Goal: Task Accomplishment & Management: Manage account settings

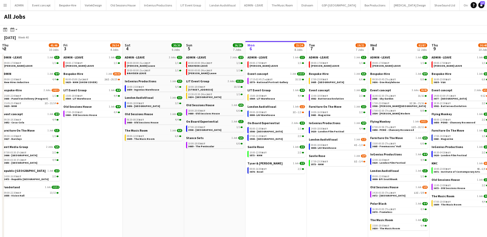
scroll to position [0, 123]
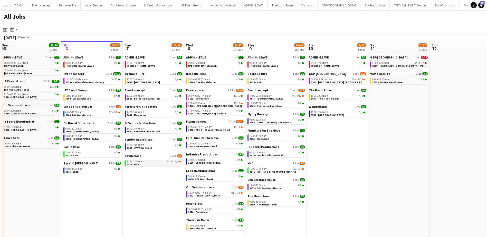
click at [168, 165] on link "17:30-23:30 BST 4I 2A • 3/4 3573 - NHM" at bounding box center [154, 163] width 54 height 6
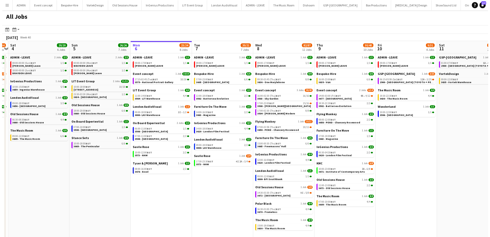
scroll to position [0, 115]
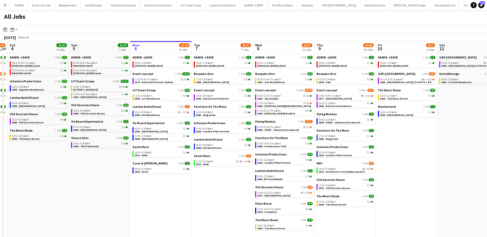
drag, startPoint x: 93, startPoint y: 185, endPoint x: 154, endPoint y: 181, distance: 61.5
click at [154, 181] on app-calendar-viewport "Thu 2 45/46 10 Jobs Fri 3 29/34 4 Jobs Sat 4 20/20 6 Jobs Sun 5 26/26 7 Jobs Mo…" at bounding box center [243, 143] width 487 height 204
click at [112, 112] on link "18:00-20:00 BST 6/6 3660 - Old Sessions House" at bounding box center [100, 112] width 54 height 6
click at [6, 5] on app-icon "Menu" at bounding box center [5, 5] width 4 height 4
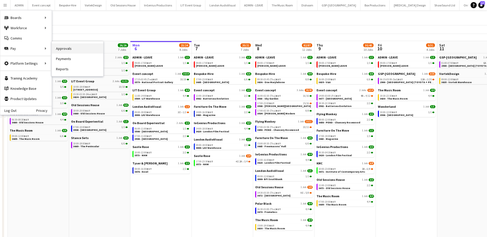
click at [64, 50] on link "Approvals" at bounding box center [77, 48] width 51 height 10
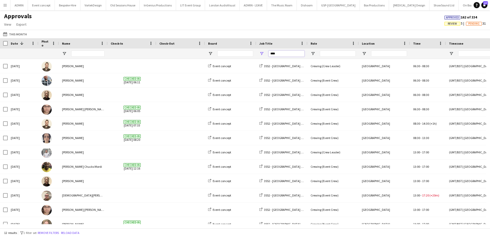
click at [280, 54] on input "****" at bounding box center [287, 54] width 36 height 6
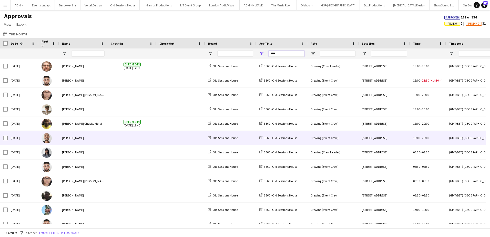
type input "****"
click at [186, 136] on span at bounding box center [181, 138] width 43 height 14
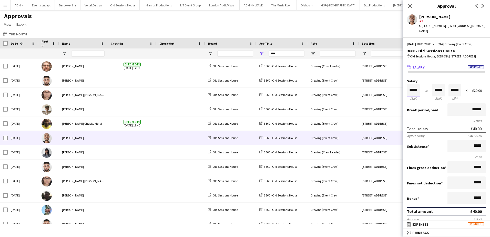
click at [411, 92] on input "*****" at bounding box center [413, 90] width 13 height 12
type input "*****"
click at [411, 82] on div at bounding box center [410, 81] width 6 height 5
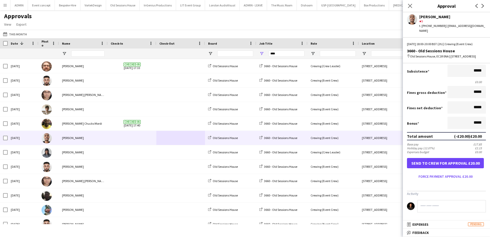
scroll to position [75, 0]
click at [439, 177] on button "Force payment approval £20.00" at bounding box center [445, 176] width 77 height 8
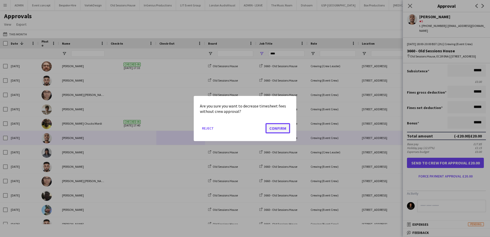
click at [283, 129] on button "Confirm" at bounding box center [278, 128] width 25 height 10
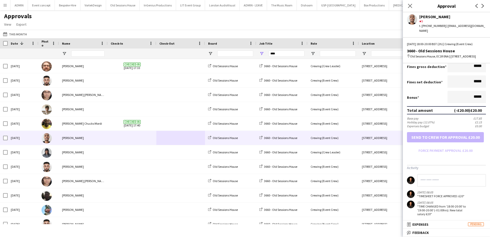
scroll to position [104, 0]
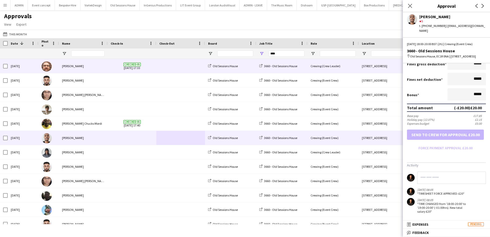
click at [182, 66] on span at bounding box center [181, 66] width 43 height 14
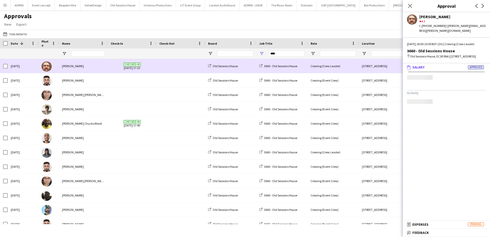
scroll to position [0, 0]
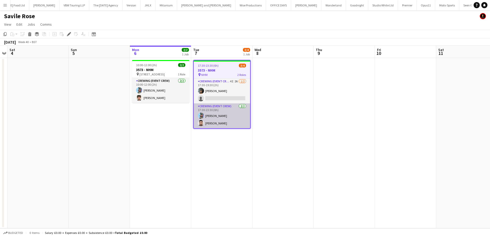
scroll to position [0, 510]
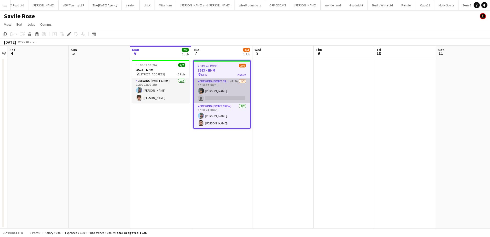
click at [223, 97] on app-card-role "Crewing (Event Crew) 4I 2A 1/2 17:30-19:30 (2h) Kian Chauhan single-neutral-act…" at bounding box center [222, 90] width 56 height 25
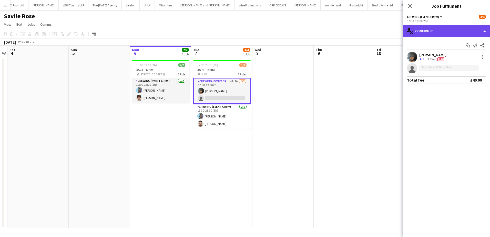
click at [465, 33] on div "single-neutral-actions-check-2 Confirmed" at bounding box center [446, 31] width 87 height 12
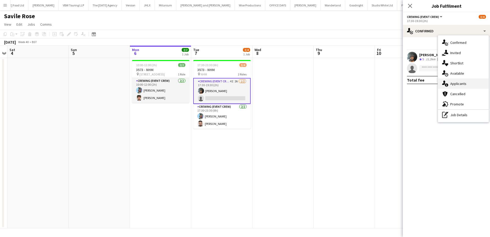
click at [471, 84] on div "single-neutral-actions-information Applicants" at bounding box center [463, 83] width 51 height 10
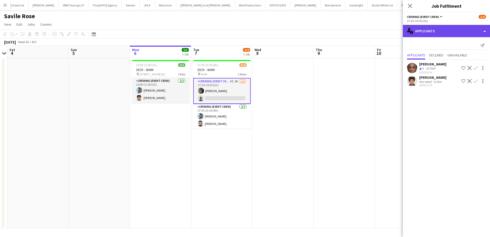
click at [477, 31] on div "single-neutral-actions-information Applicants" at bounding box center [446, 31] width 87 height 12
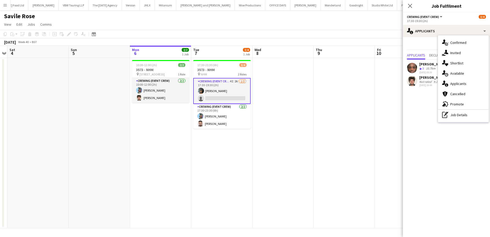
click at [464, 51] on div "single-neutral-actions-share-1 Invited" at bounding box center [463, 53] width 51 height 10
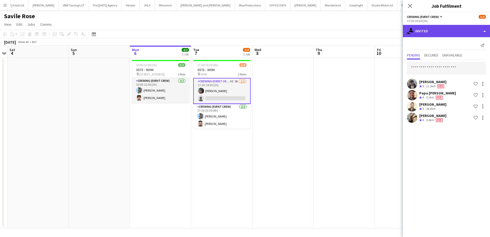
click at [461, 33] on div "single-neutral-actions-share-1 Invited" at bounding box center [446, 31] width 87 height 12
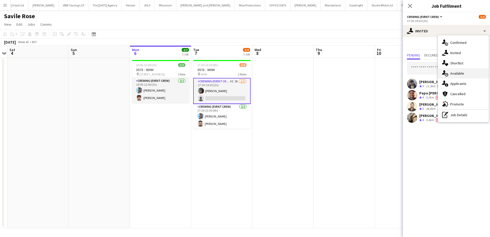
click at [471, 74] on div "single-neutral-actions-upload Available" at bounding box center [463, 73] width 51 height 10
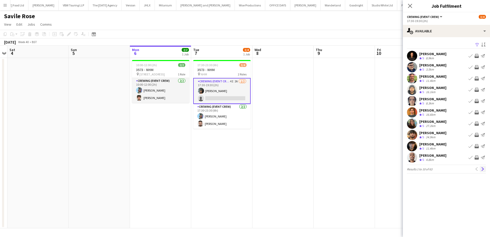
click at [484, 169] on app-icon "Next" at bounding box center [484, 169] width 4 height 4
click at [483, 170] on app-icon "Next" at bounding box center [484, 169] width 4 height 4
click at [483, 169] on app-icon "Next" at bounding box center [484, 169] width 4 height 4
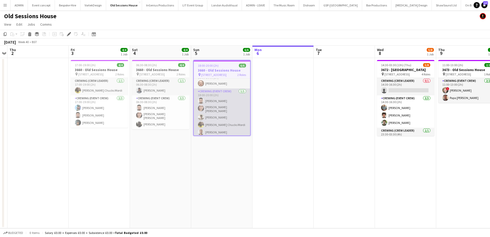
scroll to position [8, 0]
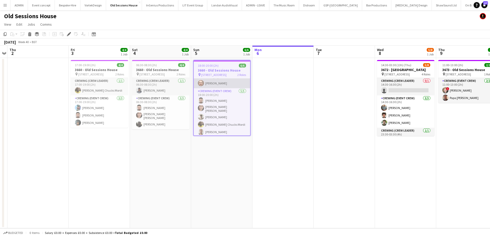
click at [230, 86] on app-card-role "Crewing (Crew Leader) 1/1 18:00-20:00 (2h) Corey Arnold" at bounding box center [222, 79] width 56 height 17
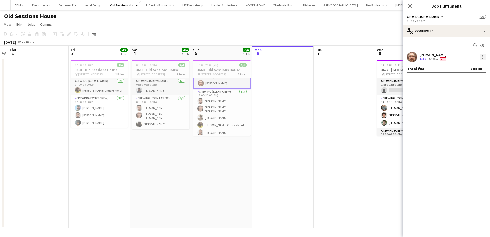
click at [485, 58] on div at bounding box center [483, 57] width 6 height 6
click at [470, 68] on span "Edit fee" at bounding box center [466, 66] width 32 height 5
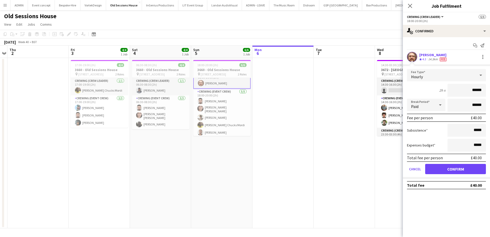
drag, startPoint x: 470, startPoint y: 91, endPoint x: 487, endPoint y: 91, distance: 17.2
click at [487, 91] on form "Fee Type Hourly 2h x ****** Break Period Paid ****** Fee per person £40.00 Subs…" at bounding box center [446, 124] width 87 height 110
type input "***"
click at [445, 172] on button "Confirm" at bounding box center [456, 169] width 61 height 10
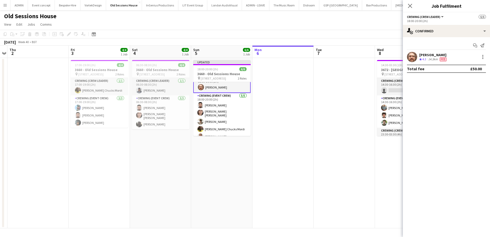
click at [305, 110] on app-date-cell at bounding box center [283, 143] width 61 height 170
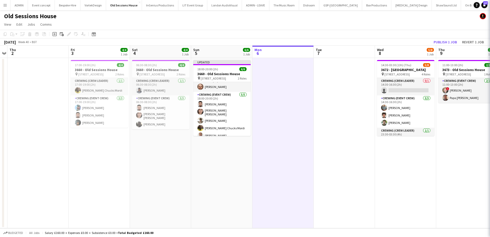
scroll to position [7, 0]
click at [450, 42] on button "Publish 1 job" at bounding box center [445, 42] width 27 height 7
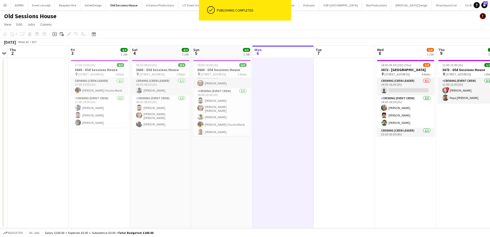
scroll to position [7, 0]
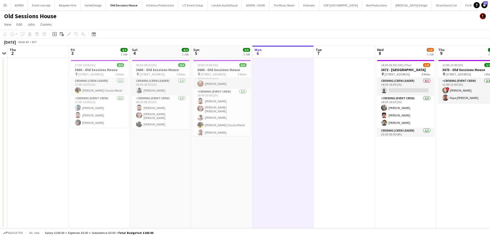
click at [2, 6] on button "Menu" at bounding box center [5, 5] width 10 height 10
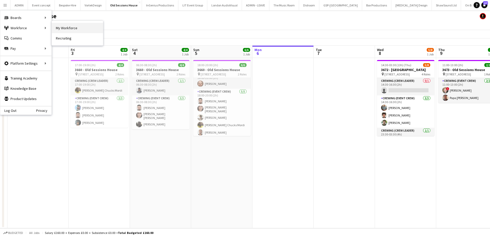
click at [60, 27] on link "My Workforce" at bounding box center [77, 28] width 51 height 10
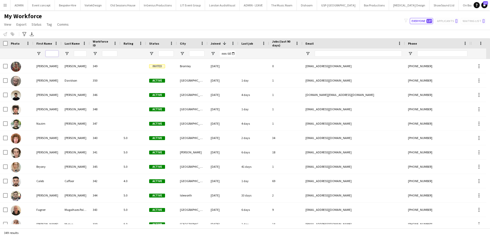
click at [55, 53] on input "First Name Filter Input" at bounding box center [52, 54] width 13 height 6
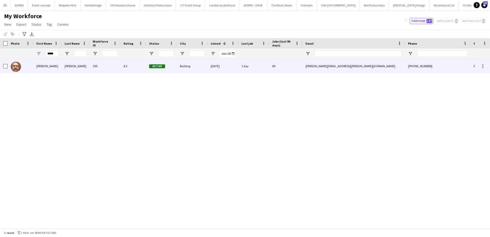
click at [54, 64] on div "Corey" at bounding box center [47, 66] width 28 height 14
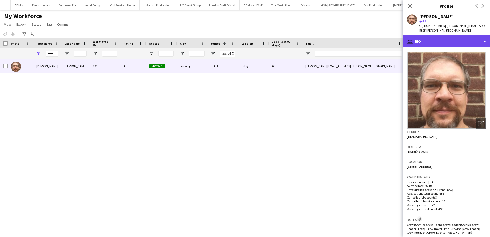
click at [441, 39] on div "profile Bio" at bounding box center [446, 41] width 87 height 12
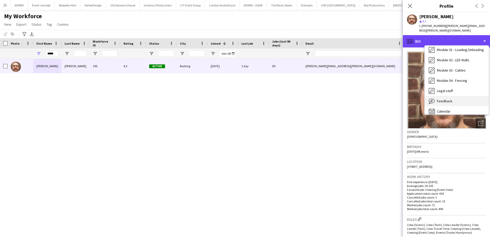
scroll to position [110, 0]
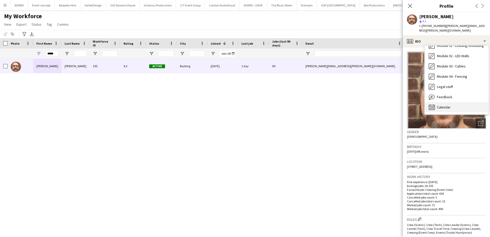
click at [451, 105] on span "Calendar" at bounding box center [444, 107] width 14 height 5
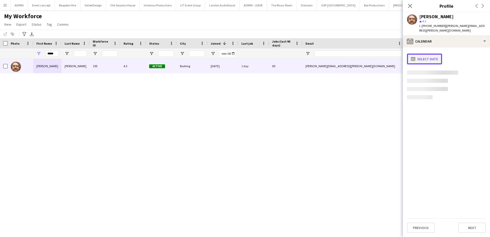
click at [433, 54] on button "calendar-full Select date" at bounding box center [424, 59] width 35 height 11
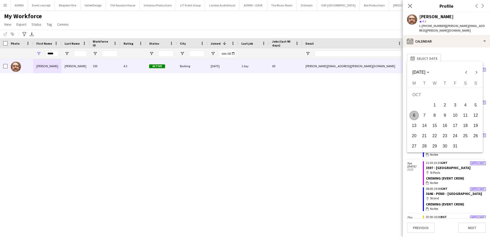
click at [436, 116] on span "8" at bounding box center [434, 115] width 9 height 9
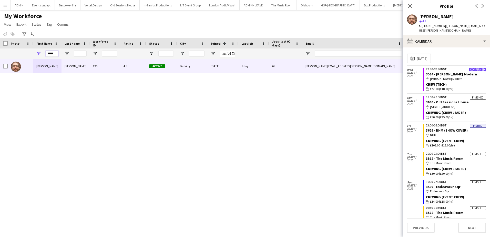
click at [52, 54] on input "*****" at bounding box center [52, 54] width 13 height 6
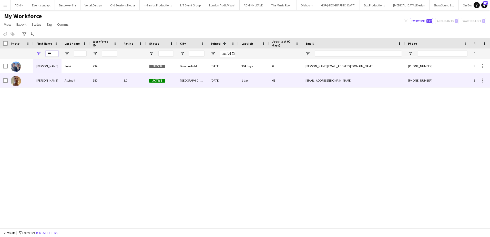
type input "***"
click at [50, 80] on div "Jason" at bounding box center [47, 80] width 28 height 14
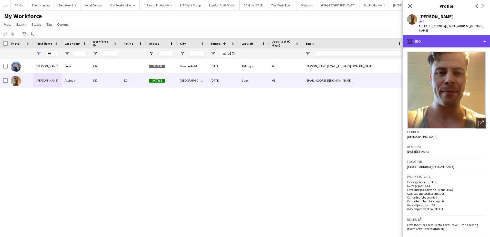
click at [429, 40] on div "profile Bio" at bounding box center [446, 41] width 87 height 12
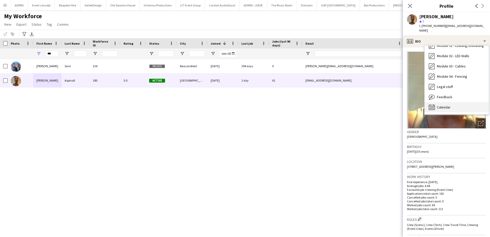
click at [448, 102] on div "Calendar Calendar" at bounding box center [457, 107] width 64 height 10
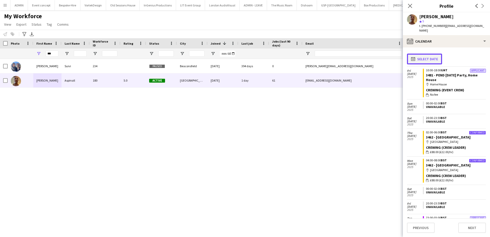
click at [429, 54] on button "calendar-full Select date" at bounding box center [424, 59] width 35 height 11
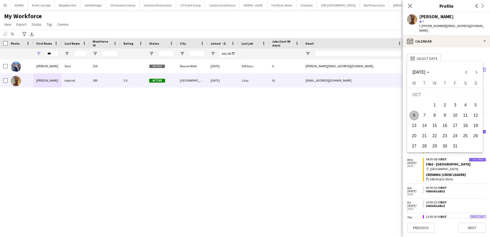
click at [409, 117] on button "6" at bounding box center [414, 115] width 10 height 10
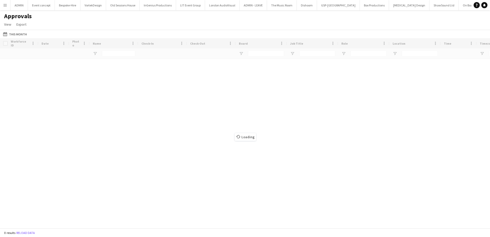
type input "****"
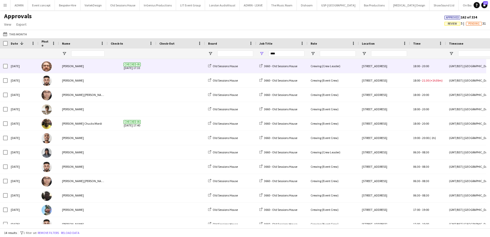
click at [169, 65] on span at bounding box center [181, 66] width 43 height 14
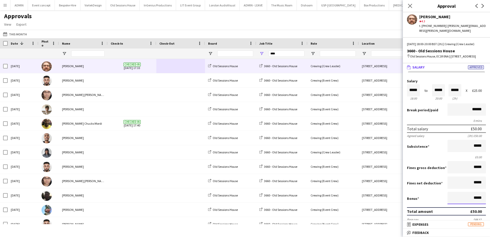
drag, startPoint x: 459, startPoint y: 199, endPoint x: 485, endPoint y: 199, distance: 25.2
click at [484, 199] on form "Salary ***** 18:00 to ***** 20:00 ***** (2h) X £25.00 Break period /paid ******…" at bounding box center [446, 167] width 87 height 176
type input "**"
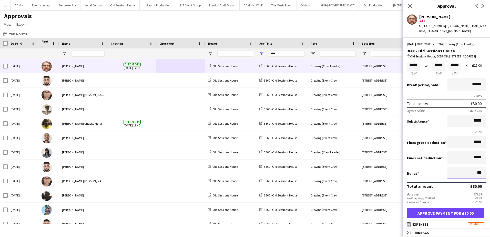
scroll to position [26, 0]
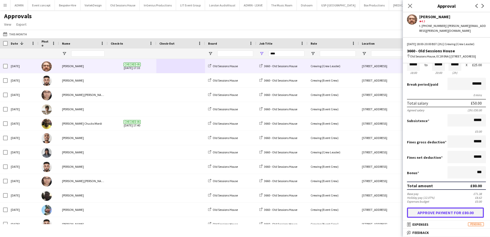
click at [443, 213] on button "Approve payment for £80.00" at bounding box center [445, 213] width 77 height 10
type input "******"
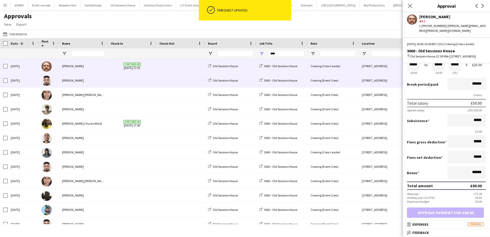
click at [191, 79] on span at bounding box center [181, 80] width 43 height 14
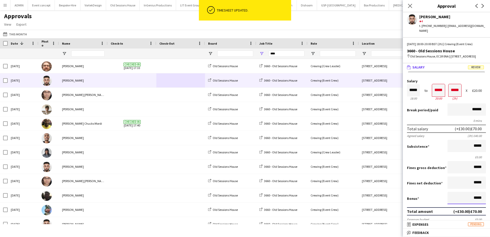
drag, startPoint x: 461, startPoint y: 195, endPoint x: 479, endPoint y: 197, distance: 18.9
click at [479, 197] on input "*****" at bounding box center [467, 198] width 38 height 12
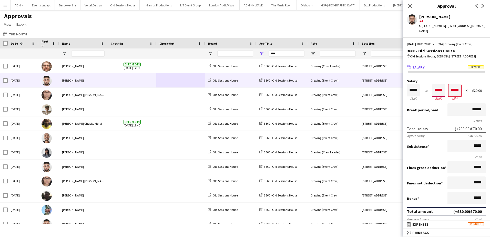
click at [435, 91] on input "*****" at bounding box center [439, 90] width 13 height 12
type input "*****"
click at [435, 99] on div at bounding box center [436, 99] width 6 height 5
type input "*****"
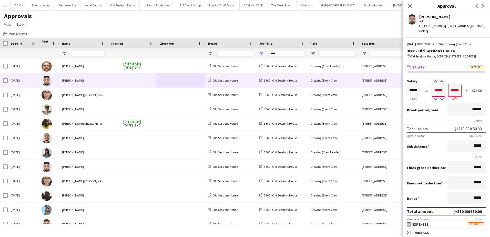
type input "*****"
click at [440, 99] on div at bounding box center [442, 99] width 6 height 5
type input "*****"
click at [440, 99] on div at bounding box center [442, 99] width 6 height 5
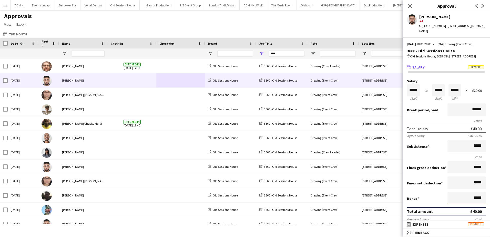
drag, startPoint x: 473, startPoint y: 199, endPoint x: 478, endPoint y: 199, distance: 5.1
click at [478, 199] on input "*****" at bounding box center [467, 198] width 38 height 12
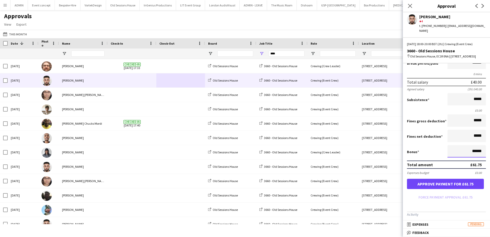
scroll to position [51, 0]
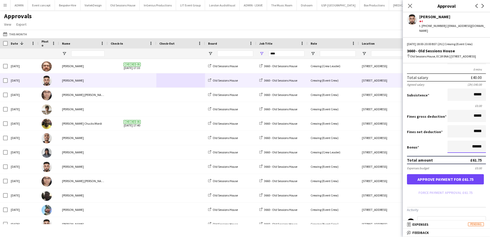
type input "******"
click at [455, 180] on button "Approve payment for £61.75" at bounding box center [445, 179] width 77 height 10
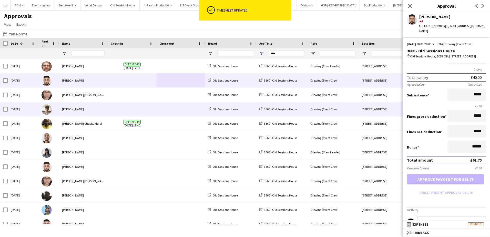
click at [154, 109] on div at bounding box center [132, 109] width 49 height 14
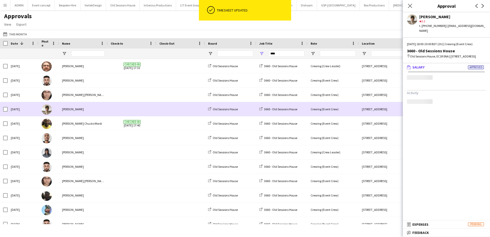
scroll to position [0, 0]
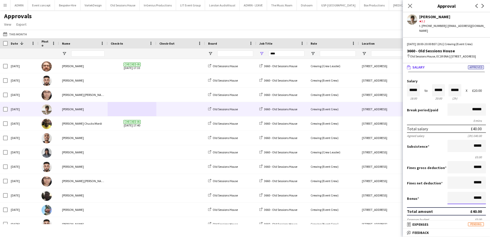
drag, startPoint x: 465, startPoint y: 198, endPoint x: 487, endPoint y: 200, distance: 22.1
click at [487, 200] on mat-expansion-panel "wallet Salary Approved Salary ***** 18:00 to ***** 20:00 ***** (2h) X £20.00 Br…" at bounding box center [446, 141] width 87 height 157
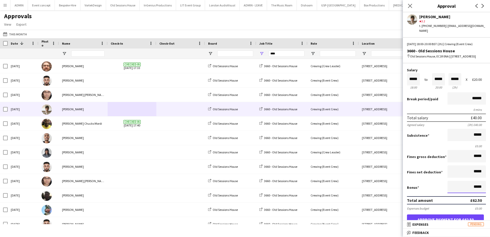
scroll to position [26, 0]
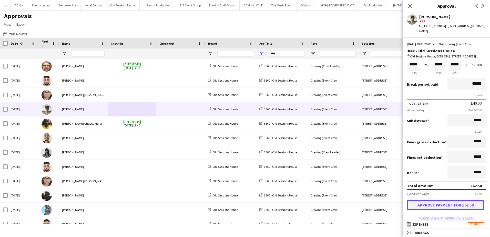
type input "******"
click at [441, 205] on button "Approve payment for £62.50" at bounding box center [445, 205] width 77 height 10
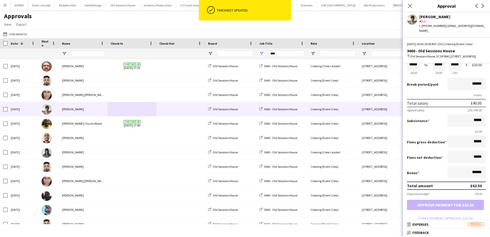
click at [160, 26] on div "Approvals View Customise view Customise filters Reset Filters Reset View Reset …" at bounding box center [245, 20] width 490 height 17
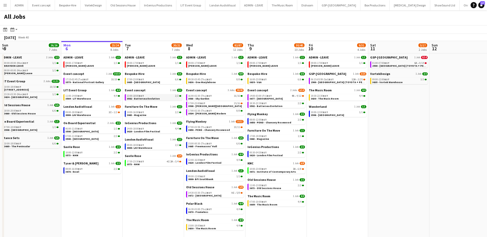
click at [154, 97] on span "3582 - Battersea Evolution" at bounding box center [143, 98] width 33 height 3
click at [146, 164] on link "17:30-23:30 BST 4I 2A • 3/4 3573 - NHM" at bounding box center [154, 163] width 54 height 6
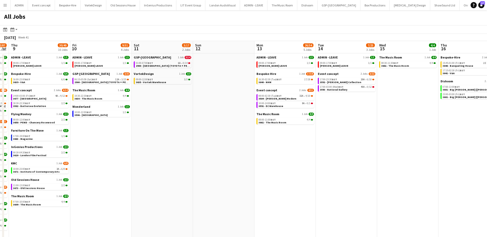
drag, startPoint x: 375, startPoint y: 139, endPoint x: 139, endPoint y: 114, distance: 237.6
click at [139, 114] on app-calendar-viewport "Mon 6 23/24 8 Jobs Tue 7 20/21 7 Jobs Wed 8 82/87 12 Jobs Thu 9 30/40 10 Jobs F…" at bounding box center [243, 143] width 487 height 204
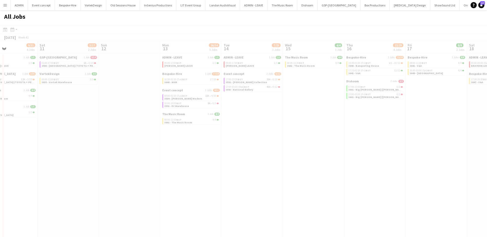
scroll to position [0, 147]
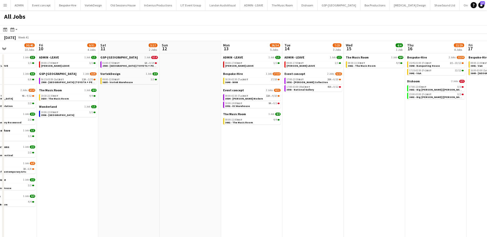
drag, startPoint x: 284, startPoint y: 129, endPoint x: 250, endPoint y: 127, distance: 34.2
click at [250, 127] on app-calendar-viewport "Tue 7 20/21 7 Jobs Wed 8 82/87 12 Jobs Thu 9 30/40 10 Jobs Fri 10 9/31 4 Jobs S…" at bounding box center [243, 143] width 487 height 204
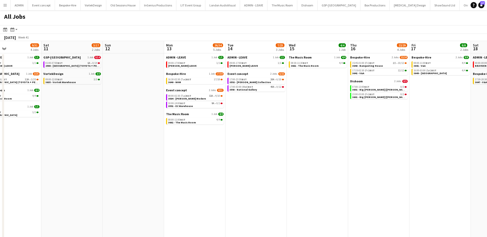
drag, startPoint x: 302, startPoint y: 133, endPoint x: 233, endPoint y: 124, distance: 69.6
click at [235, 126] on app-calendar-viewport "Tue 7 20/21 7 Jobs Wed 8 82/87 12 Jobs Thu 9 30/40 10 Jobs Fri 10 9/31 4 Jobs S…" at bounding box center [243, 143] width 487 height 204
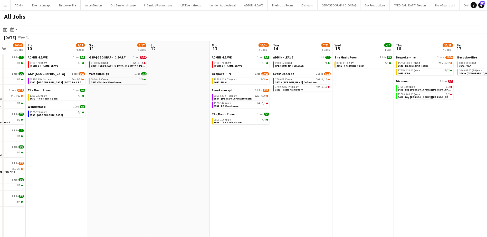
scroll to position [0, 158]
drag, startPoint x: 114, startPoint y: 96, endPoint x: 167, endPoint y: 94, distance: 52.9
click at [167, 94] on app-calendar-viewport "Tue 7 20/21 7 Jobs Wed 8 82/87 12 Jobs Thu 9 30/40 10 Jobs Fri 10 9/31 4 Jobs S…" at bounding box center [243, 143] width 487 height 204
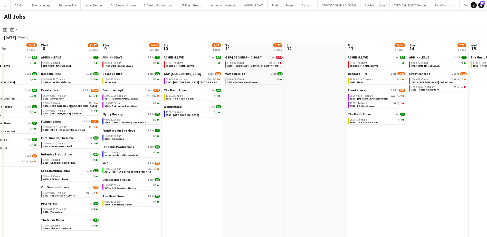
scroll to position [0, 138]
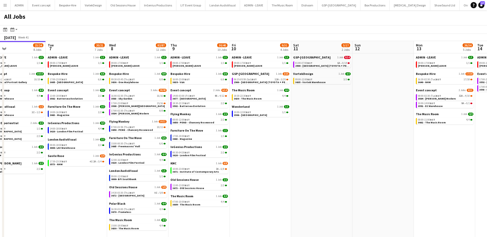
drag, startPoint x: 124, startPoint y: 144, endPoint x: 302, endPoint y: 143, distance: 178.0
click at [302, 143] on app-calendar-viewport "Sat 4 20/20 6 Jobs Sun 5 26/26 7 Jobs Mon 6 23/24 8 Jobs Tue 7 20/21 7 Jobs Wed…" at bounding box center [243, 143] width 487 height 204
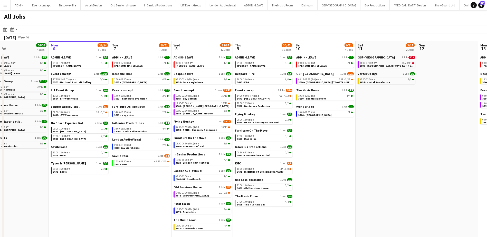
scroll to position [0, 131]
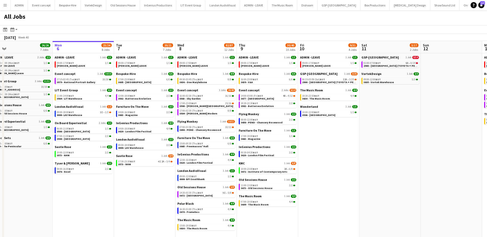
drag, startPoint x: 53, startPoint y: 194, endPoint x: 117, endPoint y: 197, distance: 63.5
click at [117, 197] on app-calendar-viewport "Fri 3 29/34 4 Jobs Sat 4 20/20 6 Jobs Sun 5 26/26 7 Jobs Mon 6 23/24 8 Jobs Tue…" at bounding box center [243, 143] width 487 height 204
click at [92, 83] on span "3579 - National Portrait Gallery" at bounding box center [76, 82] width 38 height 3
click at [323, 145] on app-date-cell "ADMIN - LEAVE 1 Job 1/1 09:00-17:00 BST 1/1 ANDY LEAVE GSP-UK 1 Job 3/25 06:15-…" at bounding box center [328, 148] width 61 height 191
click at [208, 194] on span "3672 - Old Sessions House" at bounding box center [195, 195] width 33 height 3
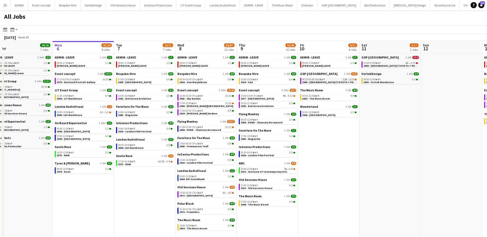
click at [331, 80] on div "06:15-05:59 (Sat) BST 12A • 3/25" at bounding box center [329, 79] width 54 height 3
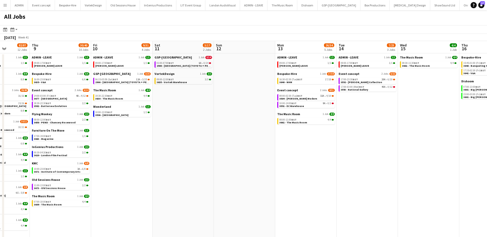
scroll to position [0, 159]
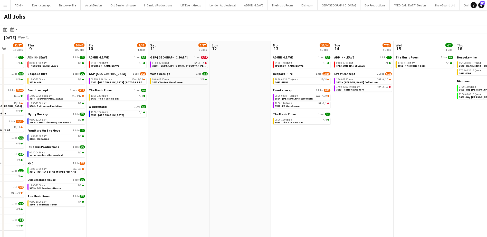
drag, startPoint x: 355, startPoint y: 147, endPoint x: 144, endPoint y: 144, distance: 211.1
click at [144, 144] on app-calendar-viewport "Mon 6 23/24 8 Jobs Tue 7 20/21 7 Jobs Wed 8 82/87 12 Jobs Thu 9 30/40 10 Jobs F…" at bounding box center [243, 143] width 487 height 204
click at [288, 79] on span "16:30-02:30 (Tue) BST" at bounding box center [286, 79] width 23 height 3
click at [299, 99] on link "08:00-02:30 (Tue) BST 32A • 4/10 3584 - Tate Modern" at bounding box center [302, 97] width 54 height 6
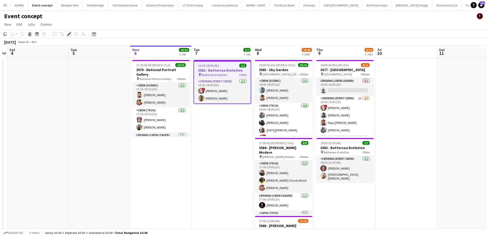
click at [68, 34] on icon at bounding box center [68, 34] width 3 height 3
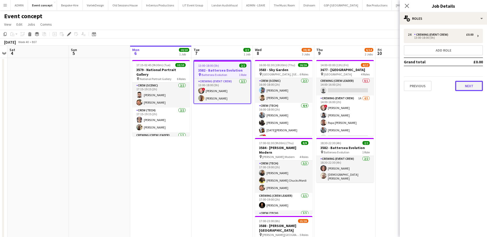
click at [468, 88] on button "Next" at bounding box center [469, 86] width 28 height 10
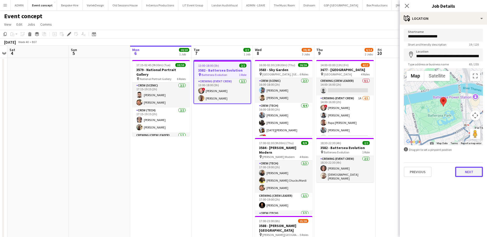
click at [476, 171] on button "Next" at bounding box center [469, 172] width 28 height 10
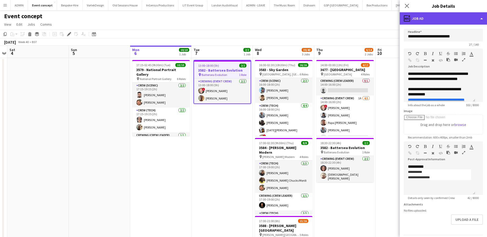
click at [465, 15] on div "ads-window Job Ad" at bounding box center [442, 18] width 87 height 12
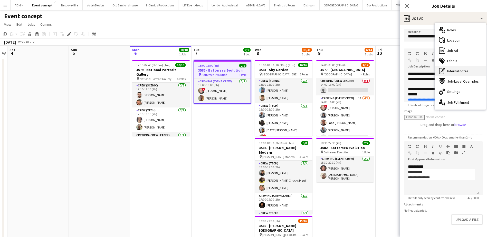
click at [456, 72] on span "Internal notes" at bounding box center [457, 71] width 21 height 5
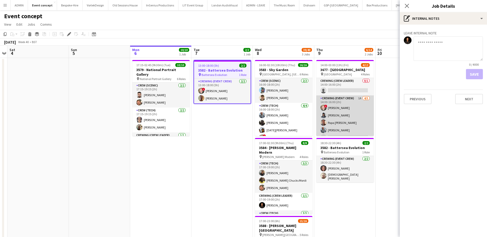
click at [364, 121] on app-card-role "Crewing (Event Crew) 1A 4/5 14:00-16:00 (2h) ! Calum Ward Kaine Caldeira Papa O…" at bounding box center [344, 118] width 57 height 47
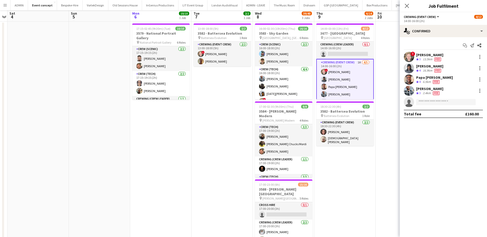
scroll to position [51, 0]
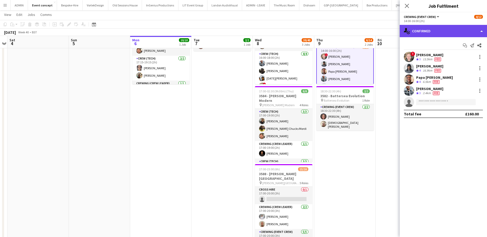
click at [463, 27] on div "single-neutral-actions-check-2 Confirmed" at bounding box center [442, 31] width 87 height 12
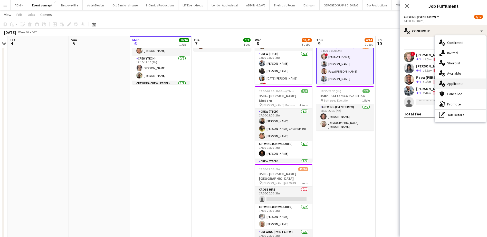
click at [463, 84] on span "Applicants" at bounding box center [455, 83] width 16 height 5
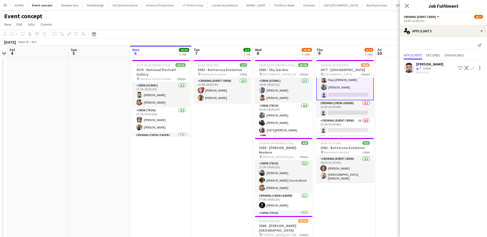
scroll to position [72, 0]
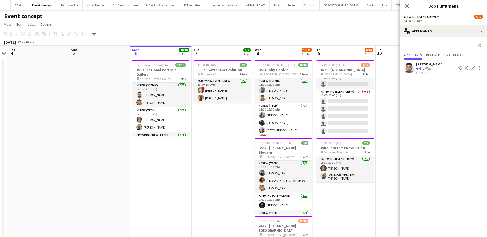
click at [470, 68] on app-icon "Confirm" at bounding box center [472, 68] width 4 height 4
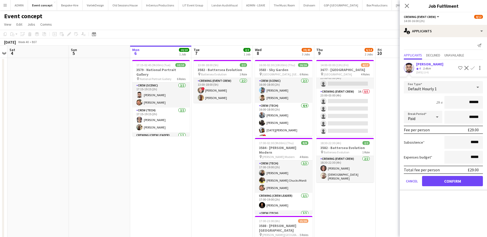
drag, startPoint x: 475, startPoint y: 99, endPoint x: 487, endPoint y: 100, distance: 12.4
click at [487, 100] on html "Menu Boards Boards Boards All jobs Status Workforce Workforce My Workforce Recr…" at bounding box center [243, 155] width 487 height 311
type input "***"
drag, startPoint x: 474, startPoint y: 184, endPoint x: 467, endPoint y: 179, distance: 8.4
click at [474, 184] on button "Confirm" at bounding box center [452, 181] width 61 height 10
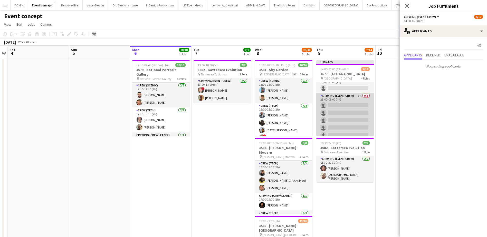
click at [336, 119] on app-card-role "Crewing (Event Crew) 3A 0/5 23:00-03:00 (4h) single-neutral-actions single-neut…" at bounding box center [344, 116] width 57 height 47
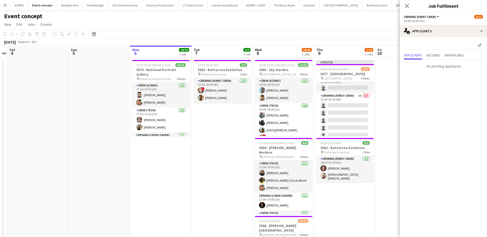
scroll to position [71, 0]
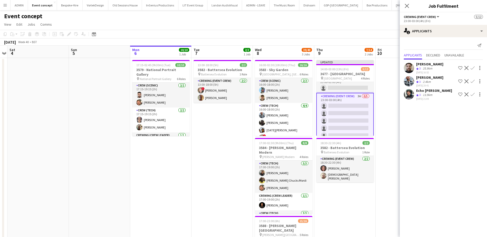
click at [474, 67] on app-icon "Confirm" at bounding box center [472, 68] width 4 height 4
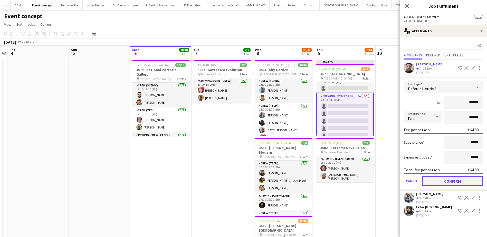
click at [457, 183] on button "Confirm" at bounding box center [452, 181] width 61 height 10
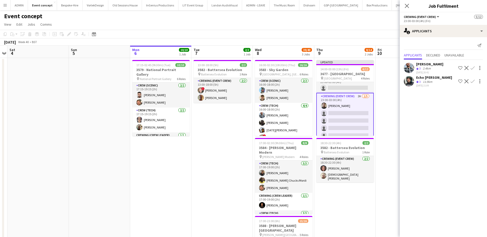
click at [472, 82] on app-icon "Confirm" at bounding box center [472, 81] width 4 height 4
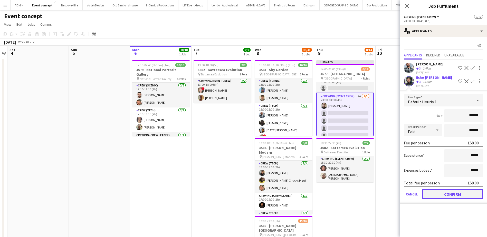
click at [460, 196] on button "Confirm" at bounding box center [452, 194] width 61 height 10
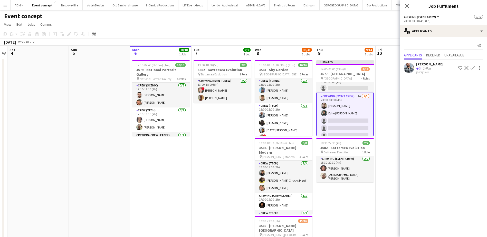
click at [472, 69] on app-icon "Confirm" at bounding box center [472, 68] width 4 height 4
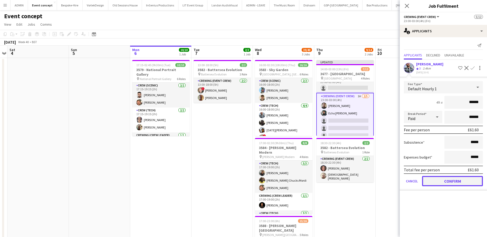
click at [455, 178] on button "Confirm" at bounding box center [452, 181] width 61 height 10
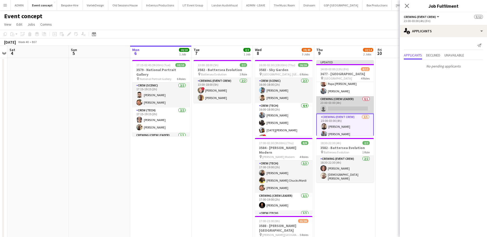
scroll to position [76, 0]
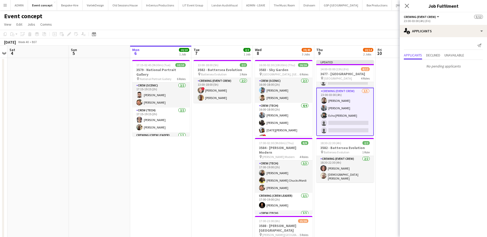
click at [386, 112] on app-date-cell at bounding box center [405, 180] width 61 height 244
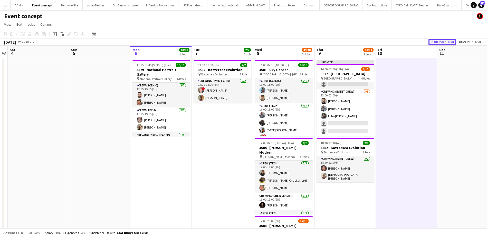
click at [447, 41] on button "Publish 1 job" at bounding box center [441, 42] width 27 height 7
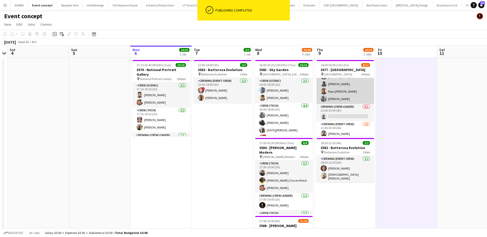
scroll to position [20, 0]
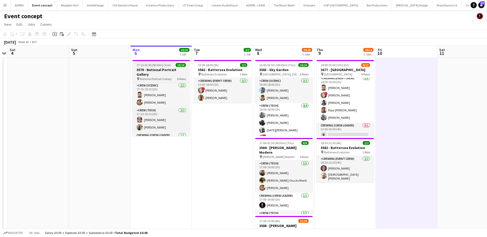
click at [141, 65] on span "17:15-02:45 (9h30m) (Tue)" at bounding box center [153, 65] width 34 height 4
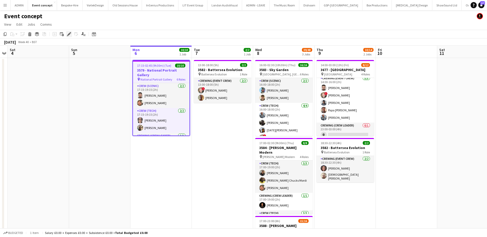
click at [70, 33] on icon at bounding box center [70, 32] width 1 height 1
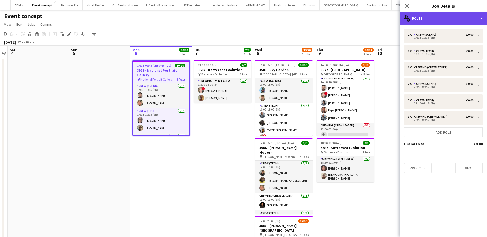
click at [473, 21] on div "multiple-users-add Roles" at bounding box center [442, 18] width 87 height 12
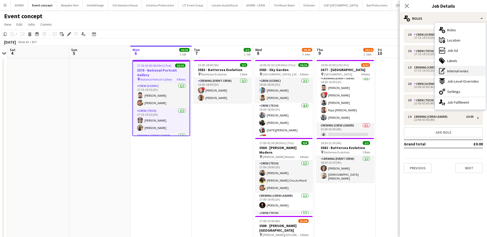
click at [468, 70] on div "pen-write Internal notes" at bounding box center [460, 71] width 51 height 10
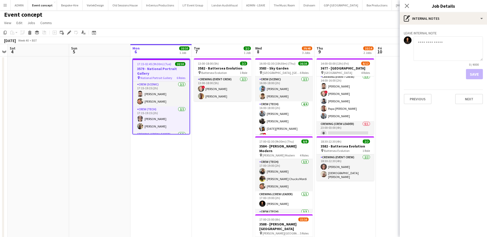
scroll to position [0, 0]
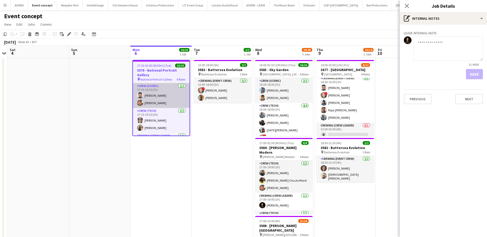
click at [165, 106] on app-card-role "Crew (Scenic) 2/2 17:15-19:15 (2h) Caleb Caffoor Adam McCarter" at bounding box center [161, 95] width 56 height 25
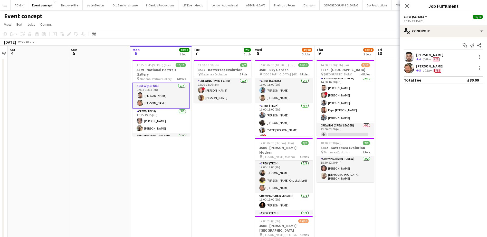
click at [419, 65] on div "Adam McCarter" at bounding box center [429, 66] width 27 height 5
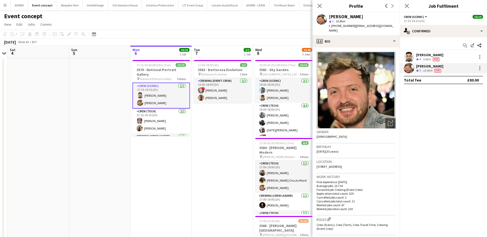
click at [341, 25] on span "t. +447852598823" at bounding box center [342, 26] width 27 height 4
copy span "447852598823"
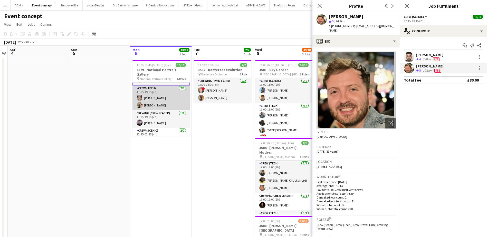
scroll to position [26, 0]
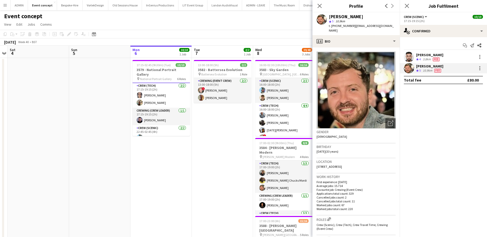
drag, startPoint x: 160, startPoint y: 66, endPoint x: 123, endPoint y: 60, distance: 37.1
click at [160, 66] on span "17:15-02:45 (9h30m) (Tue)" at bounding box center [153, 65] width 34 height 4
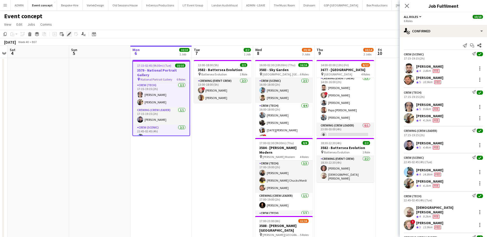
click at [70, 32] on icon "Edit" at bounding box center [69, 34] width 4 height 4
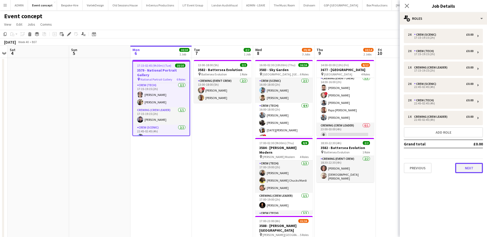
click at [469, 167] on button "Next" at bounding box center [469, 168] width 28 height 10
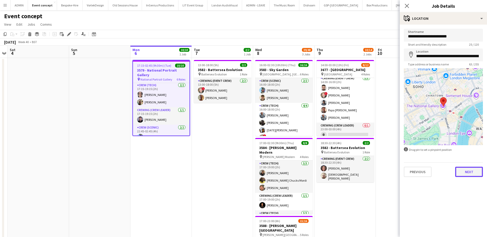
click at [473, 176] on button "Next" at bounding box center [469, 172] width 28 height 10
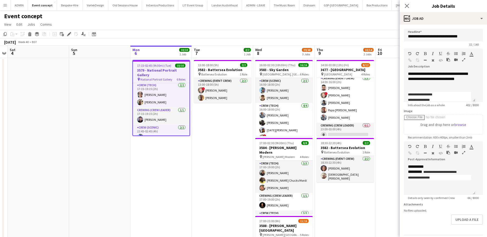
click at [159, 176] on app-date-cell "17:15-02:45 (9h30m) (Tue) 10/10 3579 - National Portrait Gallery pin National P…" at bounding box center [160, 180] width 61 height 244
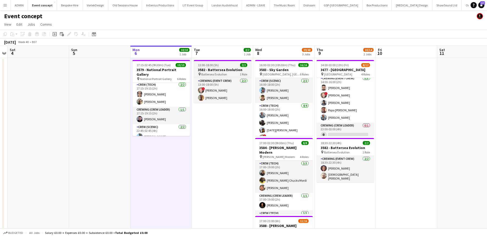
click at [215, 66] on span "13:00-18:00 (5h)" at bounding box center [208, 65] width 21 height 4
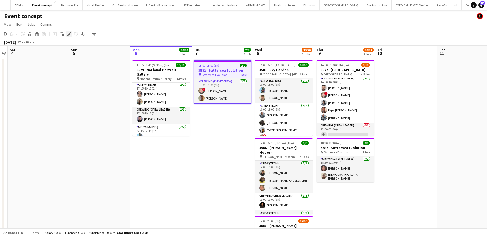
click at [68, 34] on icon "Edit" at bounding box center [69, 34] width 4 height 4
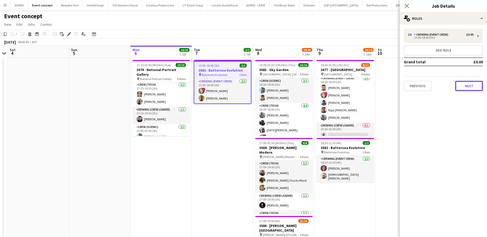
click at [467, 81] on div "Previous Next" at bounding box center [443, 83] width 79 height 15
click at [472, 84] on button "Next" at bounding box center [469, 86] width 28 height 10
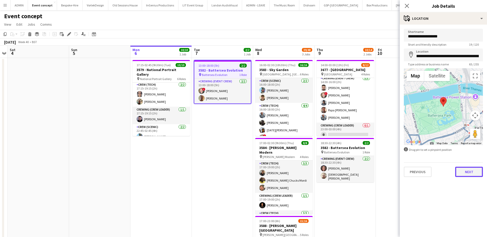
click at [464, 170] on button "Next" at bounding box center [469, 172] width 28 height 10
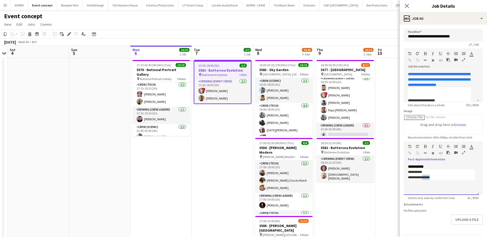
drag, startPoint x: 438, startPoint y: 177, endPoint x: 427, endPoint y: 177, distance: 11.5
click at [427, 177] on p "**********" at bounding box center [441, 177] width 67 height 5
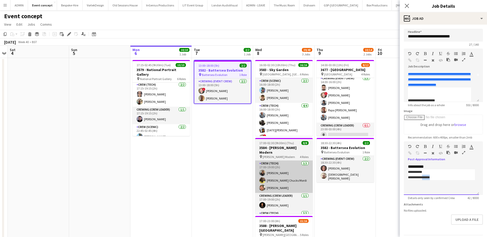
copy span "******"
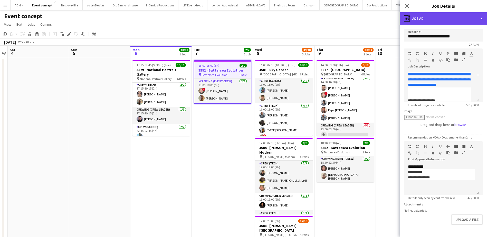
click at [450, 20] on div "ads-window Job Ad" at bounding box center [442, 18] width 87 height 12
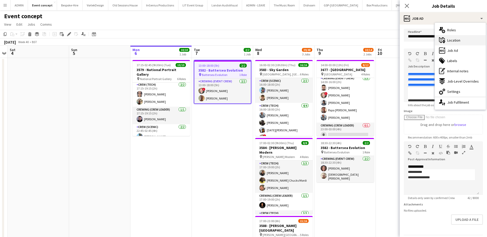
click at [464, 41] on div "maps-pin-1 Location" at bounding box center [460, 40] width 51 height 10
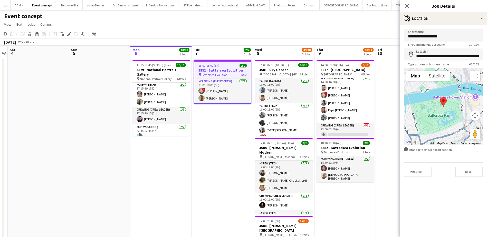
click at [447, 59] on input "**********" at bounding box center [443, 54] width 79 height 13
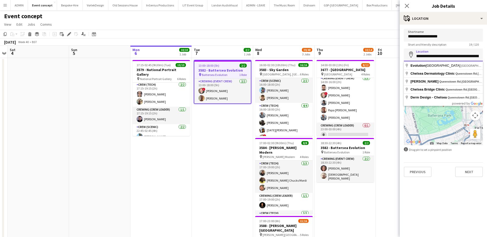
click at [447, 59] on input "**********" at bounding box center [443, 54] width 79 height 13
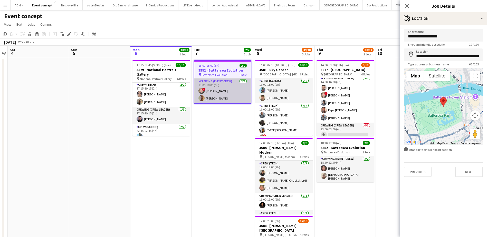
click at [223, 92] on app-card-role "Crewing (Event Crew) 2/2 13:00-18:00 (5h) ! Calum Ward Jason Aspinall" at bounding box center [222, 90] width 56 height 25
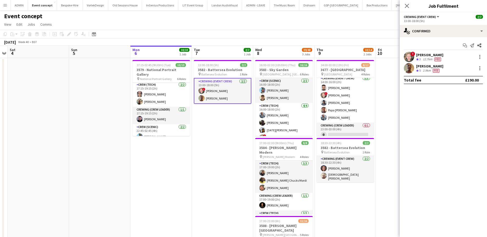
click at [422, 56] on div "Calum Ward" at bounding box center [429, 55] width 27 height 5
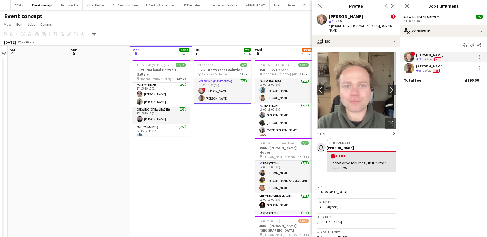
click at [340, 26] on span "t. +4407531876351" at bounding box center [342, 26] width 27 height 4
copy span "4407531876351"
click at [426, 64] on div "[PERSON_NAME]" at bounding box center [429, 66] width 27 height 5
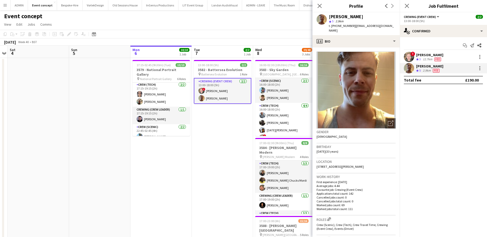
click at [343, 27] on span "t. +447783634445" at bounding box center [342, 26] width 27 height 4
copy span "447783634445"
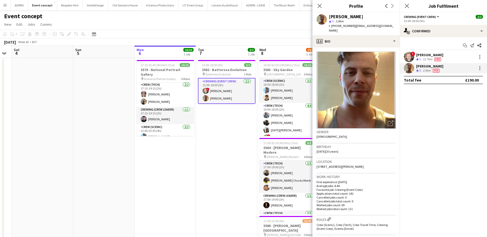
scroll to position [0, 200]
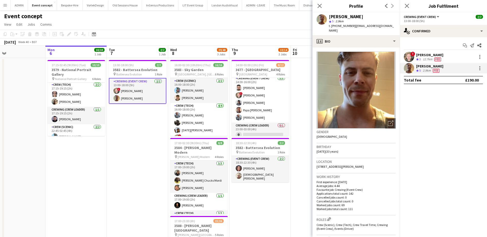
drag, startPoint x: 221, startPoint y: 190, endPoint x: 147, endPoint y: 185, distance: 74.0
click at [147, 185] on app-calendar-viewport "Thu 2 4/4 1 Job Fri 3 Sat 4 Sun 5 Mon 6 10/10 1 Job Tue 7 2/2 1 Job Wed 8 39/40…" at bounding box center [243, 174] width 487 height 257
click at [247, 178] on app-card-role "Crewing (Event Crew) 2/2 18:30-22:30 (4h) Jekaterina Berezina Christian Skinner" at bounding box center [259, 169] width 57 height 26
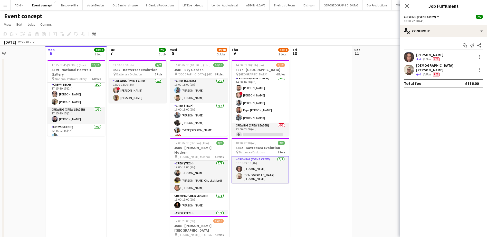
click at [421, 54] on div "Jekaterina Berezina" at bounding box center [429, 55] width 27 height 5
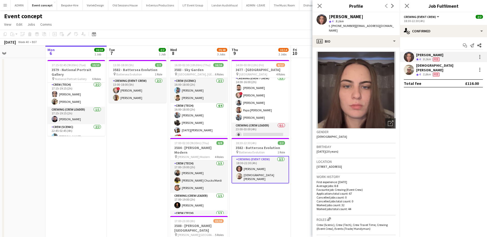
click at [346, 25] on span "t. +447498966647" at bounding box center [342, 26] width 27 height 4
copy span "447498966647"
click at [423, 72] on div "5.8km" at bounding box center [426, 74] width 10 height 4
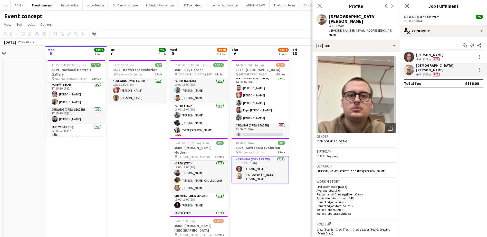
click at [336, 24] on div "star 4 5.8km" at bounding box center [362, 26] width 67 height 5
click at [338, 28] on span "t. +447549225241" at bounding box center [342, 30] width 27 height 4
copy span "447549225241"
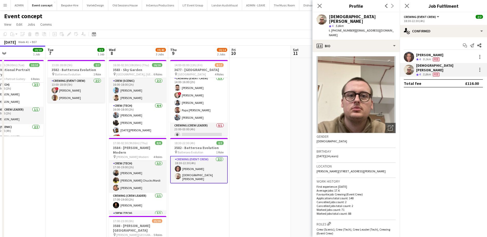
click at [258, 135] on app-date-cell at bounding box center [259, 180] width 61 height 244
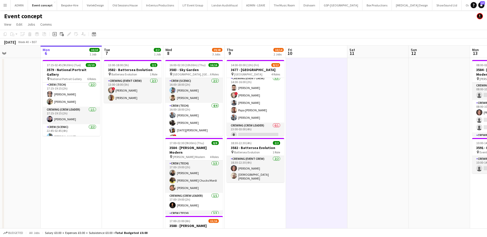
scroll to position [0, 136]
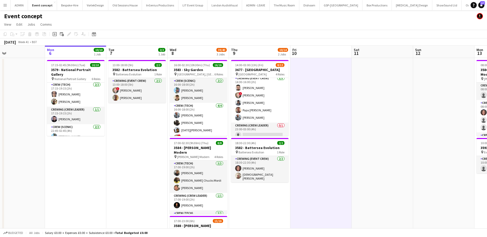
drag, startPoint x: 77, startPoint y: 151, endPoint x: 151, endPoint y: 139, distance: 75.3
click at [140, 147] on app-calendar-viewport "Fri 3 Sat 4 Sun 5 Mon 6 10/10 1 Job Tue 7 2/2 1 Job Wed 8 39/40 3 Jobs Thu 9 10…" at bounding box center [243, 174] width 487 height 257
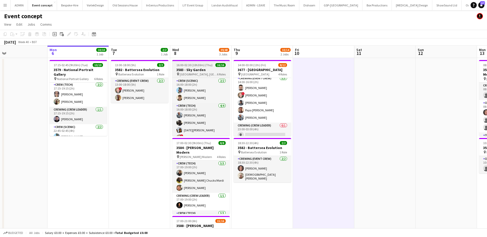
click at [193, 64] on span "16:00-02:30 (10h30m) (Thu)" at bounding box center [194, 65] width 36 height 4
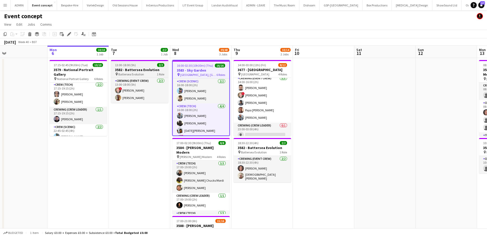
click at [129, 70] on h3 "3582 - Battersea Evolution" at bounding box center [139, 69] width 57 height 5
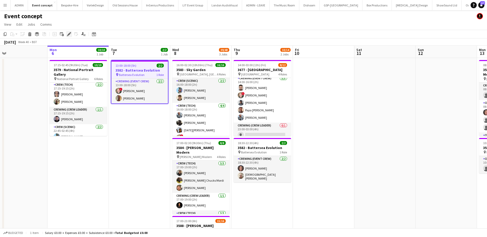
click at [68, 34] on icon "Edit" at bounding box center [69, 34] width 4 height 4
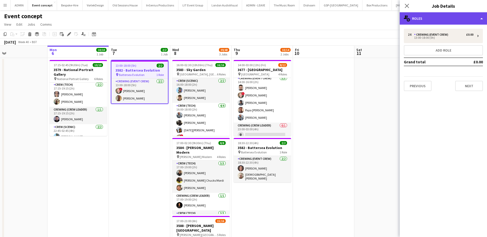
click at [443, 15] on div "multiple-users-add Roles" at bounding box center [442, 18] width 87 height 12
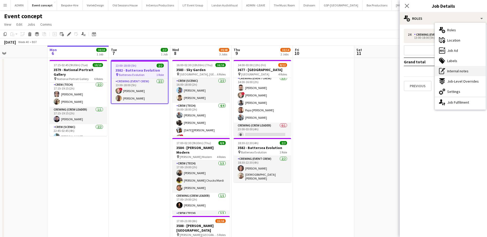
click at [466, 74] on div "pen-write Internal notes" at bounding box center [460, 71] width 51 height 10
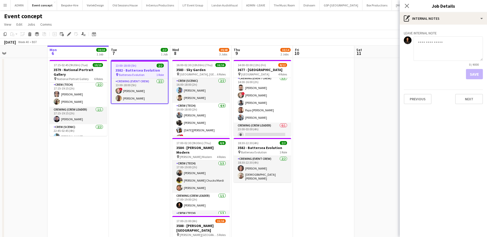
click at [436, 52] on textarea at bounding box center [447, 48] width 69 height 24
paste textarea "**********"
type textarea "**********"
click at [475, 73] on button "Save" at bounding box center [474, 74] width 17 height 10
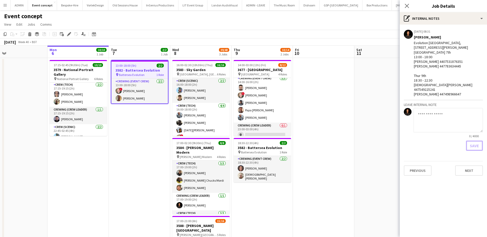
scroll to position [0, 0]
click at [254, 149] on h3 "3582 - Battersea Evolution" at bounding box center [261, 147] width 57 height 5
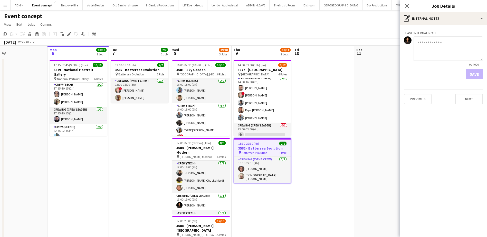
click at [428, 50] on textarea at bounding box center [447, 48] width 69 height 24
paste textarea "**********"
type textarea "**********"
click at [473, 72] on button "Save" at bounding box center [474, 74] width 17 height 10
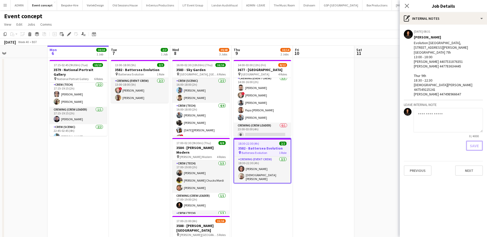
scroll to position [0, 0]
click at [348, 86] on app-date-cell at bounding box center [323, 180] width 61 height 244
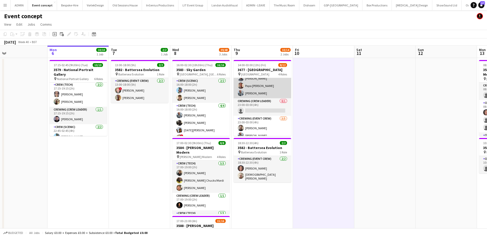
scroll to position [46, 0]
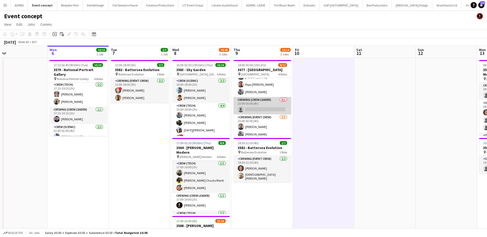
click at [266, 109] on app-card-role "Crewing (Crew Leader) 0/1 23:00-03:00 (4h) single-neutral-actions" at bounding box center [261, 105] width 57 height 17
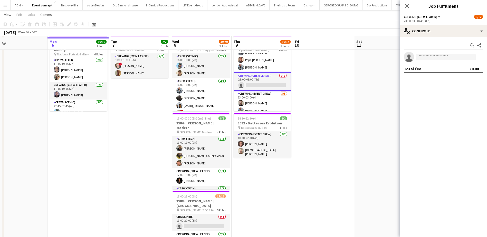
scroll to position [26, 0]
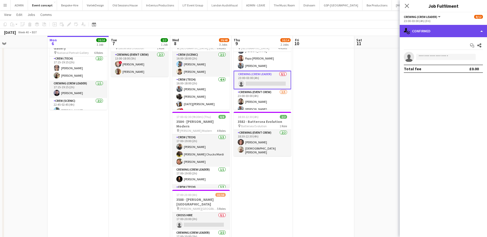
click at [463, 30] on div "single-neutral-actions-check-2 Confirmed" at bounding box center [442, 31] width 87 height 12
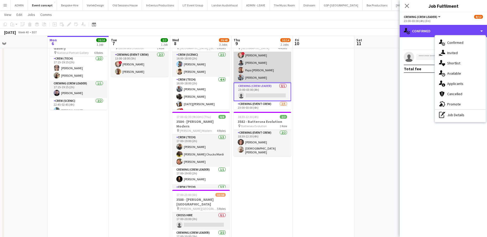
scroll to position [0, 0]
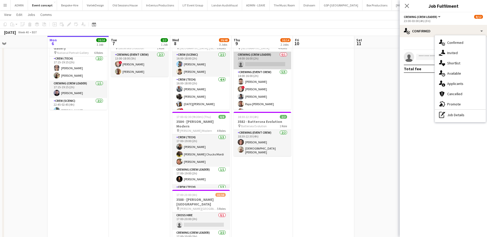
click at [267, 57] on app-card-role "Crewing (Crew Leader) 0/1 14:00-16:00 (2h) single-neutral-actions" at bounding box center [261, 60] width 57 height 17
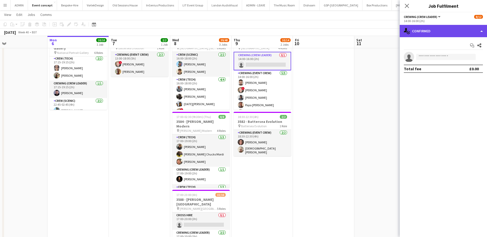
click at [436, 28] on div "single-neutral-actions-check-2 Confirmed" at bounding box center [442, 31] width 87 height 12
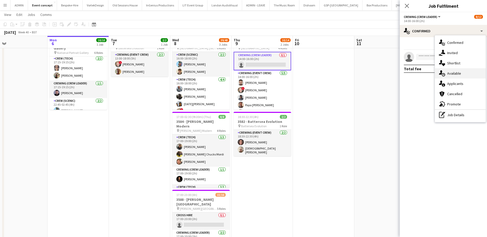
click at [462, 73] on div "single-neutral-actions-upload Available" at bounding box center [460, 73] width 51 height 10
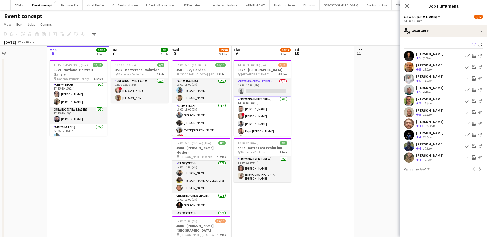
click at [473, 112] on app-icon "Invite crew" at bounding box center [473, 112] width 4 height 4
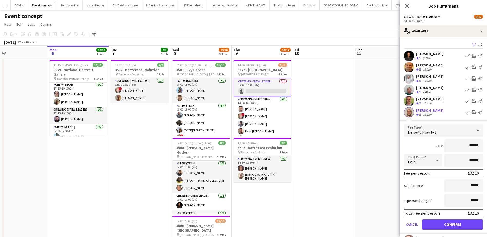
drag, startPoint x: 469, startPoint y: 145, endPoint x: 485, endPoint y: 146, distance: 16.5
click at [485, 146] on mat-expansion-panel "users Available Filter Sort asc Ash Grimmer Crew rating 5 9.2km Book crew Invit…" at bounding box center [442, 137] width 87 height 200
type input "***"
drag, startPoint x: 462, startPoint y: 223, endPoint x: 456, endPoint y: 221, distance: 5.6
click at [462, 223] on button "Confirm" at bounding box center [452, 224] width 61 height 10
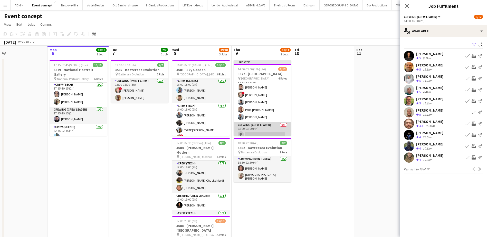
click at [266, 129] on app-card-role "Crewing (Crew Leader) 0/1 23:00-03:00 (4h) single-neutral-actions" at bounding box center [261, 130] width 57 height 17
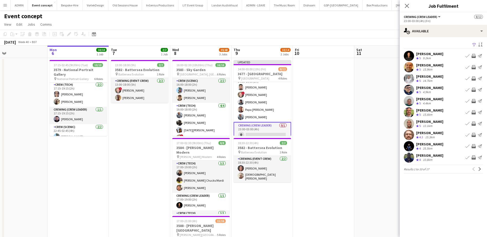
click at [473, 124] on app-icon "Invite crew" at bounding box center [473, 124] width 4 height 4
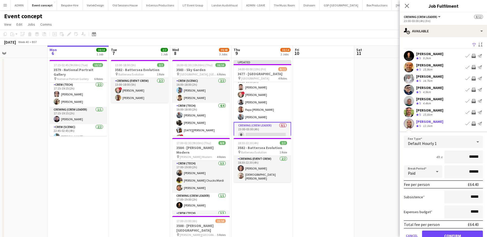
drag, startPoint x: 464, startPoint y: 157, endPoint x: 481, endPoint y: 157, distance: 16.9
click at [481, 157] on form "Fee Type Default Hourly 1 4h x ****** Break Period Paid ****** Fee per person £…" at bounding box center [442, 191] width 87 height 110
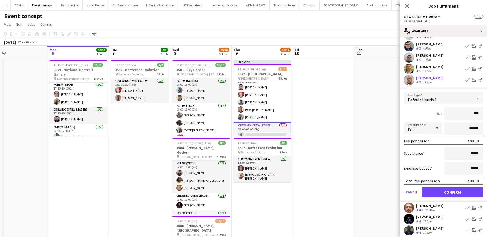
scroll to position [51, 0]
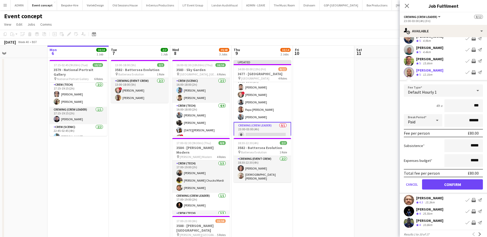
type input "***"
click at [474, 185] on button "Confirm" at bounding box center [452, 184] width 61 height 10
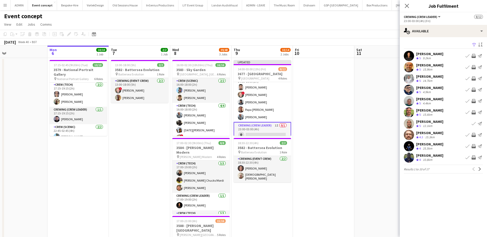
scroll to position [0, 0]
click at [382, 101] on app-date-cell at bounding box center [384, 180] width 61 height 244
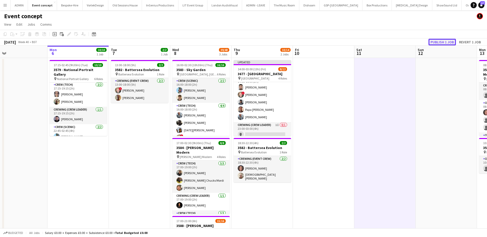
click at [445, 42] on button "Publish 1 job" at bounding box center [441, 42] width 27 height 7
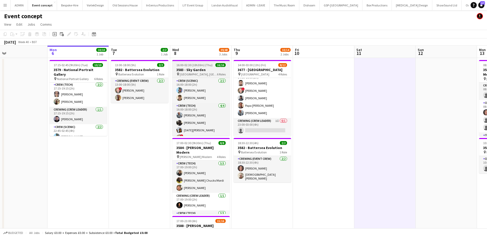
click at [199, 68] on h3 "3583 - Sky Garden" at bounding box center [200, 69] width 57 height 5
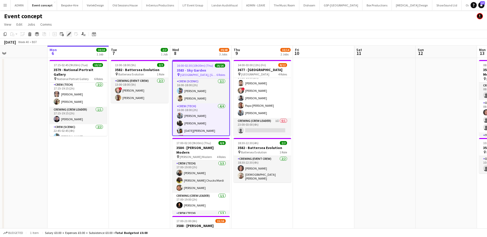
click at [68, 36] on icon at bounding box center [67, 35] width 1 height 1
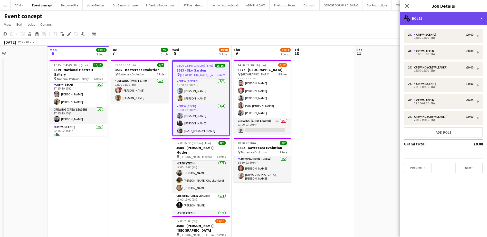
click at [467, 16] on div "multiple-users-add Roles" at bounding box center [442, 18] width 87 height 12
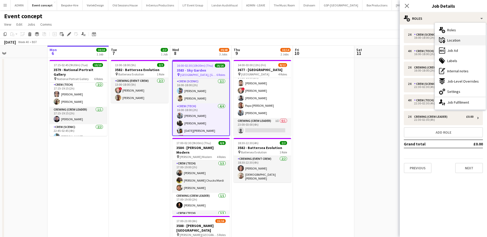
click at [464, 43] on div "maps-pin-1 Location" at bounding box center [460, 40] width 51 height 10
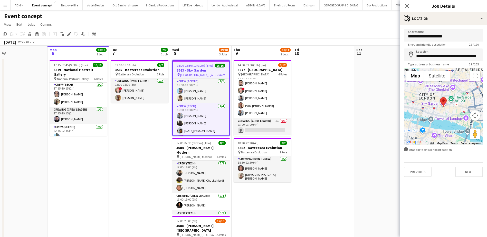
click at [444, 54] on input "**********" at bounding box center [443, 54] width 79 height 13
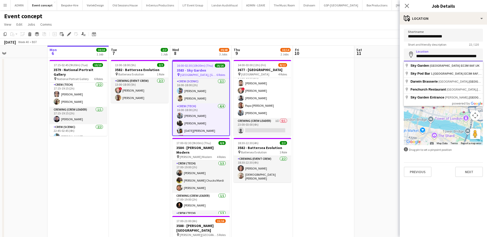
click at [444, 54] on input "**********" at bounding box center [443, 54] width 79 height 13
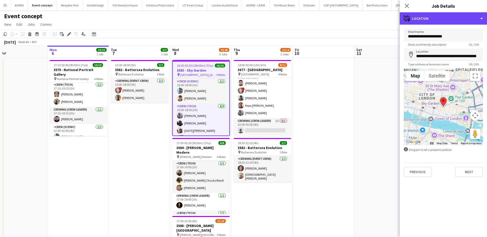
drag, startPoint x: 464, startPoint y: 18, endPoint x: 462, endPoint y: 25, distance: 7.5
click at [464, 18] on div "maps-pin-1 Location" at bounding box center [442, 18] width 87 height 12
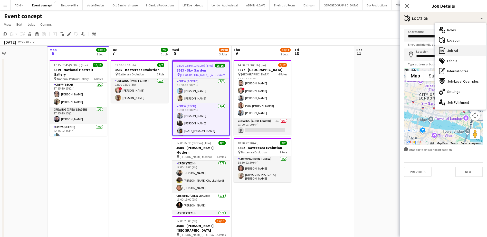
click at [455, 50] on span "Job Ad" at bounding box center [452, 50] width 11 height 5
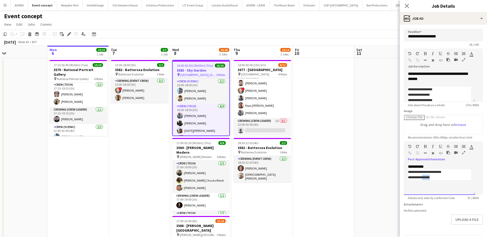
drag, startPoint x: 438, startPoint y: 191, endPoint x: 426, endPoint y: 191, distance: 12.1
click at [426, 180] on p "**********" at bounding box center [439, 177] width 63 height 5
copy span "******"
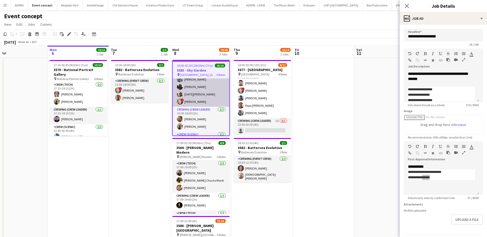
scroll to position [51, 0]
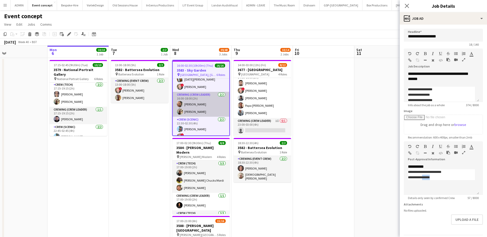
drag, startPoint x: 195, startPoint y: 106, endPoint x: 219, endPoint y: 103, distance: 23.6
click at [195, 106] on app-card-role "Crewing (Crew Leader) 2/2 16:00-18:00 (2h) Ben Turner Stephon Johnson" at bounding box center [201, 104] width 56 height 25
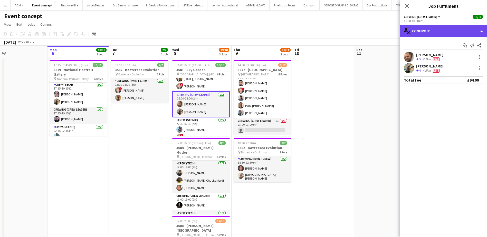
click at [454, 30] on div "single-neutral-actions-check-2 Confirmed" at bounding box center [442, 31] width 87 height 12
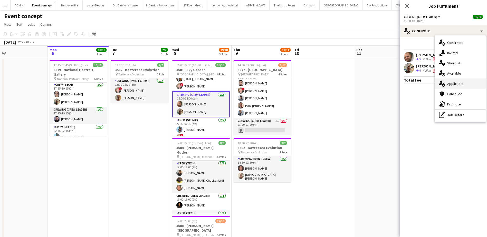
click at [458, 87] on div "single-neutral-actions-information Applicants" at bounding box center [460, 83] width 51 height 10
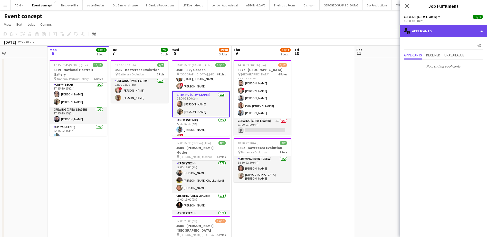
click at [462, 34] on div "single-neutral-actions-information Applicants" at bounding box center [442, 31] width 87 height 12
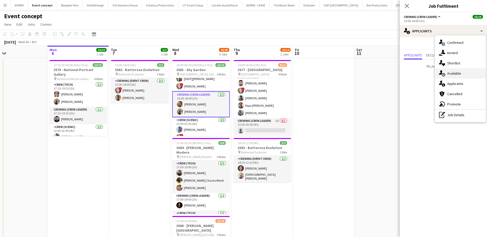
drag, startPoint x: 462, startPoint y: 34, endPoint x: 456, endPoint y: 72, distance: 38.8
click at [456, 72] on span "Available" at bounding box center [454, 73] width 14 height 5
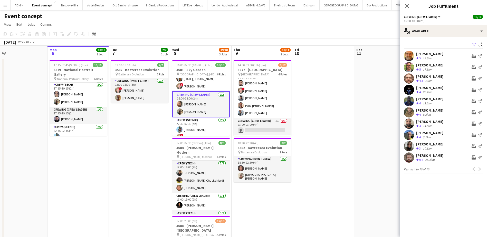
click at [479, 169] on div "Previous Next" at bounding box center [476, 169] width 12 height 6
click at [425, 56] on div "13.6km" at bounding box center [427, 58] width 12 height 4
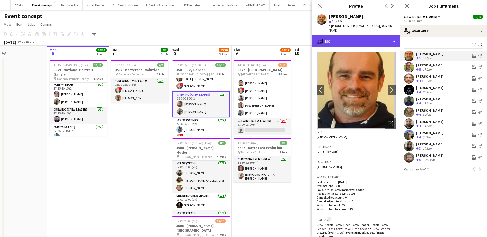
click at [350, 39] on div "profile Bio" at bounding box center [355, 41] width 87 height 12
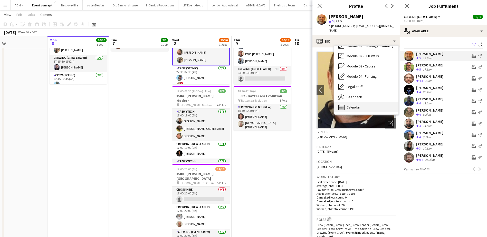
click at [357, 102] on div "Calendar Calendar" at bounding box center [366, 107] width 64 height 10
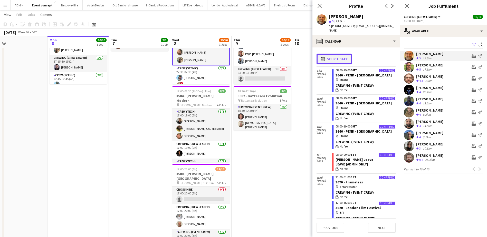
click at [339, 54] on button "calendar-full Select date" at bounding box center [333, 59] width 35 height 11
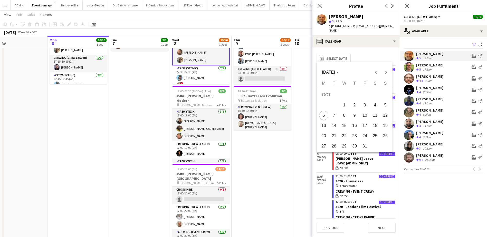
click at [346, 116] on span "8" at bounding box center [343, 115] width 9 height 9
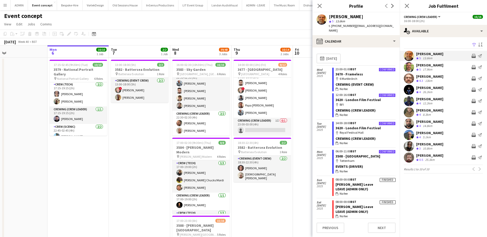
scroll to position [0, 0]
click at [196, 127] on app-card-role "Crewing (Crew Leader) 2/2 22:30-02:30 (4h) Ben Turner Stephen Lyle" at bounding box center [200, 123] width 57 height 25
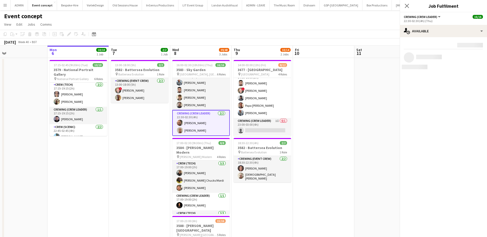
scroll to position [121, 0]
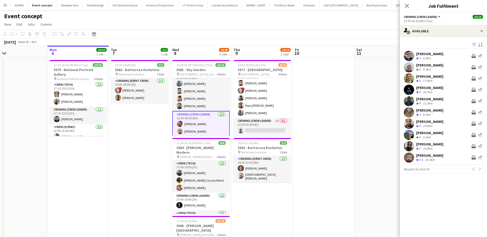
click at [427, 56] on div "6.3km" at bounding box center [426, 58] width 10 height 4
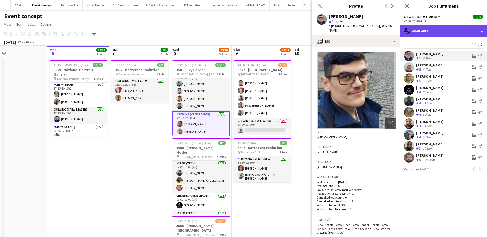
click at [461, 28] on div "single-neutral-actions-upload Available" at bounding box center [442, 31] width 87 height 12
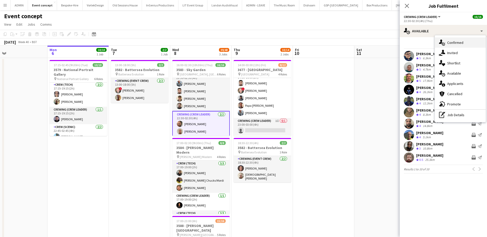
click at [459, 41] on span "Confirmed" at bounding box center [455, 42] width 16 height 5
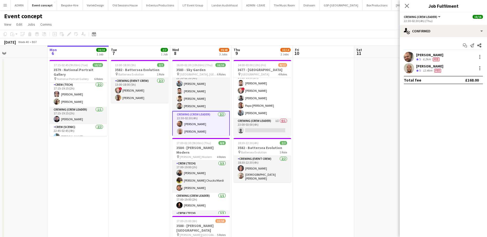
click at [431, 55] on div "Ben Turner" at bounding box center [429, 55] width 27 height 5
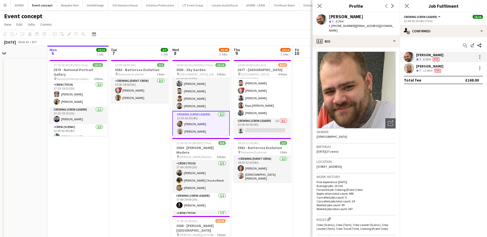
click at [341, 26] on span "t. +447907802000" at bounding box center [342, 26] width 27 height 4
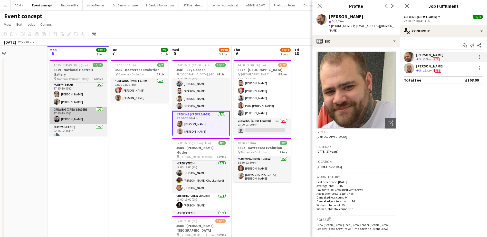
copy span "447907802000"
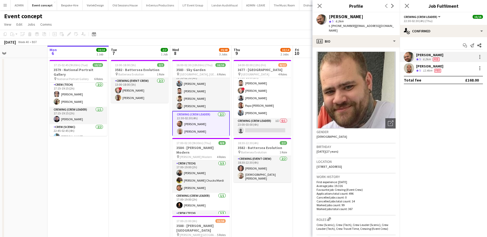
click at [417, 72] on app-icon "Crew rating" at bounding box center [417, 71] width 3 height 4
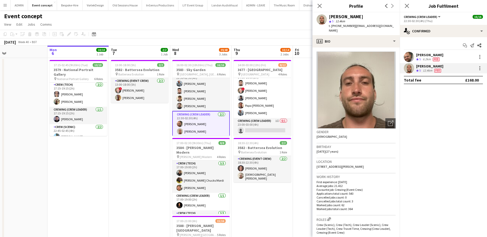
click at [339, 26] on span "t. +447711562684" at bounding box center [342, 26] width 27 height 4
copy span "447711562684"
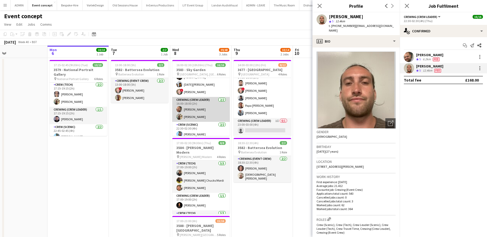
scroll to position [44, 0]
click at [199, 112] on app-card-role "Crewing (Crew Leader) 2/2 16:00-18:00 (2h) Ben Turner Stephon Johnson" at bounding box center [200, 111] width 57 height 25
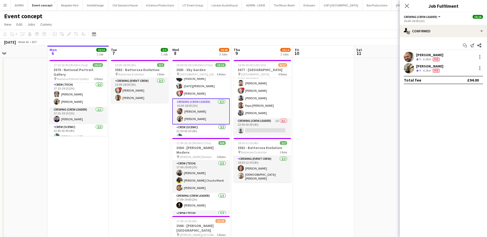
click at [421, 65] on div "Stephon Johnson" at bounding box center [429, 66] width 27 height 5
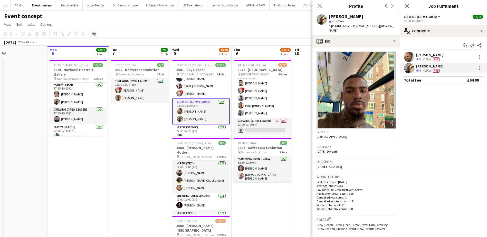
click at [337, 27] on span "t. +447951879132" at bounding box center [342, 26] width 27 height 4
copy span "447951879132"
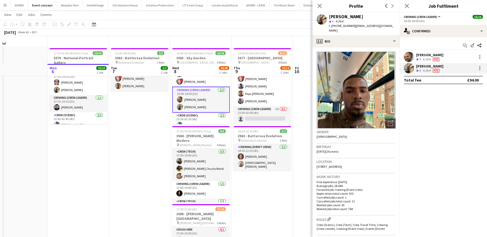
scroll to position [0, 0]
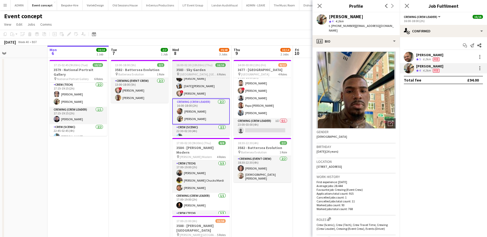
click at [212, 69] on h3 "3583 - Sky Garden" at bounding box center [200, 69] width 57 height 5
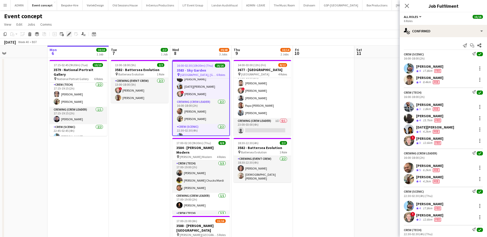
click at [71, 35] on icon "Edit" at bounding box center [69, 34] width 4 height 4
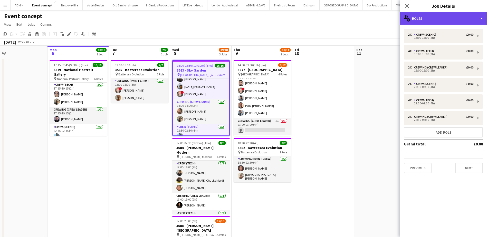
click at [441, 19] on div "multiple-users-add Roles" at bounding box center [442, 18] width 87 height 12
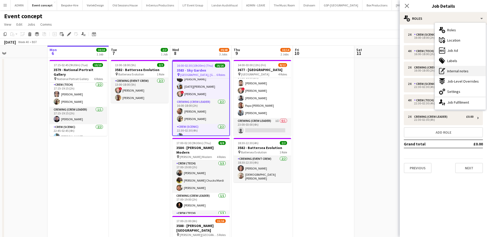
click at [462, 71] on span "Internal notes" at bounding box center [457, 71] width 21 height 5
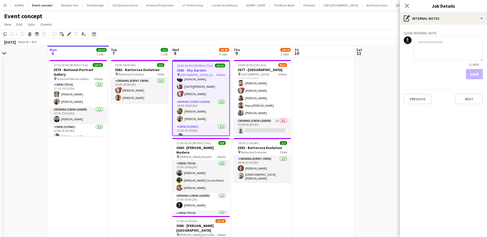
click at [438, 53] on textarea at bounding box center [447, 48] width 69 height 24
paste textarea "**********"
type textarea "**********"
click at [474, 74] on button "Save" at bounding box center [474, 74] width 17 height 10
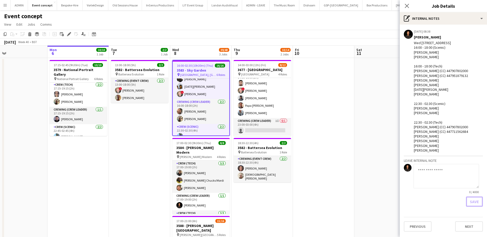
scroll to position [0, 0]
click at [189, 155] on span "Tate Modern" at bounding box center [196, 157] width 32 height 4
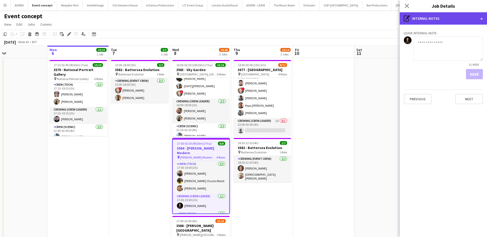
click at [451, 20] on div "pen-write Internal notes" at bounding box center [442, 18] width 87 height 12
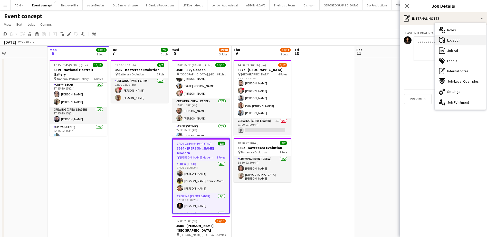
click at [458, 40] on span "Location" at bounding box center [453, 40] width 13 height 5
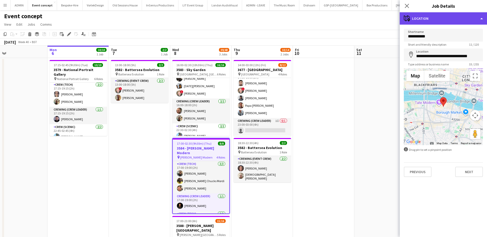
click at [451, 22] on div "maps-pin-1 Location" at bounding box center [442, 18] width 87 height 12
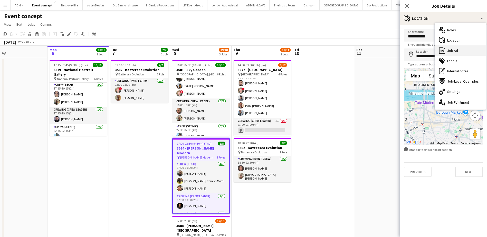
click at [460, 50] on div "ads-window Job Ad" at bounding box center [460, 50] width 51 height 10
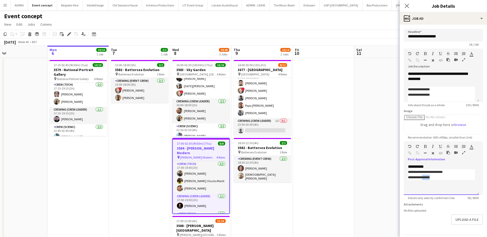
drag, startPoint x: 438, startPoint y: 178, endPoint x: 426, endPoint y: 177, distance: 12.6
click at [426, 177] on p "**********" at bounding box center [441, 177] width 67 height 5
drag, startPoint x: 448, startPoint y: 80, endPoint x: 421, endPoint y: 74, distance: 27.8
click at [421, 74] on div "**********" at bounding box center [441, 86] width 75 height 31
click at [447, 26] on div "**********" at bounding box center [442, 139] width 87 height 229
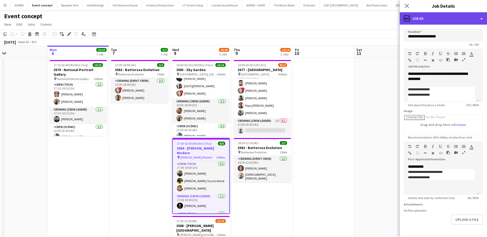
click at [452, 21] on div "ads-window Job Ad" at bounding box center [442, 18] width 87 height 12
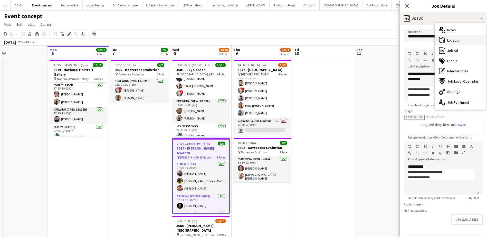
click at [461, 44] on div "maps-pin-1 Location" at bounding box center [460, 40] width 51 height 10
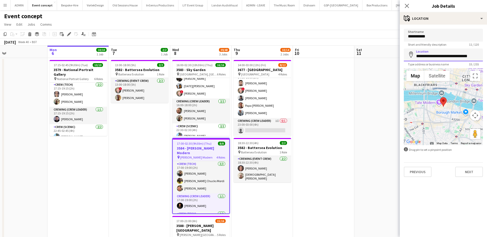
click at [445, 54] on input "**********" at bounding box center [443, 54] width 79 height 13
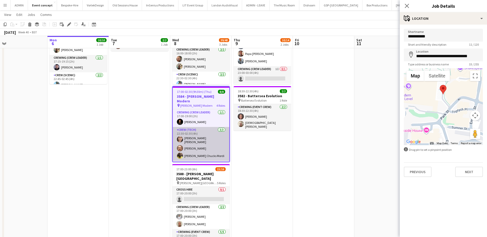
scroll to position [43, 0]
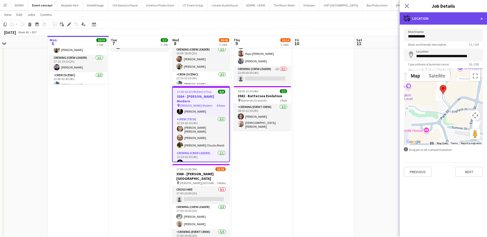
click at [446, 16] on div "maps-pin-1 Location" at bounding box center [442, 18] width 87 height 12
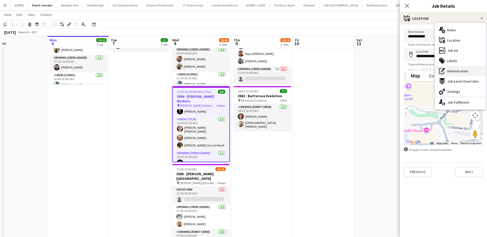
click at [462, 73] on span "Internal notes" at bounding box center [457, 71] width 21 height 5
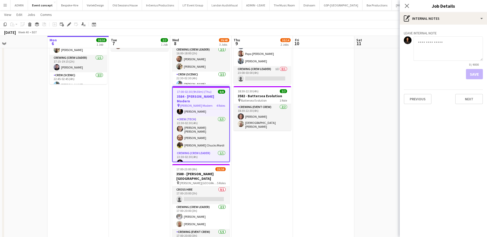
click at [440, 55] on textarea at bounding box center [447, 48] width 69 height 24
paste textarea "**********"
type textarea "**********"
click at [478, 74] on button "Save" at bounding box center [474, 74] width 17 height 10
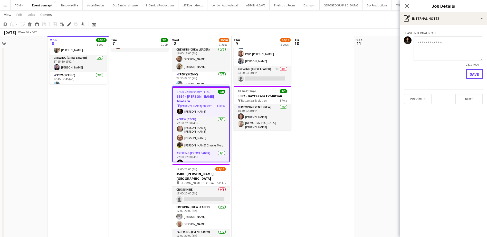
scroll to position [0, 0]
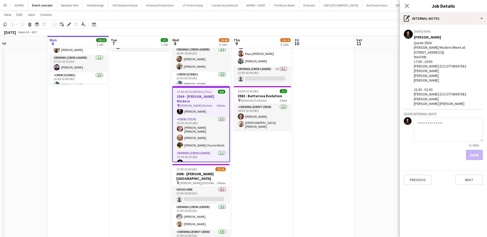
click at [361, 105] on app-date-cell at bounding box center [384, 128] width 61 height 244
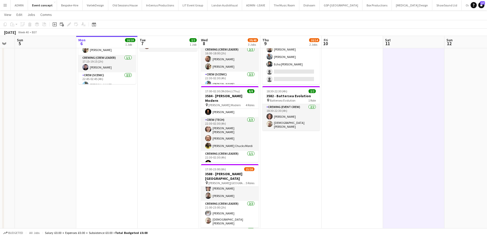
scroll to position [0, 107]
drag, startPoint x: 110, startPoint y: 182, endPoint x: 140, endPoint y: 181, distance: 29.8
click at [140, 181] on app-calendar-viewport "Fri 3 Sat 4 Sun 5 Mon 6 10/10 1 Job Tue 7 2/2 1 Job Wed 8 39/40 3 Jobs Thu 9 10…" at bounding box center [243, 110] width 487 height 282
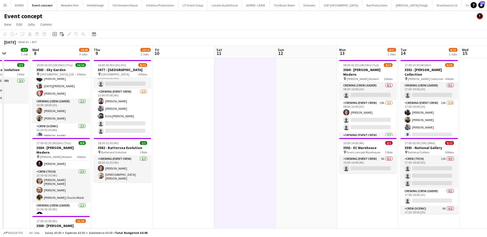
scroll to position [0, 155]
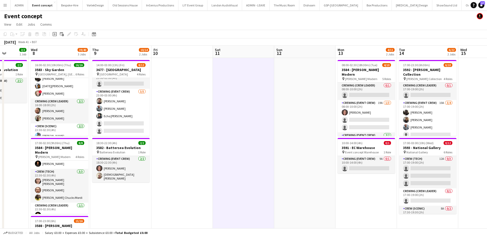
drag, startPoint x: 383, startPoint y: 116, endPoint x: 212, endPoint y: 119, distance: 170.9
click at [212, 119] on app-calendar-viewport "Sun 5 Mon 6 10/10 1 Job Tue 7 2/2 1 Job Wed 8 39/40 3 Jobs Thu 9 10/14 2 Jobs F…" at bounding box center [243, 174] width 487 height 257
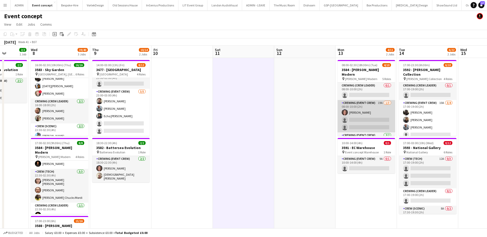
click at [372, 118] on app-card-role "Crewing (Event Crew) 19A 1/3 08:00-10:00 (2h) Jekaterina Berezina single-neutra…" at bounding box center [365, 116] width 57 height 32
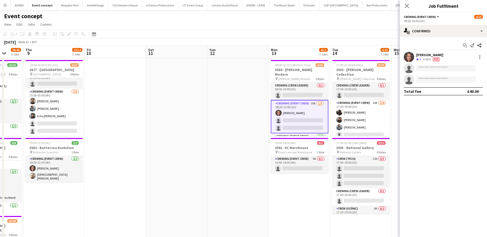
scroll to position [0, 181]
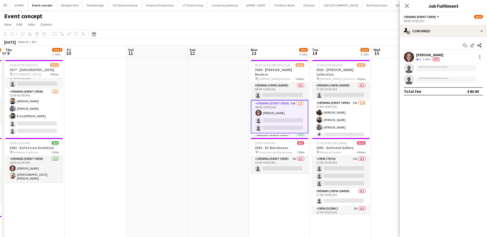
drag, startPoint x: 252, startPoint y: 151, endPoint x: 172, endPoint y: 143, distance: 79.6
click at [172, 144] on app-calendar-viewport "Mon 6 10/10 1 Job Tue 7 2/2 1 Job Wed 8 39/40 3 Jobs Thu 9 10/14 2 Jobs Fri 10 …" at bounding box center [243, 174] width 487 height 257
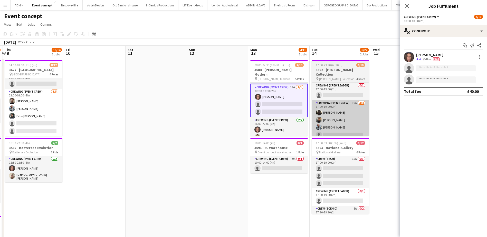
scroll to position [0, 0]
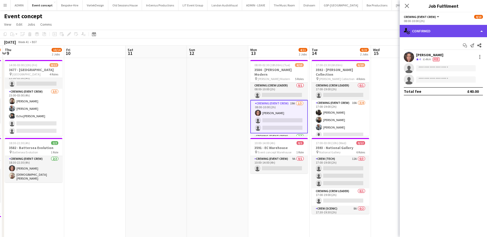
click at [440, 32] on div "single-neutral-actions-check-2 Confirmed" at bounding box center [442, 31] width 87 height 12
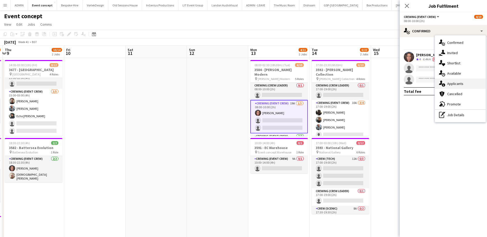
click at [462, 83] on span "Applicants" at bounding box center [455, 83] width 16 height 5
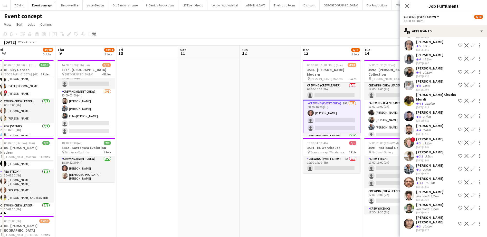
scroll to position [0, 135]
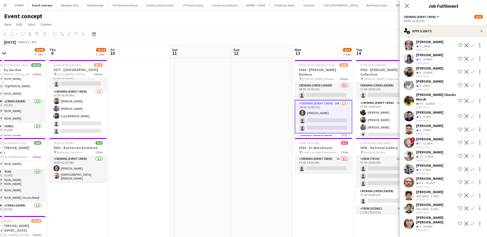
drag, startPoint x: 107, startPoint y: 117, endPoint x: 195, endPoint y: 118, distance: 87.5
click at [195, 118] on app-calendar-viewport "Mon 6 10/10 1 Job Tue 7 2/2 1 Job Wed 8 39/40 3 Jobs Thu 9 10/14 2 Jobs Fri 10 …" at bounding box center [243, 174] width 487 height 257
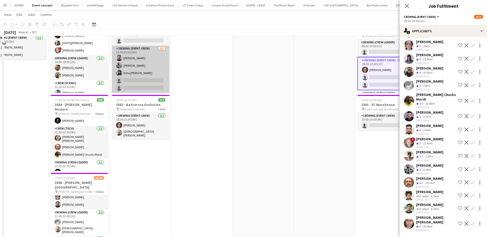
scroll to position [51, 0]
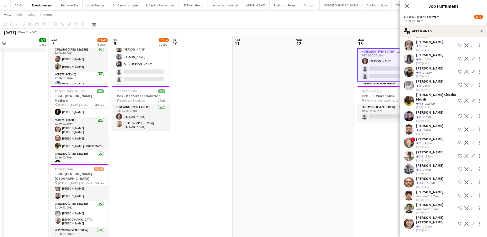
click at [191, 128] on app-date-cell at bounding box center [201, 128] width 61 height 244
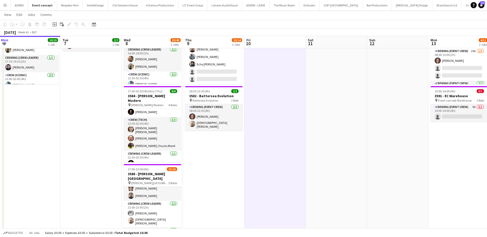
drag, startPoint x: 194, startPoint y: 187, endPoint x: 233, endPoint y: 176, distance: 40.9
click at [242, 182] on app-calendar-viewport "Sat 4 Sun 5 Mon 6 10/10 1 Job Tue 7 2/2 1 Job Wed 8 39/40 3 Jobs Thu 9 10/14 2 …" at bounding box center [243, 110] width 487 height 282
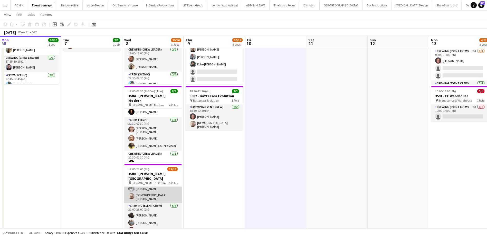
scroll to position [103, 0]
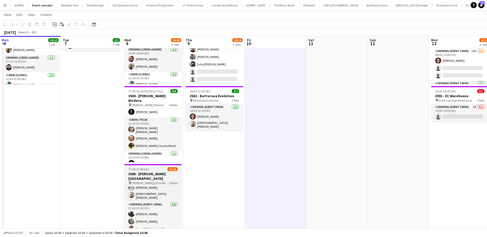
click at [143, 169] on span "17:00-23:00 (6h)" at bounding box center [138, 169] width 21 height 4
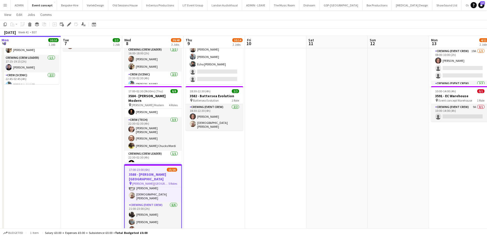
click at [137, 175] on h3 "3588 - Tate Britain" at bounding box center [153, 176] width 56 height 9
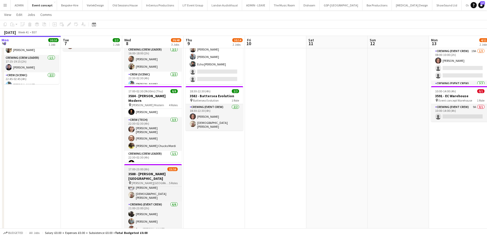
click at [149, 173] on h3 "3588 - Tate Britain" at bounding box center [152, 176] width 57 height 9
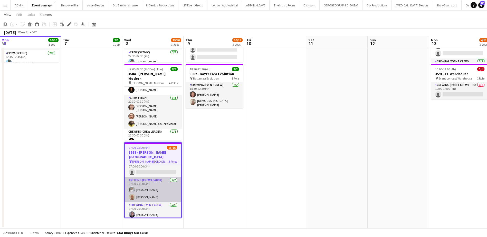
scroll to position [0, 0]
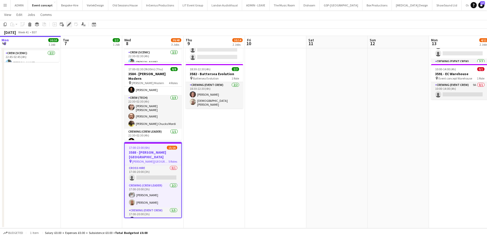
click at [68, 25] on icon at bounding box center [68, 24] width 3 height 3
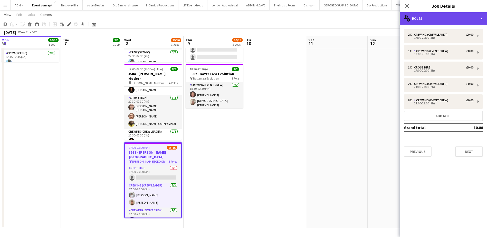
click at [440, 18] on div "multiple-users-add Roles" at bounding box center [442, 18] width 87 height 12
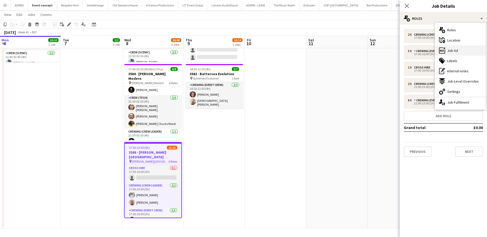
click at [458, 49] on div "ads-window Job Ad" at bounding box center [460, 50] width 51 height 10
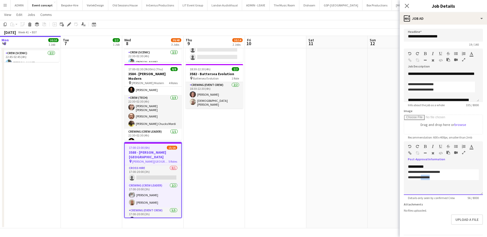
drag, startPoint x: 435, startPoint y: 178, endPoint x: 425, endPoint y: 179, distance: 10.5
click at [425, 179] on p "**********" at bounding box center [443, 177] width 71 height 5
click at [421, 79] on div "**********" at bounding box center [441, 86] width 75 height 31
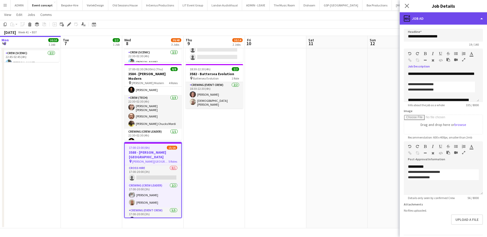
click at [451, 18] on div "ads-window Job Ad" at bounding box center [442, 18] width 87 height 12
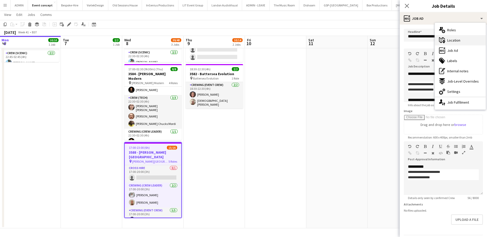
click at [459, 42] on span "Location" at bounding box center [453, 40] width 13 height 5
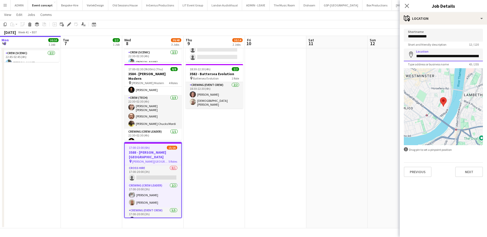
click at [447, 57] on input "**********" at bounding box center [443, 54] width 79 height 13
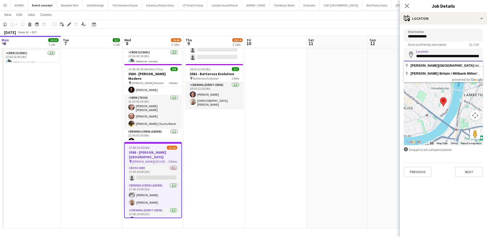
click at [447, 57] on input "**********" at bounding box center [443, 54] width 79 height 13
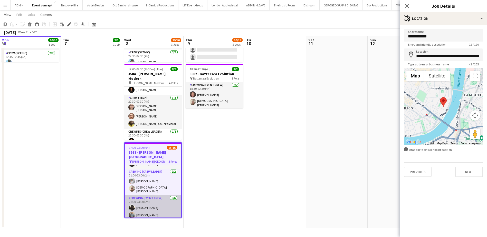
scroll to position [86, 0]
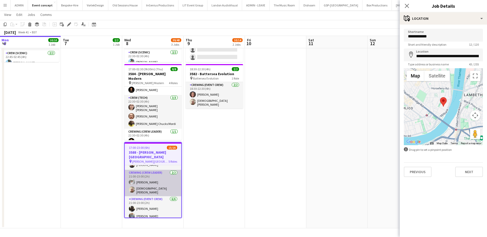
click at [157, 183] on app-card-role "Crewing (Crew Leader) 2/2 21:00-23:00 (2h) Graham Rex Christian Skinner" at bounding box center [153, 183] width 56 height 26
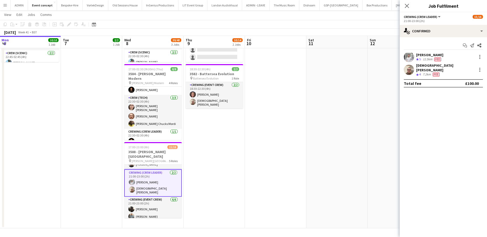
click at [424, 57] on div "12.5km" at bounding box center [427, 59] width 12 height 4
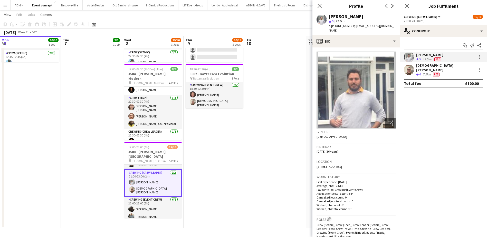
click at [342, 27] on span "t. +447935332660" at bounding box center [342, 26] width 27 height 4
click at [426, 65] on div "[DEMOGRAPHIC_DATA][PERSON_NAME]" at bounding box center [445, 67] width 58 height 9
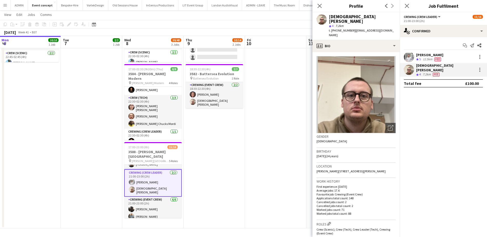
click at [338, 28] on span "t. +447549225241" at bounding box center [342, 30] width 27 height 4
click at [420, 56] on div "[PERSON_NAME]" at bounding box center [429, 55] width 27 height 5
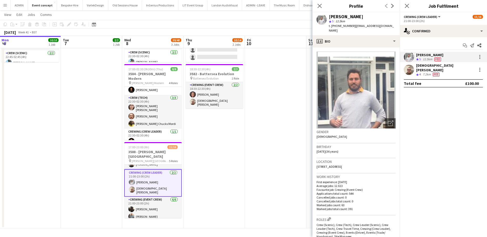
click at [345, 24] on span "t. +447935332660" at bounding box center [342, 26] width 27 height 4
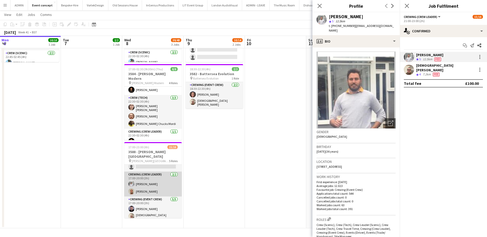
scroll to position [9, 0]
click at [157, 187] on app-card-role "Crewing (Crew Leader) 2/2 17:00-20:00 (3h) Graham Rex Stephen Lyle" at bounding box center [152, 185] width 57 height 25
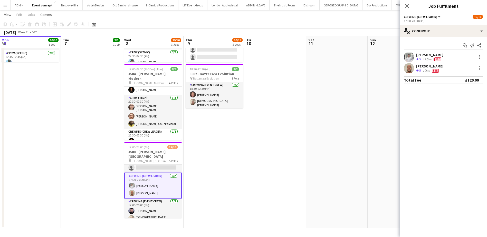
click at [424, 66] on div "[PERSON_NAME]" at bounding box center [429, 66] width 27 height 5
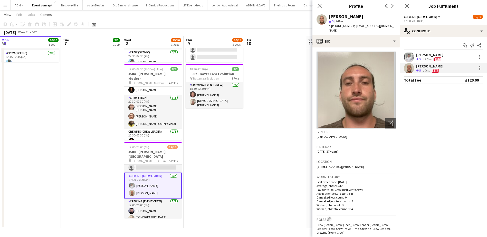
click at [342, 25] on span "t. +447711562684" at bounding box center [342, 26] width 27 height 4
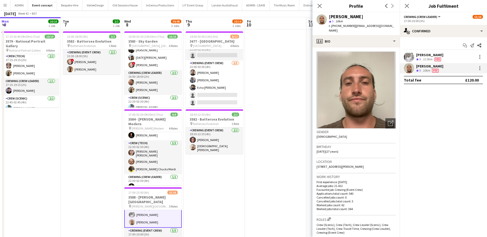
scroll to position [0, 0]
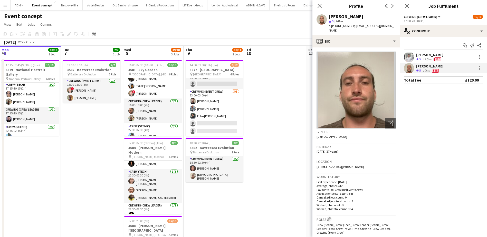
click at [280, 78] on app-date-cell at bounding box center [275, 180] width 61 height 244
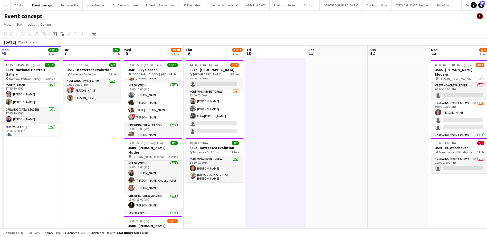
scroll to position [18, 0]
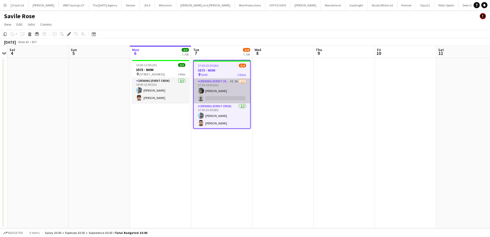
click at [233, 99] on app-card-role "Crewing (Event Crew) 4I 2A [DATE] 17:30-19:30 (2h) [PERSON_NAME] single-neutral…" at bounding box center [222, 90] width 56 height 25
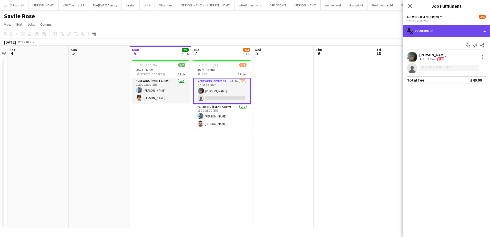
click at [456, 36] on div "single-neutral-actions-check-2 Confirmed" at bounding box center [446, 31] width 87 height 12
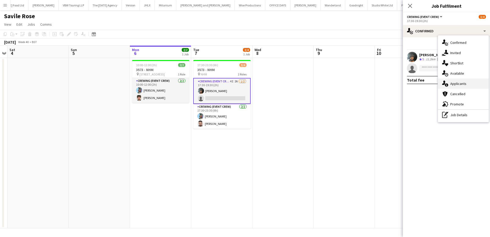
click at [472, 83] on div "single-neutral-actions-information Applicants" at bounding box center [463, 83] width 51 height 10
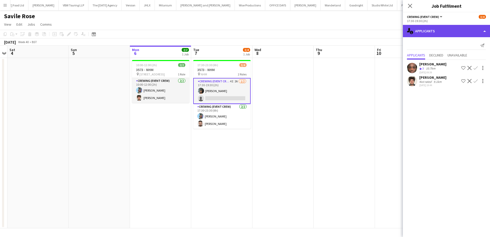
click at [454, 34] on div "single-neutral-actions-information Applicants" at bounding box center [446, 31] width 87 height 12
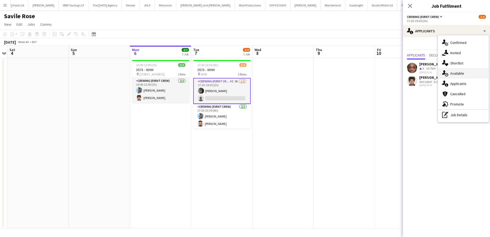
click at [469, 77] on div "single-neutral-actions-upload Available" at bounding box center [463, 73] width 51 height 10
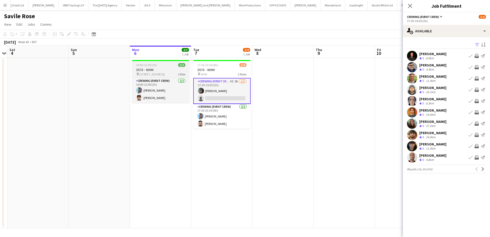
click at [144, 70] on h3 "3573 - NHM" at bounding box center [160, 69] width 57 height 5
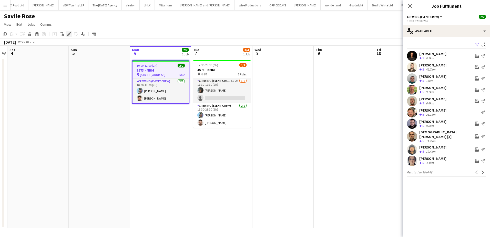
click at [70, 37] on div "Edit" at bounding box center [69, 34] width 6 height 6
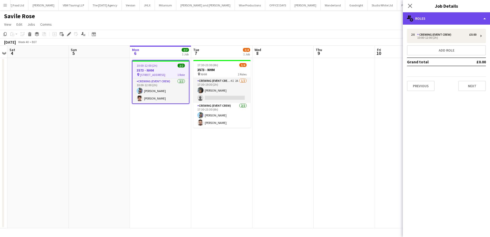
click at [463, 22] on div "multiple-users-add Roles" at bounding box center [446, 18] width 87 height 12
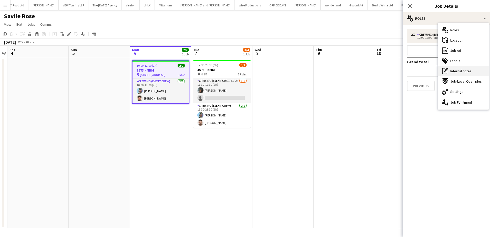
click at [463, 73] on span "Internal notes" at bounding box center [461, 71] width 21 height 5
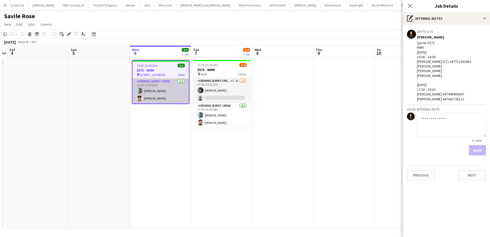
click at [164, 99] on app-card-role "Crewing (Event Crew) 2/2 10:00-12:00 (2h) Liam Kinsella Emanuel Stefan Malihen …" at bounding box center [161, 90] width 56 height 25
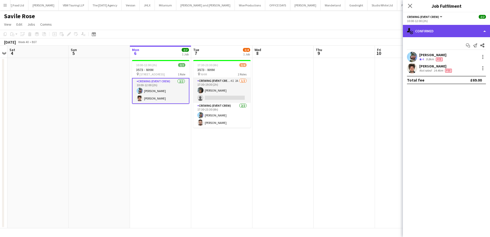
click at [476, 35] on div "single-neutral-actions-check-2 Confirmed" at bounding box center [446, 31] width 87 height 12
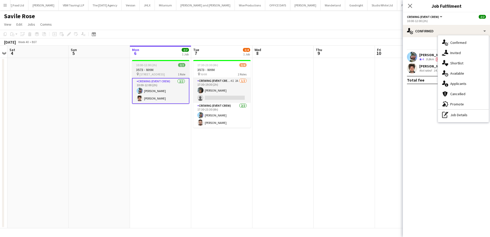
click at [154, 64] on span "10:00-12:00 (2h)" at bounding box center [146, 65] width 21 height 4
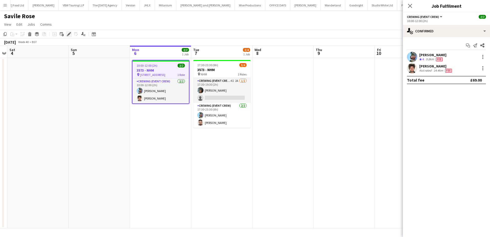
click at [71, 36] on icon "Edit" at bounding box center [69, 34] width 4 height 4
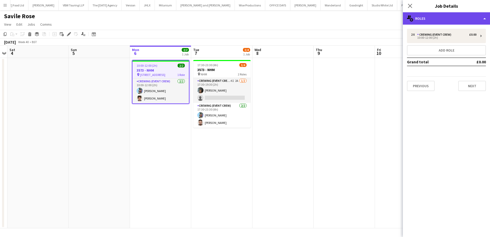
click at [465, 22] on div "multiple-users-add Roles" at bounding box center [446, 18] width 87 height 12
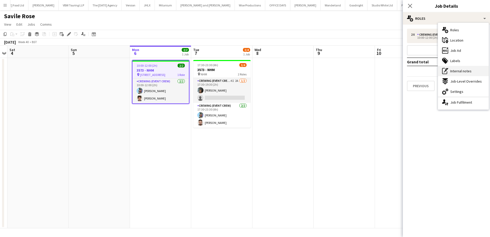
click at [462, 70] on span "Internal notes" at bounding box center [461, 71] width 21 height 5
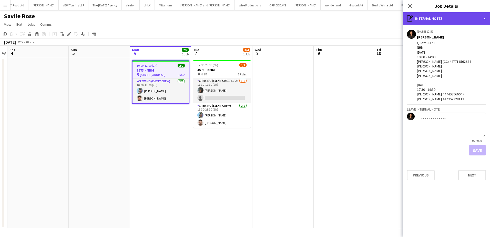
click at [456, 17] on div "pen-write Internal notes" at bounding box center [446, 18] width 87 height 12
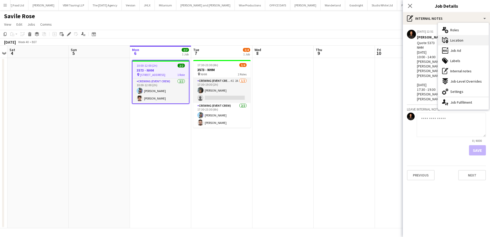
click at [464, 45] on div "maps-pin-1 Location" at bounding box center [463, 40] width 51 height 10
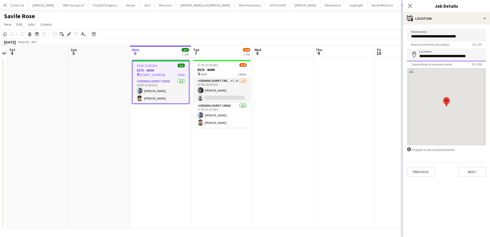
click at [433, 59] on input "**********" at bounding box center [446, 54] width 79 height 13
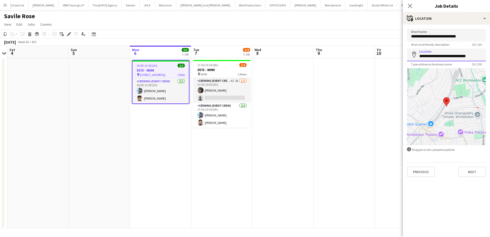
click at [433, 59] on input "**********" at bounding box center [446, 54] width 79 height 13
click at [218, 98] on app-card-role "Crewing (Event Crew) 4I 2A 1/2 17:30-19:30 (2h) Kian Chauhan single-neutral-act…" at bounding box center [221, 90] width 57 height 25
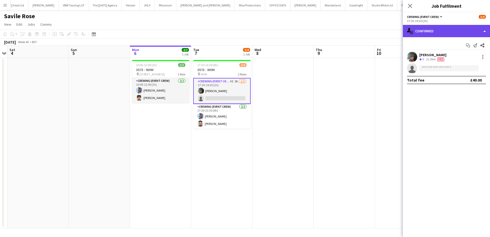
click at [474, 29] on div "single-neutral-actions-check-2 Confirmed" at bounding box center [446, 31] width 87 height 12
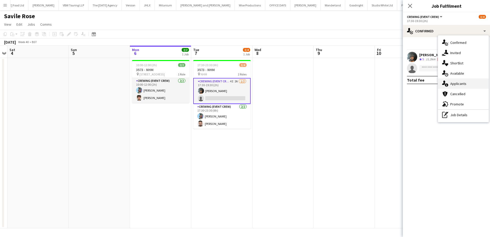
click at [468, 87] on div "single-neutral-actions-information Applicants" at bounding box center [463, 83] width 51 height 10
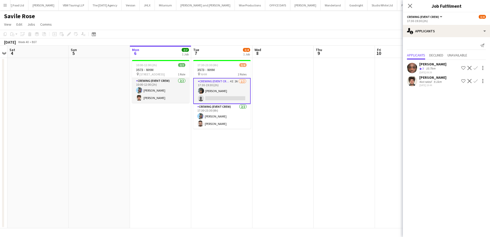
click at [476, 82] on app-icon "Confirm" at bounding box center [476, 81] width 4 height 4
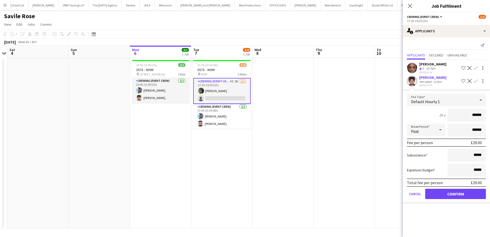
drag, startPoint x: 474, startPoint y: 118, endPoint x: 488, endPoint y: 119, distance: 14.4
click at [488, 119] on form "Fee Type Default Hourly 1 2h x ****** Break Period Paid ****** Fee per person £…" at bounding box center [446, 149] width 87 height 110
type input "***"
click at [457, 199] on button "Confirm" at bounding box center [456, 194] width 61 height 10
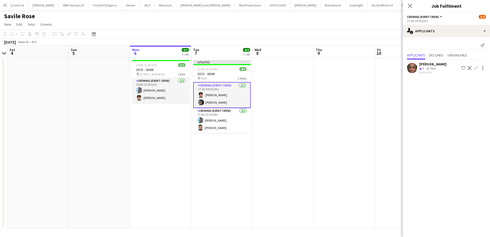
click at [293, 117] on app-date-cell at bounding box center [283, 143] width 61 height 170
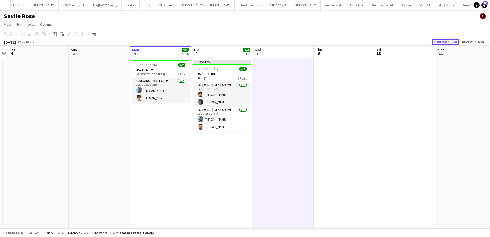
click at [451, 42] on button "Publish 1 job" at bounding box center [445, 42] width 27 height 7
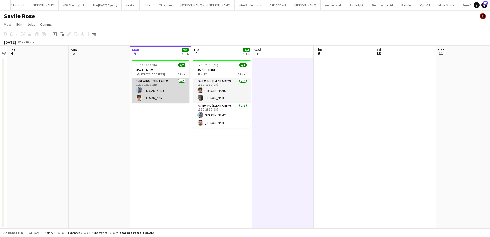
click at [185, 95] on app-card-role "Crewing (Event Crew) 2/2 10:00-12:00 (2h) Liam Kinsella Emanuel Stefan Malihen …" at bounding box center [160, 90] width 57 height 25
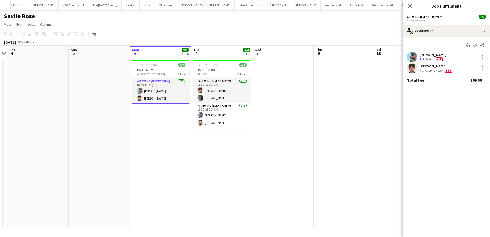
click at [433, 55] on div "[PERSON_NAME]" at bounding box center [433, 55] width 27 height 5
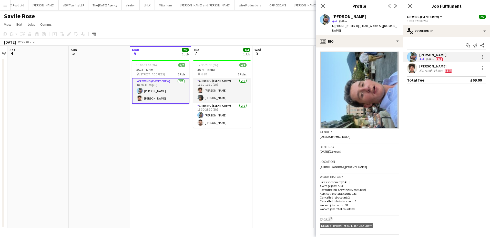
click at [346, 26] on span "t. +447362728112" at bounding box center [345, 26] width 27 height 4
copy span "447362728112"
drag, startPoint x: 445, startPoint y: 68, endPoint x: 441, endPoint y: 67, distance: 4.6
click at [445, 68] on div "[PERSON_NAME]" at bounding box center [437, 66] width 34 height 5
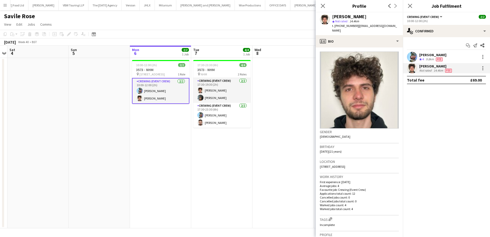
click at [345, 25] on span "t. +447919070292" at bounding box center [345, 26] width 27 height 4
copy span "447919070292"
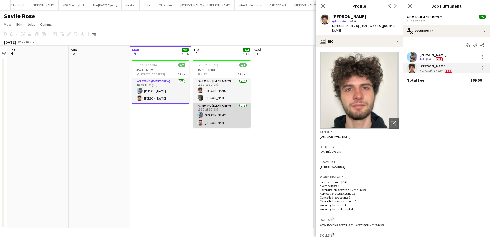
click at [222, 118] on app-card-role "Crewing (Event Crew) 2/2 17:30-23:30 (6h) Liam Kinsella Caleb Caffoor" at bounding box center [221, 115] width 57 height 25
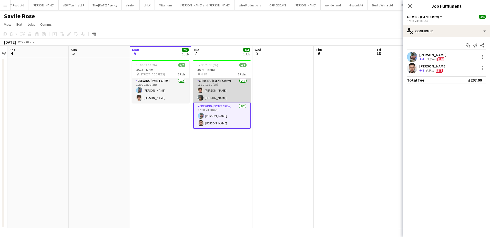
click at [219, 92] on app-card-role "Crewing (Event Crew) 2/2 17:30-19:30 (2h) Emanuel Stefan Malihen Roata Kian Cha…" at bounding box center [221, 90] width 57 height 25
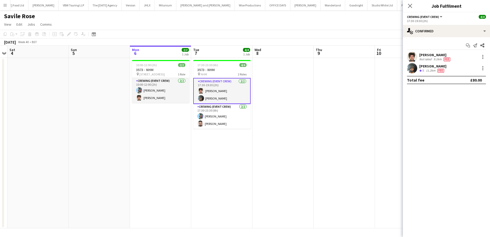
click at [427, 64] on div "[PERSON_NAME]" at bounding box center [433, 66] width 27 height 5
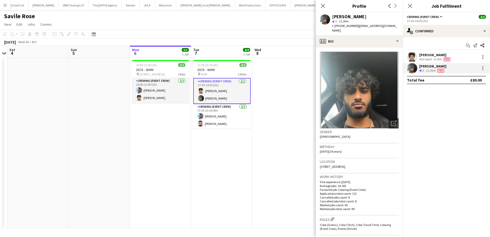
click at [350, 25] on span "t. +447908972474" at bounding box center [345, 26] width 27 height 4
copy span "447908972474"
click at [221, 115] on app-card-role "Crewing (Event Crew) 2/2 17:30-23:30 (6h) Liam Kinsella Caleb Caffoor" at bounding box center [221, 116] width 57 height 25
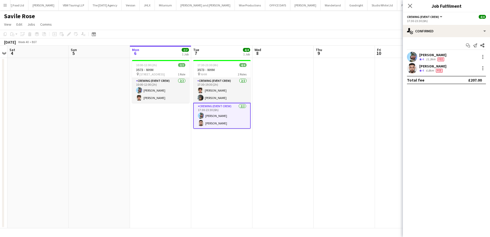
click at [426, 70] on div "6.8km" at bounding box center [430, 70] width 10 height 4
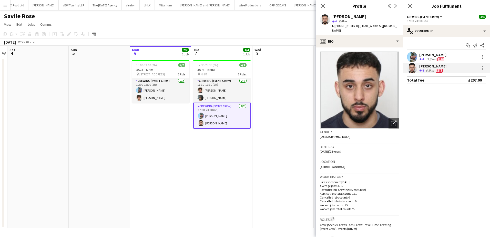
click at [349, 26] on span "t. +447842598387" at bounding box center [345, 26] width 27 height 4
copy span "447842598387"
click at [229, 158] on app-date-cell "17:30-23:30 (6h) 4/4 3573 - NHM pin NHM 2 Roles Crewing (Event Crew) 2/2 17:30-…" at bounding box center [221, 143] width 61 height 170
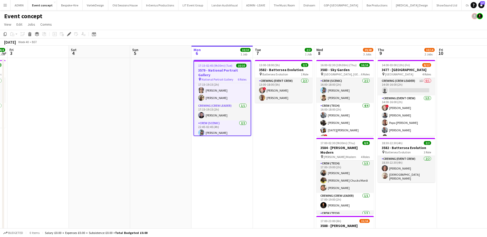
scroll to position [26, 0]
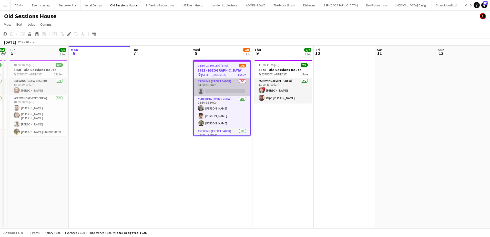
click at [227, 87] on app-card-role "Crewing (Crew Leader) 0/1 14:30-16:30 (2h) single-neutral-actions" at bounding box center [222, 86] width 56 height 17
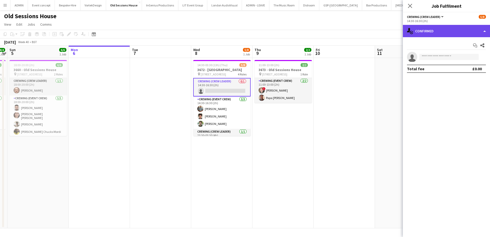
click at [455, 29] on div "single-neutral-actions-check-2 Confirmed" at bounding box center [446, 31] width 87 height 12
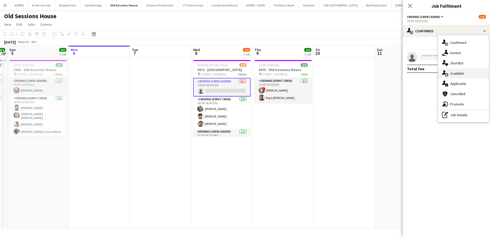
click at [462, 72] on span "Available" at bounding box center [458, 73] width 14 height 5
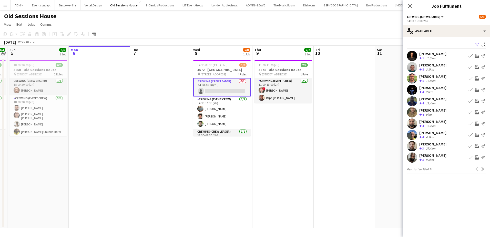
click at [435, 66] on div "[PERSON_NAME]" at bounding box center [433, 65] width 27 height 5
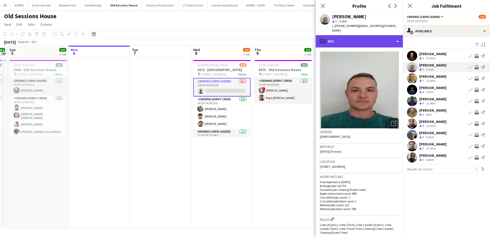
click at [375, 37] on div "profile Bio" at bounding box center [359, 41] width 87 height 12
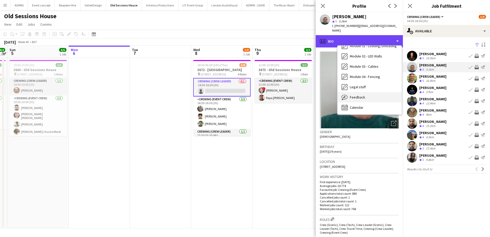
scroll to position [110, 0]
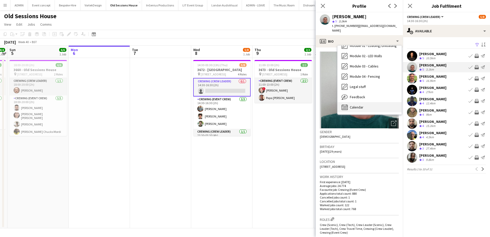
click at [364, 105] on span "Calendar" at bounding box center [357, 107] width 14 height 5
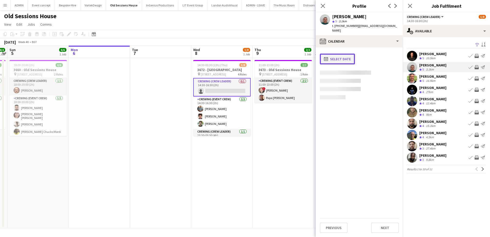
click at [348, 57] on button "calendar-full Select date" at bounding box center [337, 59] width 35 height 11
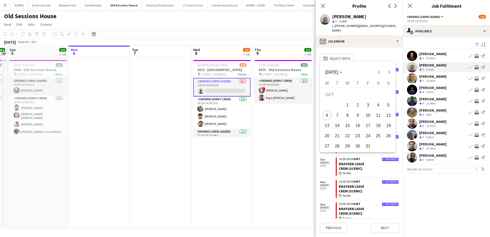
click at [347, 117] on span "8" at bounding box center [347, 115] width 9 height 9
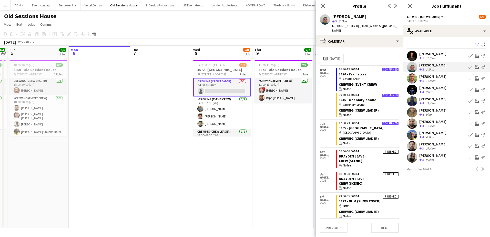
click at [437, 77] on div "[PERSON_NAME]" at bounding box center [433, 76] width 27 height 5
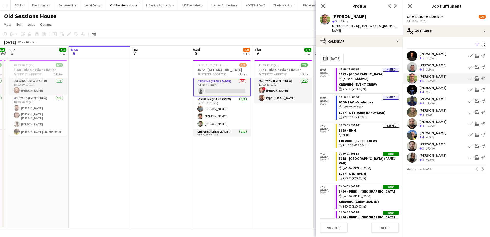
click at [479, 79] on app-icon "Invite crew" at bounding box center [477, 78] width 4 height 4
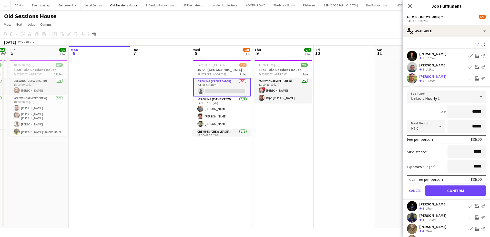
drag, startPoint x: 468, startPoint y: 109, endPoint x: 482, endPoint y: 110, distance: 13.9
click at [482, 110] on input "******" at bounding box center [467, 111] width 38 height 13
type input "***"
click at [450, 192] on button "Confirm" at bounding box center [456, 190] width 61 height 10
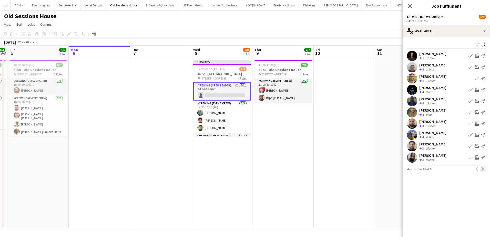
click at [483, 169] on app-icon "Next" at bounding box center [484, 169] width 4 height 4
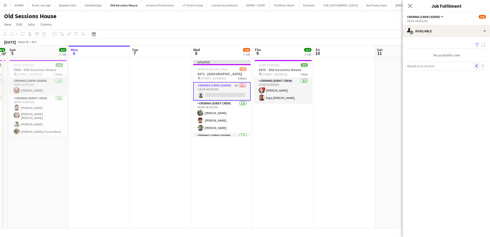
click at [478, 65] on app-icon "Previous" at bounding box center [477, 66] width 4 height 4
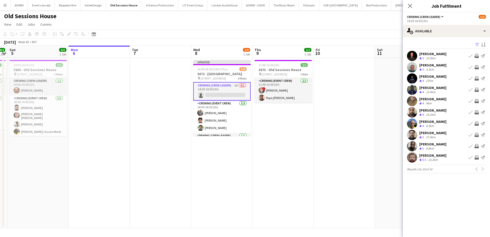
click at [435, 53] on div "[PERSON_NAME]" at bounding box center [433, 54] width 27 height 5
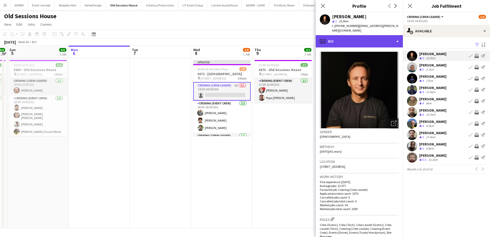
click at [375, 37] on div "profile Bio" at bounding box center [359, 41] width 87 height 12
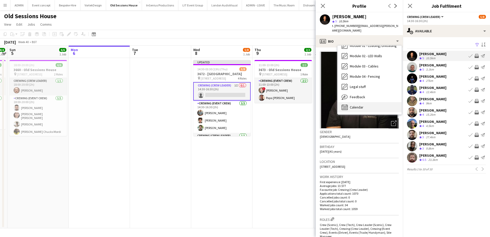
click at [363, 105] on span "Calendar" at bounding box center [357, 107] width 14 height 5
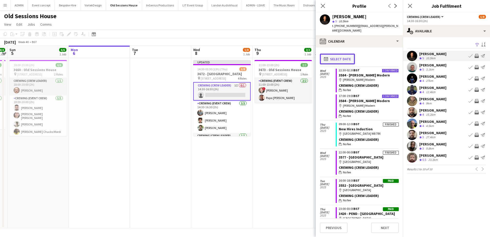
click at [340, 55] on button "calendar-full Select date" at bounding box center [337, 59] width 35 height 11
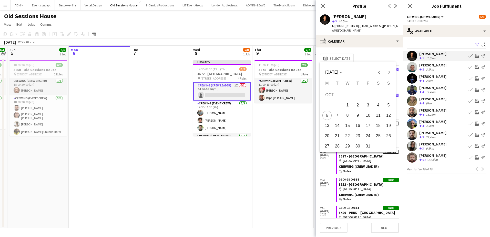
click at [345, 116] on span "8" at bounding box center [347, 115] width 9 height 9
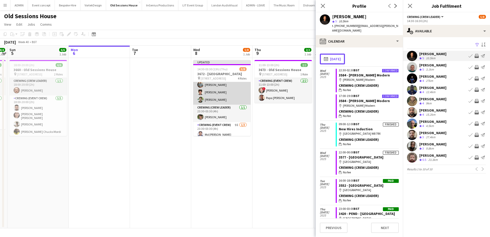
scroll to position [48, 0]
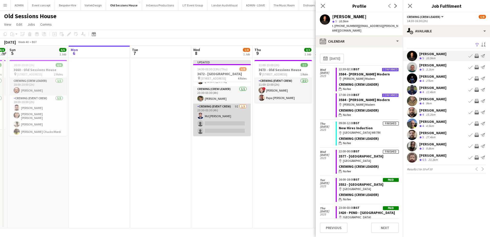
click at [230, 124] on app-card-role "Crewing (Event Crew) 9I [DATE] 23:30-03:30 (4h) Md Mosabbit Hridoy single-neutr…" at bounding box center [221, 120] width 57 height 32
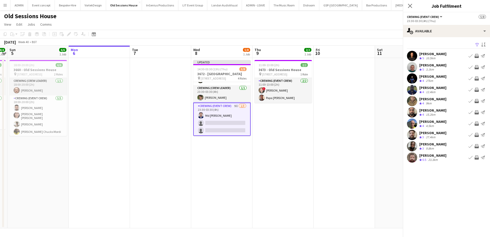
scroll to position [47, 0]
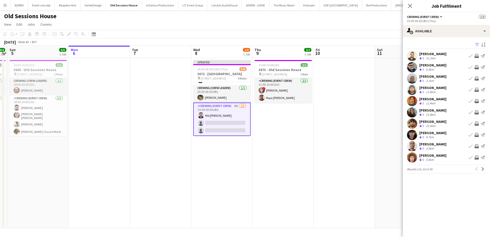
click at [433, 55] on div "[PERSON_NAME]" at bounding box center [433, 54] width 27 height 5
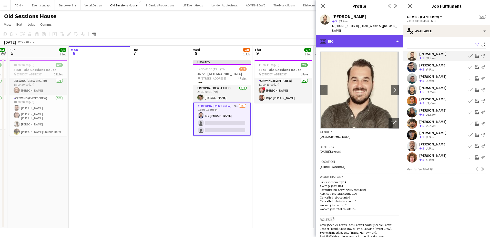
click at [358, 36] on div "profile Bio" at bounding box center [359, 41] width 87 height 12
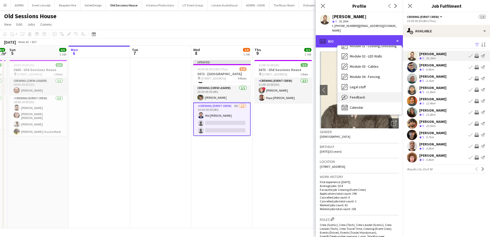
scroll to position [110, 0]
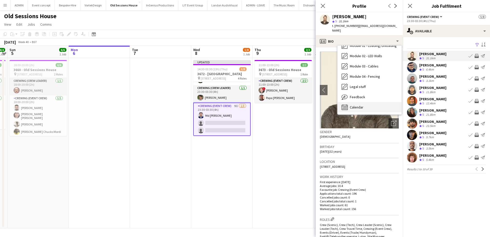
click at [365, 102] on div "Calendar Calendar" at bounding box center [370, 107] width 64 height 10
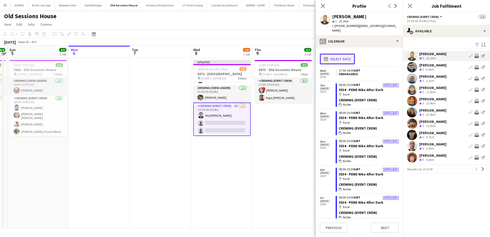
click at [343, 54] on button "calendar-full Select date" at bounding box center [337, 59] width 35 height 11
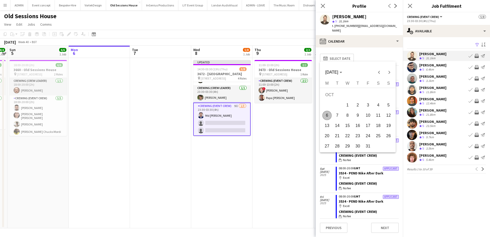
click at [348, 113] on span "8" at bounding box center [347, 115] width 9 height 9
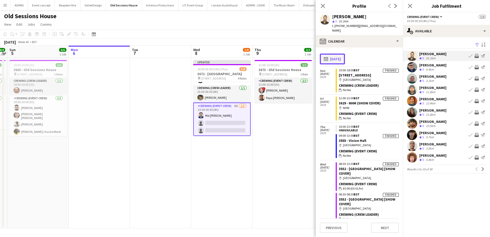
click at [334, 54] on button "calendar-full [DATE]" at bounding box center [332, 59] width 25 height 11
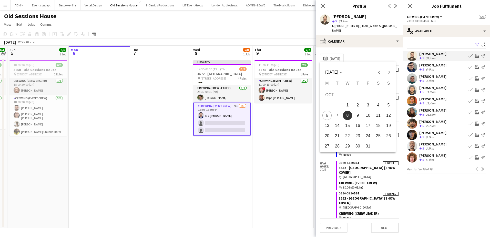
click at [351, 116] on span "8" at bounding box center [347, 115] width 9 height 9
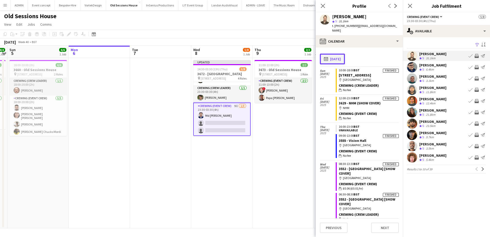
click at [345, 54] on button "calendar-full [DATE]" at bounding box center [332, 59] width 25 height 11
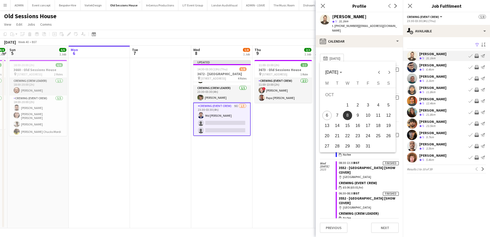
click at [377, 116] on span "11" at bounding box center [378, 115] width 9 height 9
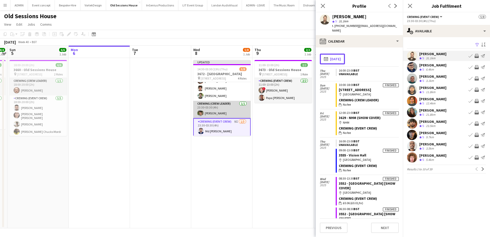
scroll to position [48, 0]
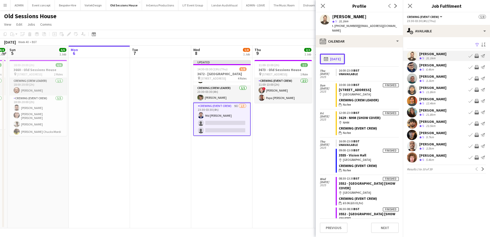
click at [345, 54] on button "calendar-full [DATE]" at bounding box center [332, 59] width 25 height 11
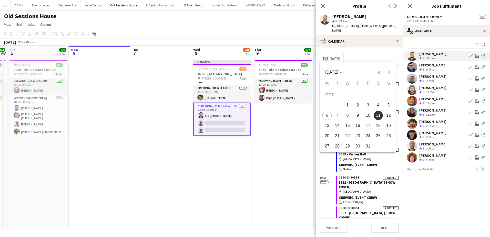
click at [353, 38] on div at bounding box center [245, 118] width 490 height 237
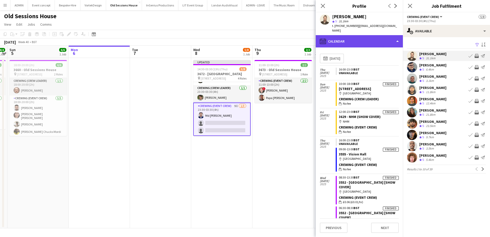
click at [358, 38] on div "calendar-full Calendar" at bounding box center [359, 41] width 87 height 12
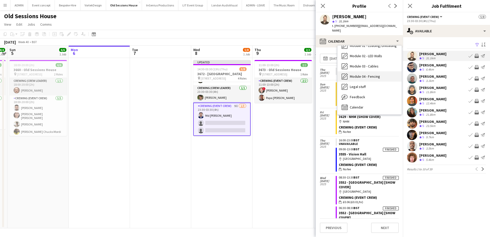
click at [360, 71] on div "Module 04 - Fencing Module 04 - Fencing" at bounding box center [370, 76] width 64 height 10
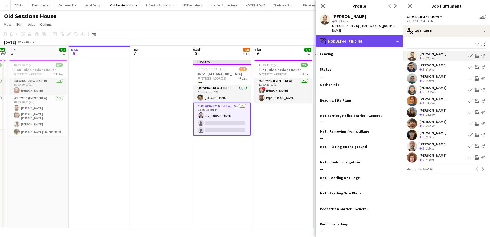
click at [346, 40] on div "pencil4 Module 04 - Fencing" at bounding box center [359, 41] width 87 height 12
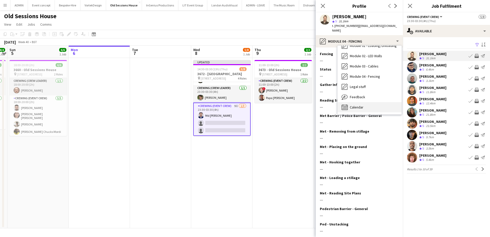
click at [355, 105] on span "Calendar" at bounding box center [357, 107] width 14 height 5
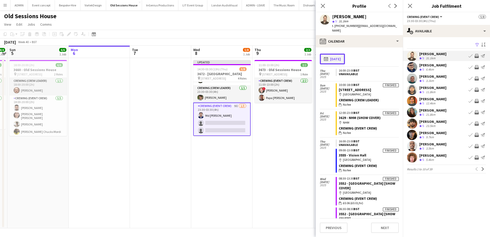
click at [343, 56] on button "calendar-full [DATE]" at bounding box center [332, 59] width 25 height 11
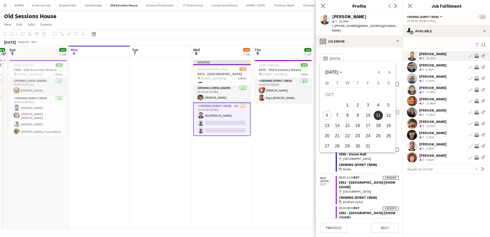
click at [371, 145] on span "31" at bounding box center [368, 146] width 9 height 9
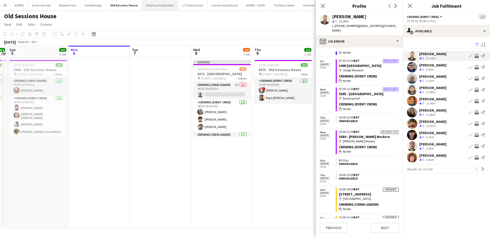
scroll to position [99, 0]
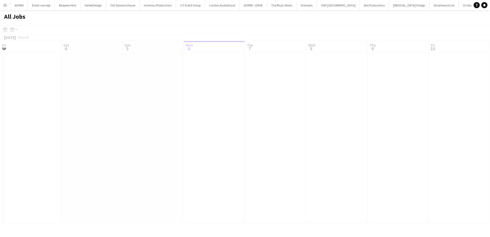
scroll to position [0, 123]
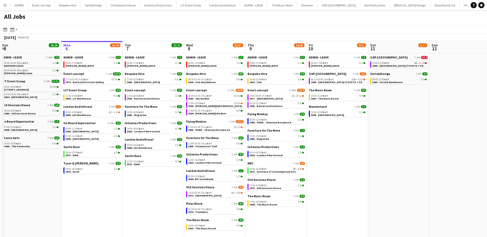
click at [7, 8] on button "Menu" at bounding box center [5, 5] width 10 height 10
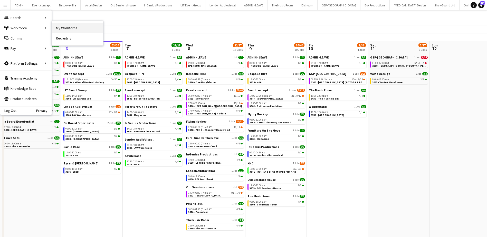
click at [57, 25] on link "My Workforce" at bounding box center [77, 28] width 51 height 10
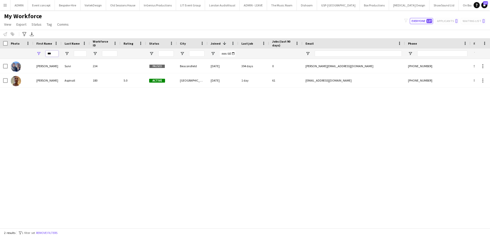
click at [52, 52] on input "***" at bounding box center [52, 54] width 13 height 6
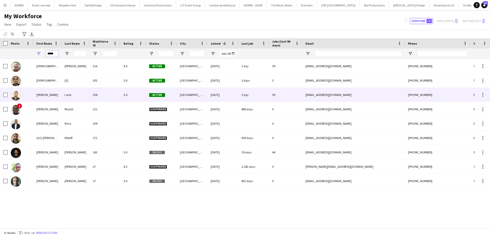
type input "*****"
click at [50, 95] on div "Christopher" at bounding box center [47, 95] width 28 height 14
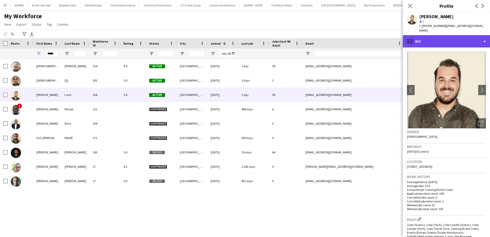
click at [461, 39] on div "profile Bio" at bounding box center [446, 41] width 87 height 12
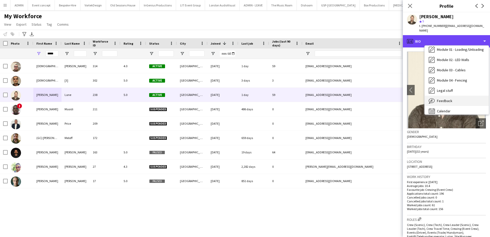
scroll to position [110, 0]
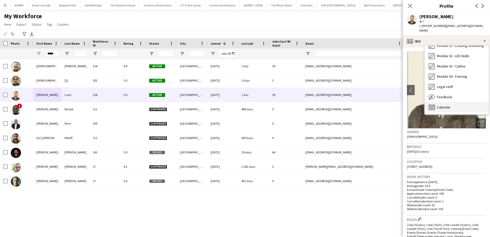
click at [444, 105] on span "Calendar" at bounding box center [444, 107] width 14 height 5
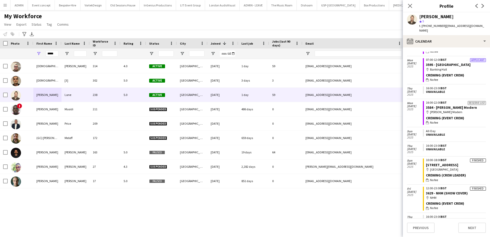
scroll to position [410, 0]
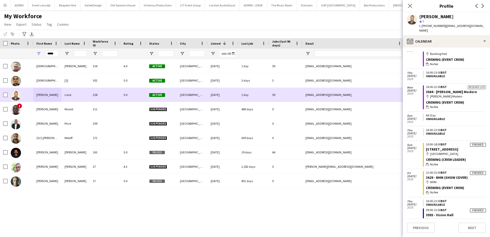
click at [76, 94] on div "Lane" at bounding box center [76, 95] width 28 height 14
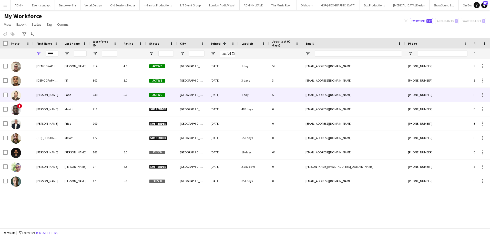
click at [49, 96] on div "Christopher" at bounding box center [47, 95] width 28 height 14
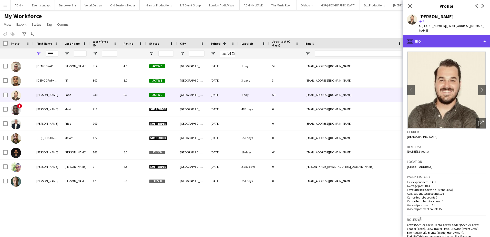
click at [454, 35] on div "profile Bio" at bounding box center [446, 41] width 87 height 12
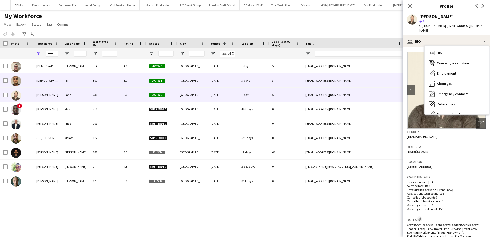
click at [45, 80] on div "Christian Hopper" at bounding box center [47, 80] width 28 height 14
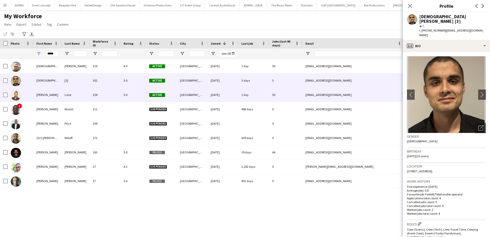
click at [39, 92] on div "Christopher" at bounding box center [47, 95] width 28 height 14
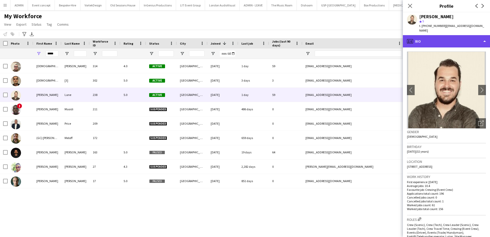
click at [456, 40] on div "profile Bio" at bounding box center [446, 41] width 87 height 12
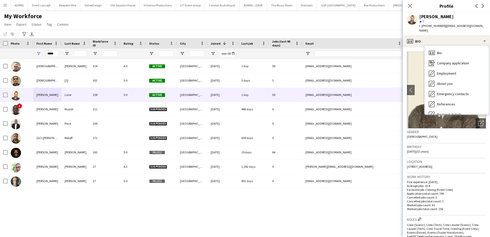
click at [439, 151] on div "Birthday 12-05-1993 (32 years)" at bounding box center [446, 150] width 79 height 15
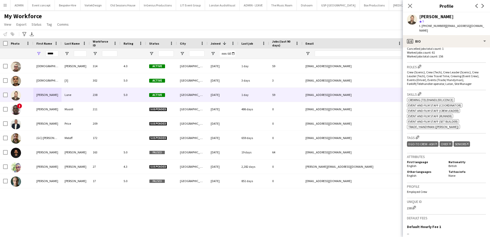
scroll to position [154, 0]
click at [420, 63] on app-icon "Edit crew company roles" at bounding box center [420, 65] width 4 height 4
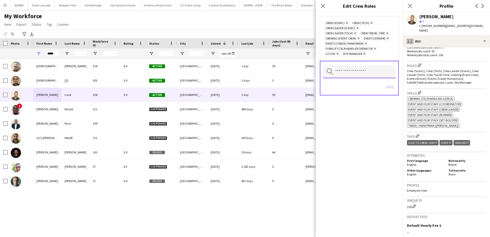
click at [348, 73] on input "text" at bounding box center [359, 71] width 73 height 13
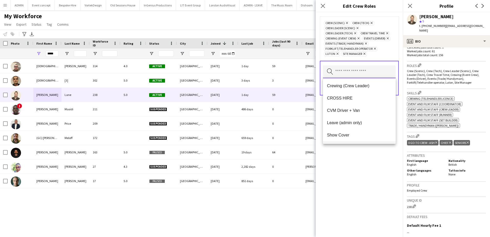
scroll to position [0, 0]
click at [361, 87] on span "Crewing (Crew Leader)" at bounding box center [359, 86] width 65 height 5
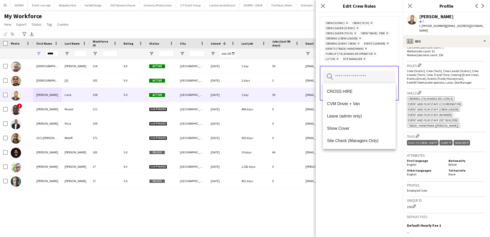
click at [352, 174] on div "Crew (Scenic) Remove Crew (Tech) Remove Crew Leader (Scenic) Remove Crew Leader…" at bounding box center [359, 124] width 87 height 225
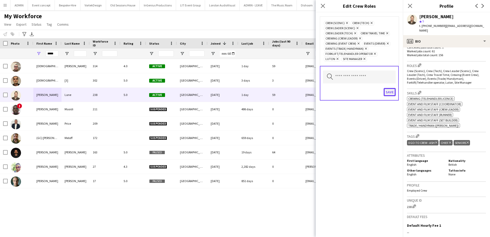
click at [392, 92] on button "Save" at bounding box center [390, 92] width 12 height 8
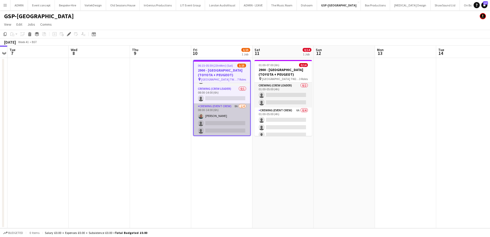
scroll to position [51, 0]
click at [225, 112] on app-card-role "Crewing (Event Crew) 8A [DATE] 08:00-14:00 (6h) [PERSON_NAME] single-neutral-ac…" at bounding box center [222, 116] width 56 height 40
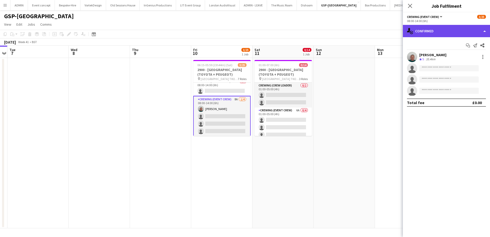
click at [453, 31] on div "single-neutral-actions-check-2 Confirmed" at bounding box center [446, 31] width 87 height 12
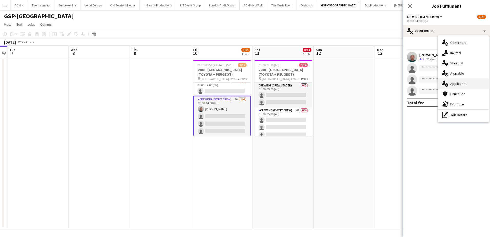
click at [462, 85] on span "Applicants" at bounding box center [459, 83] width 16 height 5
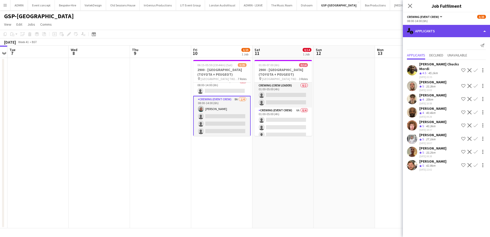
click at [433, 37] on div "single-neutral-actions-information Applicants" at bounding box center [446, 31] width 87 height 12
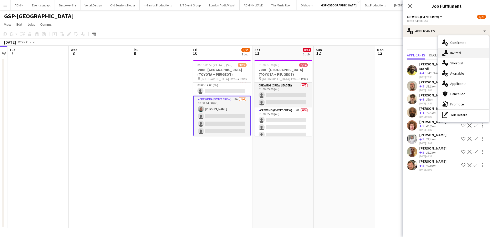
click at [457, 54] on span "Invited" at bounding box center [456, 53] width 11 height 5
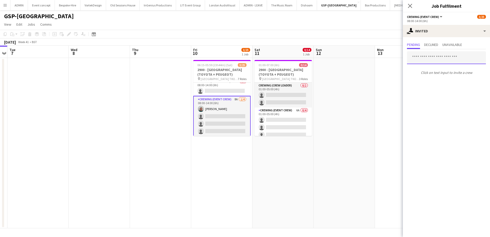
click at [429, 57] on input "text" at bounding box center [446, 57] width 79 height 13
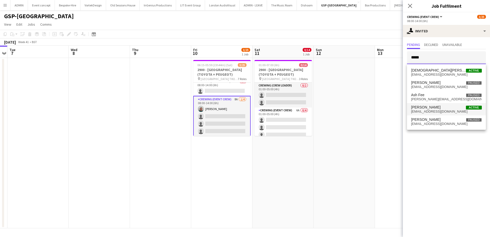
type input "*****"
click at [439, 106] on span "Christopher Lane Active" at bounding box center [446, 107] width 71 height 4
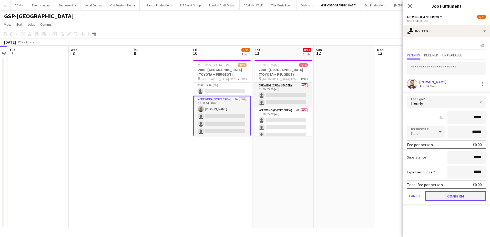
click at [452, 195] on button "Confirm" at bounding box center [456, 196] width 61 height 10
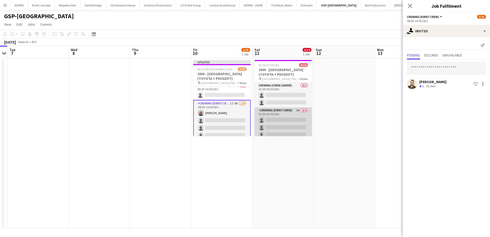
click at [290, 129] on app-card-role "Crewing (Event Crew) 6A 0/4 01:00-05:00 (4h) single-neutral-actions single-neut…" at bounding box center [283, 127] width 57 height 40
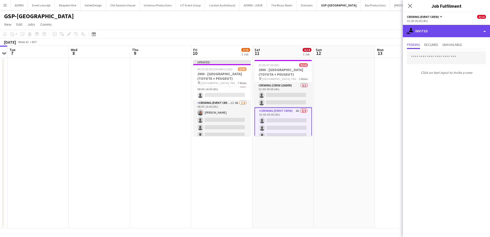
click at [437, 35] on div "single-neutral-actions-share-1 Invited" at bounding box center [446, 31] width 87 height 12
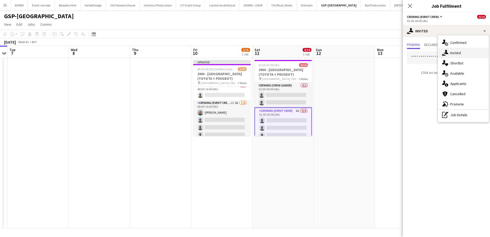
click at [459, 51] on span "Invited" at bounding box center [456, 53] width 11 height 5
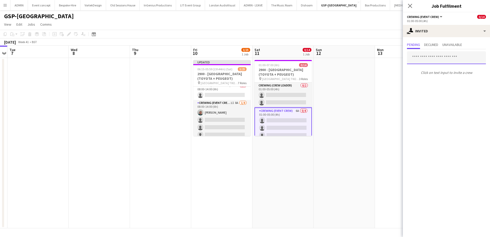
click at [423, 60] on input "text" at bounding box center [446, 57] width 79 height 13
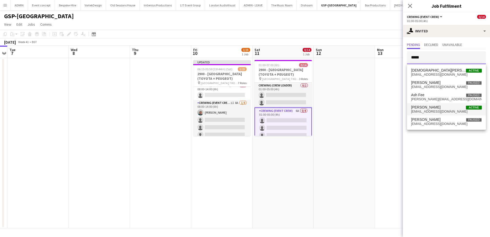
type input "*****"
click at [446, 110] on span "[EMAIL_ADDRESS][DOMAIN_NAME]" at bounding box center [446, 112] width 71 height 4
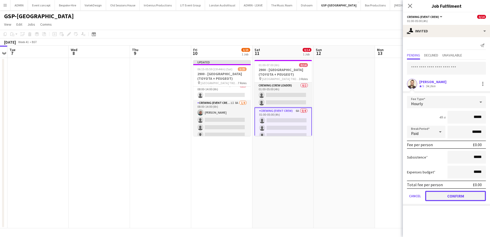
click at [463, 195] on button "Confirm" at bounding box center [456, 196] width 61 height 10
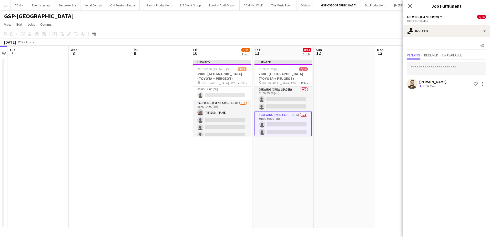
click at [343, 118] on app-date-cell at bounding box center [344, 143] width 61 height 170
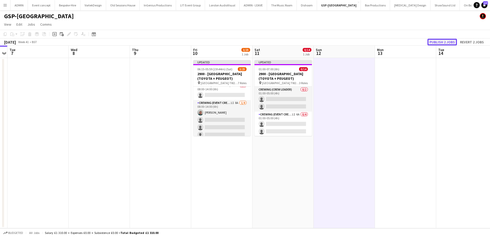
click at [443, 43] on button "Publish 2 jobs" at bounding box center [443, 42] width 30 height 7
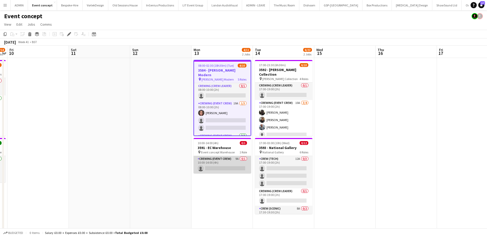
click at [228, 168] on app-card-role "Crewing (Event Crew) 9A 0/1 10:00-14:00 (4h) single-neutral-actions" at bounding box center [221, 164] width 57 height 17
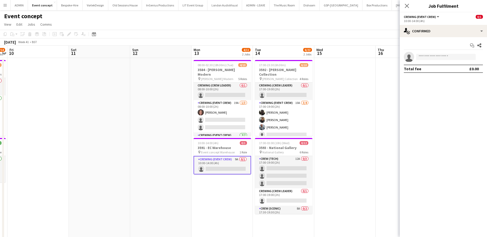
click at [439, 38] on div "Start chat Share single-neutral-actions Total fee £0.00" at bounding box center [442, 57] width 87 height 40
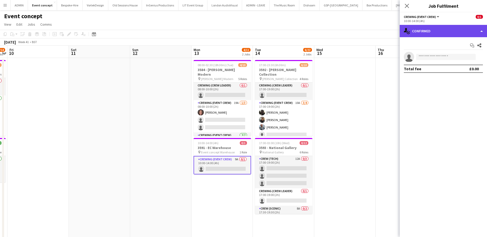
click at [447, 33] on div "single-neutral-actions-check-2 Confirmed" at bounding box center [442, 31] width 87 height 12
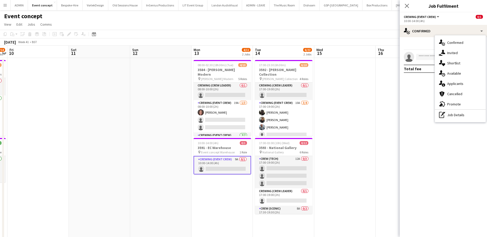
click at [460, 89] on div "cancellation Cancelled" at bounding box center [460, 94] width 51 height 10
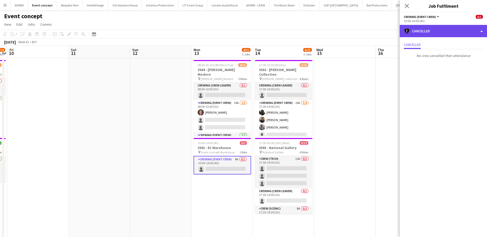
click at [444, 34] on div "cancellation Cancelled" at bounding box center [442, 31] width 87 height 12
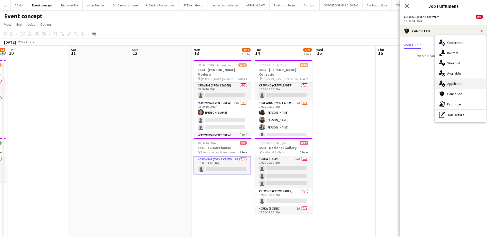
click at [458, 82] on span "Applicants" at bounding box center [455, 83] width 16 height 5
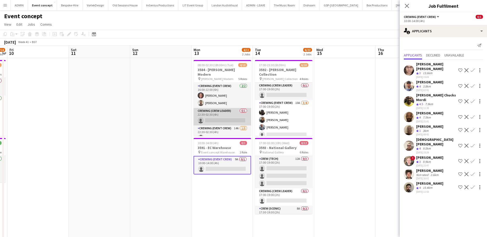
scroll to position [51, 0]
click at [228, 115] on app-card-role "Crewing (Crew Leader) 0/1 22:30-02:30 (4h) single-neutral-actions" at bounding box center [221, 114] width 57 height 17
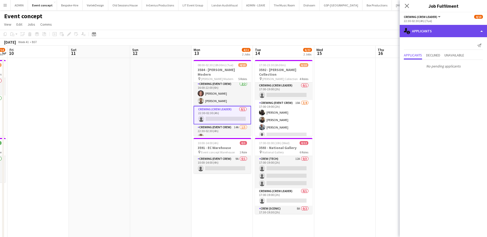
click at [452, 31] on div "single-neutral-actions-information Applicants" at bounding box center [442, 31] width 87 height 12
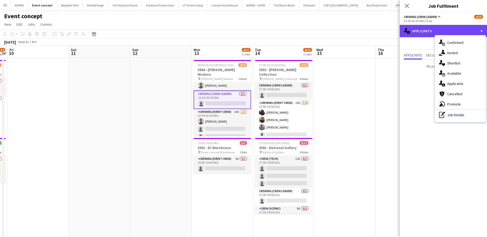
scroll to position [67, 0]
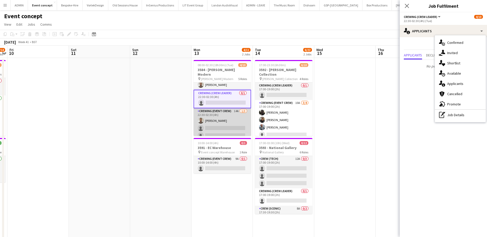
click at [228, 124] on app-card-role "Crewing (Event Crew) 14A 1/3 22:30-02:30 (4h) Jordan Dunkley single-neutral-act…" at bounding box center [221, 124] width 57 height 32
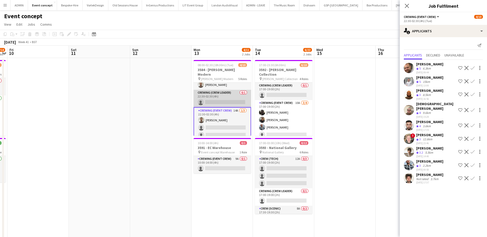
click at [219, 92] on app-card-role "Crewing (Crew Leader) 0/1 22:30-02:30 (4h) single-neutral-actions" at bounding box center [221, 98] width 57 height 17
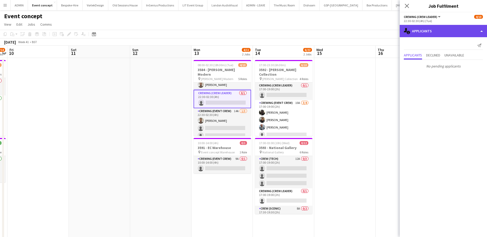
click at [462, 33] on div "single-neutral-actions-information Applicants" at bounding box center [442, 31] width 87 height 12
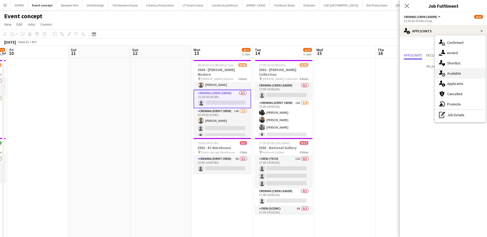
click at [460, 77] on div "single-neutral-actions-upload Available" at bounding box center [460, 73] width 51 height 10
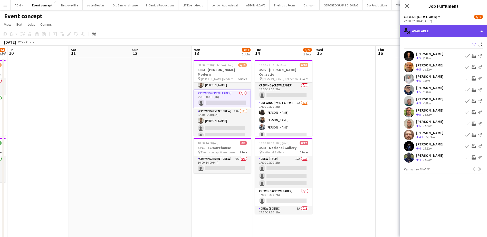
click at [445, 34] on div "single-neutral-actions-upload Available" at bounding box center [442, 31] width 87 height 12
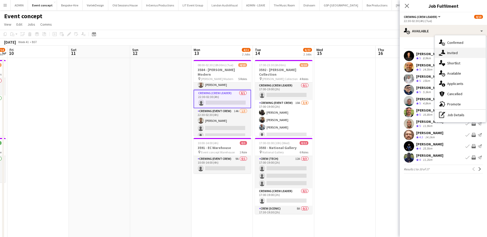
click at [457, 53] on span "Invited" at bounding box center [452, 53] width 11 height 5
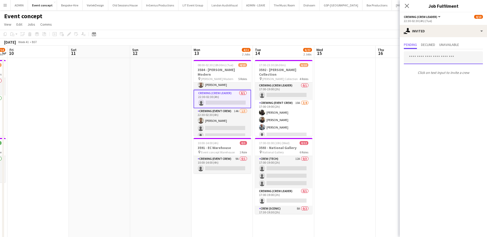
click at [425, 55] on input "text" at bounding box center [443, 57] width 79 height 13
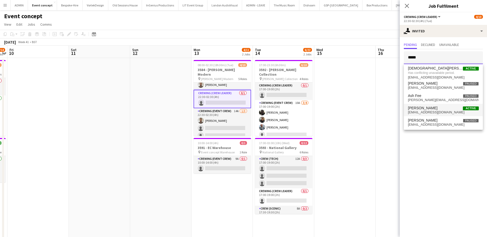
type input "*****"
click at [430, 106] on span "Christopher Lane" at bounding box center [423, 108] width 30 height 4
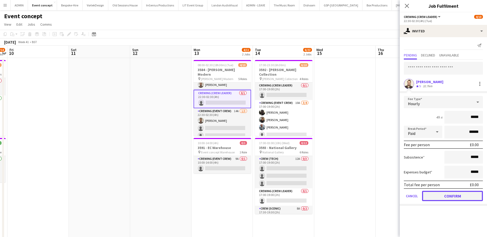
click at [460, 196] on button "Confirm" at bounding box center [452, 196] width 61 height 10
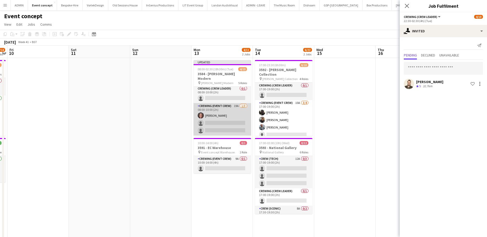
scroll to position [0, 0]
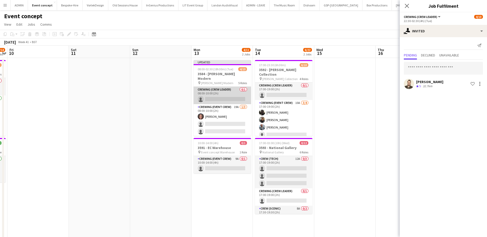
click at [229, 94] on app-card-role "Crewing (Crew Leader) 0/1 08:00-10:00 (2h) single-neutral-actions" at bounding box center [221, 95] width 57 height 17
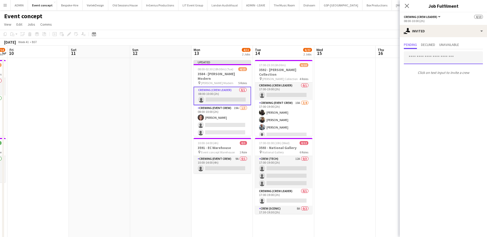
click at [425, 61] on input "text" at bounding box center [443, 57] width 79 height 13
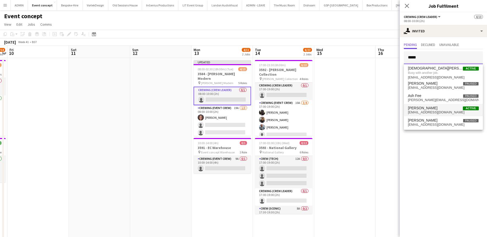
type input "*****"
click at [438, 109] on span "Christopher Lane Active" at bounding box center [443, 108] width 71 height 4
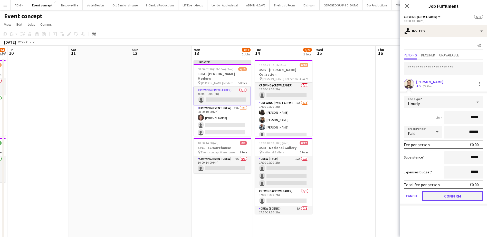
click at [440, 197] on button "Confirm" at bounding box center [452, 196] width 61 height 10
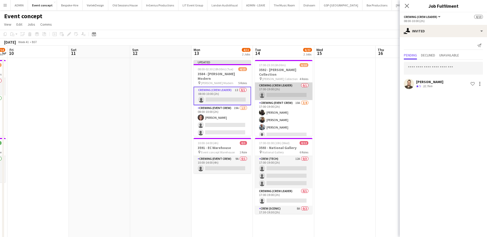
click at [287, 89] on app-card-role "Crewing (Crew Leader) 0/1 17:00-19:00 (2h) single-neutral-actions" at bounding box center [283, 91] width 57 height 17
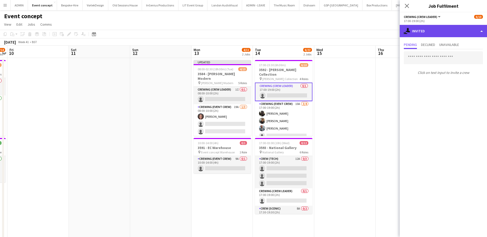
click at [439, 29] on div "single-neutral-actions-share-1 Invited" at bounding box center [442, 31] width 87 height 12
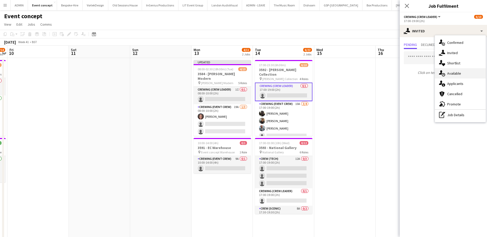
click at [463, 75] on div "single-neutral-actions-upload Available" at bounding box center [460, 73] width 51 height 10
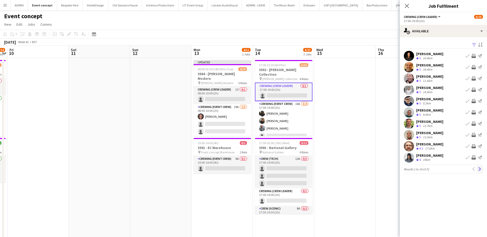
click at [480, 168] on app-icon "Next" at bounding box center [480, 169] width 4 height 4
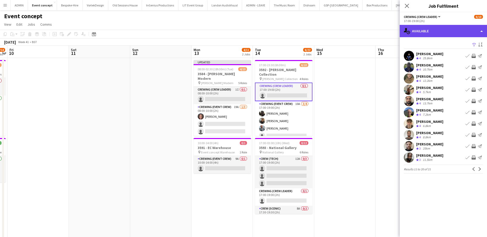
click at [427, 32] on div "single-neutral-actions-upload Available" at bounding box center [442, 31] width 87 height 12
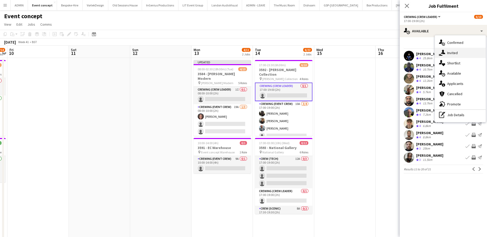
click at [454, 56] on div "single-neutral-actions-share-1 Invited" at bounding box center [460, 53] width 51 height 10
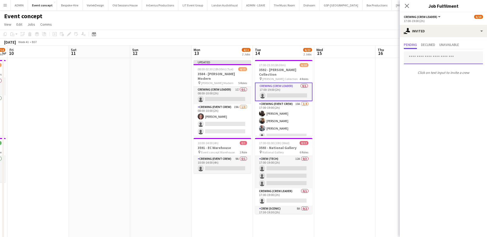
click at [423, 59] on input "text" at bounding box center [443, 57] width 79 height 13
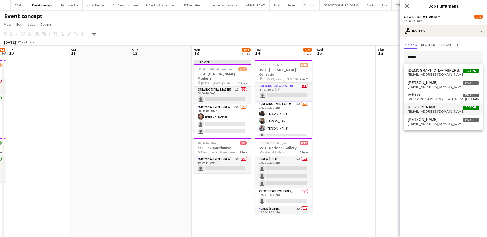
type input "*****"
click at [426, 108] on span "Christopher Lane" at bounding box center [423, 107] width 30 height 4
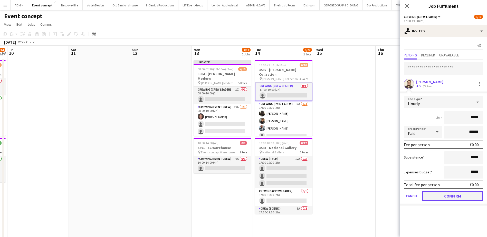
click at [444, 196] on button "Confirm" at bounding box center [452, 196] width 61 height 10
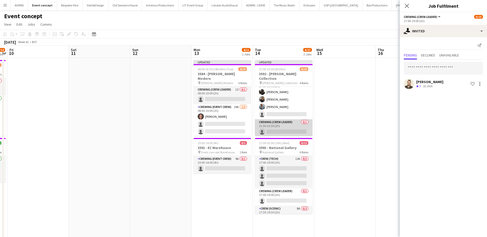
click at [287, 124] on app-card-role "Crewing (Crew Leader) 0/1 21:30-23:30 (2h) single-neutral-actions" at bounding box center [283, 127] width 57 height 17
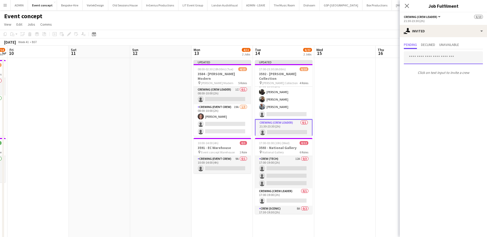
click at [432, 57] on input "text" at bounding box center [443, 57] width 79 height 13
click at [432, 58] on input "*" at bounding box center [443, 57] width 79 height 13
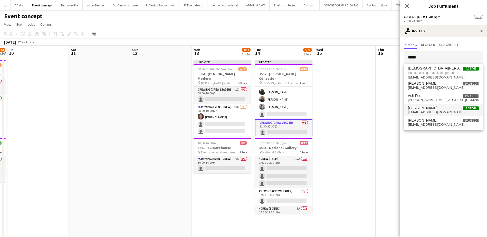
type input "*****"
click at [427, 109] on span "Christopher Lane" at bounding box center [423, 108] width 30 height 4
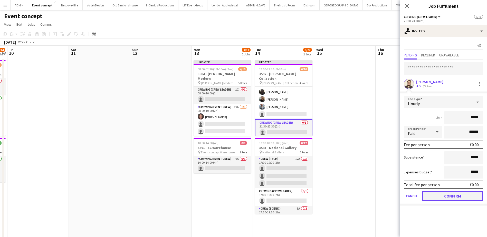
click at [451, 196] on button "Confirm" at bounding box center [452, 196] width 61 height 10
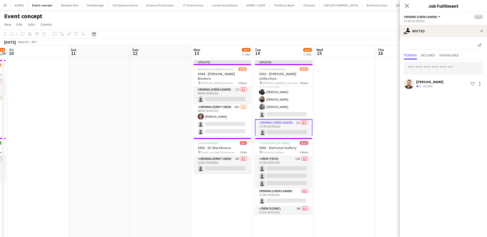
click at [349, 135] on app-date-cell at bounding box center [344, 180] width 61 height 244
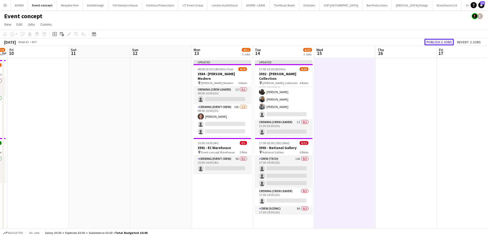
click at [444, 42] on button "Publish 2 jobs" at bounding box center [439, 42] width 30 height 7
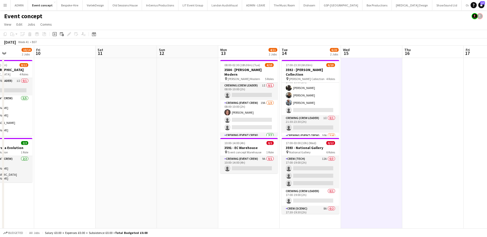
drag, startPoint x: 115, startPoint y: 117, endPoint x: 119, endPoint y: 15, distance: 102.2
click at [156, 95] on app-calendar-viewport "Tue 7 2/2 1 Job Wed 8 39/40 3 Jobs Thu 9 10/14 2 Jobs Fri 10 Sat 11 Sun 12 Mon …" at bounding box center [243, 174] width 487 height 257
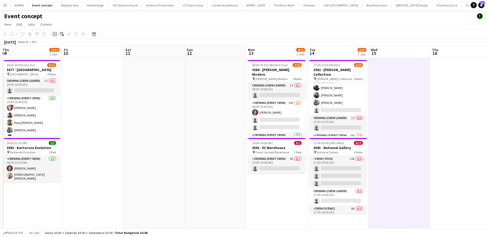
drag, startPoint x: 122, startPoint y: 102, endPoint x: 138, endPoint y: 102, distance: 16.2
click at [138, 102] on app-calendar-viewport "Tue 7 2/2 1 Job Wed 8 39/40 3 Jobs Thu 9 10/14 2 Jobs Fri 10 Sat 11 Sun 12 Mon …" at bounding box center [243, 174] width 487 height 257
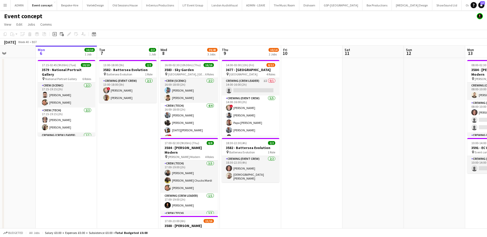
drag, startPoint x: 151, startPoint y: 121, endPoint x: 364, endPoint y: 118, distance: 212.7
click at [364, 118] on app-calendar-viewport "Fri 3 Sat 4 Sun 5 Mon 6 10/10 1 Job Tue 7 2/2 1 Job Wed 8 39/40 3 Jobs Thu 9 10…" at bounding box center [243, 174] width 487 height 257
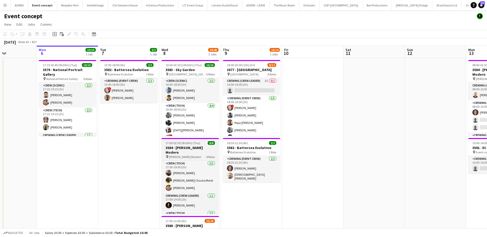
click at [172, 149] on h3 "3584 - Tate Modern" at bounding box center [189, 149] width 57 height 9
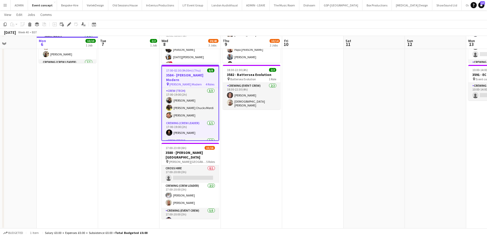
scroll to position [73, 0]
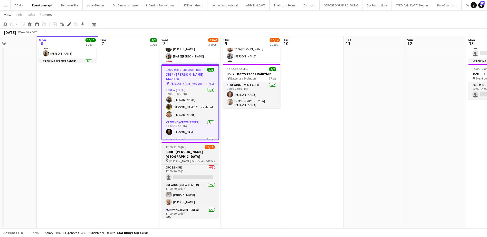
click at [187, 152] on h3 "3588 - Tate Britain" at bounding box center [189, 154] width 57 height 9
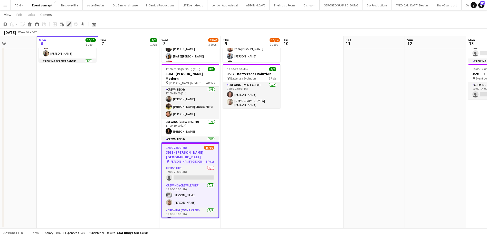
click at [68, 25] on icon at bounding box center [68, 24] width 3 height 3
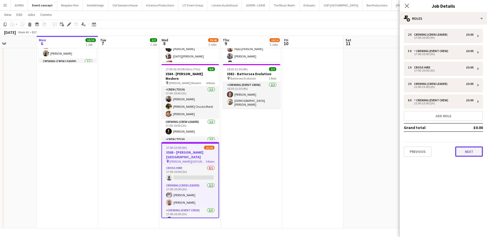
click at [475, 155] on button "Next" at bounding box center [469, 151] width 28 height 10
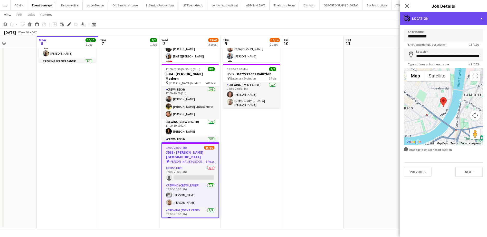
click at [456, 16] on div "maps-pin-1 Location" at bounding box center [442, 18] width 87 height 12
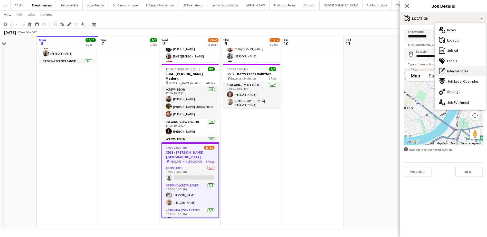
click at [464, 71] on span "Internal notes" at bounding box center [457, 71] width 21 height 5
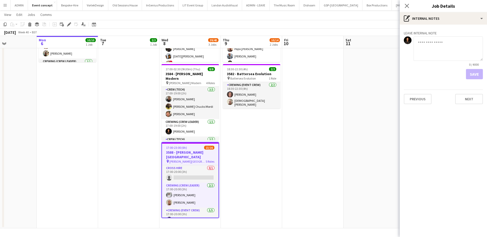
click at [424, 49] on textarea at bounding box center [447, 48] width 69 height 24
paste textarea "**********"
type textarea "**********"
click at [477, 76] on button "Save" at bounding box center [474, 74] width 17 height 10
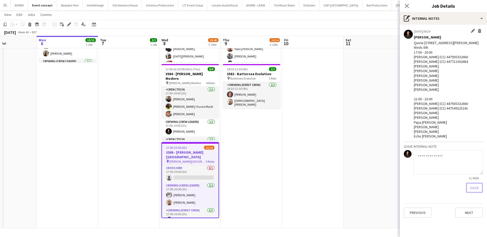
scroll to position [0, 0]
click at [337, 84] on app-date-cell at bounding box center [312, 106] width 61 height 244
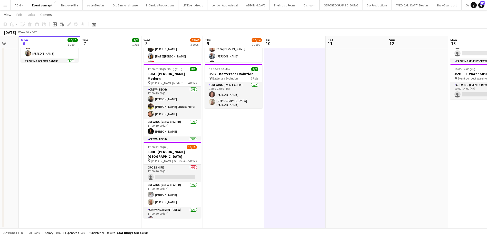
drag, startPoint x: 394, startPoint y: 95, endPoint x: 376, endPoint y: 126, distance: 36.3
click at [376, 126] on app-calendar-viewport "Fri 3 Sat 4 Sun 5 Mon 6 10/10 1 Job Tue 7 2/2 1 Job Wed 8 39/40 3 Jobs Thu 9 10…" at bounding box center [243, 88] width 487 height 282
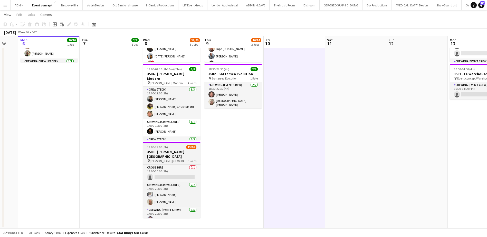
click at [163, 159] on span "Tate Britain" at bounding box center [168, 161] width 37 height 4
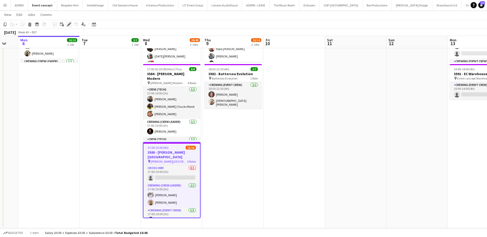
click at [68, 21] on div "Edit" at bounding box center [69, 24] width 6 height 6
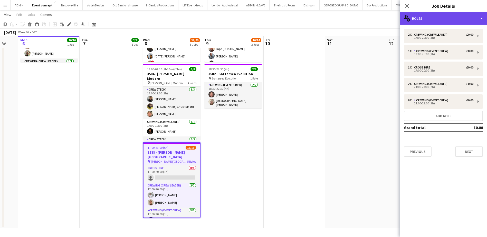
click at [432, 12] on div "multiple-users-add Roles" at bounding box center [442, 18] width 87 height 12
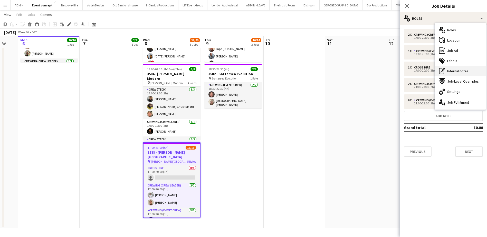
click at [462, 72] on span "Internal notes" at bounding box center [457, 71] width 21 height 5
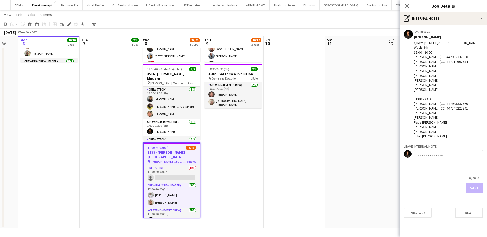
click at [345, 107] on app-date-cell at bounding box center [355, 106] width 61 height 244
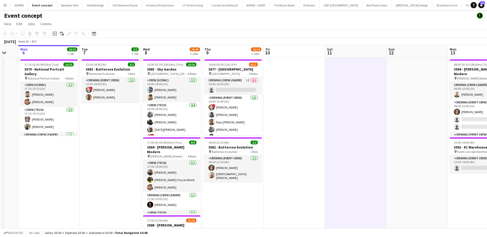
scroll to position [0, 0]
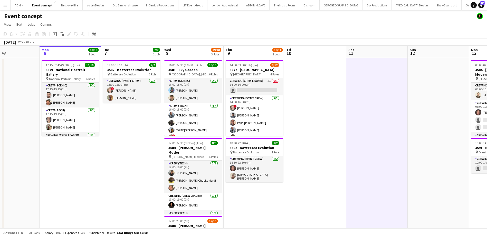
drag, startPoint x: 90, startPoint y: 161, endPoint x: 168, endPoint y: 153, distance: 78.2
click at [167, 153] on app-calendar-viewport "Fri 3 Sat 4 Sun 5 Mon 6 10/10 1 Job Tue 7 2/2 1 Job Wed 8 39/40 3 Jobs Thu 9 10…" at bounding box center [243, 174] width 487 height 257
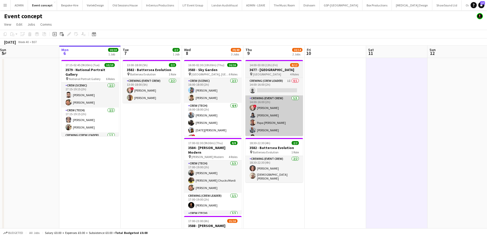
drag, startPoint x: 385, startPoint y: 130, endPoint x: 257, endPoint y: 95, distance: 132.8
click at [342, 129] on app-calendar-viewport "Thu 2 4/4 1 Job Fri 3 Sat 4 Sun 5 Mon 6 10/10 1 Job Tue 7 2/2 1 Job Wed 8 39/40…" at bounding box center [243, 174] width 487 height 257
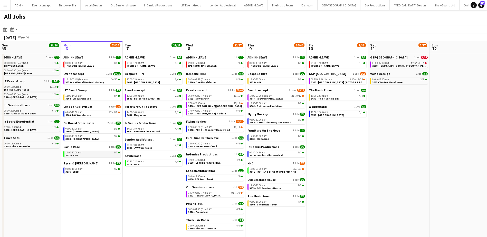
click at [83, 153] on div "10:00-12:00 BST 2/2" at bounding box center [92, 152] width 54 height 3
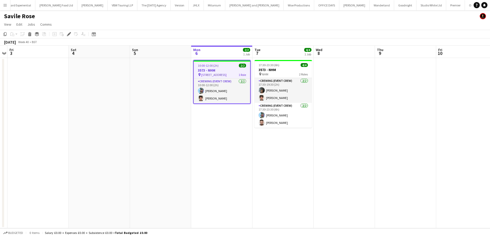
scroll to position [0, 510]
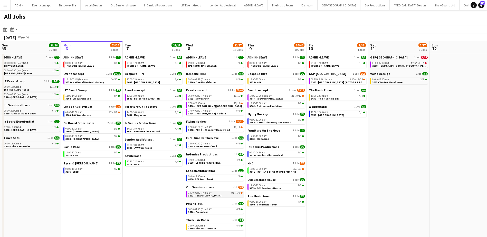
click at [197, 194] on span "14:30-03:30 (Thu) BST" at bounding box center [200, 193] width 24 height 3
click at [147, 160] on app-calendar-brief-board "Savile Rose 1 Job [DATE] 17:30-23:30 BST 4/4 3573 - NHM" at bounding box center [153, 160] width 57 height 12
click at [148, 163] on link "17:30-23:30 BST 4/4 3573 - NHM" at bounding box center [154, 163] width 54 height 6
click at [331, 82] on span "2900 - [GEOGRAPHIC_DATA] (TOYOTA + PEUGEOT)" at bounding box center [341, 82] width 61 height 3
click at [212, 128] on div "07:00-03:59 (Thu) BST 10/11" at bounding box center [215, 127] width 54 height 3
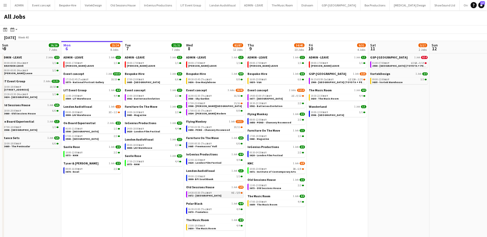
click at [197, 193] on span "14:30-03:30 (Thu) BST" at bounding box center [200, 193] width 24 height 3
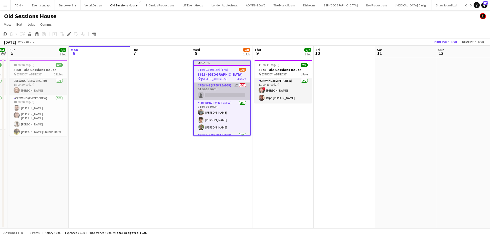
click at [215, 87] on app-card-role "Crewing (Crew Leader) 1I 0/1 14:30-16:30 (2h) single-neutral-actions" at bounding box center [222, 91] width 56 height 17
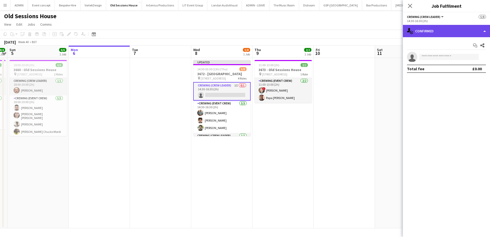
click at [479, 33] on div "single-neutral-actions-check-2 Confirmed" at bounding box center [446, 31] width 87 height 12
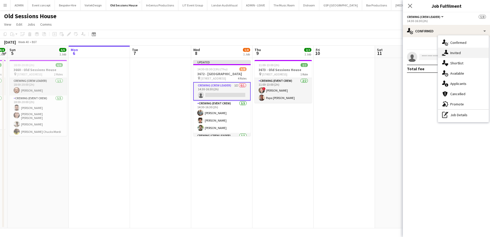
click at [459, 51] on span "Invited" at bounding box center [456, 53] width 11 height 5
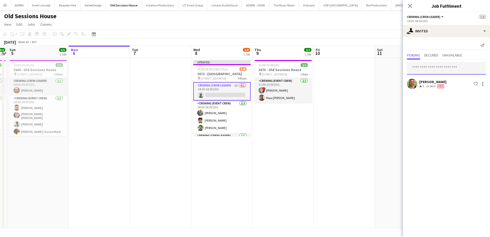
click at [430, 64] on input "text" at bounding box center [446, 68] width 79 height 13
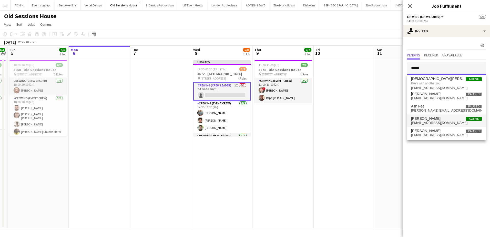
type input "*****"
click at [432, 120] on span "[PERSON_NAME]" at bounding box center [426, 118] width 30 height 4
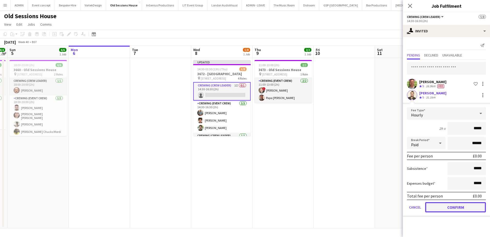
click at [450, 205] on button "Confirm" at bounding box center [456, 207] width 61 height 10
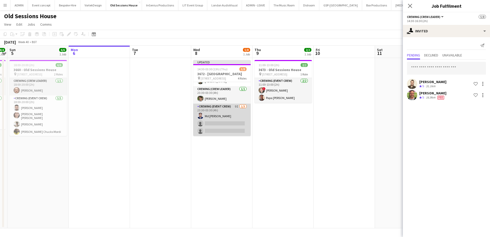
click at [227, 124] on app-card-role "Crewing (Event Crew) 9I [DATE] 23:30-03:30 (4h) Md Mosabbit Hridoy single-neutr…" at bounding box center [221, 120] width 57 height 32
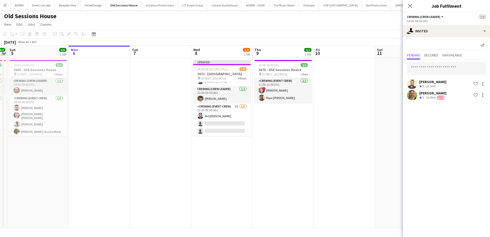
scroll to position [47, 0]
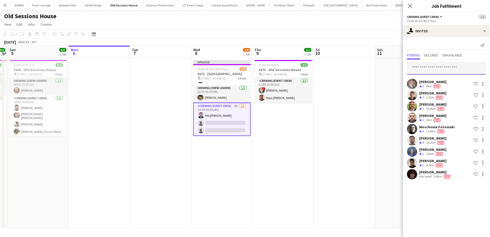
click at [438, 70] on input "text" at bounding box center [446, 68] width 79 height 13
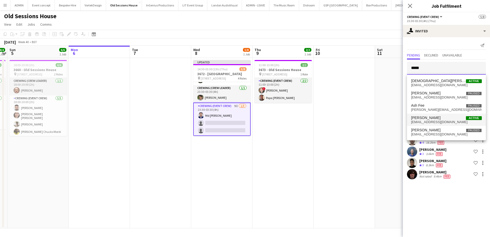
type input "*****"
click at [438, 118] on span "Christopher Lane" at bounding box center [426, 118] width 30 height 4
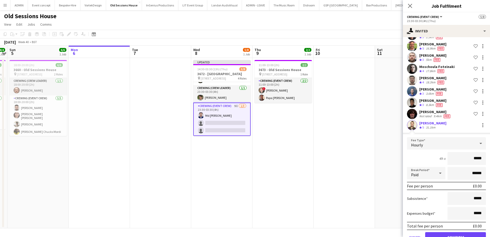
scroll to position [75, 0]
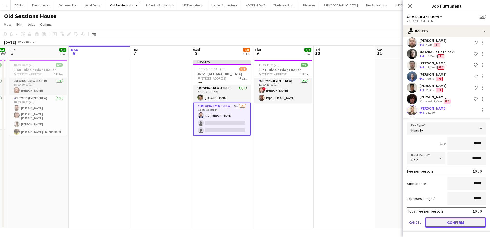
click at [455, 218] on button "Confirm" at bounding box center [456, 222] width 61 height 10
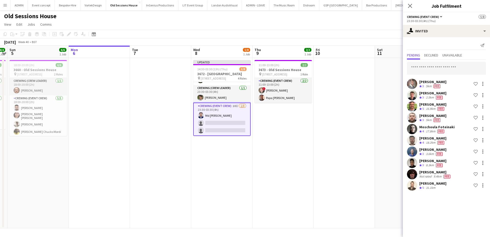
scroll to position [0, 0]
drag, startPoint x: 375, startPoint y: 128, endPoint x: 385, endPoint y: 117, distance: 14.7
click at [375, 128] on app-date-cell at bounding box center [344, 143] width 61 height 170
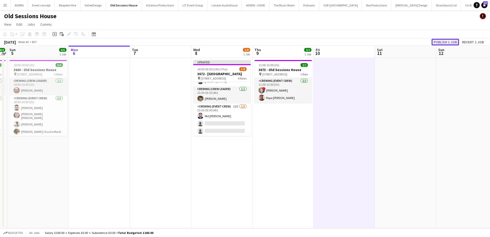
click at [445, 40] on button "Publish 1 job" at bounding box center [445, 42] width 27 height 7
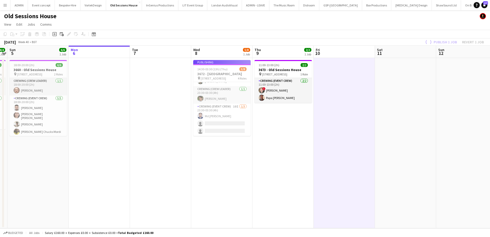
scroll to position [43, 0]
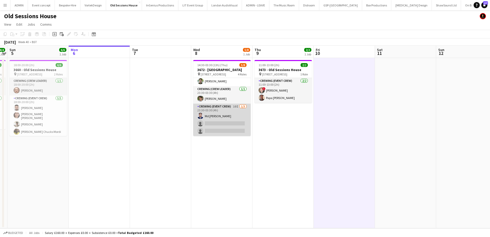
drag, startPoint x: 229, startPoint y: 131, endPoint x: 232, endPoint y: 130, distance: 3.1
click at [229, 131] on app-card-role "Crewing (Event Crew) 10I 1/3 23:30-03:30 (4h) Md Mosabbit Hridoy single-neutral…" at bounding box center [221, 120] width 57 height 32
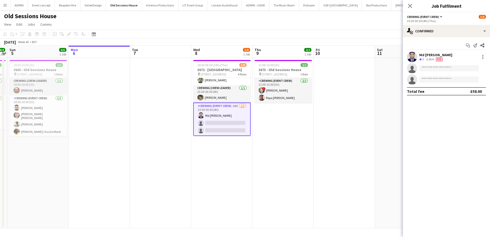
click at [300, 132] on app-date-cell "11:00-13:00 (2h) 2/2 3673 - Old Sessions House pin Old Sessions House, EC1R 0NA…" at bounding box center [283, 143] width 61 height 170
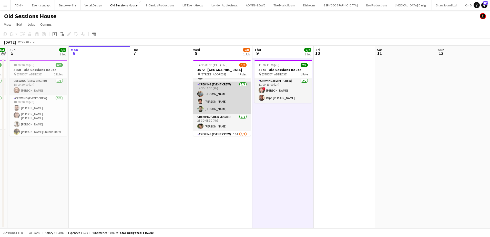
scroll to position [0, 0]
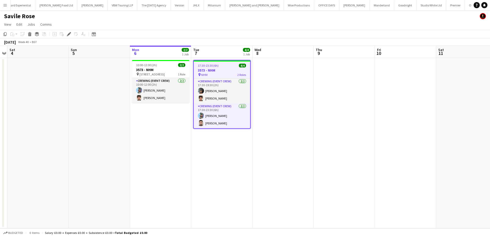
scroll to position [0, 510]
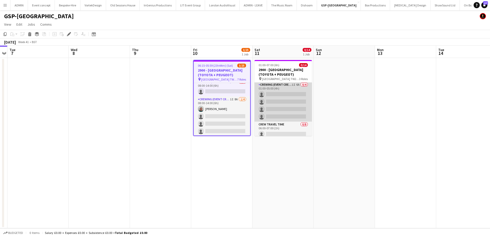
drag, startPoint x: 288, startPoint y: 114, endPoint x: 291, endPoint y: 114, distance: 3.9
click at [288, 114] on app-card-role "Crewing (Event Crew) 1I 6A 0/4 01:00-05:00 (4h) single-neutral-actions single-n…" at bounding box center [283, 102] width 57 height 40
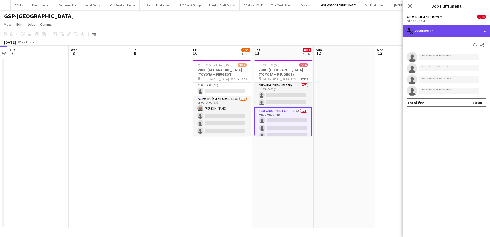
click at [465, 36] on div "single-neutral-actions-check-2 Confirmed" at bounding box center [446, 31] width 87 height 12
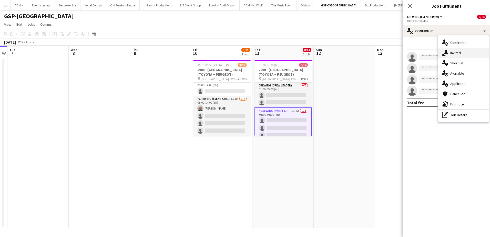
click at [464, 54] on div "single-neutral-actions-share-1 Invited" at bounding box center [463, 53] width 51 height 10
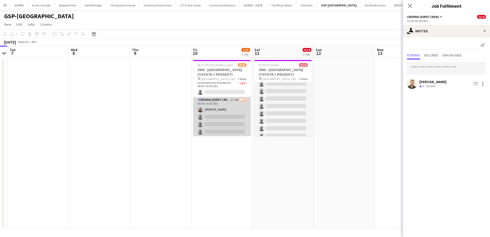
scroll to position [51, 0]
click at [220, 123] on app-card-role "Crewing (Event Crew) 1I 8A 1/4 08:00-14:00 (6h) Brayden Davison single-neutral-…" at bounding box center [221, 116] width 57 height 40
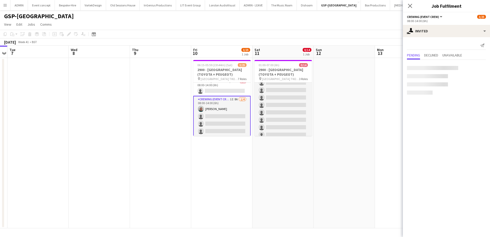
scroll to position [76, 0]
click at [436, 69] on input "text" at bounding box center [446, 68] width 79 height 13
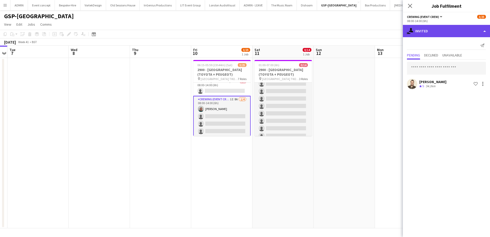
click at [455, 27] on div "single-neutral-actions-share-1 Invited" at bounding box center [446, 31] width 87 height 12
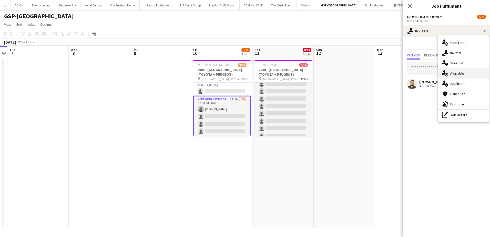
click at [460, 76] on span "Available" at bounding box center [458, 73] width 14 height 5
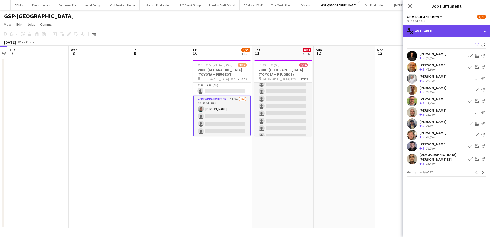
click at [463, 32] on div "single-neutral-actions-upload Available" at bounding box center [446, 31] width 87 height 12
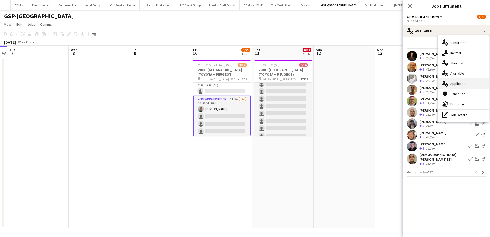
click at [466, 84] on span "Applicants" at bounding box center [459, 83] width 16 height 5
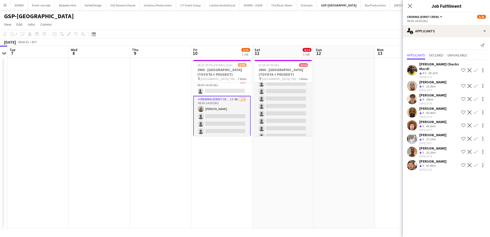
click at [474, 140] on app-icon "Confirm" at bounding box center [476, 139] width 4 height 4
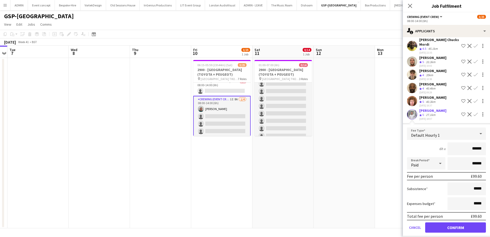
scroll to position [26, 0]
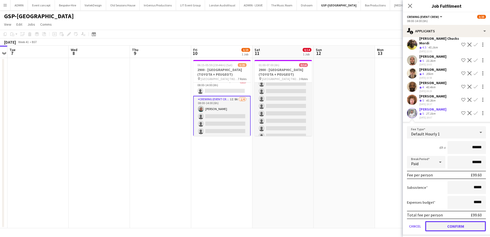
click at [460, 226] on button "Confirm" at bounding box center [456, 226] width 61 height 10
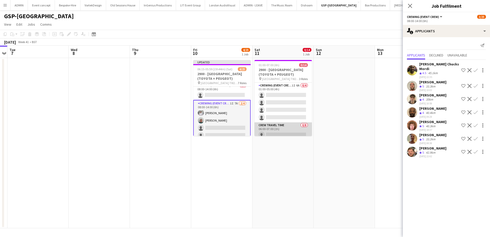
scroll to position [25, 0]
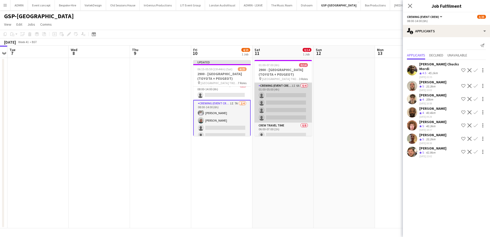
click at [284, 109] on app-card-role "Crewing (Event Crew) 1I 6A 0/4 01:00-05:00 (4h) single-neutral-actions single-n…" at bounding box center [283, 103] width 57 height 40
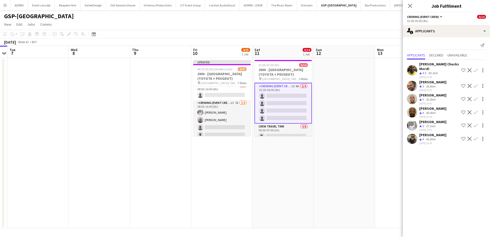
click at [477, 123] on app-icon "Confirm" at bounding box center [476, 125] width 4 height 4
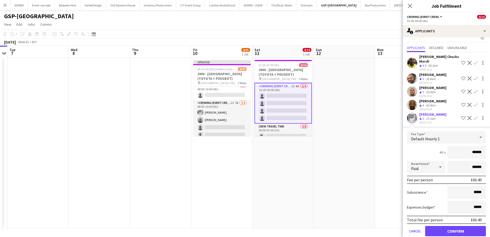
scroll to position [29, 0]
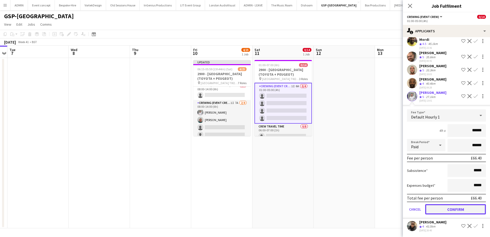
click at [464, 207] on button "Confirm" at bounding box center [456, 209] width 61 height 10
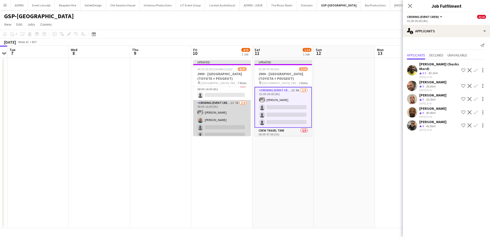
click at [223, 121] on app-card-role "Crewing (Event Crew) 1I 7A 2/4 08:00-14:00 (6h) Graham Rex Brayden Davison sing…" at bounding box center [221, 120] width 57 height 40
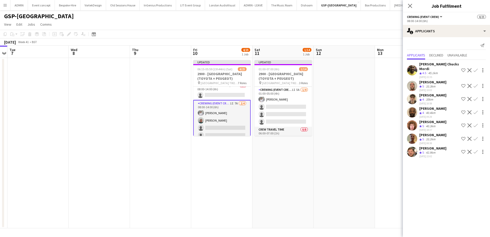
click at [476, 123] on app-icon "Confirm" at bounding box center [476, 125] width 4 height 4
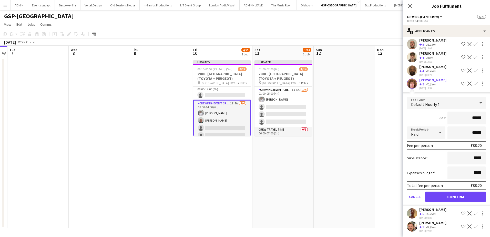
scroll to position [43, 0]
click at [451, 195] on button "Confirm" at bounding box center [456, 196] width 61 height 10
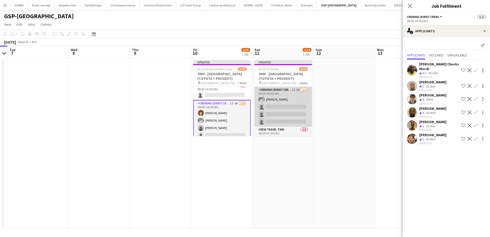
click at [266, 109] on app-card-role "Crewing (Event Crew) 1I 5A 1/4 01:00-05:00 (4h) Graham Rex single-neutral-actio…" at bounding box center [283, 107] width 57 height 40
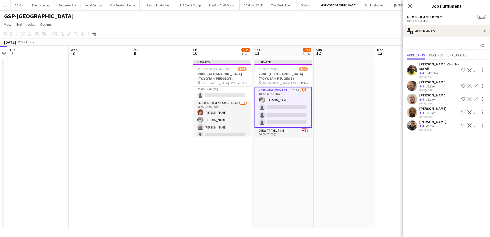
click at [476, 97] on app-icon "Confirm" at bounding box center [476, 99] width 4 height 4
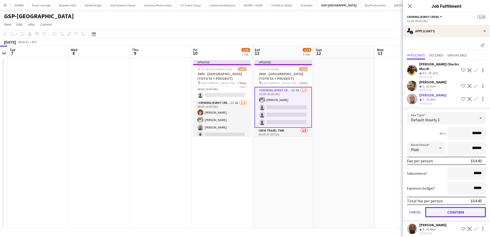
click at [455, 210] on button "Confirm" at bounding box center [456, 212] width 61 height 10
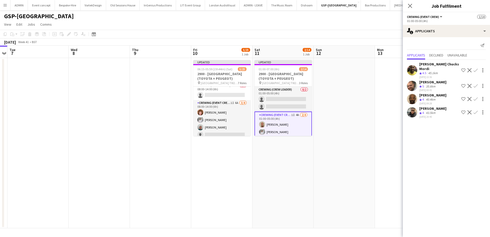
click at [298, 124] on app-card-role "Crewing (Event Crew) 1I 4A 2/4 01:00-05:00 (4h) Stephen Lyle Graham Rex single-…" at bounding box center [283, 132] width 57 height 41
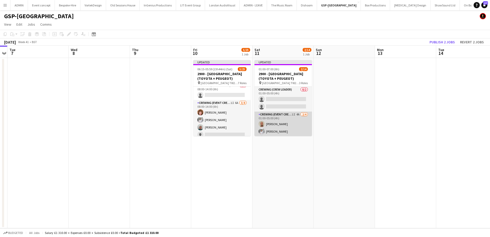
click at [273, 126] on app-card-role "Crewing (Event Crew) 1I 4A 2/4 01:00-05:00 (4h) Stephen Lyle Graham Rex single-…" at bounding box center [283, 132] width 57 height 40
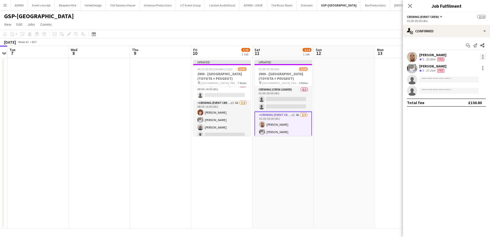
click at [485, 58] on div at bounding box center [483, 57] width 6 height 6
click at [465, 116] on span "Remove" at bounding box center [457, 115] width 15 height 4
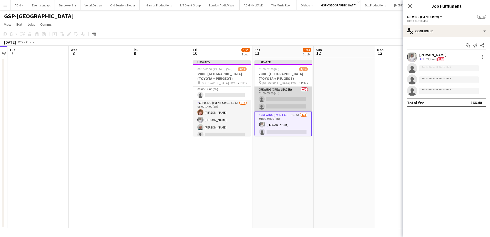
click at [279, 103] on app-card-role "Crewing (Crew Leader) 0/2 01:00-05:00 (4h) single-neutral-actions single-neutra…" at bounding box center [283, 99] width 57 height 25
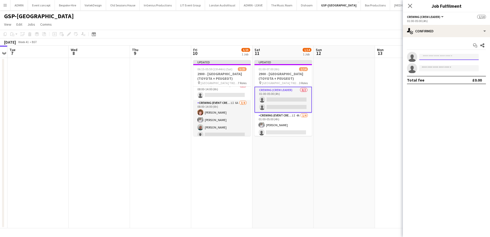
click at [430, 55] on input at bounding box center [450, 57] width 60 height 6
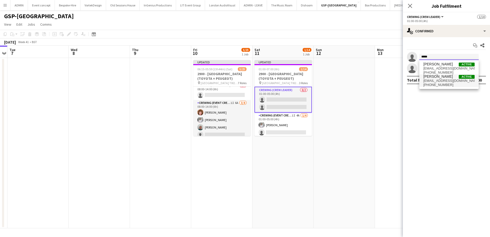
type input "*****"
click at [431, 80] on span "stephenlyle@hotmail.co.uk" at bounding box center [449, 81] width 51 height 4
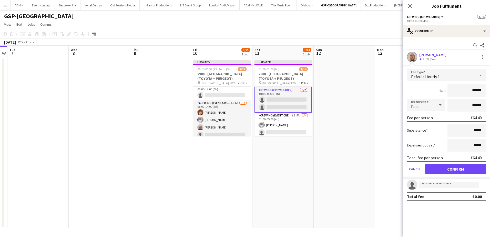
drag, startPoint x: 471, startPoint y: 91, endPoint x: 489, endPoint y: 91, distance: 18.0
click at [489, 91] on form "Fee Type Default Hourly 1 4h x ****** Break Period Paid ****** Fee per person £…" at bounding box center [446, 124] width 87 height 110
type input "***"
click at [454, 174] on form "Fee Type Default Hourly 1 4h x *** Break Period Paid ****** Fee per person £80.…" at bounding box center [446, 124] width 87 height 110
click at [454, 168] on button "Confirm" at bounding box center [456, 169] width 61 height 10
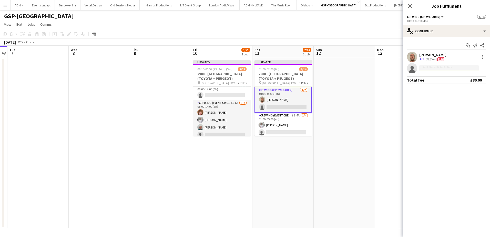
click at [435, 68] on input at bounding box center [450, 68] width 60 height 6
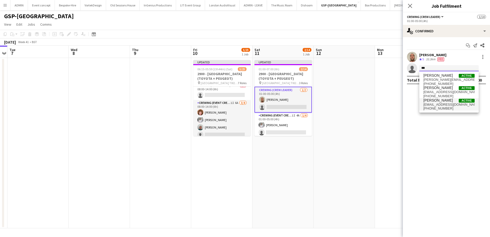
type input "***"
click at [439, 104] on span "benpaulturner0@gmail.com" at bounding box center [449, 105] width 51 height 4
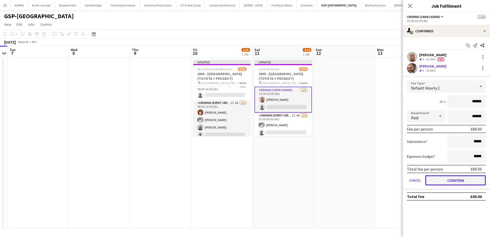
click at [454, 181] on button "Confirm" at bounding box center [456, 180] width 61 height 10
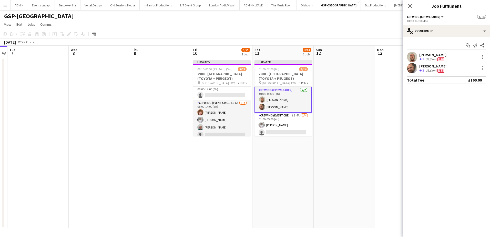
click at [429, 70] on div "35.6km" at bounding box center [431, 70] width 12 height 4
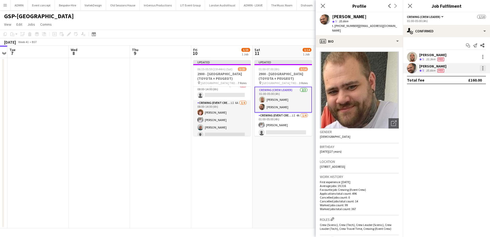
click at [482, 68] on div at bounding box center [483, 68] width 6 height 6
click at [472, 78] on span "Edit fee" at bounding box center [466, 77] width 32 height 5
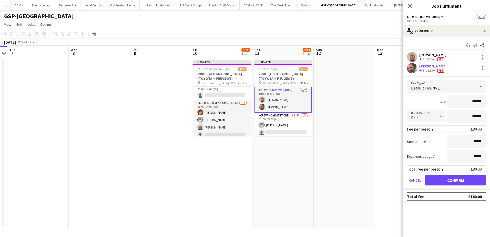
click at [475, 101] on input "******" at bounding box center [467, 101] width 38 height 13
type input "***"
click at [466, 182] on button "Confirm" at bounding box center [456, 180] width 61 height 10
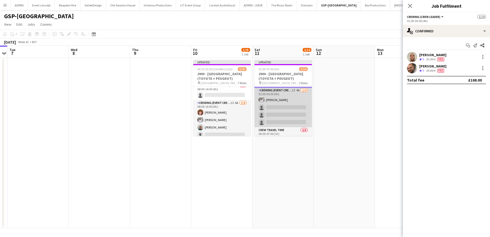
scroll to position [26, 0]
click at [285, 117] on app-card-role "Crewing (Event Crew) 1I 4A 1/4 01:00-05:00 (4h) Graham Rex single-neutral-actio…" at bounding box center [283, 107] width 57 height 40
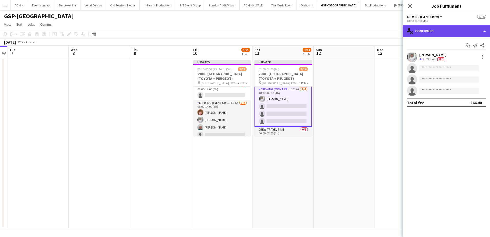
click at [448, 34] on div "single-neutral-actions-check-2 Confirmed" at bounding box center [446, 31] width 87 height 12
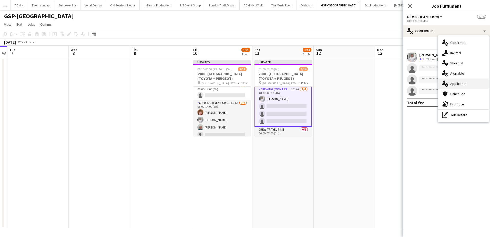
click at [465, 85] on span "Applicants" at bounding box center [459, 83] width 16 height 5
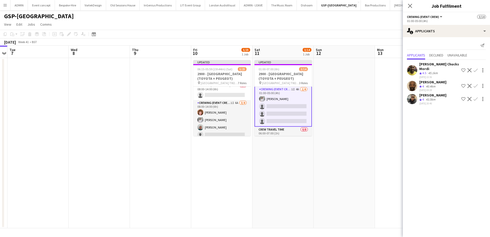
click at [474, 70] on app-icon "Confirm" at bounding box center [476, 70] width 4 height 4
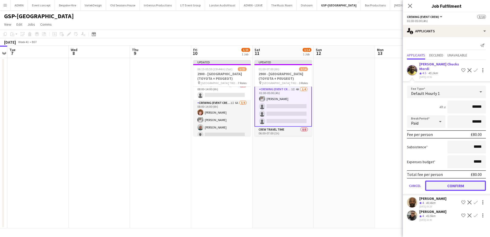
click at [462, 181] on button "Confirm" at bounding box center [456, 186] width 61 height 10
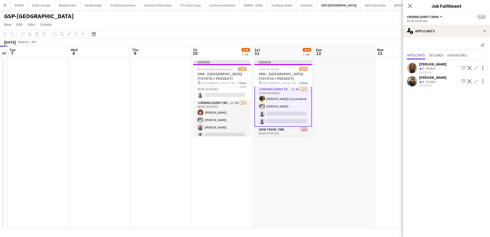
click at [476, 81] on app-icon "Confirm" at bounding box center [476, 81] width 4 height 4
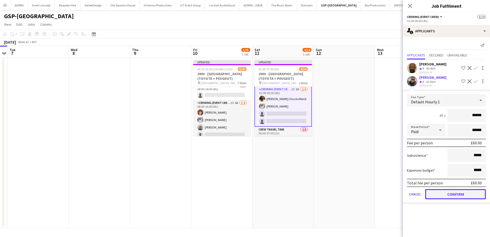
click at [458, 193] on button "Confirm" at bounding box center [456, 194] width 61 height 10
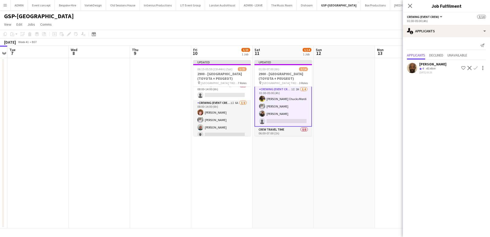
click at [477, 69] on app-icon "Confirm" at bounding box center [476, 68] width 4 height 4
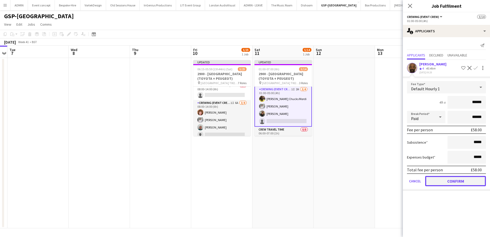
click at [460, 181] on button "Confirm" at bounding box center [456, 181] width 61 height 10
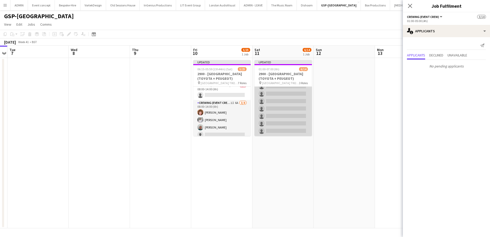
click at [282, 119] on app-card-role "Crew Travel Time 0/8 06:00-07:00 (1h) single-neutral-actions single-neutral-act…" at bounding box center [283, 101] width 57 height 70
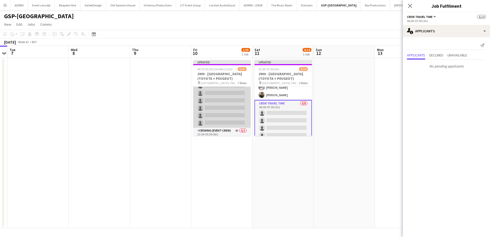
scroll to position [207, 0]
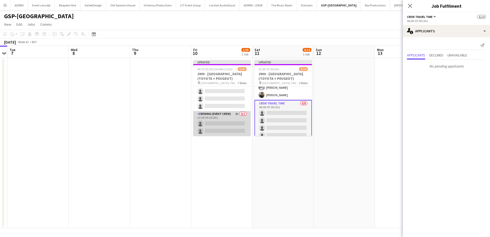
click at [230, 124] on app-card-role "Crewing (Event Crew) 4A 0/2 23:59-05:59 (6h) single-neutral-actions single-neut…" at bounding box center [221, 123] width 57 height 25
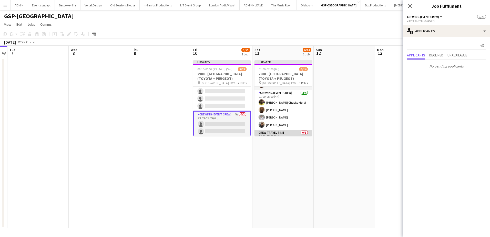
scroll to position [0, 0]
click at [366, 97] on app-date-cell at bounding box center [344, 143] width 61 height 170
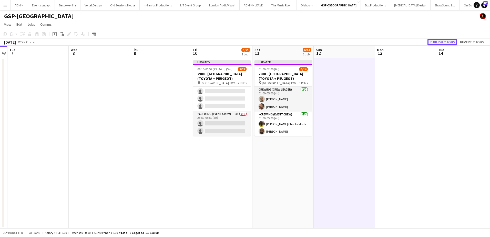
click at [440, 42] on button "Publish 2 jobs" at bounding box center [443, 42] width 30 height 7
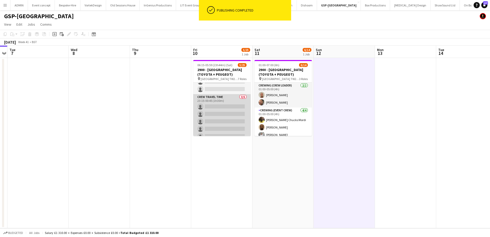
scroll to position [151, 0]
click at [227, 124] on app-card-role "Crew Travel Time 0/6 23:15-00:45 (1h30m) single-neutral-actions single-neutral-…" at bounding box center [221, 135] width 57 height 55
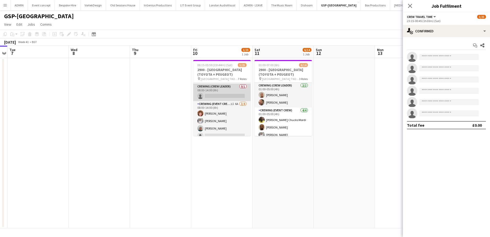
scroll to position [49, 0]
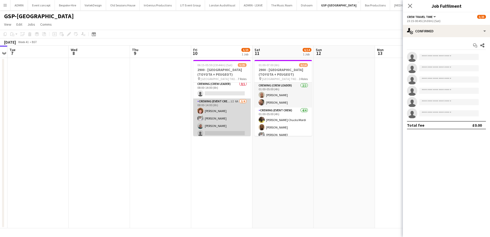
click at [222, 123] on app-card-role "Crewing (Event Crew) 1I 6A 3/4 08:00-14:00 (6h) Alfie Dyer Graham Rex Brayden D…" at bounding box center [221, 119] width 57 height 40
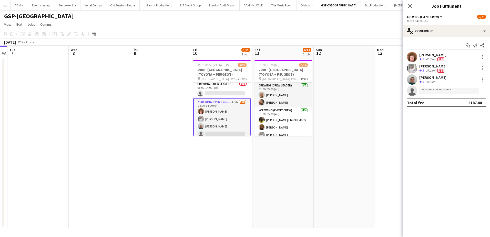
click at [458, 37] on div "Start chat Send notification Share Alfie Dyer Crew rating 5 40.3km Fee Graham R…" at bounding box center [446, 74] width 87 height 74
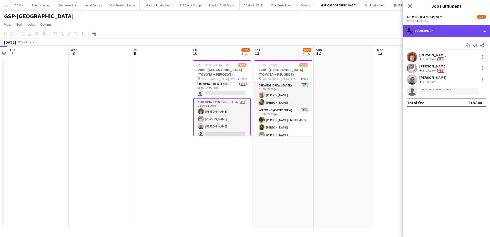
click at [464, 32] on div "single-neutral-actions-check-2 Confirmed" at bounding box center [446, 31] width 87 height 12
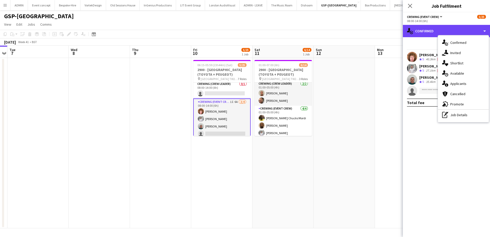
scroll to position [0, 0]
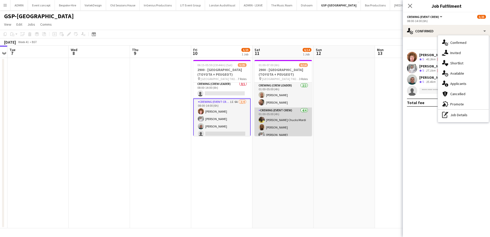
click at [288, 125] on app-card-role "Crewing (Event Crew) 4/4 01:00-05:00 (4h) Alphonsus Chucks Mordi Kevin Olanrewa…" at bounding box center [283, 127] width 57 height 40
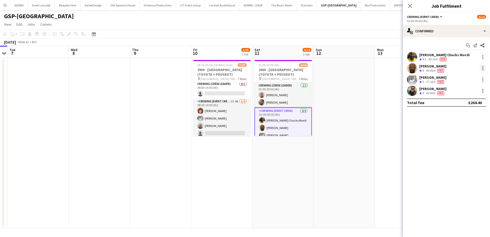
click at [485, 68] on div at bounding box center [483, 68] width 6 height 6
click at [461, 126] on span "Remove" at bounding box center [457, 127] width 15 height 4
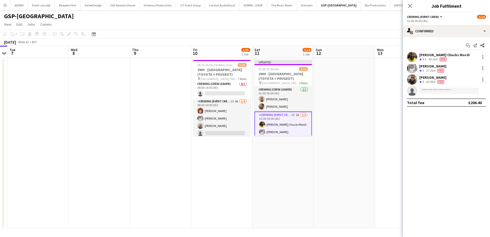
click at [346, 110] on app-date-cell at bounding box center [344, 143] width 61 height 170
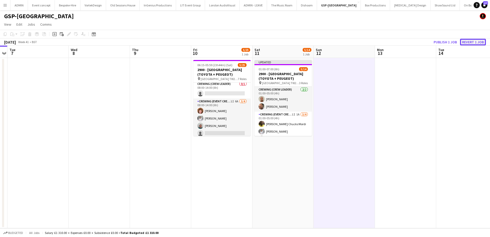
click at [468, 43] on button "Revert 1 job" at bounding box center [473, 42] width 26 height 7
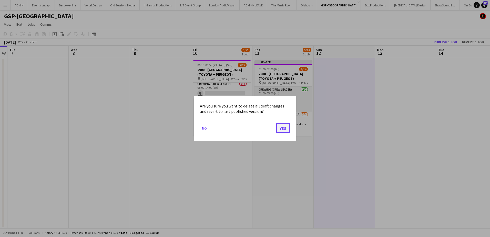
click at [283, 129] on button "Yes" at bounding box center [283, 128] width 14 height 10
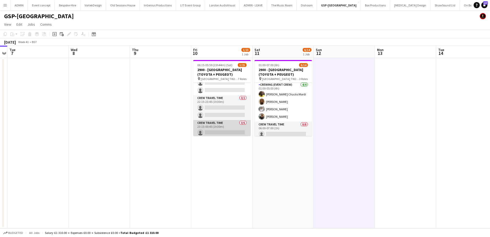
scroll to position [126, 0]
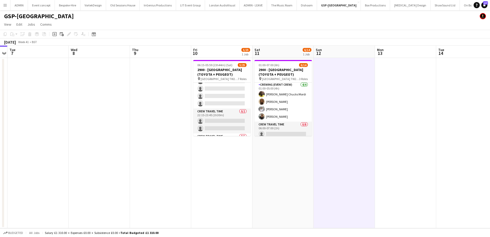
click at [166, 112] on app-date-cell at bounding box center [160, 143] width 61 height 170
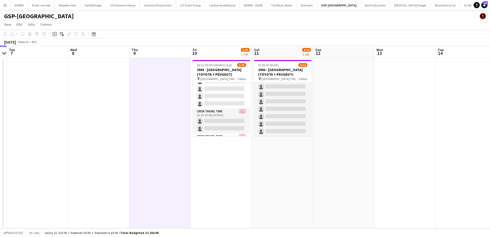
scroll to position [81, 0]
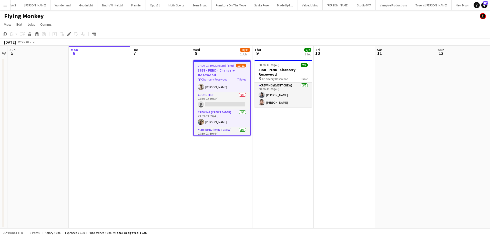
scroll to position [74, 0]
click at [214, 71] on h3 "3658 - PEND - Chancery Rosewood" at bounding box center [222, 72] width 56 height 9
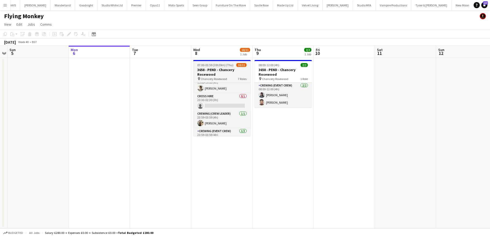
click at [203, 65] on span "07:00-03:59 (20h59m) (Thu)" at bounding box center [216, 65] width 36 height 4
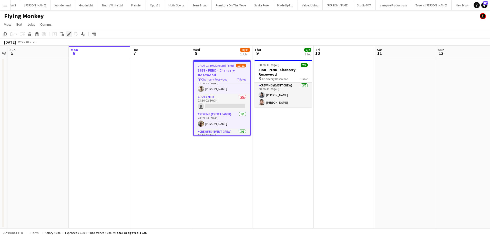
click at [72, 35] on div "Edit" at bounding box center [69, 34] width 6 height 6
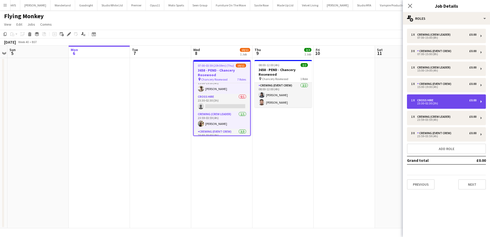
click at [434, 98] on div "1 x CROSS HIRE £0.00 23:30-02:30 (3h)" at bounding box center [446, 101] width 79 height 14
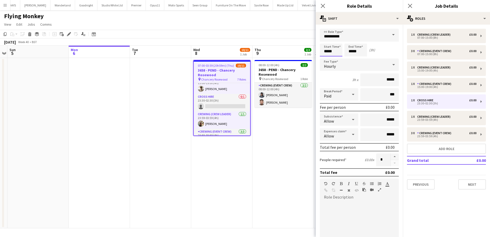
click at [332, 52] on input "*****" at bounding box center [331, 50] width 23 height 13
drag, startPoint x: 333, startPoint y: 51, endPoint x: 330, endPoint y: 52, distance: 3.7
click at [330, 52] on input "*****" at bounding box center [331, 50] width 23 height 13
type input "*****"
drag, startPoint x: 358, startPoint y: 52, endPoint x: 355, endPoint y: 52, distance: 3.1
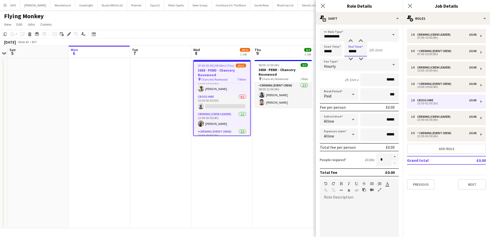
click at [355, 52] on input "*****" at bounding box center [356, 50] width 23 height 13
type input "*****"
click at [462, 185] on button "Next" at bounding box center [473, 184] width 28 height 10
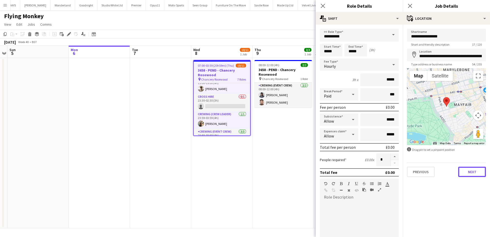
click at [471, 170] on button "Next" at bounding box center [473, 172] width 28 height 10
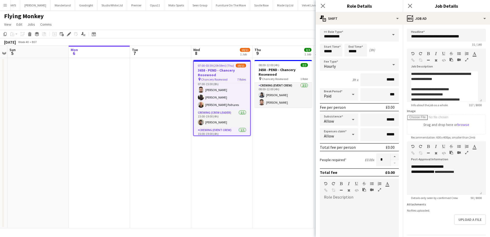
scroll to position [23, 0]
click at [450, 94] on div "**********" at bounding box center [442, 94] width 63 height 5
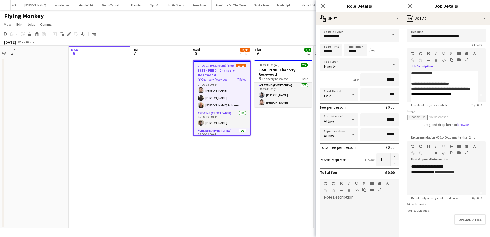
click at [286, 121] on app-date-cell "08:00-12:00 (4h) 2/2 3658 - PEND - Chancery Rosewood pin Chancery Rosewood 1 Ro…" at bounding box center [283, 143] width 61 height 170
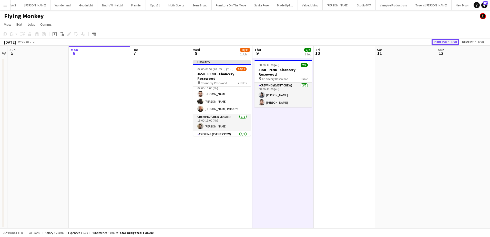
click at [446, 43] on button "Publish 1 job" at bounding box center [445, 42] width 27 height 7
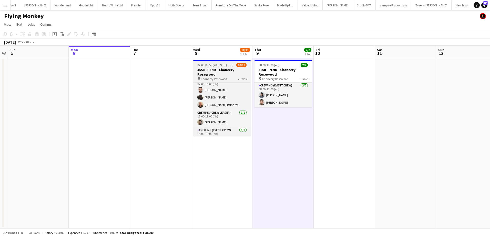
click at [217, 71] on h3 "3658 - PEND - Chancery Rosewood" at bounding box center [221, 71] width 57 height 9
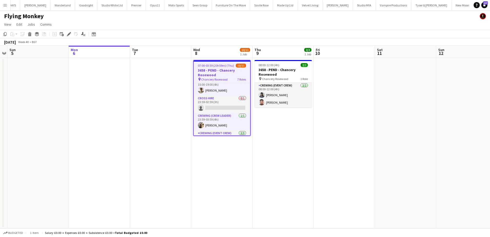
scroll to position [74, 0]
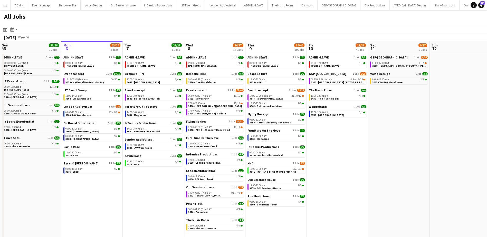
click at [4, 4] on app-icon "Menu" at bounding box center [5, 5] width 4 height 4
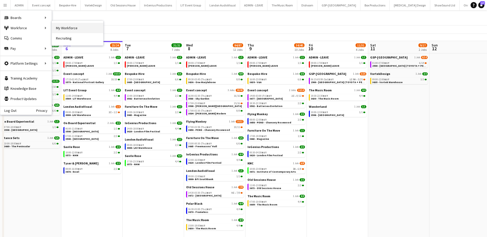
click at [58, 27] on link "My Workforce" at bounding box center [77, 28] width 51 height 10
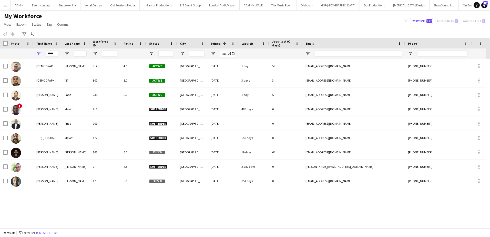
click at [50, 57] on div "*****" at bounding box center [52, 53] width 13 height 10
click at [50, 54] on input "*****" at bounding box center [52, 54] width 13 height 6
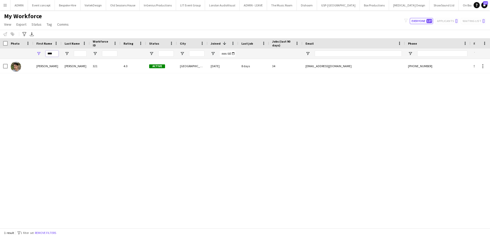
type input "****"
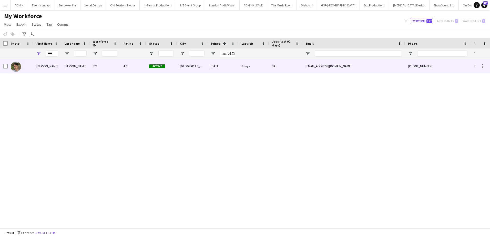
click at [49, 66] on div "[PERSON_NAME]" at bounding box center [47, 66] width 28 height 14
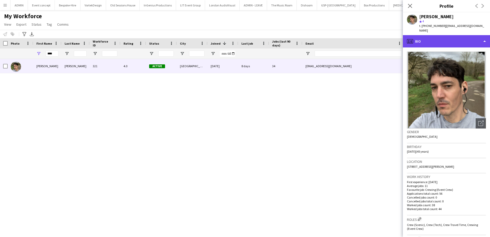
click at [431, 38] on div "profile Bio" at bounding box center [446, 41] width 87 height 12
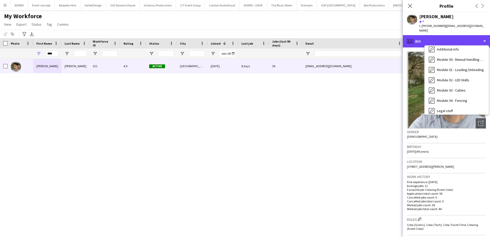
scroll to position [110, 0]
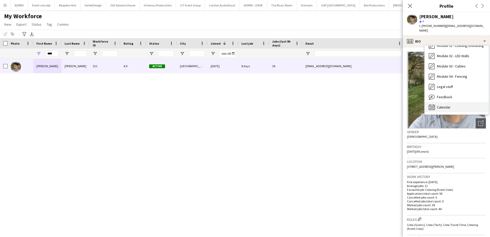
click at [452, 102] on div "Calendar Calendar" at bounding box center [457, 107] width 64 height 10
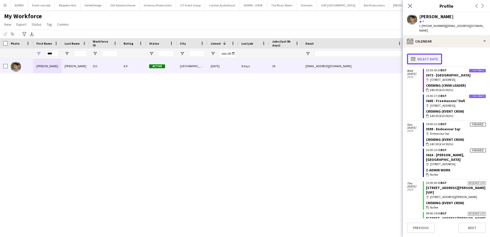
click at [429, 57] on button "calendar-full Select date" at bounding box center [424, 59] width 35 height 11
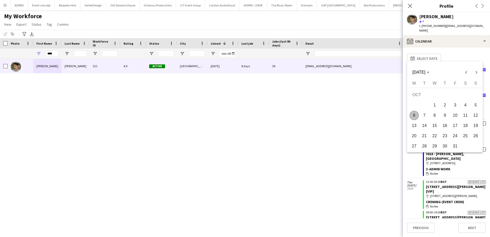
click at [415, 115] on span "6" at bounding box center [414, 115] width 9 height 9
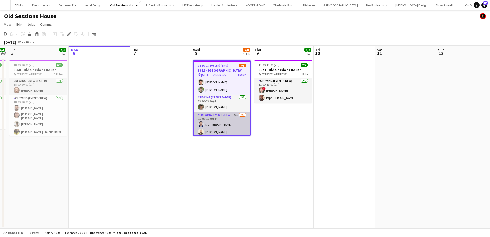
scroll to position [44, 0]
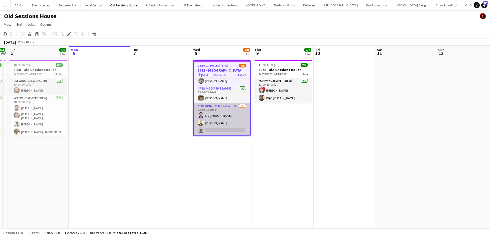
click at [232, 127] on app-card-role "Crewing (Event Crew) 9I [DATE] 23:30-03:30 (4h) Md [PERSON_NAME] [PERSON_NAME] …" at bounding box center [222, 119] width 56 height 32
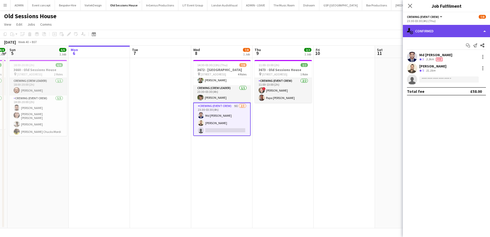
click at [460, 33] on div "single-neutral-actions-check-2 Confirmed" at bounding box center [446, 31] width 87 height 12
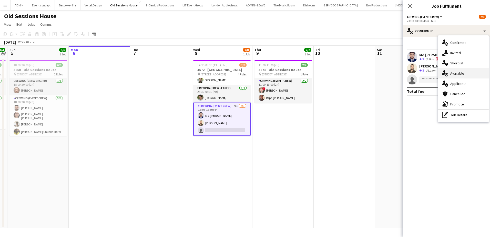
click at [465, 69] on div "single-neutral-actions-upload Available" at bounding box center [463, 73] width 51 height 10
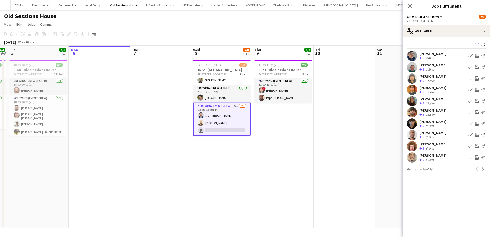
click at [477, 146] on app-icon "Invite crew" at bounding box center [477, 146] width 4 height 4
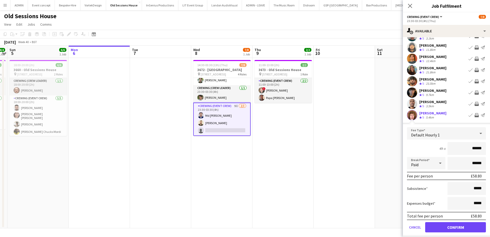
scroll to position [51, 0]
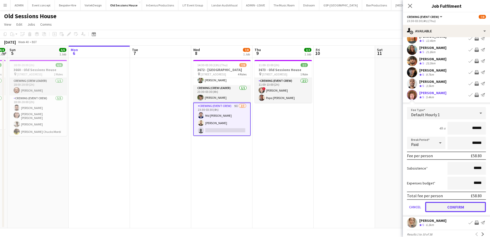
click at [464, 206] on button "Confirm" at bounding box center [456, 207] width 61 height 10
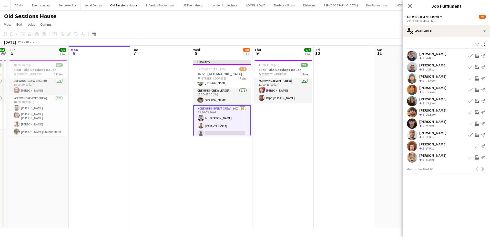
scroll to position [0, 0]
click at [477, 136] on app-icon "Invite crew" at bounding box center [477, 135] width 4 height 4
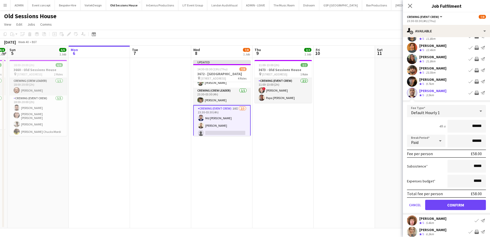
scroll to position [51, 0]
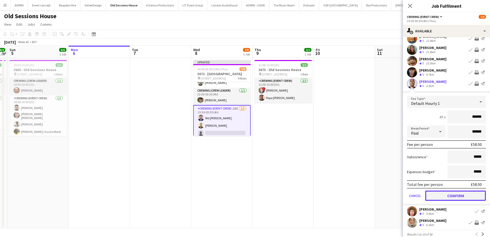
click at [461, 194] on button "Confirm" at bounding box center [456, 196] width 61 height 10
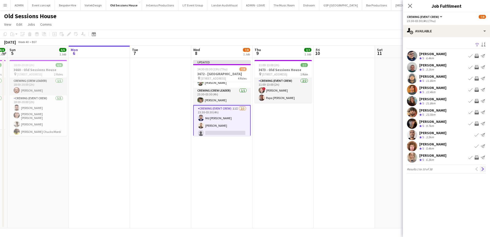
click at [483, 170] on app-icon "Next" at bounding box center [484, 169] width 4 height 4
click at [482, 169] on app-icon "Next" at bounding box center [484, 169] width 4 height 4
click at [484, 167] on app-icon "Next" at bounding box center [484, 169] width 4 height 4
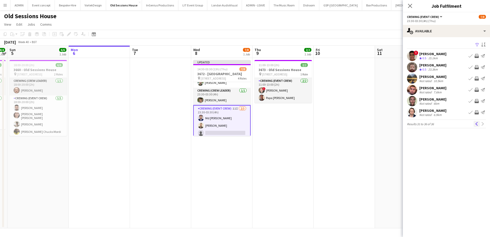
click at [479, 125] on button "Previous" at bounding box center [477, 124] width 6 height 6
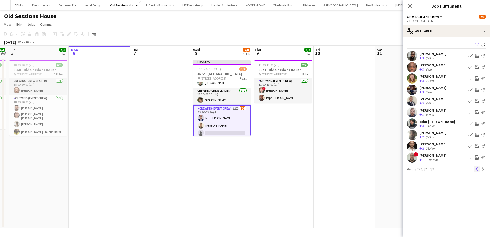
click at [479, 169] on button "Previous" at bounding box center [477, 169] width 6 height 6
click at [475, 101] on app-icon "Invite crew" at bounding box center [477, 101] width 4 height 4
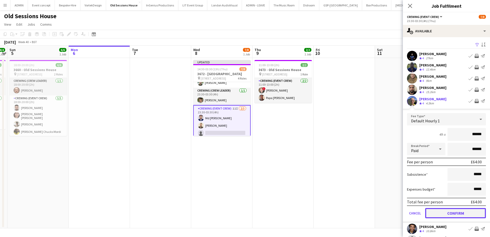
click at [456, 212] on button "Confirm" at bounding box center [456, 213] width 61 height 10
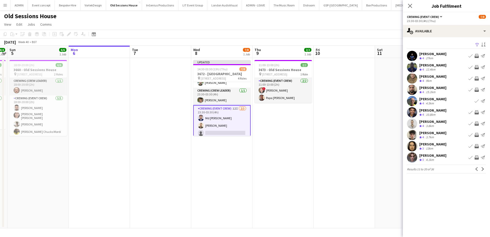
click at [477, 146] on app-icon "Invite crew" at bounding box center [477, 146] width 4 height 4
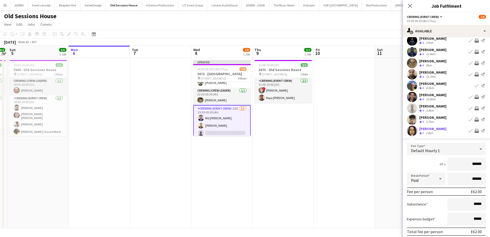
scroll to position [59, 0]
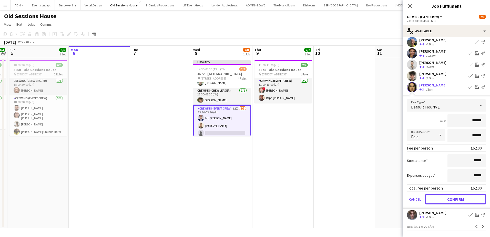
click at [464, 200] on button "Confirm" at bounding box center [456, 199] width 61 height 10
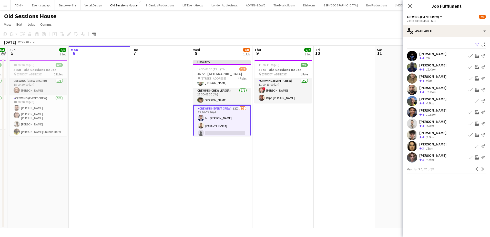
scroll to position [0, 0]
click at [477, 170] on app-icon "Previous" at bounding box center [477, 169] width 4 height 4
click at [376, 126] on app-date-cell at bounding box center [405, 143] width 61 height 170
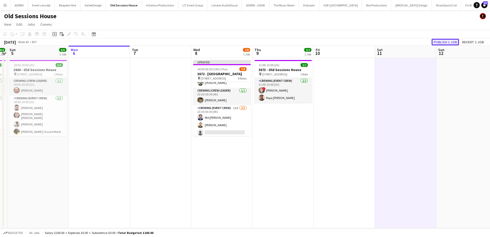
click at [442, 43] on button "Publish 1 job" at bounding box center [445, 42] width 27 height 7
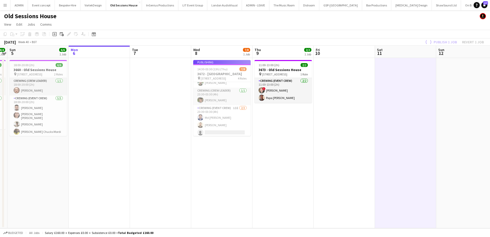
scroll to position [43, 0]
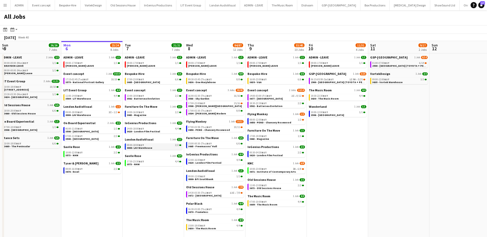
click at [139, 145] on span "BST" at bounding box center [141, 144] width 5 height 3
click at [320, 80] on span "06:15-05:59 (Sat) BST" at bounding box center [322, 79] width 23 height 3
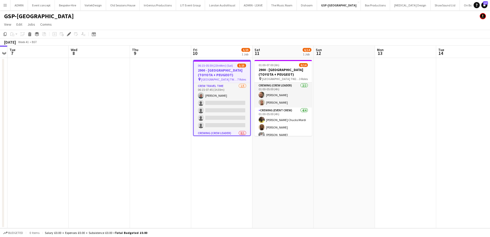
drag, startPoint x: 220, startPoint y: 114, endPoint x: 332, endPoint y: 96, distance: 113.5
click at [220, 114] on app-card-role "Crew Travel Time [DATE] 06:15-07:45 (1h30m) [PERSON_NAME] single-neutral-action…" at bounding box center [222, 106] width 56 height 47
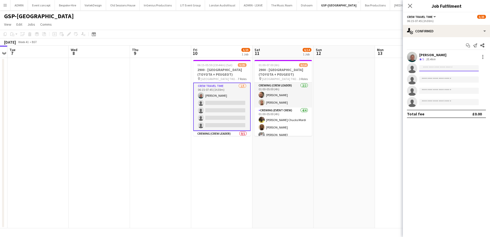
click at [448, 65] on input at bounding box center [450, 68] width 60 height 6
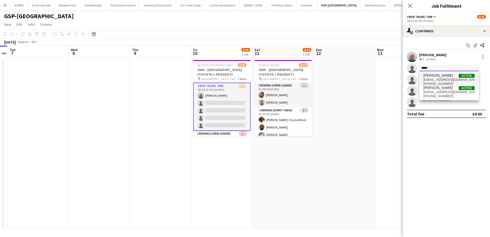
type input "*****"
click at [445, 81] on span "[EMAIL_ADDRESS][DOMAIN_NAME]" at bounding box center [449, 80] width 51 height 4
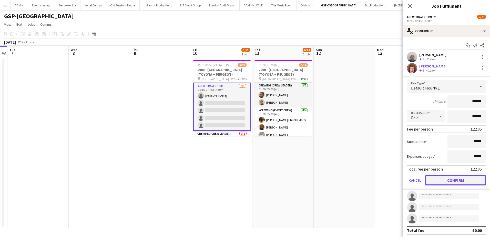
click at [463, 182] on button "Confirm" at bounding box center [456, 180] width 61 height 10
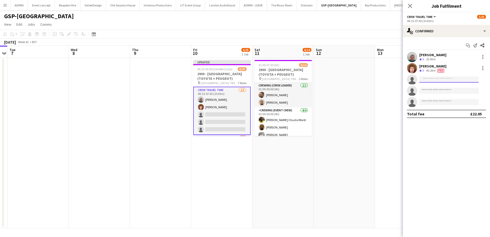
click at [428, 80] on input at bounding box center [450, 79] width 60 height 6
type input "******"
click at [431, 100] on input at bounding box center [450, 102] width 60 height 6
click at [439, 82] on input "******" at bounding box center [450, 79] width 60 height 6
click at [440, 87] on span "Graham Rex" at bounding box center [439, 87] width 30 height 4
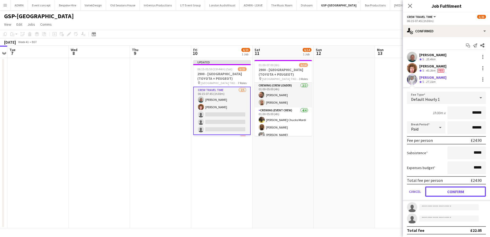
click at [462, 193] on button "Confirm" at bounding box center [456, 191] width 61 height 10
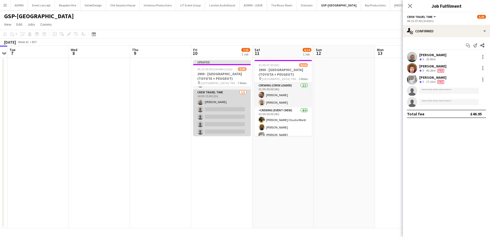
click at [224, 117] on app-card-role "Crew Travel Time 1/5 14:00-15:00 (1h) Brayden Davison single-neutral-actions si…" at bounding box center [221, 113] width 57 height 47
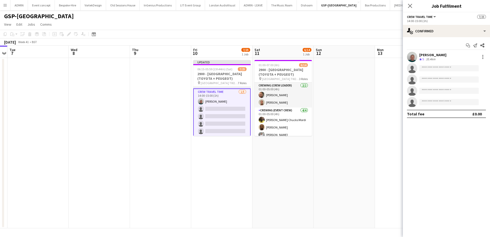
scroll to position [102, 0]
click at [437, 63] on app-invite-slot "single-neutral-actions" at bounding box center [446, 68] width 87 height 10
click at [436, 66] on input at bounding box center [450, 68] width 60 height 6
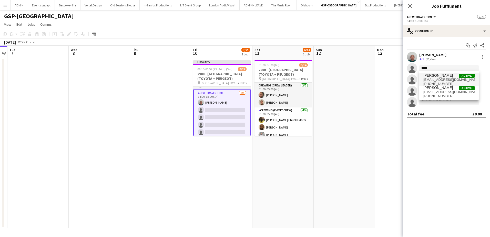
type input "*****"
click at [439, 83] on span "+447856772665" at bounding box center [449, 84] width 51 height 4
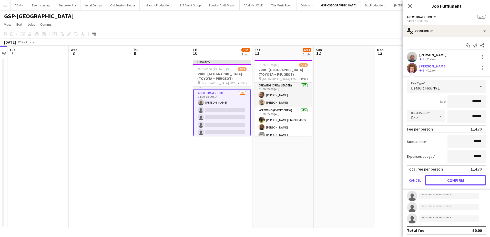
click at [460, 180] on button "Confirm" at bounding box center [456, 180] width 61 height 10
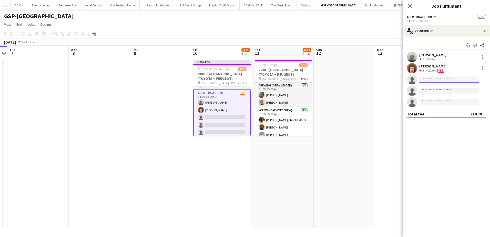
click at [431, 79] on input at bounding box center [450, 79] width 60 height 6
type input "******"
click at [434, 90] on span "gmrex@hotmail.co.za" at bounding box center [449, 91] width 51 height 4
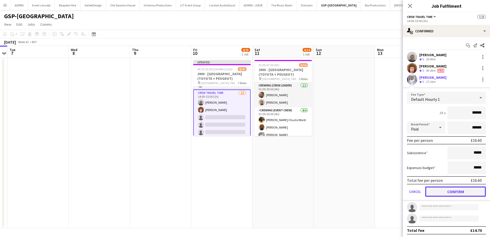
click at [450, 194] on button "Confirm" at bounding box center [456, 191] width 61 height 10
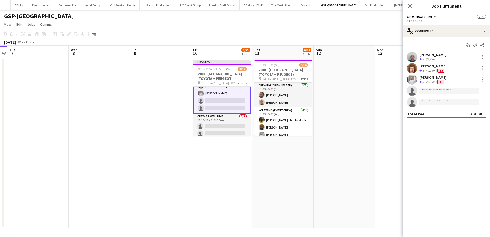
scroll to position [128, 0]
click at [369, 88] on app-date-cell at bounding box center [344, 143] width 61 height 170
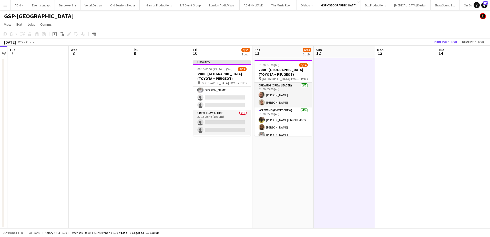
scroll to position [128, 0]
click at [442, 42] on button "Publish 1 job" at bounding box center [445, 42] width 27 height 7
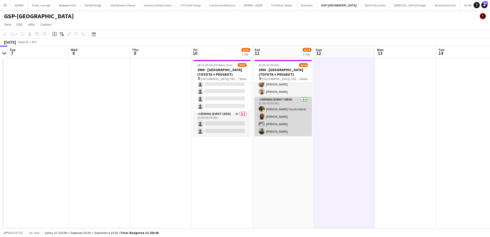
scroll to position [26, 0]
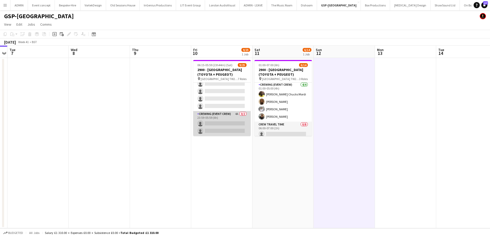
click at [231, 123] on app-card-role "Crewing (Event Crew) 4A 0/2 23:59-05:59 (6h) single-neutral-actions single-neut…" at bounding box center [221, 123] width 57 height 25
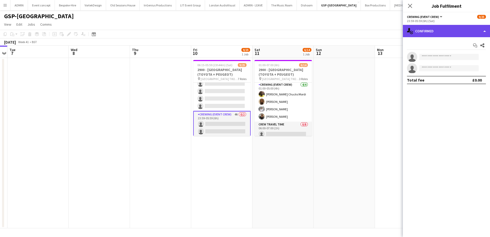
click at [446, 31] on div "single-neutral-actions-check-2 Confirmed" at bounding box center [446, 31] width 87 height 12
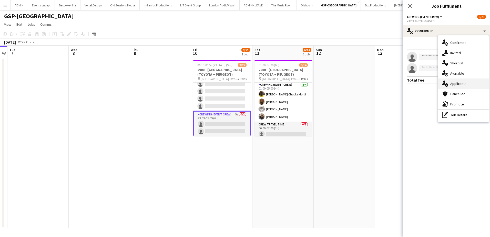
click at [472, 83] on div "single-neutral-actions-information Applicants" at bounding box center [463, 83] width 51 height 10
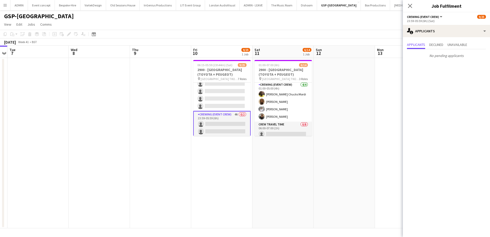
click at [231, 126] on app-card-role "Crewing (Event Crew) 4A 0/2 23:59-05:59 (6h) single-neutral-actions single-neut…" at bounding box center [221, 124] width 57 height 26
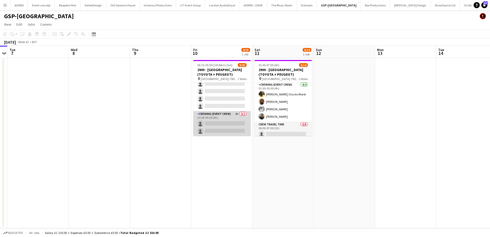
click at [227, 113] on app-card-role "Crewing (Event Crew) 4A 0/2 23:59-05:59 (6h) single-neutral-actions single-neut…" at bounding box center [221, 123] width 57 height 25
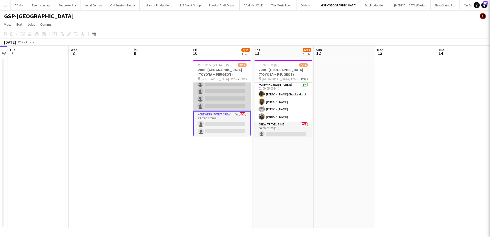
click at [224, 102] on app-card-role "Crew Travel Time 0/6 23:15-00:45 (1h30m) single-neutral-actions single-neutral-…" at bounding box center [221, 83] width 57 height 55
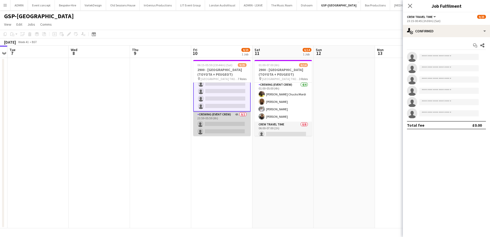
click at [226, 125] on app-card-role "Crewing (Event Crew) 4A 0/2 23:59-05:59 (6h) single-neutral-actions single-neut…" at bounding box center [221, 124] width 57 height 25
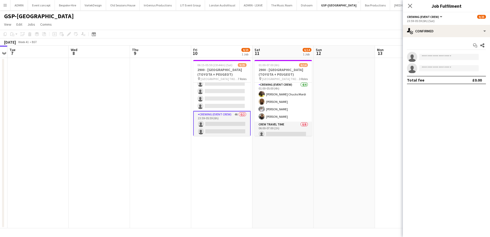
click at [449, 38] on div "Start chat Share single-neutral-actions single-neutral-actions Total fee £0.00" at bounding box center [446, 62] width 87 height 51
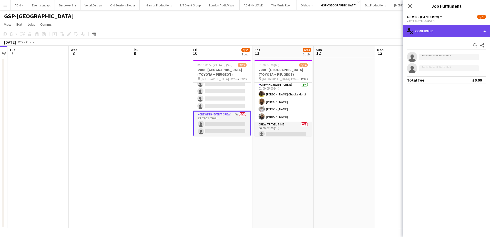
click at [455, 35] on div "single-neutral-actions-check-2 Confirmed" at bounding box center [446, 31] width 87 height 12
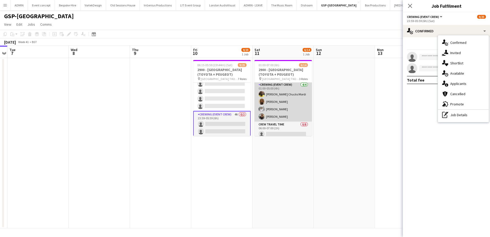
click at [289, 111] on app-card-role "Crewing (Event Crew) 4/4 01:00-05:00 (4h) Alphonsus Chucks Mordi Kevin Olanrewa…" at bounding box center [283, 102] width 57 height 40
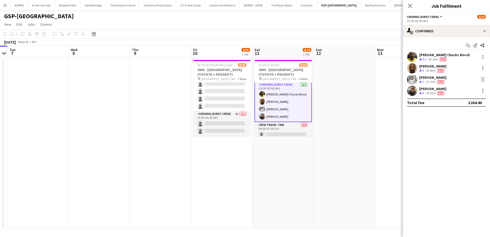
click at [485, 80] on div at bounding box center [483, 79] width 6 height 6
click at [468, 136] on span "Remove" at bounding box center [466, 138] width 32 height 5
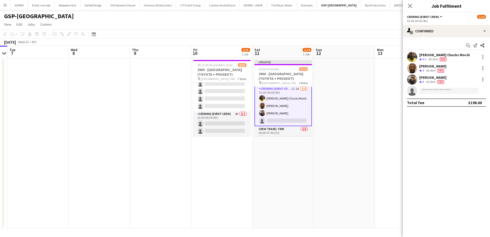
click at [354, 139] on app-date-cell at bounding box center [344, 143] width 61 height 170
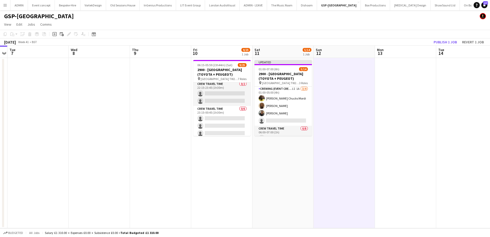
scroll to position [203, 0]
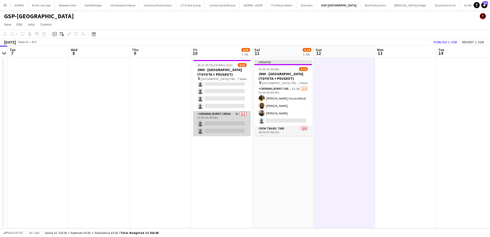
click at [211, 119] on app-card-role "Crewing (Event Crew) 4A 0/2 23:59-05:59 (6h) single-neutral-actions single-neut…" at bounding box center [221, 123] width 57 height 25
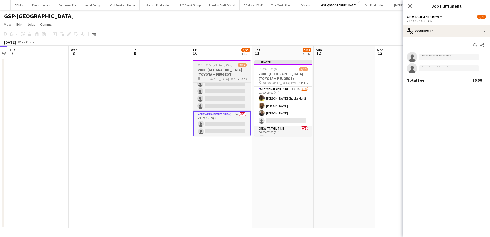
click at [211, 70] on h3 "2900 - [GEOGRAPHIC_DATA] (TOYOTA + PEUGEOT)" at bounding box center [221, 71] width 57 height 9
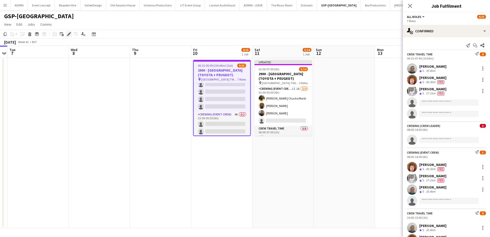
click at [70, 36] on div "Edit" at bounding box center [69, 34] width 6 height 6
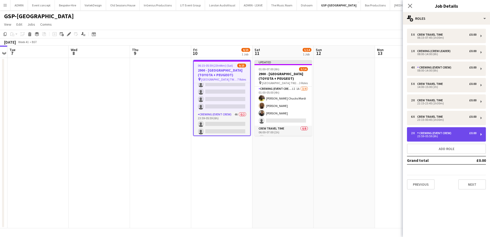
click at [445, 131] on div "2 x Crewing (Event Crew) £0.00 23:59-05:59 (6h)" at bounding box center [446, 134] width 79 height 14
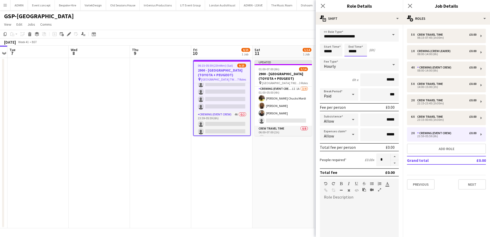
click at [352, 53] on input "*****" at bounding box center [356, 50] width 23 height 13
type input "*****"
click at [351, 58] on div at bounding box center [351, 58] width 10 height 5
click at [253, 173] on app-date-cell "Updated 01:00-07:00 (6h) 5/14 2900 - Fairmont Windsor Park (TOYOTA + PEUGEOT) p…" at bounding box center [283, 143] width 61 height 170
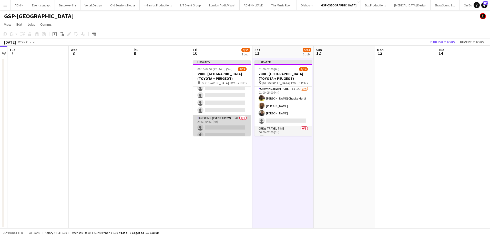
click at [225, 131] on app-card-role "Crewing (Event Crew) 4A 0/2 23:59-04:59 (5h) single-neutral-actions single-neut…" at bounding box center [221, 127] width 57 height 25
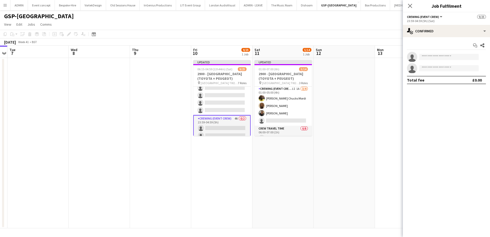
click at [362, 75] on app-date-cell at bounding box center [344, 143] width 61 height 170
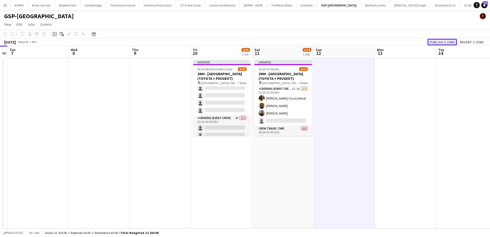
click at [436, 43] on button "Publish 2 jobs" at bounding box center [443, 42] width 30 height 7
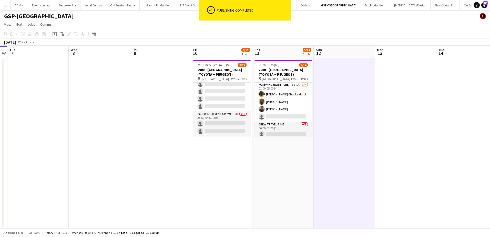
click at [236, 128] on app-job-card "06:15-04:59 (22h44m) (Sat) 9/25 2900 - Fairmont Windsor Park (TOYOTA + PEUGEOT)…" at bounding box center [221, 98] width 57 height 76
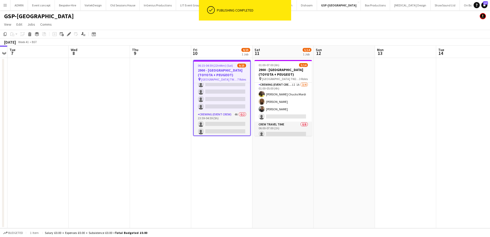
click at [206, 154] on app-date-cell "06:15-04:59 (22h44m) (Sat) 9/25 2900 - Fairmont Windsor Park (TOYOTA + PEUGEOT)…" at bounding box center [221, 143] width 61 height 170
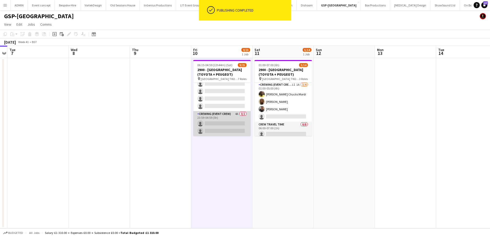
click at [214, 133] on app-card-role "Crewing (Event Crew) 4A 0/2 23:59-04:59 (5h) single-neutral-actions single-neut…" at bounding box center [221, 123] width 57 height 25
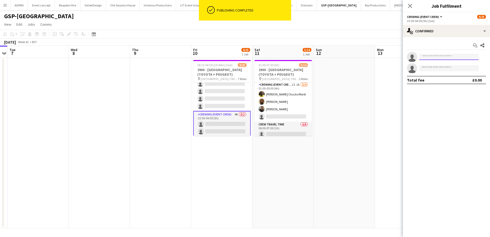
click at [433, 58] on input at bounding box center [450, 57] width 60 height 6
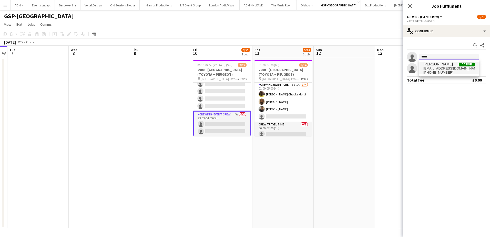
type input "*****"
click at [436, 64] on span "Graham Rex" at bounding box center [439, 64] width 30 height 4
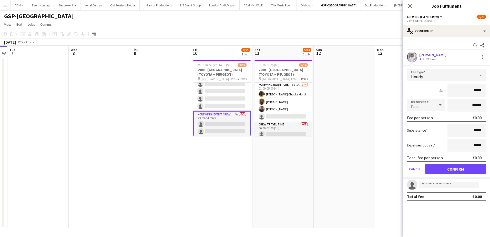
drag, startPoint x: 471, startPoint y: 94, endPoint x: 482, endPoint y: 94, distance: 11.3
click at [482, 94] on input "*****" at bounding box center [467, 90] width 38 height 13
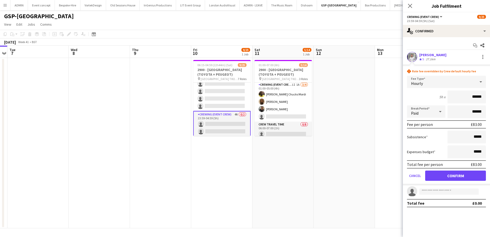
type input "******"
click at [457, 174] on button "Confirm" at bounding box center [456, 176] width 61 height 10
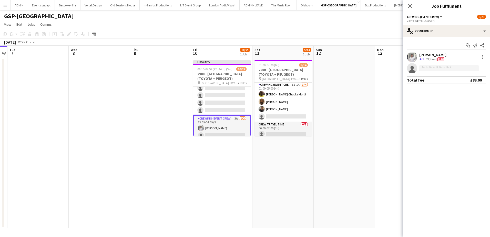
click at [353, 133] on app-date-cell at bounding box center [344, 143] width 61 height 170
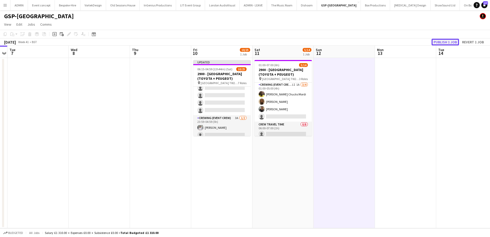
click at [447, 44] on button "Publish 1 job" at bounding box center [445, 42] width 27 height 7
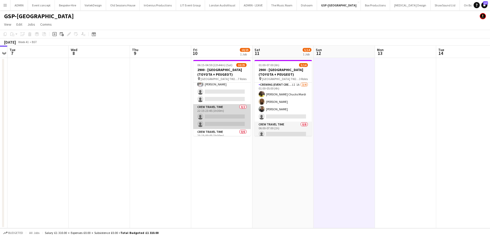
scroll to position [126, 0]
click at [220, 120] on app-card-role "Crew Travel Time 0/2 22:15-23:45 (1h30m) single-neutral-actions single-neutral-…" at bounding box center [221, 121] width 57 height 25
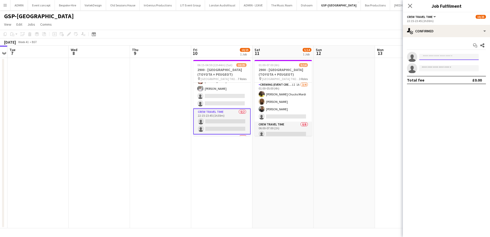
click at [434, 58] on input at bounding box center [450, 57] width 60 height 6
type input "******"
click at [436, 65] on span "Graham Rex" at bounding box center [439, 64] width 30 height 4
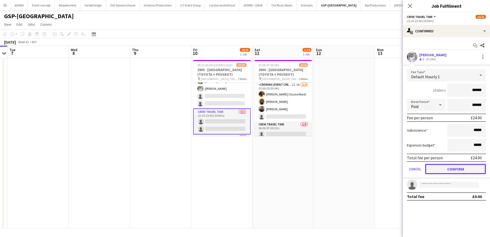
click at [465, 167] on button "Confirm" at bounding box center [456, 169] width 61 height 10
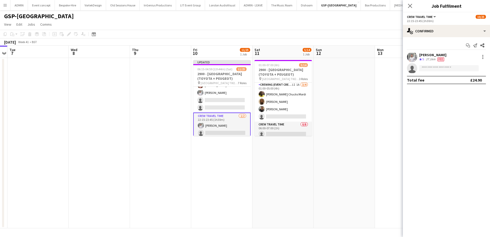
click at [366, 108] on app-date-cell at bounding box center [344, 143] width 61 height 170
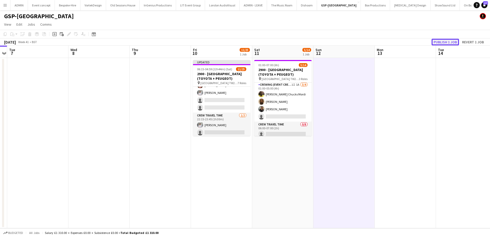
click at [441, 44] on button "Publish 1 job" at bounding box center [445, 42] width 27 height 7
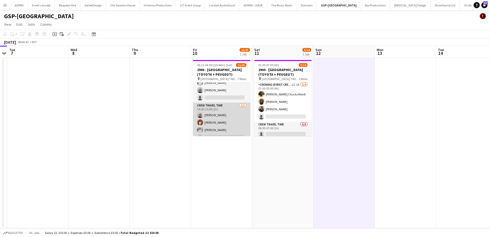
scroll to position [100, 0]
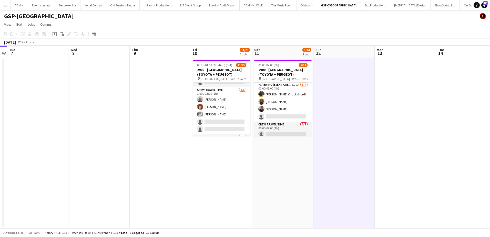
click at [233, 122] on app-card-role "Crew Travel Time 3/5 14:00-15:00 (1h) Brayden Davison Alfie Dyer Graham Rex sin…" at bounding box center [221, 110] width 57 height 47
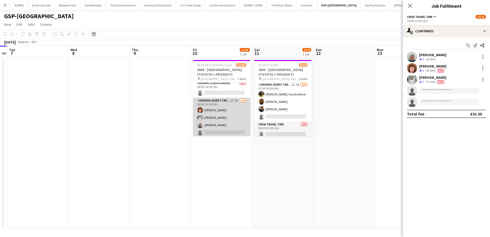
scroll to position [49, 0]
click at [229, 116] on app-card-role "Crewing (Event Crew) 1I 5A 3/4 08:00-14:00 (6h) Alfie Dyer Graham Rex Brayden D…" at bounding box center [221, 119] width 57 height 40
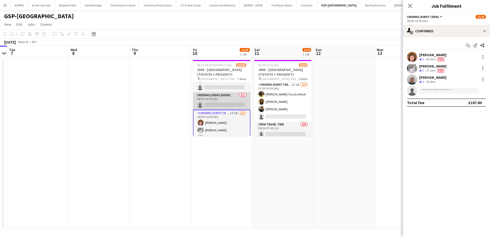
scroll to position [51, 0]
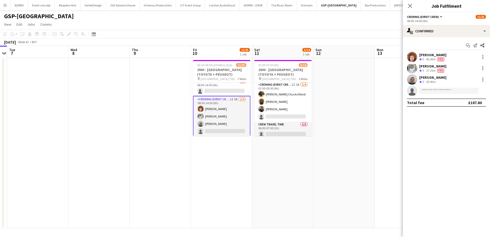
click at [228, 123] on app-card-role "Crewing (Event Crew) 1I 5A 3/4 08:00-14:00 (6h) Alfie Dyer Graham Rex Brayden D…" at bounding box center [221, 116] width 57 height 41
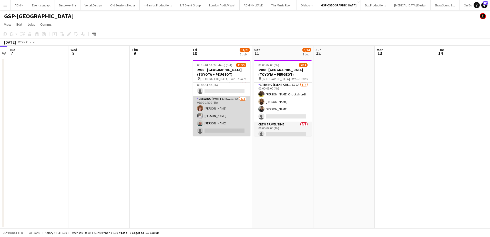
click at [227, 122] on app-card-role "Crewing (Event Crew) 1I 5A 3/4 08:00-14:00 (6h) Alfie Dyer Graham Rex Brayden D…" at bounding box center [221, 116] width 57 height 40
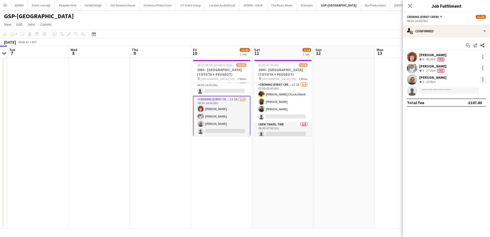
click at [484, 79] on div at bounding box center [483, 79] width 1 height 1
click at [232, 92] on div at bounding box center [245, 118] width 490 height 237
click at [233, 113] on app-card-role "Crewing (Event Crew) 1I 5A 3/4 08:00-14:00 (6h) Alfie Dyer Graham Rex Brayden D…" at bounding box center [221, 116] width 57 height 41
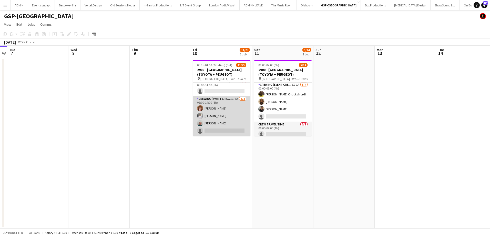
click at [232, 113] on app-card-role "Crewing (Event Crew) 1I 5A 3/4 08:00-14:00 (6h) Alfie Dyer Graham Rex Brayden D…" at bounding box center [221, 116] width 57 height 40
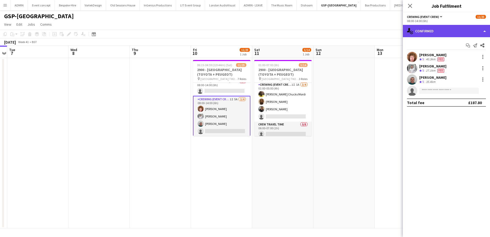
click at [442, 32] on div "single-neutral-actions-check-2 Confirmed" at bounding box center [446, 31] width 87 height 12
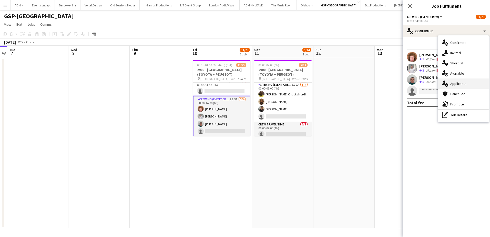
click at [465, 84] on span "Applicants" at bounding box center [459, 83] width 16 height 5
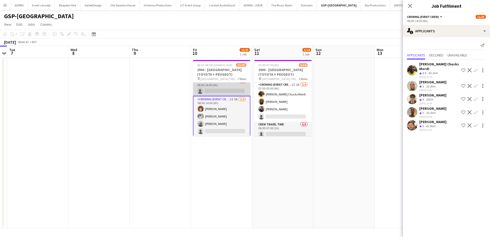
click at [223, 90] on app-card-role "Crewing (Crew Leader) 0/1 08:00-14:00 (6h) single-neutral-actions" at bounding box center [221, 86] width 57 height 17
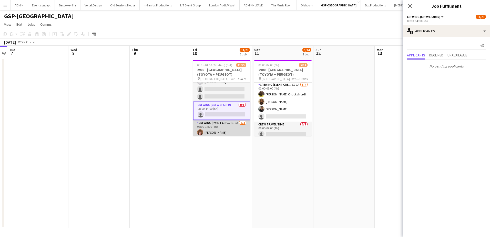
scroll to position [26, 0]
click at [220, 114] on app-card-role "Crewing (Crew Leader) 0/1 08:00-14:00 (6h) single-neutral-actions" at bounding box center [221, 113] width 57 height 18
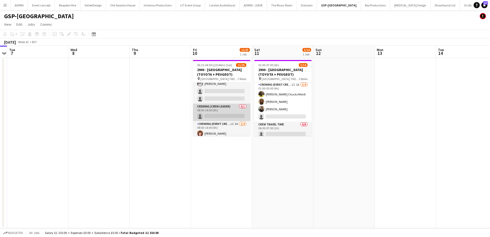
click at [243, 111] on app-card-role "Crewing (Crew Leader) 0/1 08:00-14:00 (6h) single-neutral-actions" at bounding box center [221, 112] width 57 height 17
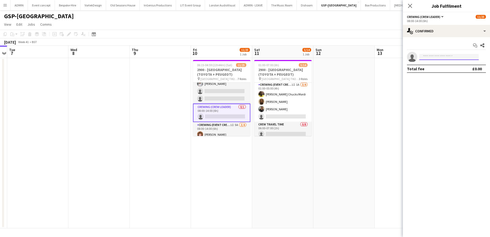
click at [452, 58] on input at bounding box center [450, 57] width 60 height 6
type input "*******"
click at [443, 69] on span "stephenlyle@hotmail.co.uk" at bounding box center [449, 68] width 51 height 4
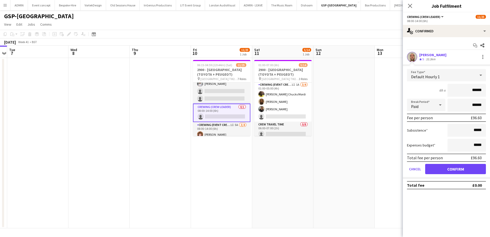
drag, startPoint x: 464, startPoint y: 87, endPoint x: 490, endPoint y: 90, distance: 26.8
click at [490, 90] on html "Menu Boards Boards Boards All jobs Status Workforce Workforce My Workforce Recr…" at bounding box center [245, 118] width 490 height 237
type input "***"
click at [460, 169] on button "Confirm" at bounding box center [456, 169] width 61 height 10
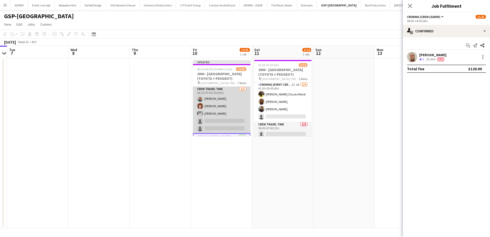
click at [217, 111] on app-card-role "Crew Travel Time 3/5 06:15-07:45 (1h30m) Brayden Davison Alfie Dyer Graham Rex …" at bounding box center [221, 109] width 57 height 47
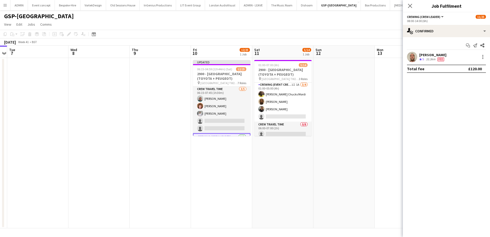
scroll to position [1, 0]
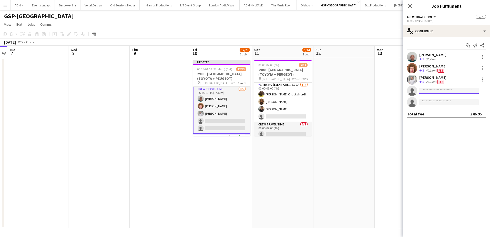
click at [451, 90] on input at bounding box center [450, 91] width 60 height 6
type input "*******"
click at [443, 99] on span "[PERSON_NAME]" at bounding box center [439, 98] width 30 height 4
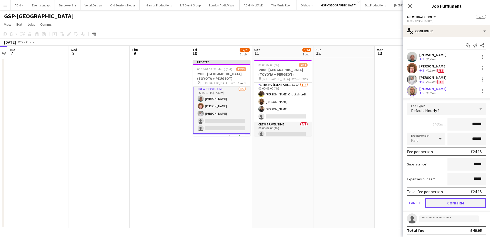
click at [451, 206] on button "Confirm" at bounding box center [456, 203] width 61 height 10
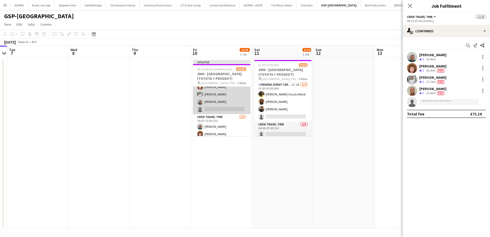
click at [227, 106] on app-card-role "Crewing (Event Crew) 1I 5A 3/4 08:00-14:00 (6h) Alfie Dyer Graham Rex Brayden D…" at bounding box center [221, 94] width 57 height 40
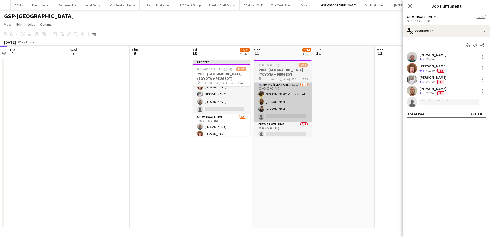
scroll to position [77, 0]
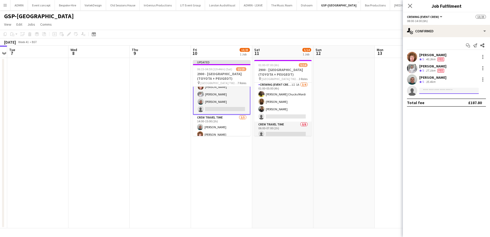
click at [426, 90] on input at bounding box center [450, 91] width 60 height 6
type input "*******"
click at [431, 102] on span "stephenlyle@hotmail.co.uk" at bounding box center [449, 102] width 51 height 4
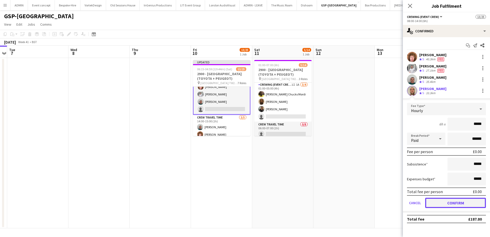
click at [465, 201] on button "Confirm" at bounding box center [456, 203] width 61 height 10
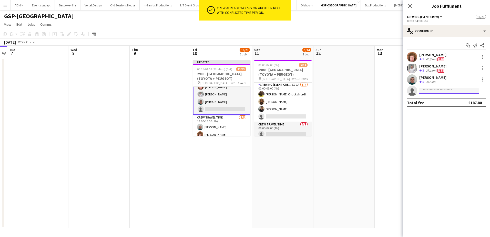
click at [432, 90] on input at bounding box center [450, 91] width 60 height 6
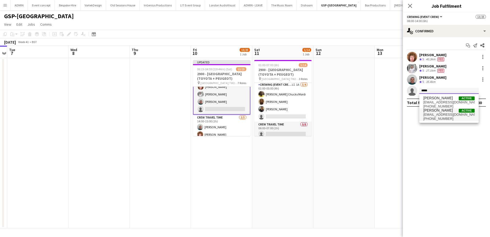
type input "*****"
click at [435, 113] on span "stephenlyle@hotmail.co.uk" at bounding box center [449, 115] width 51 height 4
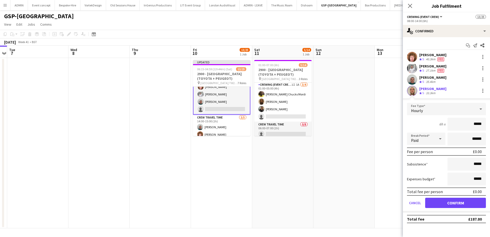
drag, startPoint x: 474, startPoint y: 124, endPoint x: 484, endPoint y: 124, distance: 10.3
click at [484, 124] on input "*****" at bounding box center [467, 124] width 38 height 13
click at [457, 203] on button "Confirm" at bounding box center [456, 203] width 61 height 10
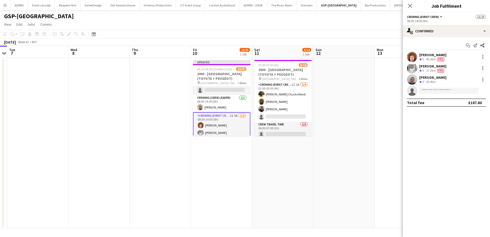
scroll to position [1, 0]
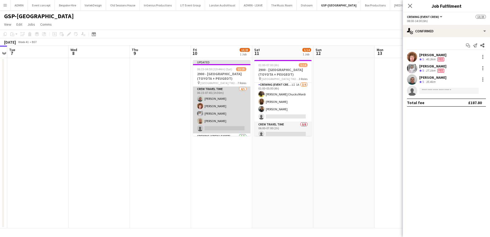
click at [231, 119] on app-card-role "Crew Travel Time 4/5 06:15-07:45 (1h30m) Brayden Davison Alfie Dyer Graham Rex …" at bounding box center [221, 109] width 57 height 47
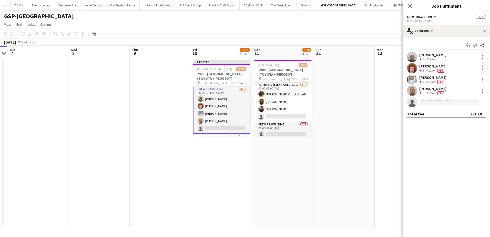
click at [484, 87] on div "Stephen Lyle Crew rating 5 33.3km Fee" at bounding box center [446, 91] width 87 height 10
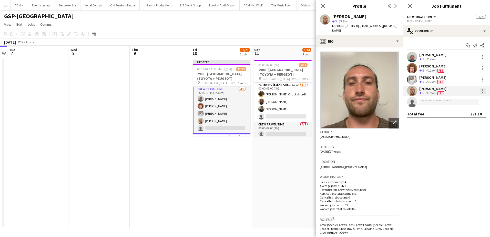
click at [485, 90] on div at bounding box center [483, 91] width 6 height 6
click at [460, 148] on span "Remove" at bounding box center [457, 149] width 15 height 4
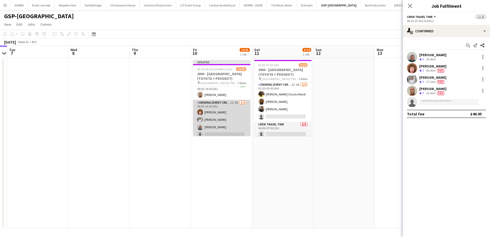
scroll to position [52, 0]
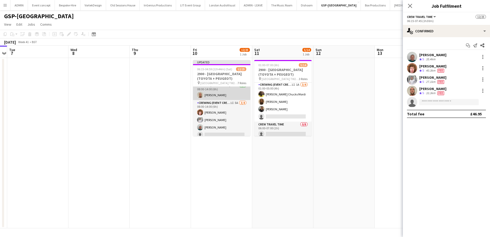
click at [232, 97] on app-card-role "Crewing (Crew Leader) 1/1 08:00-14:00 (6h) Stephen Lyle" at bounding box center [221, 91] width 57 height 17
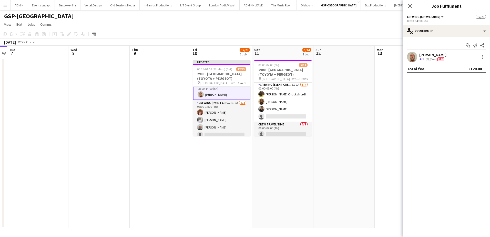
scroll to position [52, 0]
click at [483, 56] on div at bounding box center [483, 57] width 6 height 6
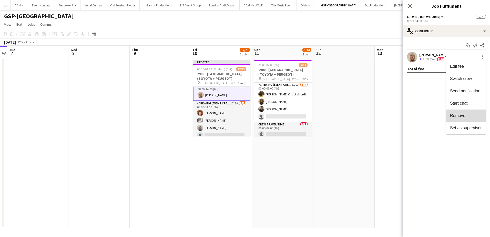
click at [470, 113] on button "Remove" at bounding box center [466, 116] width 40 height 12
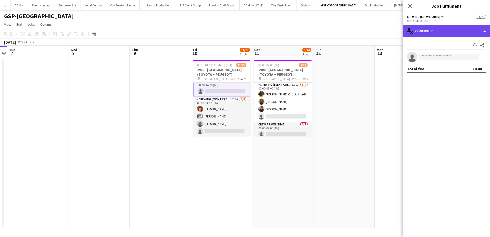
click at [446, 30] on div "single-neutral-actions-check-2 Confirmed" at bounding box center [446, 31] width 87 height 12
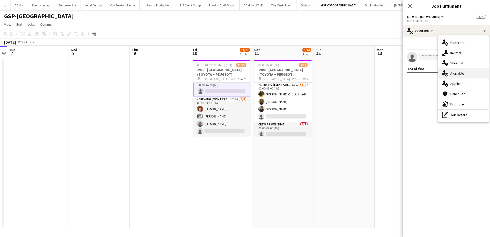
click at [465, 74] on div "single-neutral-actions-upload Available" at bounding box center [463, 73] width 51 height 10
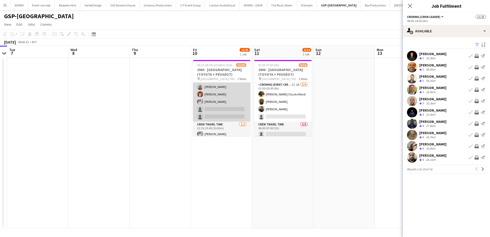
scroll to position [103, 0]
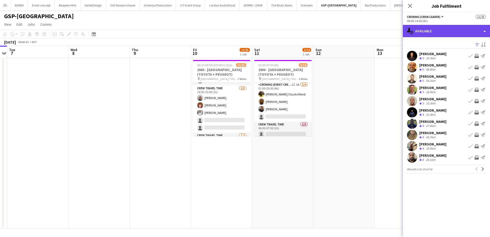
click at [462, 33] on div "single-neutral-actions-upload Available" at bounding box center [446, 31] width 87 height 12
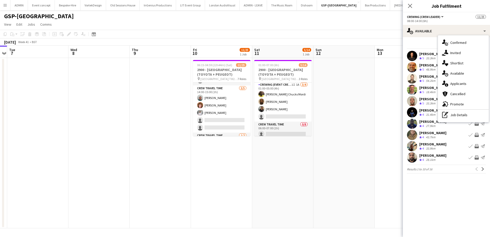
click at [432, 43] on div "Filter Sort asc" at bounding box center [446, 44] width 79 height 7
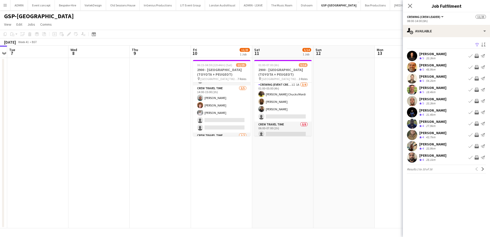
click at [473, 78] on app-icon "Book crew" at bounding box center [471, 78] width 4 height 4
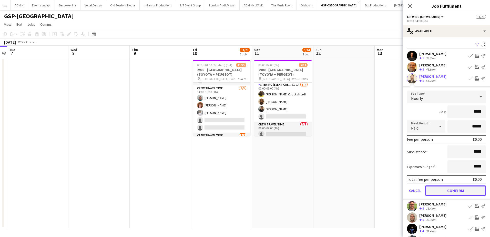
click at [456, 193] on button "Confirm" at bounding box center [456, 190] width 61 height 10
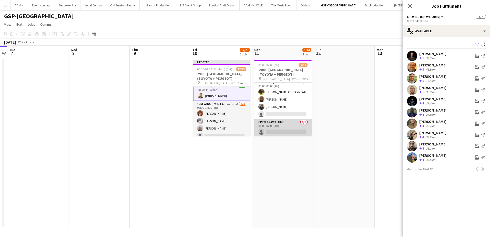
scroll to position [51, 0]
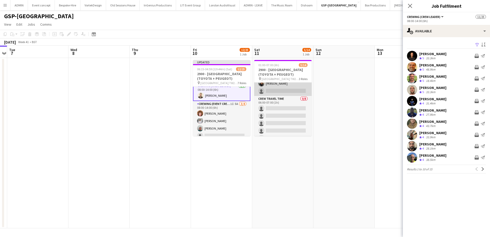
click at [286, 87] on app-card-role "Crewing (Event Crew) 1I 1A 3/4 01:00-05:00 (4h) Alphonsus Chucks Mordi Kevin Ol…" at bounding box center [282, 76] width 57 height 40
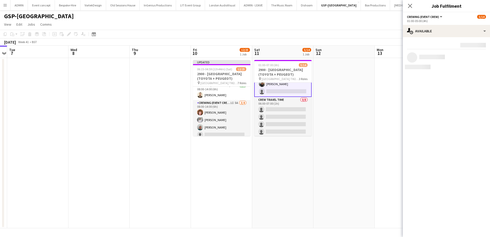
scroll to position [52, 0]
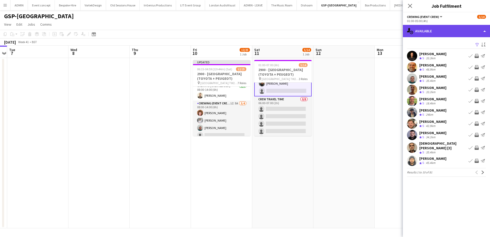
click at [449, 32] on div "single-neutral-actions-upload Available" at bounding box center [446, 31] width 87 height 12
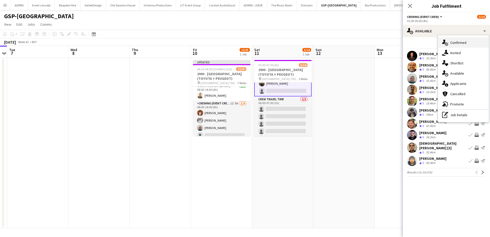
click at [468, 46] on div "single-neutral-actions-check-2 Confirmed" at bounding box center [463, 42] width 51 height 10
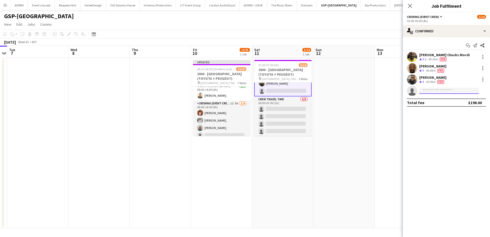
click at [435, 90] on input at bounding box center [450, 91] width 60 height 6
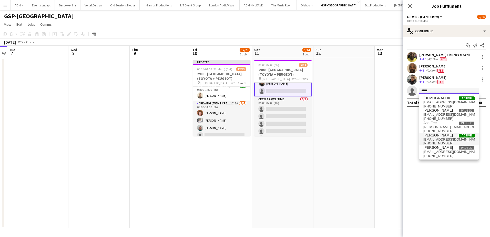
type input "*****"
click at [441, 136] on span "[PERSON_NAME]" at bounding box center [439, 135] width 30 height 4
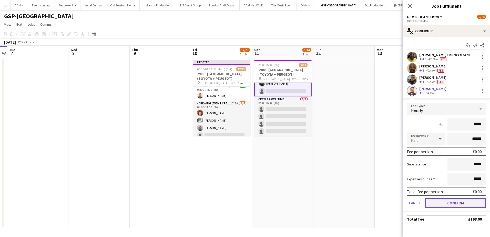
click at [467, 202] on button "Confirm" at bounding box center [456, 203] width 61 height 10
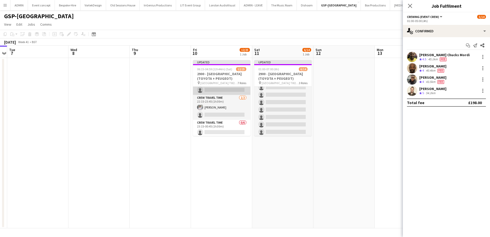
scroll to position [154, 0]
click at [341, 102] on app-date-cell at bounding box center [344, 143] width 61 height 170
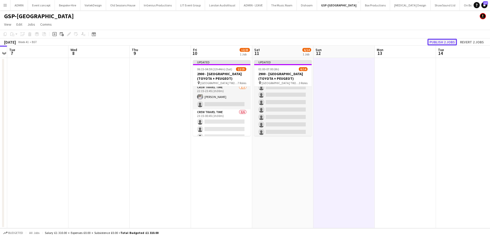
click at [443, 42] on button "Publish 2 jobs" at bounding box center [443, 42] width 30 height 7
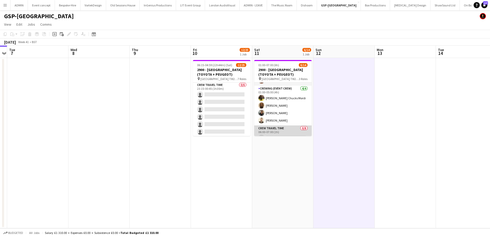
scroll to position [0, 0]
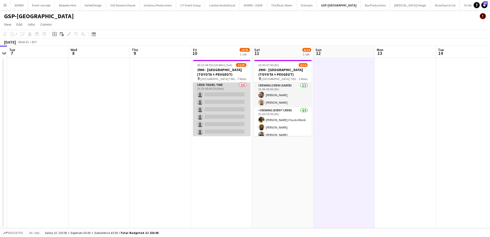
click at [231, 110] on app-card-role "Crew Travel Time 0/6 23:15-00:45 (1h30m) single-neutral-actions single-neutral-…" at bounding box center [221, 109] width 57 height 55
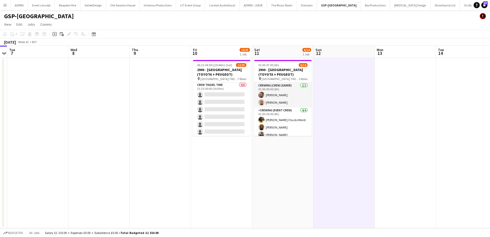
scroll to position [178, 0]
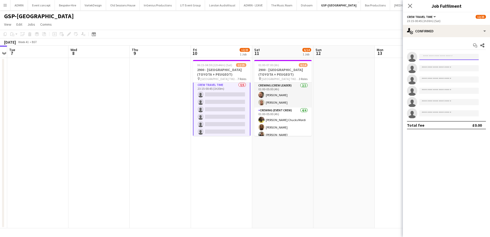
click at [433, 57] on input at bounding box center [450, 57] width 60 height 6
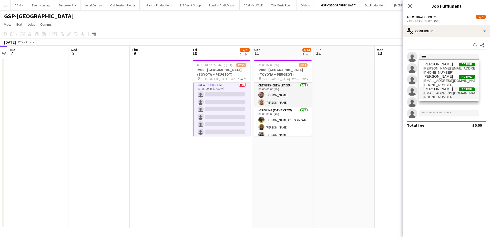
type input "***"
click at [444, 94] on span "benpaulturner0@gmail.com" at bounding box center [449, 93] width 51 height 4
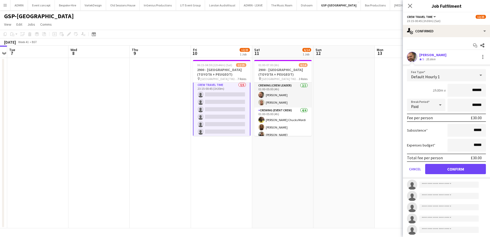
drag, startPoint x: 476, startPoint y: 91, endPoint x: 483, endPoint y: 90, distance: 6.9
click at [483, 90] on form "Fee Type Default Hourly 1 1h30m x ****** Break Period Paid ****** Fee per perso…" at bounding box center [446, 124] width 87 height 110
type input "***"
click at [467, 169] on button "Confirm" at bounding box center [456, 169] width 61 height 10
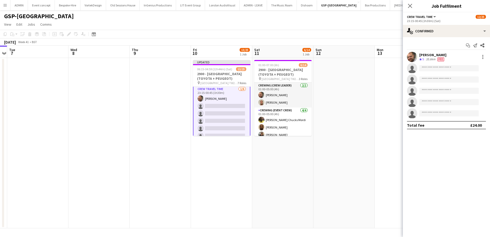
click at [429, 65] on app-invite-slot "single-neutral-actions" at bounding box center [446, 68] width 87 height 10
click at [429, 67] on input at bounding box center [450, 68] width 60 height 6
type input "*******"
click at [433, 78] on span "stephenlyle@hotmail.co.uk" at bounding box center [449, 80] width 51 height 4
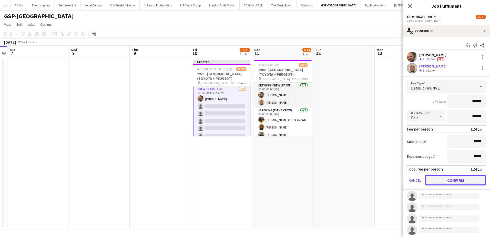
click at [458, 183] on button "Confirm" at bounding box center [456, 180] width 61 height 10
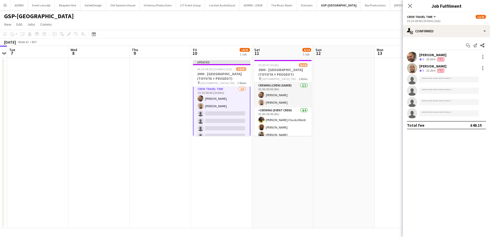
click at [229, 119] on app-card-role "Crew Travel Time 2/6 23:15-00:45 (1h30m) Ben Turner Stephen Lyle single-neutral…" at bounding box center [221, 114] width 57 height 56
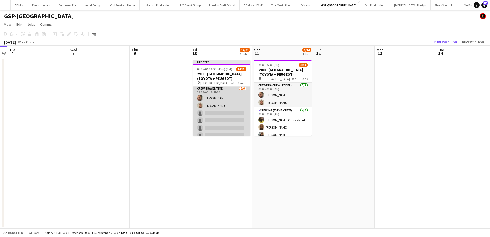
scroll to position [177, 0]
click at [225, 115] on app-card-role "Crew Travel Time 2/6 23:15-00:45 (1h30m) Ben Turner Stephen Lyle single-neutral…" at bounding box center [221, 113] width 57 height 55
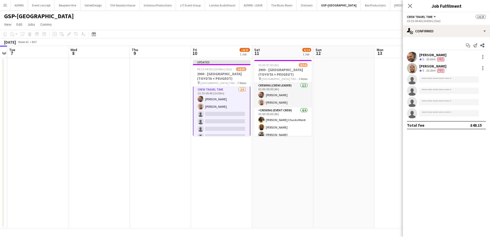
scroll to position [178, 0]
click at [428, 78] on input at bounding box center [450, 79] width 60 height 6
type input "*******"
click at [442, 91] on span "cmordi21814@gmail.com" at bounding box center [449, 91] width 51 height 4
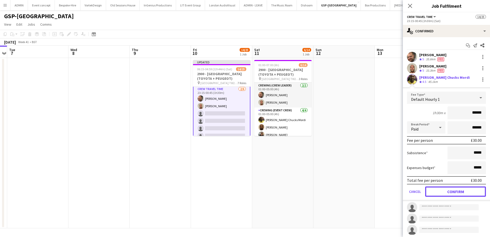
drag, startPoint x: 452, startPoint y: 193, endPoint x: 453, endPoint y: 178, distance: 15.5
click at [452, 193] on button "Confirm" at bounding box center [456, 191] width 61 height 10
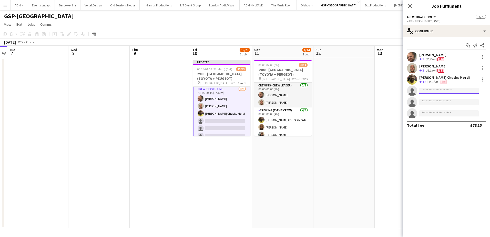
click at [433, 91] on input at bounding box center [450, 91] width 60 height 6
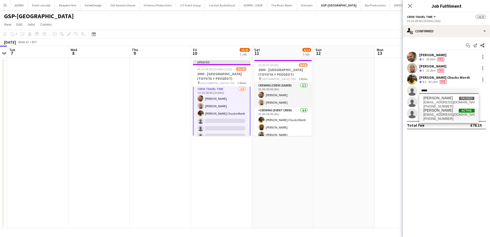
type input "*****"
click at [437, 112] on span "Kevin Olanrewaju" at bounding box center [439, 110] width 30 height 4
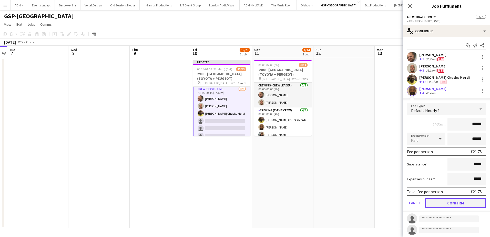
click at [467, 206] on button "Confirm" at bounding box center [456, 203] width 61 height 10
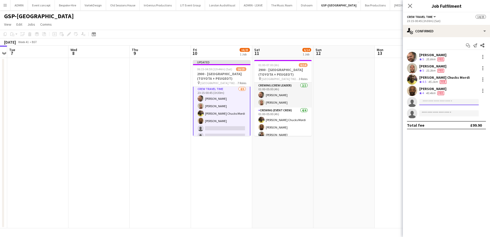
click at [429, 103] on input at bounding box center [450, 102] width 60 height 6
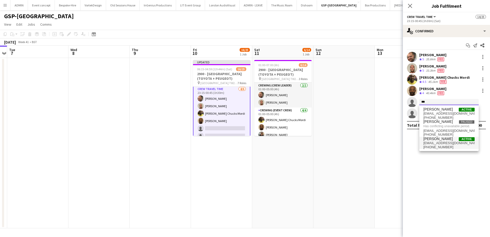
type input "***"
click at [440, 142] on span "samk27503@gmail.com" at bounding box center [449, 143] width 51 height 4
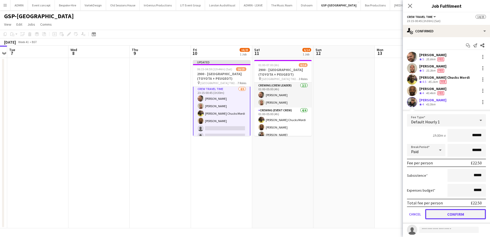
click at [451, 217] on button "Confirm" at bounding box center [456, 214] width 61 height 10
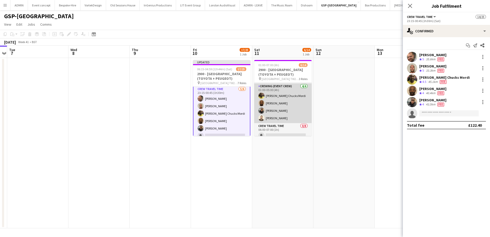
scroll to position [26, 0]
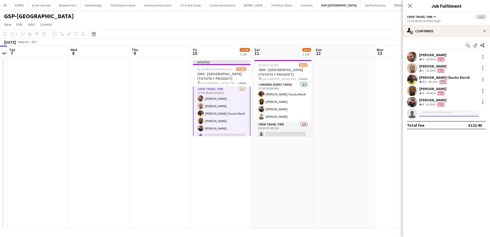
click at [440, 114] on input at bounding box center [450, 113] width 60 height 6
click at [368, 113] on app-date-cell at bounding box center [344, 143] width 61 height 170
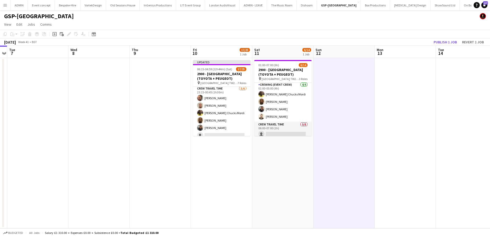
scroll to position [177, 0]
click at [449, 41] on button "Publish 1 job" at bounding box center [445, 42] width 27 height 7
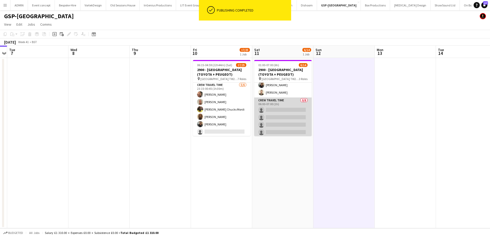
scroll to position [51, 0]
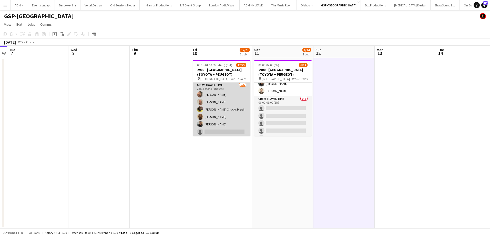
click at [211, 120] on app-card-role "Crew Travel Time 5/6 23:15-00:45 (1h30m) Ben Turner Stephen Lyle Alphonsus Chuc…" at bounding box center [221, 109] width 57 height 55
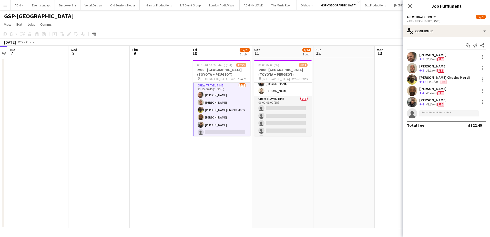
scroll to position [178, 0]
click at [431, 112] on input at bounding box center [450, 113] width 60 height 6
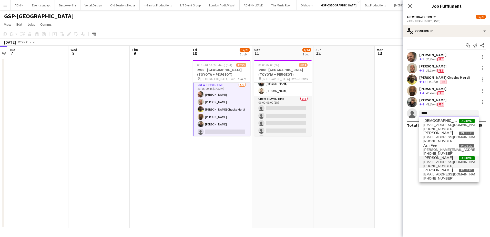
type input "*****"
click at [444, 160] on span "chrislane.93@hotmail.com" at bounding box center [449, 162] width 51 height 4
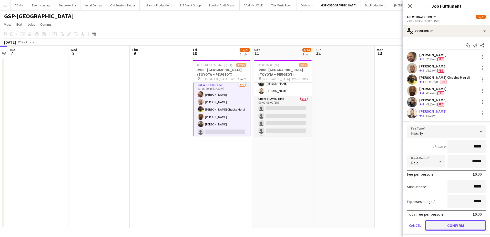
click at [454, 225] on button "Confirm" at bounding box center [456, 225] width 61 height 10
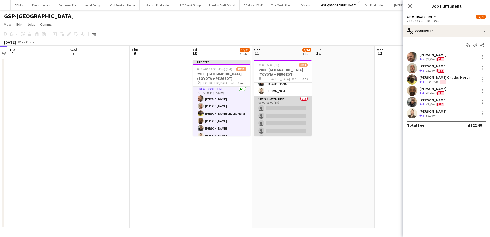
click at [284, 119] on app-card-role "Crew Travel Time 0/8 06:00-07:00 (1h) single-neutral-actions single-neutral-act…" at bounding box center [282, 131] width 57 height 70
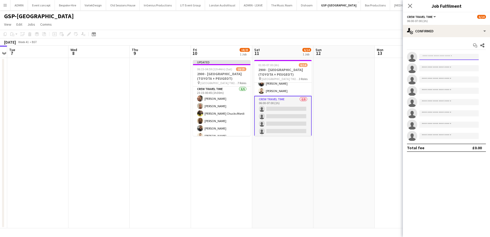
click at [438, 57] on input at bounding box center [450, 57] width 60 height 6
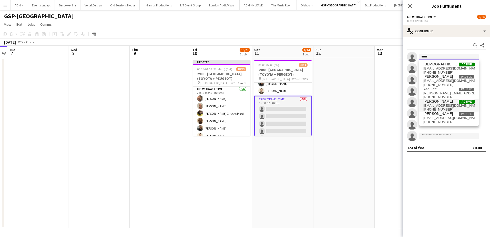
type input "*****"
click at [441, 102] on span "Christopher Lane" at bounding box center [439, 101] width 30 height 4
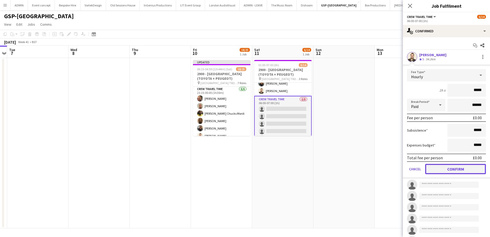
click at [458, 169] on button "Confirm" at bounding box center [456, 169] width 61 height 10
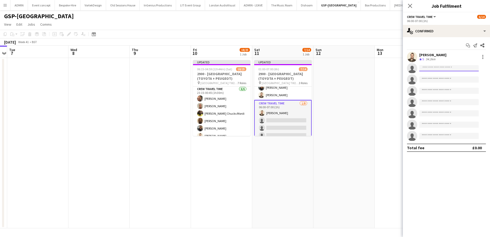
click at [438, 68] on input at bounding box center [450, 68] width 60 height 6
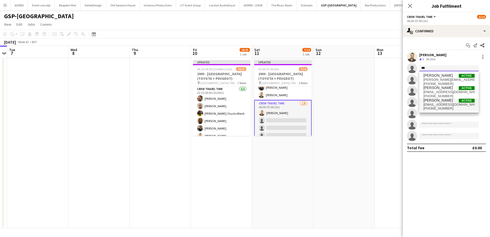
type input "***"
click at [440, 105] on span "benpaulturner0@gmail.com" at bounding box center [449, 105] width 51 height 4
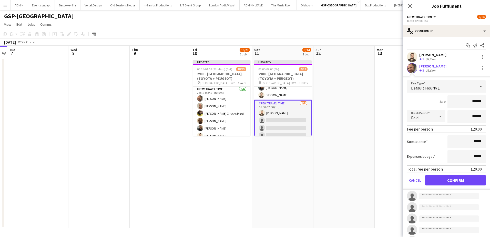
drag, startPoint x: 466, startPoint y: 100, endPoint x: 479, endPoint y: 102, distance: 13.7
click at [479, 102] on input "******" at bounding box center [467, 101] width 38 height 13
type input "***"
drag, startPoint x: 459, startPoint y: 180, endPoint x: 459, endPoint y: 174, distance: 5.9
click at [459, 180] on button "Confirm" at bounding box center [456, 180] width 61 height 10
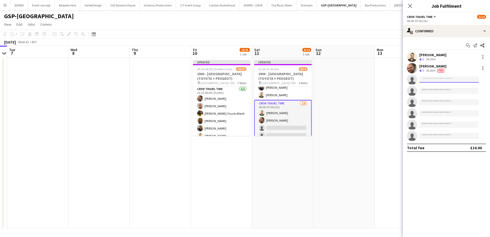
click at [430, 79] on input at bounding box center [450, 79] width 60 height 6
type input "*******"
click at [441, 90] on span "stephenlyle@hotmail.co.uk" at bounding box center [449, 91] width 51 height 4
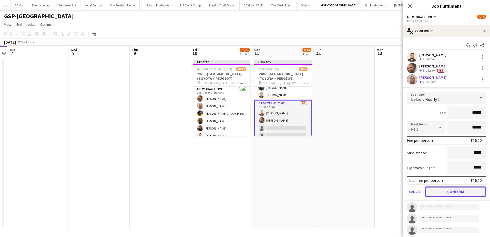
click at [460, 193] on button "Confirm" at bounding box center [456, 191] width 61 height 10
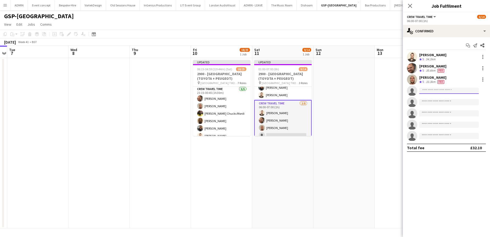
click at [428, 90] on input at bounding box center [450, 91] width 60 height 6
type input "****"
click at [434, 100] on span "[PERSON_NAME]" at bounding box center [439, 98] width 30 height 4
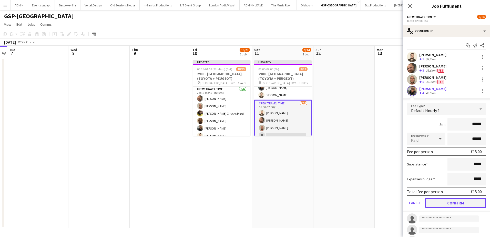
click at [462, 200] on button "Confirm" at bounding box center [456, 203] width 61 height 10
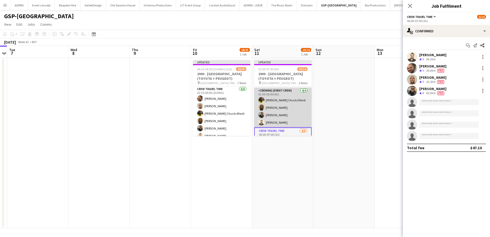
scroll to position [0, 0]
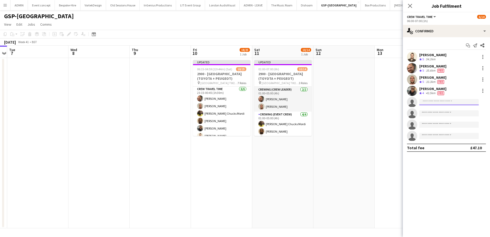
click at [425, 103] on input at bounding box center [450, 102] width 60 height 6
type input "*******"
click at [441, 114] on span "cmordi21814@gmail.com" at bounding box center [449, 114] width 51 height 4
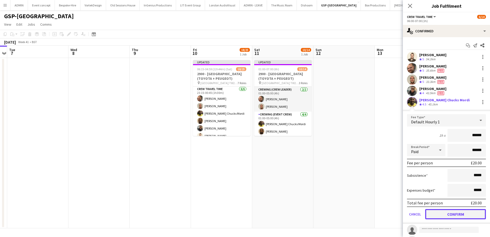
click at [459, 216] on button "Confirm" at bounding box center [456, 214] width 61 height 10
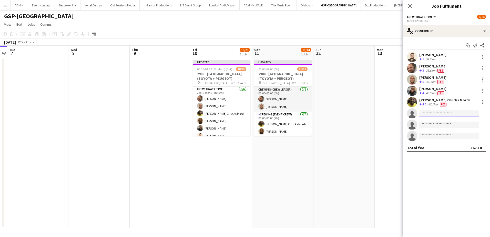
click at [436, 116] on input at bounding box center [450, 113] width 60 height 6
click at [433, 114] on input at bounding box center [450, 113] width 60 height 6
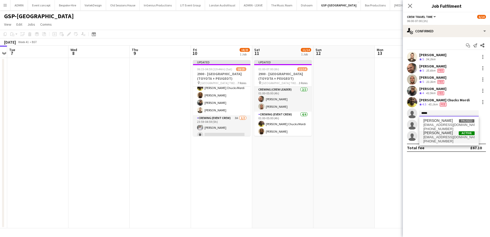
type input "*****"
click at [440, 134] on span "[PERSON_NAME]" at bounding box center [439, 133] width 30 height 4
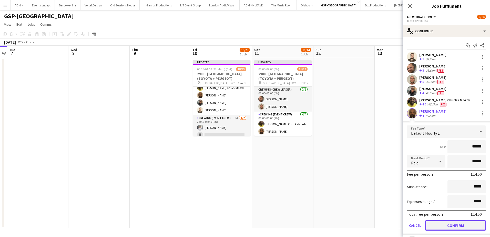
click at [452, 225] on button "Confirm" at bounding box center [456, 225] width 61 height 10
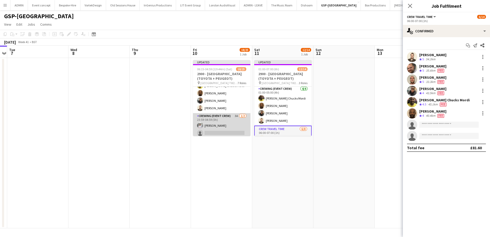
scroll to position [207, 0]
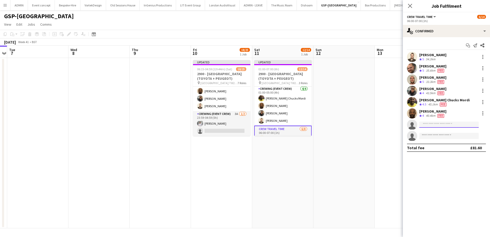
click at [442, 124] on input at bounding box center [450, 125] width 60 height 6
type input "***"
click at [440, 138] on span "gmrex@hotmail.co.za" at bounding box center [449, 136] width 51 height 4
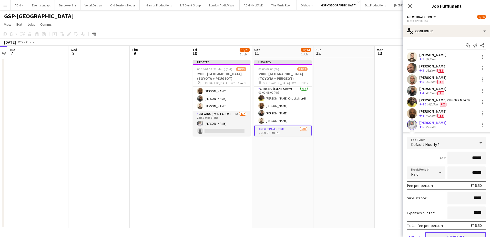
click at [453, 233] on button "Confirm" at bounding box center [456, 237] width 61 height 10
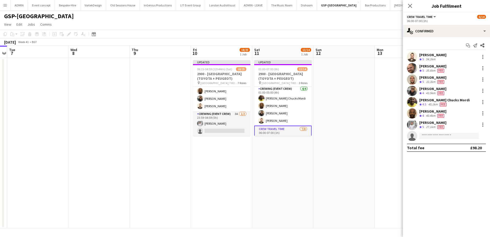
click at [377, 134] on app-date-cell at bounding box center [405, 143] width 61 height 170
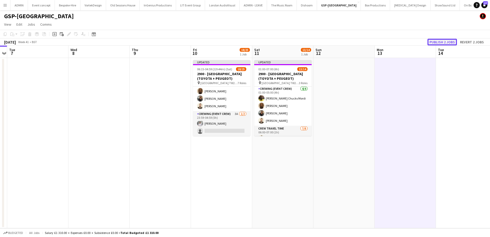
click at [443, 43] on button "Publish 2 jobs" at bounding box center [443, 42] width 30 height 7
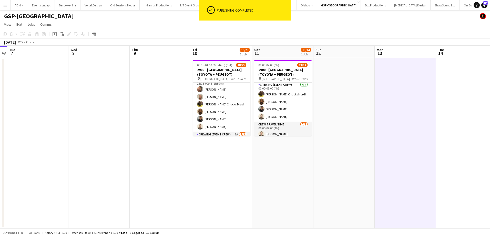
scroll to position [203, 0]
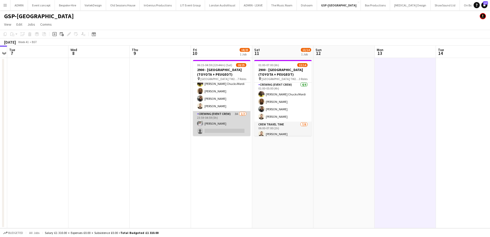
click at [224, 120] on app-card-role "Crewing (Event Crew) 3A 1/2 23:59-04:59 (5h) Graham Rex single-neutral-actions" at bounding box center [221, 123] width 57 height 25
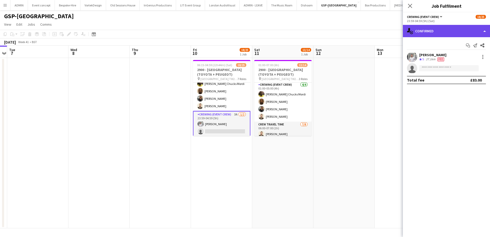
click at [461, 36] on div "single-neutral-actions-check-2 Confirmed" at bounding box center [446, 31] width 87 height 12
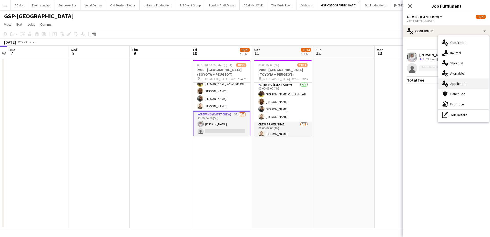
click at [460, 80] on div "single-neutral-actions-information Applicants" at bounding box center [463, 83] width 51 height 10
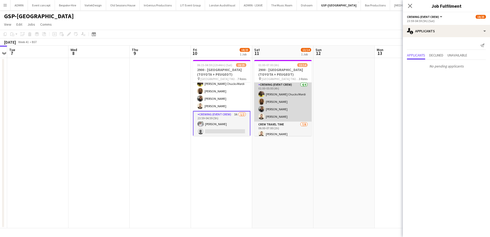
click at [291, 99] on app-card-role "Crewing (Event Crew) 4/4 01:00-05:00 (4h) Alphonsus Chucks Mordi Kevin Olanrewa…" at bounding box center [282, 102] width 57 height 40
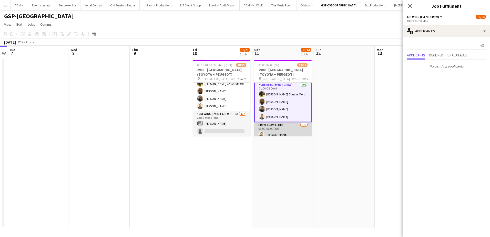
click at [296, 126] on app-card-role "Crew Travel Time 7/8 06:00-07:00 (1h) Christopher Lane Ben Turner Stephen Lyle …" at bounding box center [282, 157] width 57 height 70
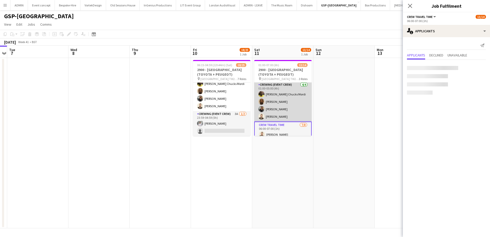
click at [277, 105] on app-card-role "Crewing (Event Crew) 4/4 01:00-05:00 (4h) Alphonsus Chucks Mordi Kevin Olanrewa…" at bounding box center [282, 102] width 57 height 40
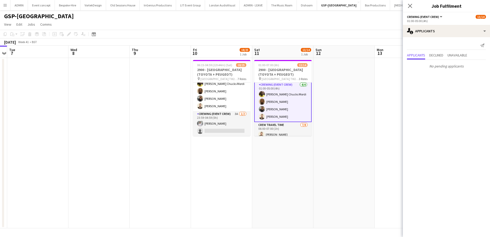
click at [333, 90] on app-date-cell at bounding box center [344, 143] width 61 height 170
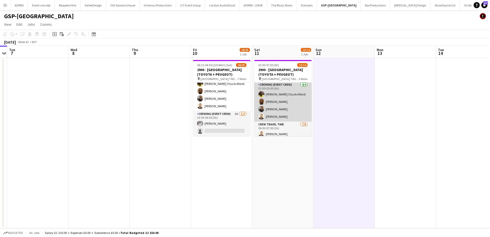
click at [286, 103] on app-card-role "Crewing (Event Crew) 4/4 01:00-05:00 (4h) Alphonsus Chucks Mordi Kevin Olanrewa…" at bounding box center [282, 102] width 57 height 40
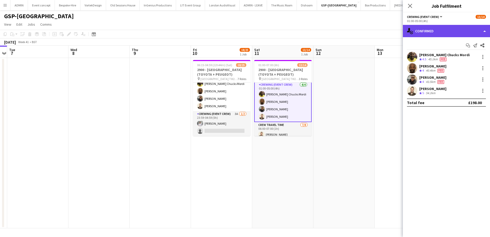
click at [437, 31] on div "single-neutral-actions-check-2 Confirmed" at bounding box center [446, 31] width 87 height 12
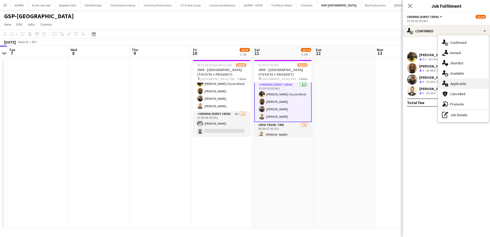
click at [457, 84] on span "Applicants" at bounding box center [459, 83] width 16 height 5
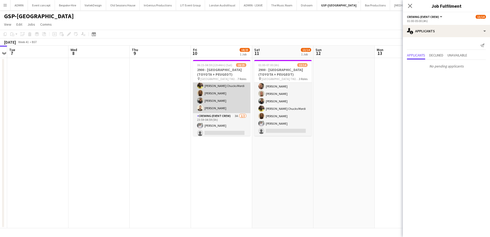
scroll to position [203, 0]
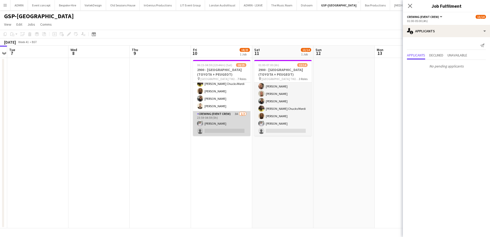
click at [222, 126] on app-card-role "Crewing (Event Crew) 3A 1/2 23:59-04:59 (5h) Graham Rex single-neutral-actions" at bounding box center [221, 123] width 57 height 25
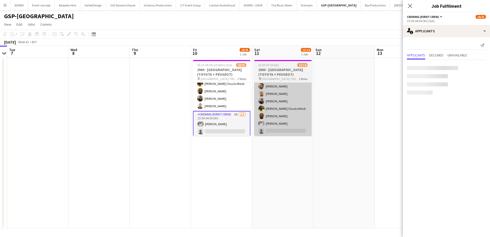
scroll to position [81, 0]
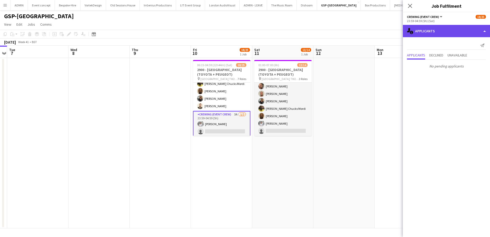
click at [447, 35] on div "single-neutral-actions-information Applicants" at bounding box center [446, 31] width 87 height 12
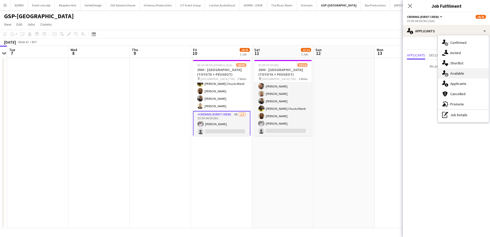
click at [468, 70] on div "single-neutral-actions-upload Available" at bounding box center [463, 73] width 51 height 10
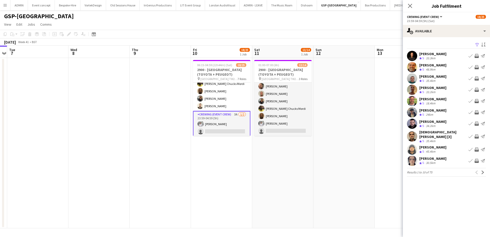
click at [475, 88] on app-icon "Invite crew" at bounding box center [477, 90] width 4 height 4
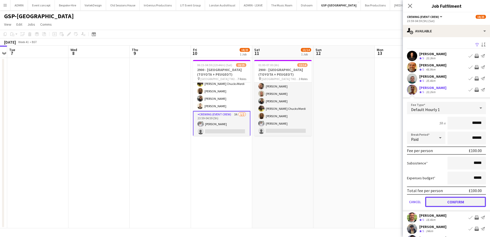
click at [454, 203] on button "Confirm" at bounding box center [456, 202] width 61 height 10
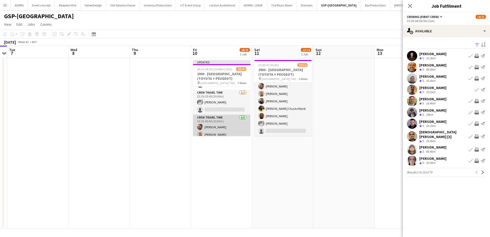
scroll to position [126, 0]
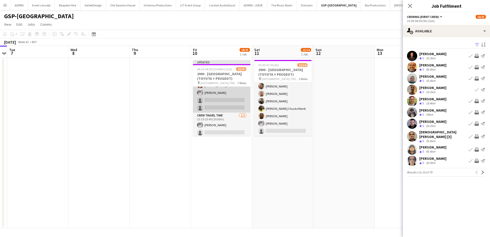
click at [227, 103] on app-card-role "Crew Travel Time 3/5 14:00-15:00 (1h) Brayden Davison Alfie Dyer Graham Rex sin…" at bounding box center [221, 88] width 57 height 47
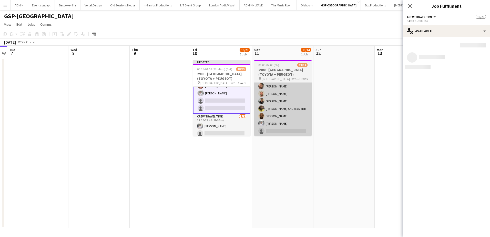
scroll to position [126, 0]
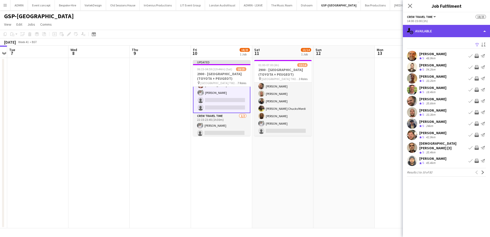
click at [467, 33] on div "single-neutral-actions-upload Available" at bounding box center [446, 31] width 87 height 12
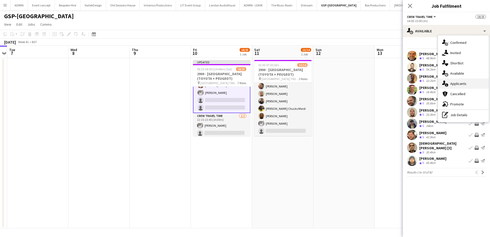
click at [465, 85] on span "Applicants" at bounding box center [459, 83] width 16 height 5
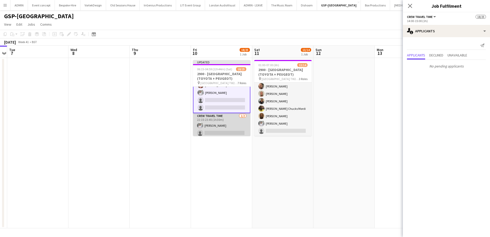
click at [208, 128] on app-card-role "Crew Travel Time 1/2 22:15-23:45 (1h30m) Graham Rex single-neutral-actions" at bounding box center [221, 125] width 57 height 25
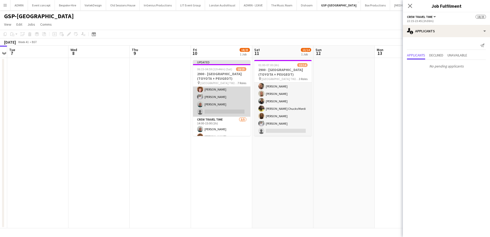
click at [225, 109] on app-card-role "Crewing (Event Crew) 1I 5A 3/4 08:00-14:00 (6h) Alfie Dyer Graham Rex Brayden D…" at bounding box center [221, 97] width 57 height 40
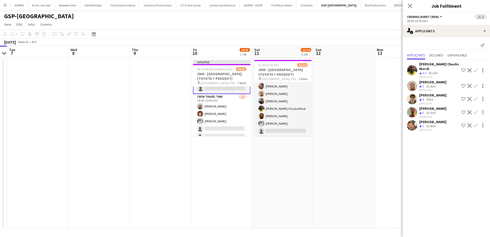
scroll to position [101, 0]
click at [477, 110] on app-icon "Confirm" at bounding box center [476, 112] width 4 height 4
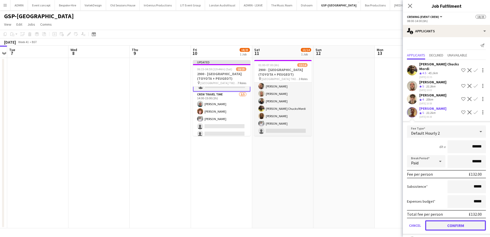
click at [450, 225] on button "Confirm" at bounding box center [456, 225] width 61 height 10
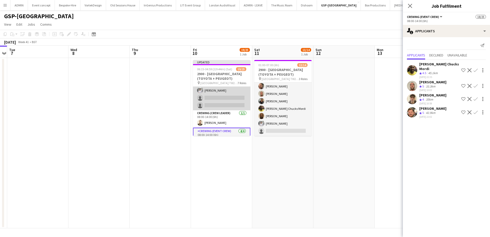
click at [226, 103] on app-card-role "Crew Travel Time 3/5 06:15-07:45 (1h30m) Brayden Davison Alfie Dyer Graham Rex …" at bounding box center [221, 86] width 57 height 47
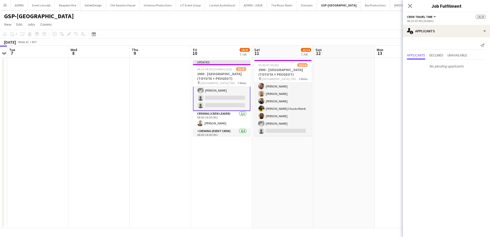
click at [430, 67] on p "No pending applicants" at bounding box center [446, 66] width 87 height 9
click at [389, 112] on app-date-cell at bounding box center [405, 143] width 61 height 170
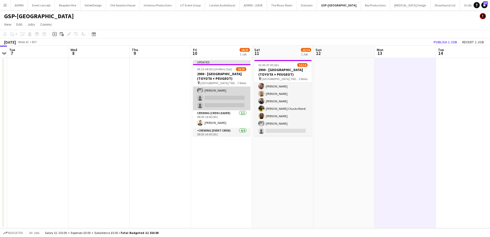
click at [213, 93] on app-card-role "Crew Travel Time 3/5 06:15-07:45 (1h30m) Brayden Davison Alfie Dyer Graham Rex …" at bounding box center [221, 86] width 57 height 47
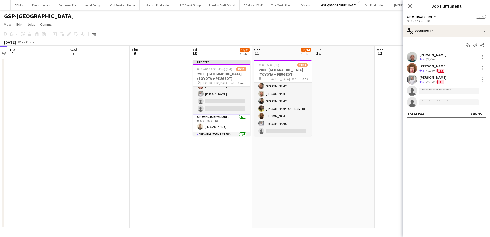
scroll to position [0, 0]
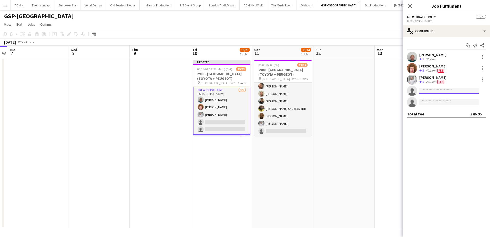
click at [428, 92] on input at bounding box center [450, 91] width 60 height 6
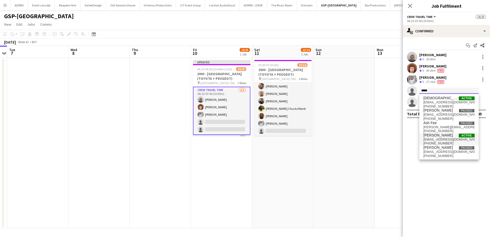
type input "*****"
click at [433, 139] on span "chrislane.93@hotmail.com" at bounding box center [449, 140] width 51 height 4
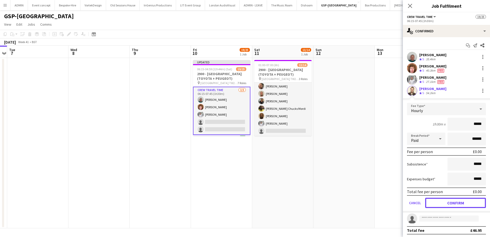
click at [447, 202] on button "Confirm" at bounding box center [456, 203] width 61 height 10
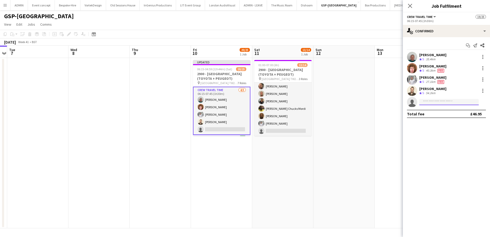
click at [430, 102] on input at bounding box center [450, 102] width 60 height 6
type input "*****"
click at [435, 108] on span "Jason Aspinall" at bounding box center [439, 109] width 30 height 4
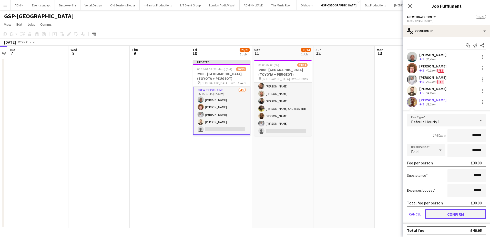
click at [444, 215] on button "Confirm" at bounding box center [456, 214] width 61 height 10
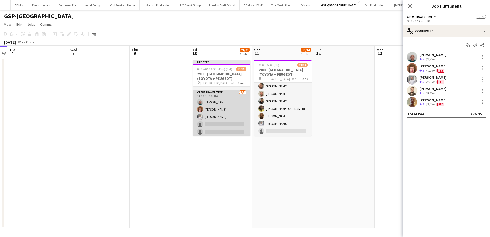
click at [223, 123] on app-card-role "Crew Travel Time 3/5 14:00-15:00 (1h) Brayden Davison Alfie Dyer Graham Rex sin…" at bounding box center [221, 113] width 57 height 47
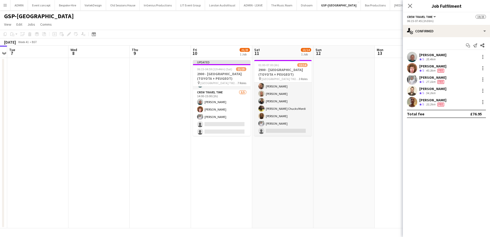
scroll to position [102, 0]
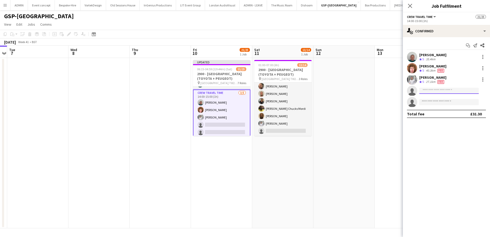
click at [436, 92] on input at bounding box center [450, 91] width 60 height 6
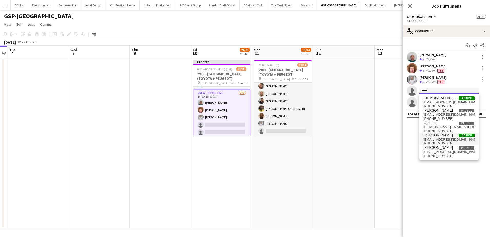
type input "*****"
click at [443, 141] on span "[EMAIL_ADDRESS][DOMAIN_NAME]" at bounding box center [449, 140] width 51 height 4
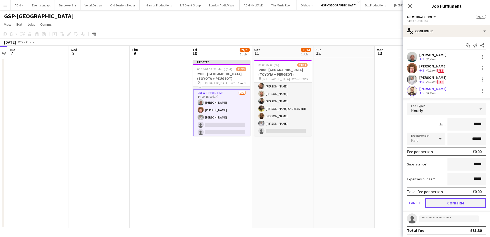
click at [457, 203] on button "Confirm" at bounding box center [456, 203] width 61 height 10
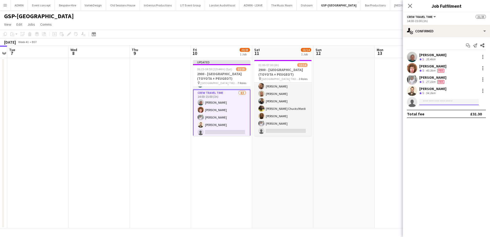
click at [430, 103] on input at bounding box center [450, 102] width 60 height 6
type input "*****"
click at [438, 113] on span "aspinall.jason13@gmail.com" at bounding box center [449, 114] width 51 height 4
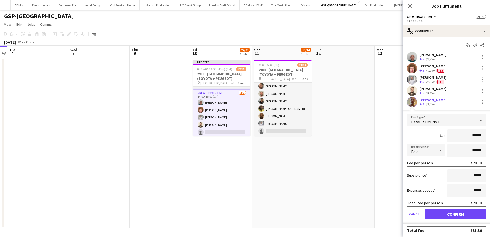
click at [449, 222] on form "Fee Type Default Hourly 1 1h x ****** Break Period Paid ****** Fee per person £…" at bounding box center [446, 169] width 87 height 110
click at [436, 213] on button "Confirm" at bounding box center [456, 214] width 61 height 10
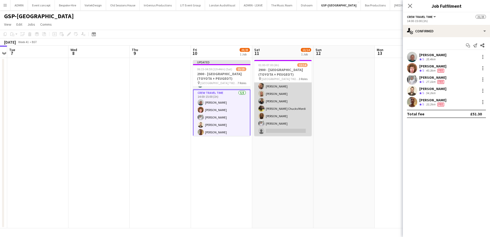
click at [279, 132] on app-card-role "Crew Travel Time 7/8 06:00-07:00 (1h) Christopher Lane Ben Turner Stephen Lyle …" at bounding box center [282, 101] width 57 height 70
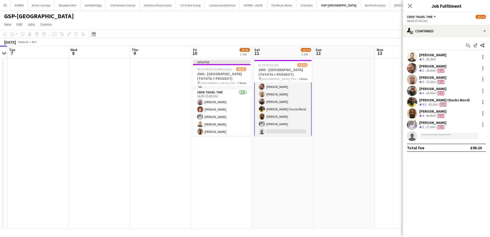
scroll to position [81, 0]
click at [439, 134] on input at bounding box center [450, 136] width 60 height 6
type input "*****"
click at [438, 145] on span "Jason Aspinall" at bounding box center [439, 143] width 30 height 4
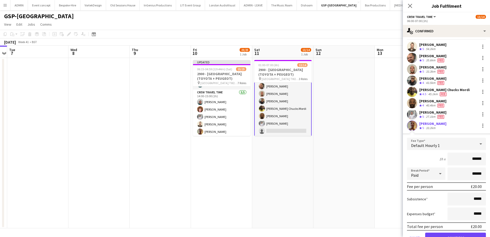
scroll to position [26, 0]
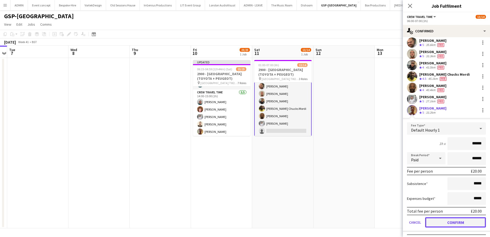
click at [449, 219] on button "Confirm" at bounding box center [456, 222] width 61 height 10
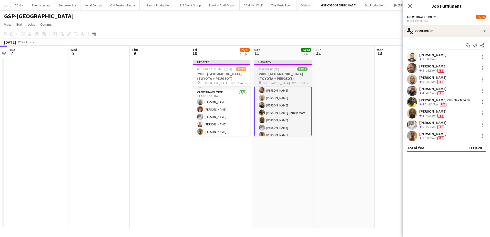
scroll to position [0, 0]
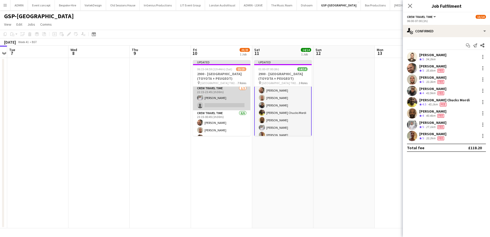
click at [231, 103] on app-card-role "Crew Travel Time 1/2 22:15-23:45 (1h30m) Graham Rex single-neutral-actions" at bounding box center [221, 97] width 57 height 25
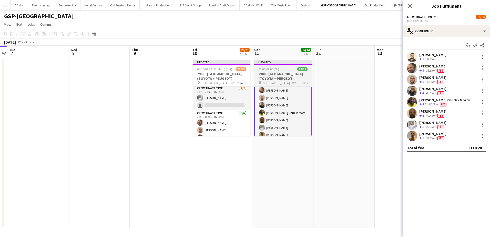
scroll to position [81, 0]
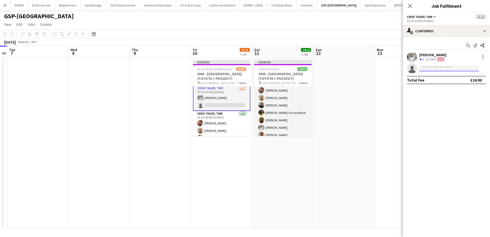
click at [437, 69] on input at bounding box center [450, 68] width 60 height 6
type input "*****"
click at [443, 78] on span "aspinall.jason13@gmail.com" at bounding box center [449, 80] width 51 height 4
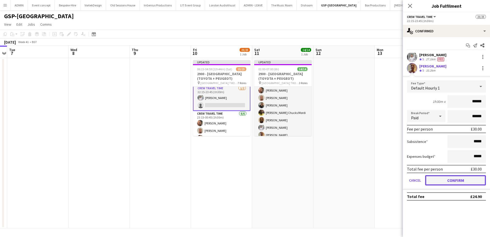
click at [448, 182] on button "Confirm" at bounding box center [456, 180] width 61 height 10
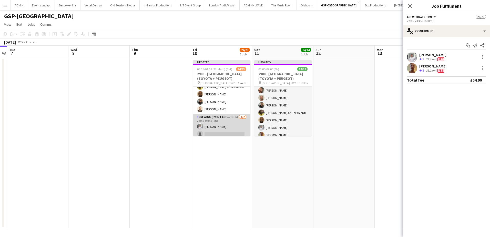
click at [232, 128] on app-card-role "Crewing (Event Crew) 1I 3A 1/2 23:59-04:59 (5h) Graham Rex single-neutral-actio…" at bounding box center [221, 126] width 57 height 25
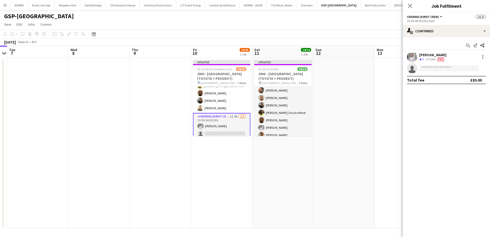
scroll to position [204, 0]
click at [432, 70] on input at bounding box center [450, 68] width 60 height 6
type input "*****"
click at [434, 76] on span "Jason Aspinall" at bounding box center [439, 75] width 30 height 4
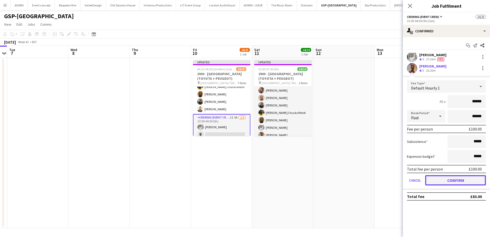
click at [456, 183] on button "Confirm" at bounding box center [456, 180] width 61 height 10
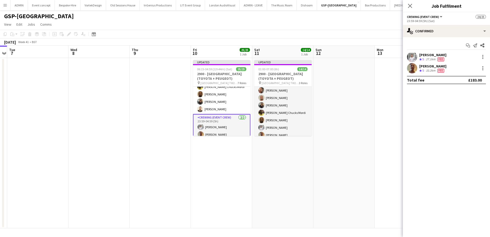
click at [359, 113] on app-date-cell at bounding box center [344, 143] width 61 height 170
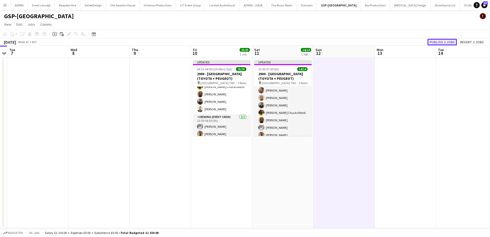
click at [442, 43] on button "Publish 2 jobs" at bounding box center [443, 42] width 30 height 7
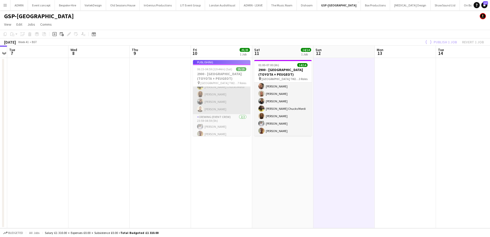
scroll to position [203, 0]
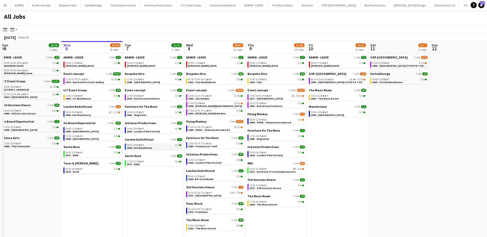
click at [144, 148] on span "0000- LAV Warehouse" at bounding box center [139, 147] width 25 height 3
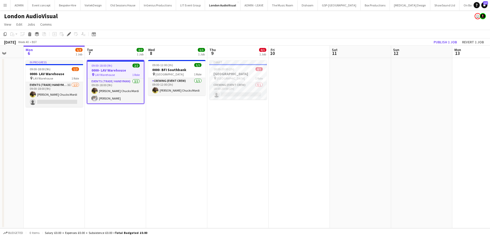
drag, startPoint x: 286, startPoint y: 134, endPoint x: 180, endPoint y: 127, distance: 105.4
click at [180, 127] on app-calendar-viewport "Fri 3 Sat 4 3/3 1 Job Sun 5 Mon 6 1/2 1 Job Tue 7 2/2 1 Job Wed 8 1/1 1 Job Thu…" at bounding box center [245, 137] width 490 height 183
click at [229, 67] on span "18:00-20:00 (2h)" at bounding box center [222, 69] width 21 height 4
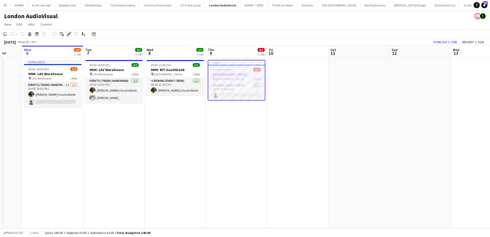
click at [68, 32] on icon "Edit" at bounding box center [69, 34] width 4 height 4
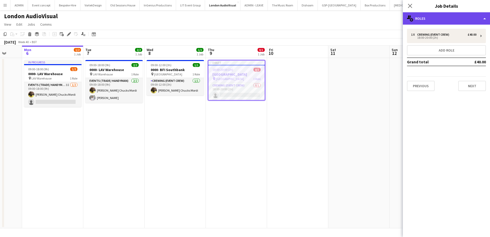
click at [464, 22] on div "multiple-users-add Roles" at bounding box center [446, 18] width 87 height 12
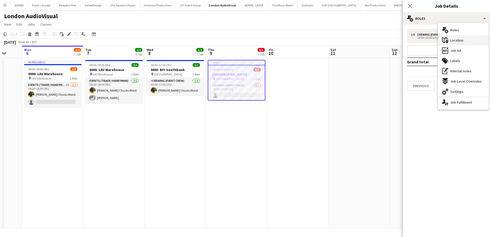
click at [463, 39] on span "Location" at bounding box center [457, 40] width 13 height 5
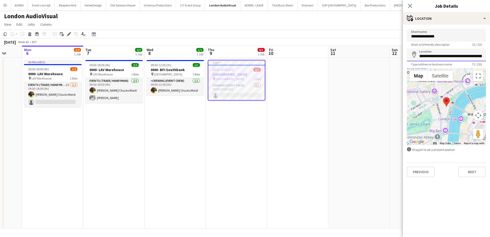
click at [459, 56] on input "**********" at bounding box center [446, 54] width 79 height 13
click at [468, 172] on button "Next" at bounding box center [473, 172] width 28 height 10
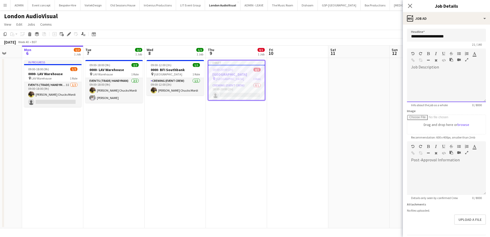
click at [424, 65] on div "default Heading 1 Heading 2 Heading 3 Heading 4 Heading 5 Heading 6 Heading 7 P…" at bounding box center [446, 57] width 79 height 19
click at [423, 77] on div at bounding box center [446, 86] width 79 height 31
click at [417, 86] on div at bounding box center [446, 86] width 79 height 31
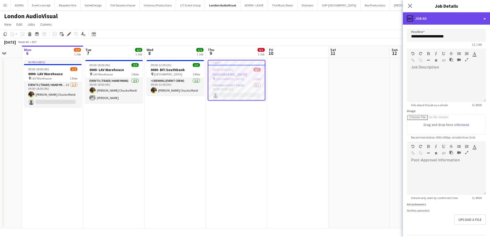
click at [468, 22] on div "ads-window Job Ad" at bounding box center [446, 18] width 87 height 12
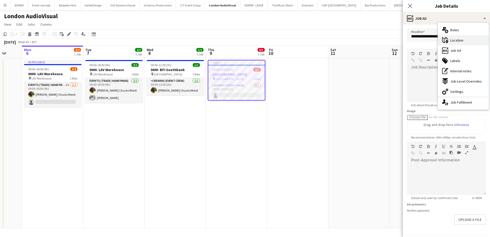
click at [467, 40] on div "maps-pin-1 Location" at bounding box center [463, 40] width 51 height 10
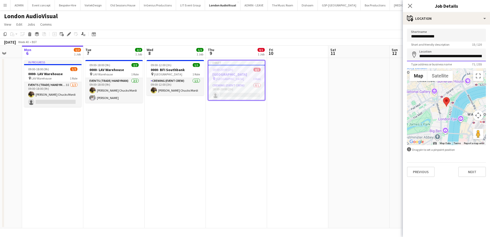
click at [436, 57] on input "**********" at bounding box center [446, 54] width 79 height 13
click at [468, 171] on button "Next" at bounding box center [473, 172] width 28 height 10
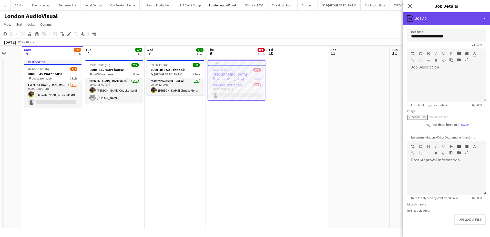
click at [448, 22] on div "ads-window Job Ad" at bounding box center [446, 18] width 87 height 12
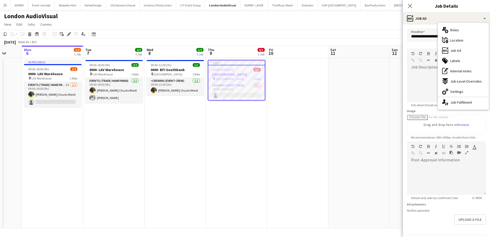
click at [348, 83] on app-date-cell at bounding box center [359, 143] width 61 height 170
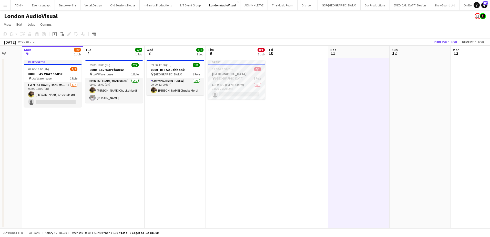
click at [234, 76] on span "Corinthia Hotel" at bounding box center [229, 78] width 28 height 4
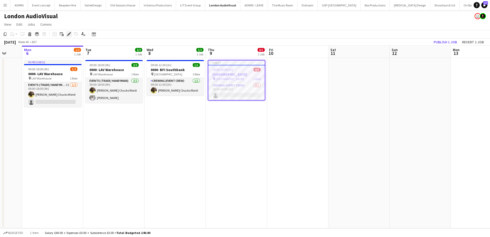
click at [68, 33] on icon "Edit" at bounding box center [69, 34] width 4 height 4
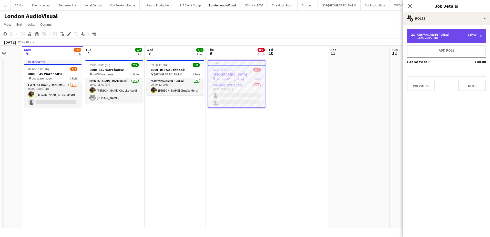
click at [442, 35] on div "Crewing (Event Crew)" at bounding box center [435, 35] width 34 height 4
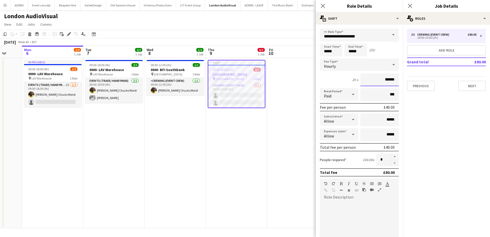
drag, startPoint x: 374, startPoint y: 82, endPoint x: 387, endPoint y: 80, distance: 12.4
click at [387, 80] on input "******" at bounding box center [380, 79] width 38 height 13
click at [365, 79] on input "******" at bounding box center [380, 79] width 38 height 13
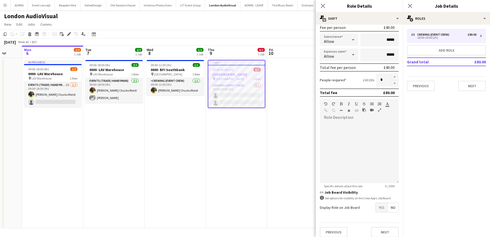
scroll to position [84, 0]
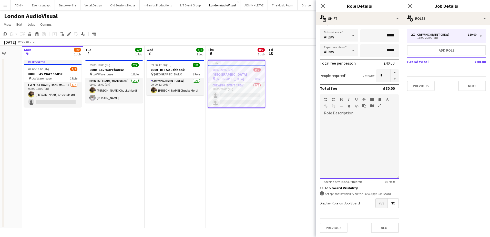
click at [357, 129] on div at bounding box center [359, 148] width 79 height 62
click at [289, 163] on app-date-cell at bounding box center [297, 143] width 61 height 170
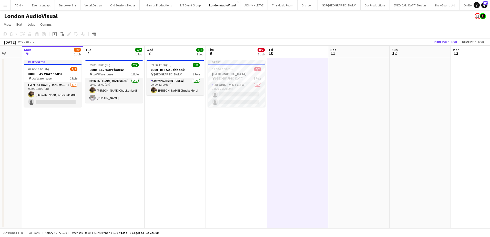
click at [305, 90] on app-date-cell at bounding box center [297, 143] width 61 height 170
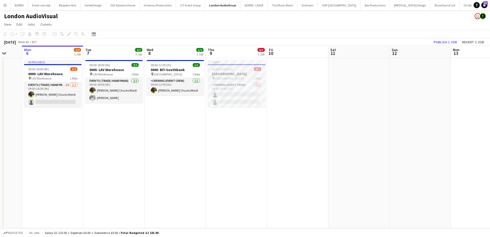
click at [228, 72] on h3 "3679 Corinthia Hotel" at bounding box center [236, 74] width 57 height 5
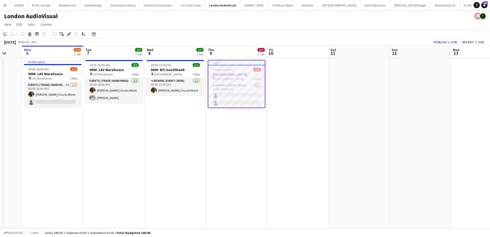
click at [287, 65] on app-date-cell at bounding box center [297, 143] width 61 height 170
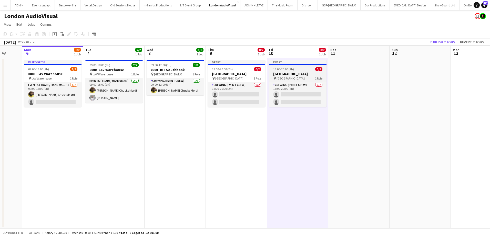
click at [280, 71] on span "18:00-20:00 (2h)" at bounding box center [283, 69] width 21 height 4
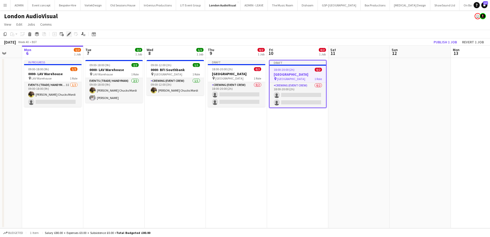
click at [68, 34] on icon at bounding box center [68, 34] width 3 height 3
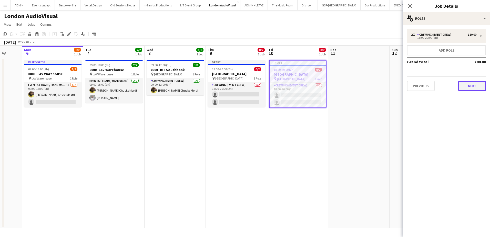
click at [481, 85] on button "Next" at bounding box center [473, 86] width 28 height 10
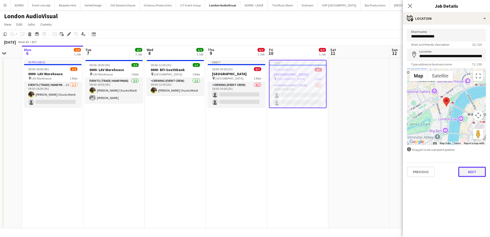
click at [461, 169] on button "Next" at bounding box center [473, 172] width 28 height 10
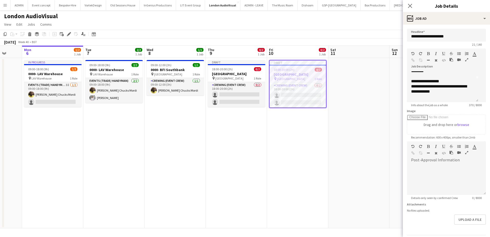
scroll to position [26, 0]
click at [453, 90] on span "**********" at bounding box center [439, 86] width 56 height 9
click at [450, 91] on span "**********" at bounding box center [439, 86] width 56 height 9
click at [447, 87] on p "**********" at bounding box center [442, 87] width 63 height 10
click at [432, 168] on div at bounding box center [446, 179] width 79 height 31
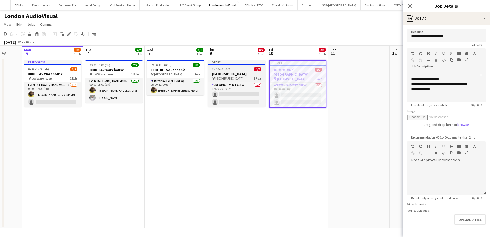
click at [241, 77] on div "pin Corinthia Hotel 1 Role" at bounding box center [236, 78] width 57 height 4
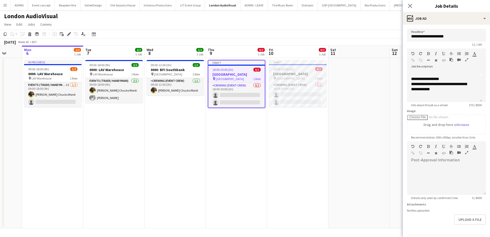
click at [289, 79] on span "Corinthia Hotel" at bounding box center [291, 78] width 28 height 4
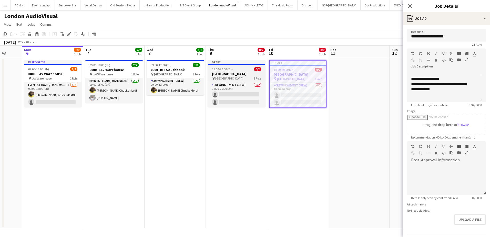
click at [235, 74] on h3 "3679 Corinthia Hotel" at bounding box center [236, 74] width 57 height 5
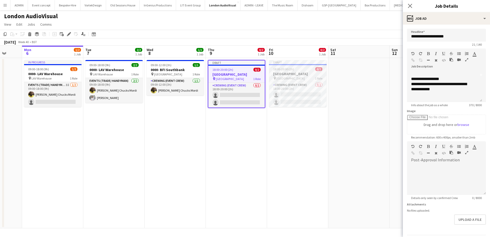
click at [286, 74] on h3 "3679 Corinthia Hotel" at bounding box center [297, 74] width 57 height 5
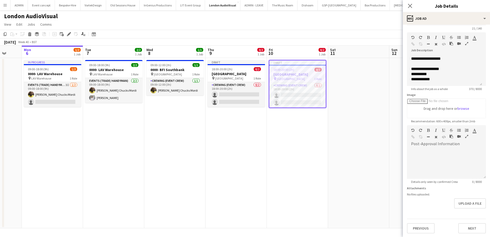
scroll to position [17, 0]
drag, startPoint x: 436, startPoint y: 78, endPoint x: 410, endPoint y: 70, distance: 26.9
click at [410, 70] on div "**********" at bounding box center [444, 70] width 75 height 31
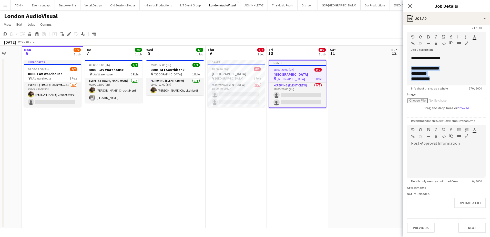
click at [246, 141] on app-date-cell "Draft 18:00-20:00 (2h) 0/2 3679 Corinthia Hotel pin Corinthia Hotel 1 Role Crew…" at bounding box center [236, 143] width 61 height 170
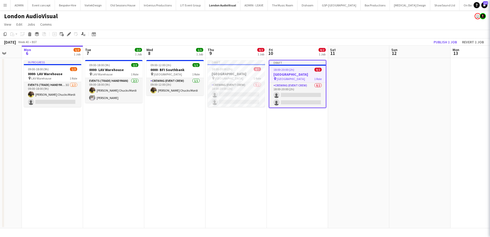
scroll to position [0, 163]
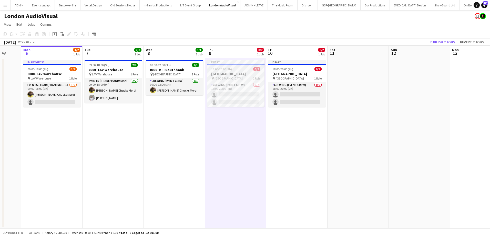
click at [232, 72] on h3 "3679 Corinthia Hotel" at bounding box center [235, 74] width 57 height 5
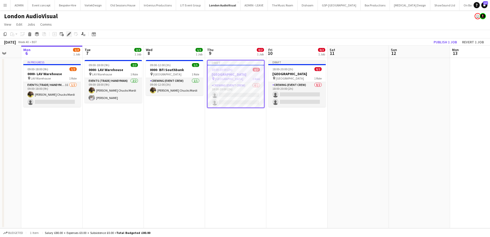
click at [72, 35] on div "Edit" at bounding box center [69, 34] width 6 height 6
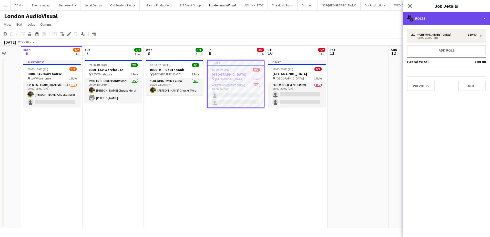
click at [432, 21] on div "multiple-users-add Roles" at bounding box center [446, 18] width 87 height 12
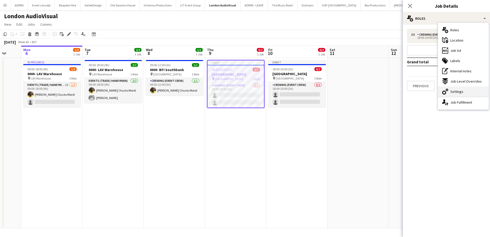
click at [462, 91] on span "Settings" at bounding box center [457, 91] width 13 height 5
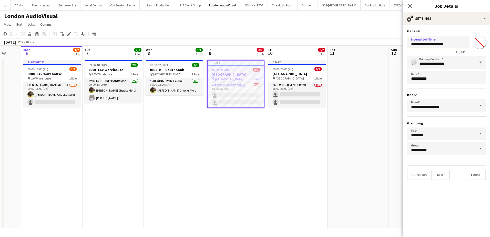
click at [421, 44] on input "**********" at bounding box center [438, 42] width 63 height 13
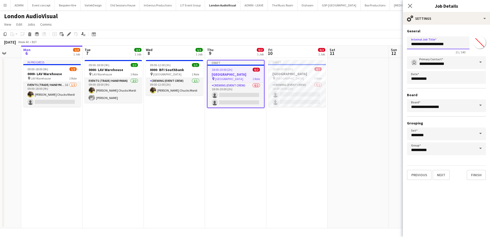
click at [420, 44] on input "**********" at bounding box center [438, 42] width 63 height 13
click at [225, 73] on h3 "3679 Corinthia Hotel" at bounding box center [236, 74] width 56 height 5
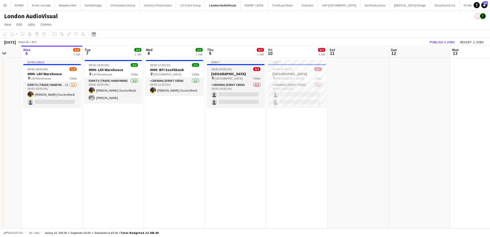
click at [239, 69] on div "18:00-20:00 (2h) 0/2" at bounding box center [235, 69] width 57 height 4
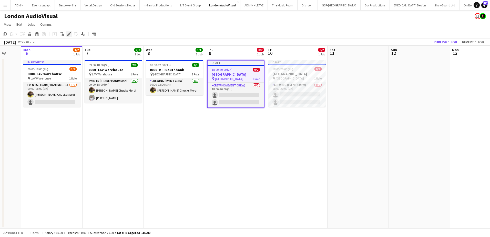
click at [69, 36] on icon "Edit" at bounding box center [69, 34] width 4 height 4
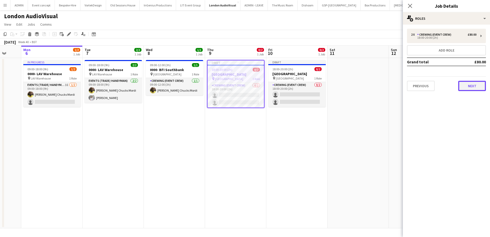
click at [471, 89] on button "Next" at bounding box center [473, 86] width 28 height 10
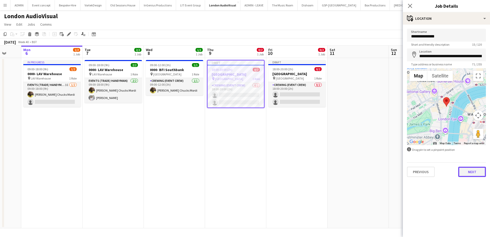
click at [476, 170] on button "Next" at bounding box center [473, 172] width 28 height 10
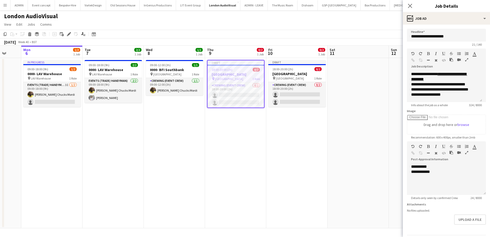
scroll to position [61, 0]
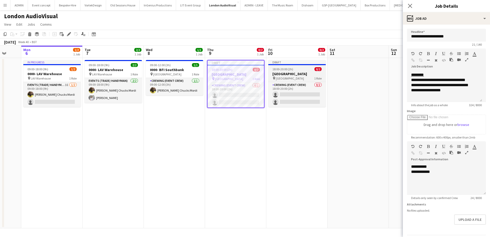
click at [280, 73] on h3 "3679 Corinthia Hotel" at bounding box center [297, 74] width 57 height 5
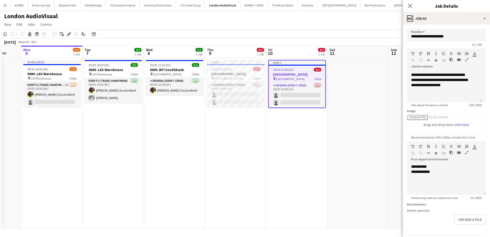
scroll to position [55, 0]
click at [434, 101] on div "**********" at bounding box center [444, 86] width 75 height 31
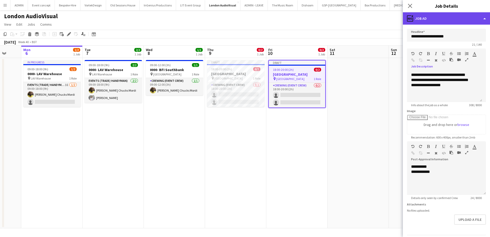
click at [432, 19] on div "ads-window Job Ad" at bounding box center [446, 18] width 87 height 12
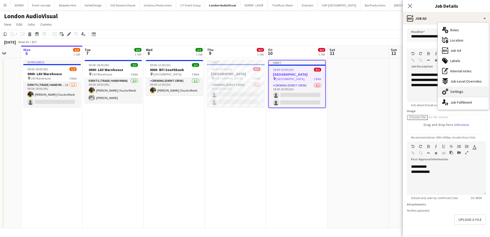
click at [460, 93] on span "Settings" at bounding box center [457, 91] width 13 height 5
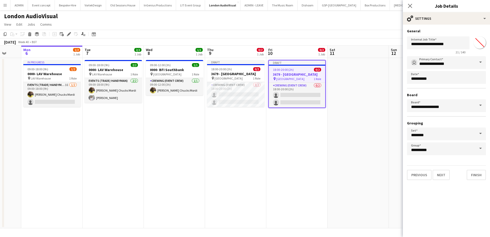
click at [357, 107] on app-date-cell at bounding box center [358, 143] width 61 height 170
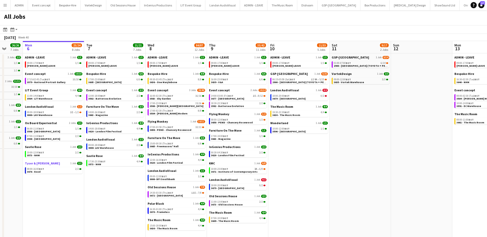
drag, startPoint x: 61, startPoint y: 174, endPoint x: 24, endPoint y: 164, distance: 38.0
click at [22, 164] on app-calendar-viewport "Fri 3 29/34 4 Jobs Sat 4 20/20 6 Jobs Sun 5 26/26 7 Jobs Mon 6 23/24 8 Jobs Tue…" at bounding box center [243, 143] width 487 height 204
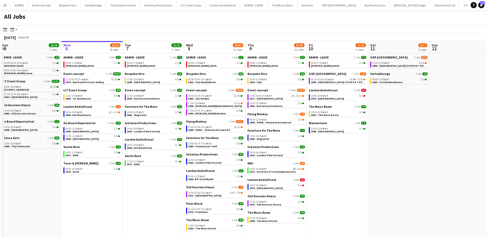
click at [6, 5] on app-icon "Menu" at bounding box center [5, 5] width 4 height 4
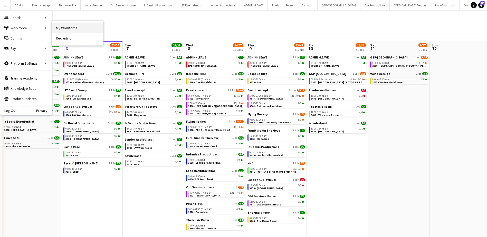
click at [83, 29] on link "My Workforce" at bounding box center [77, 28] width 51 height 10
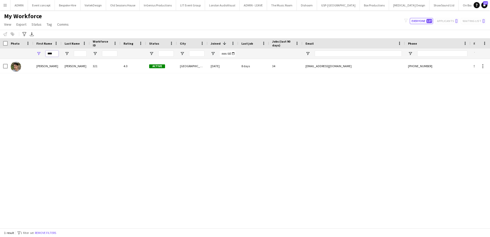
click at [52, 53] on input "****" at bounding box center [52, 54] width 13 height 6
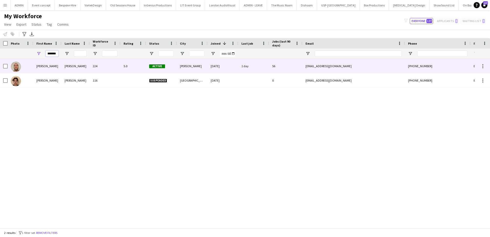
type input "*******"
click at [78, 70] on div "[PERSON_NAME]" at bounding box center [76, 66] width 28 height 14
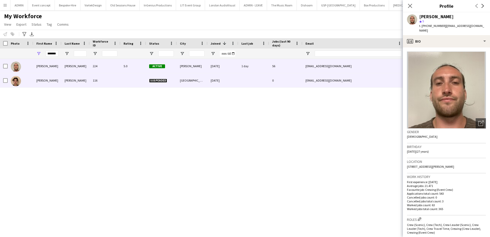
click at [41, 82] on div "[PERSON_NAME]" at bounding box center [47, 80] width 28 height 14
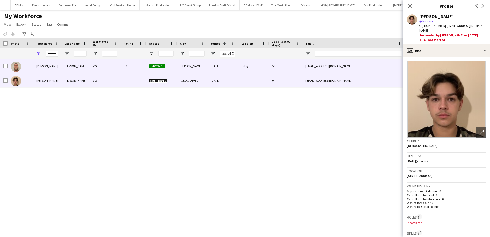
click at [49, 68] on div "[PERSON_NAME]" at bounding box center [47, 66] width 28 height 14
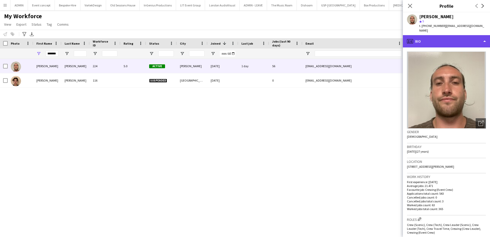
click at [450, 37] on div "profile Bio" at bounding box center [446, 41] width 87 height 12
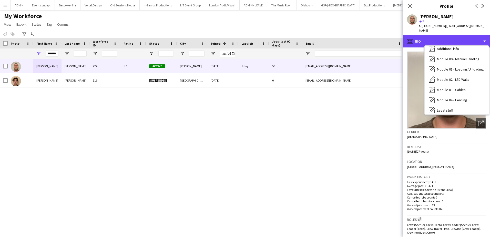
scroll to position [110, 0]
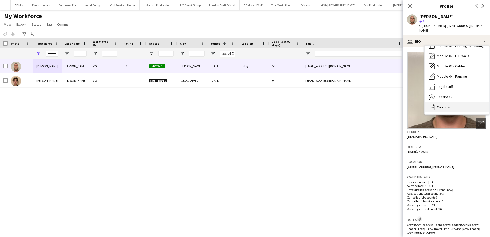
click at [454, 104] on div "Calendar Calendar" at bounding box center [457, 107] width 64 height 10
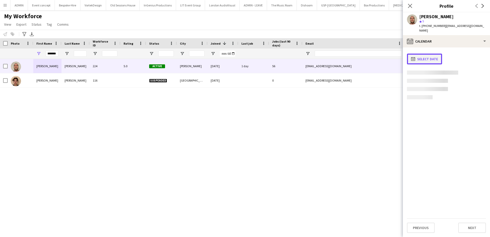
click at [434, 55] on button "calendar-full Select date" at bounding box center [424, 59] width 35 height 11
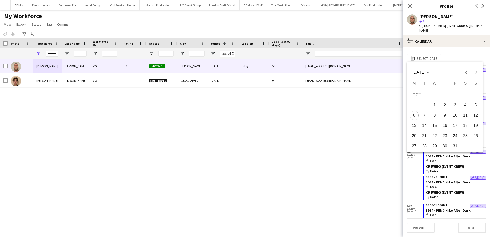
click at [454, 116] on span "10" at bounding box center [455, 115] width 9 height 9
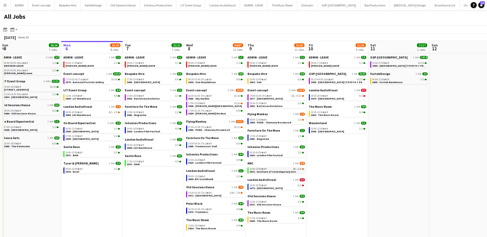
click at [276, 172] on span "3671 - Institute of Contemporary Arts" at bounding box center [272, 171] width 46 height 3
click at [33, 2] on button "Event concept Close" at bounding box center [41, 5] width 27 height 10
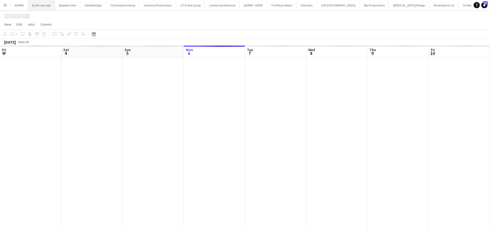
scroll to position [0, 123]
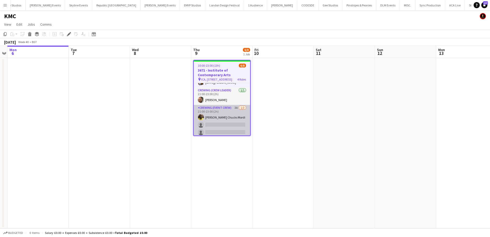
scroll to position [47, 0]
click at [233, 129] on app-card-role "Crewing (Event Crew) 3A [DATE] 21:00-23:00 (2h) [PERSON_NAME] Chucks Mordi sing…" at bounding box center [222, 119] width 56 height 32
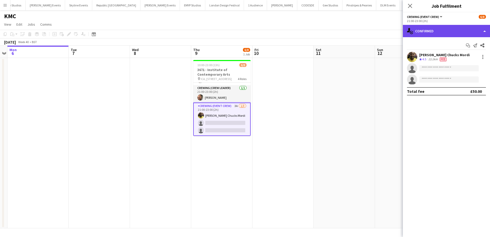
click at [458, 28] on div "single-neutral-actions-check-2 Confirmed" at bounding box center [446, 31] width 87 height 12
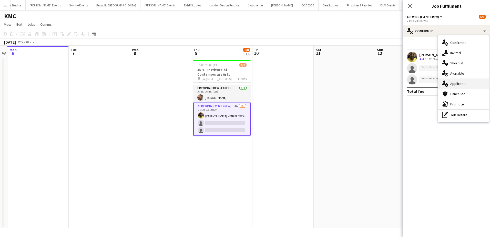
click at [462, 81] on div "single-neutral-actions-information Applicants" at bounding box center [463, 83] width 51 height 10
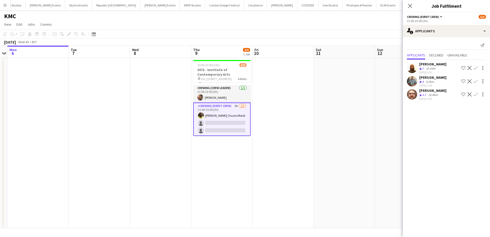
click at [476, 94] on app-icon "Confirm" at bounding box center [476, 94] width 4 height 4
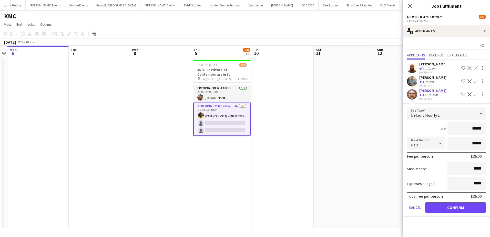
drag, startPoint x: 469, startPoint y: 130, endPoint x: 488, endPoint y: 131, distance: 19.0
click at [487, 131] on form "Fee Type Default Hourly 1 2h x ****** Break Period Paid ****** Fee per person £…" at bounding box center [446, 162] width 87 height 110
type input "***"
click at [441, 207] on button "Confirm" at bounding box center [456, 207] width 61 height 10
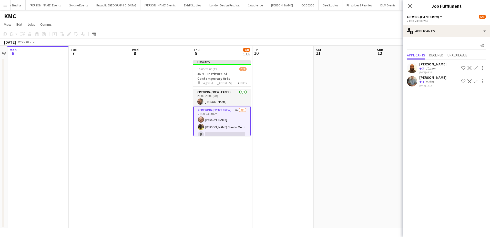
click at [478, 81] on button "Confirm" at bounding box center [476, 81] width 6 height 6
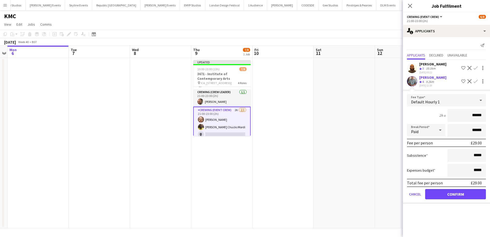
drag, startPoint x: 482, startPoint y: 116, endPoint x: 487, endPoint y: 117, distance: 4.9
click at [487, 117] on form "Fee Type Default Hourly 1 2h x ****** Break Period Paid ****** Fee per person £…" at bounding box center [446, 149] width 87 height 110
type input "***"
click at [470, 195] on button "Confirm" at bounding box center [456, 194] width 61 height 10
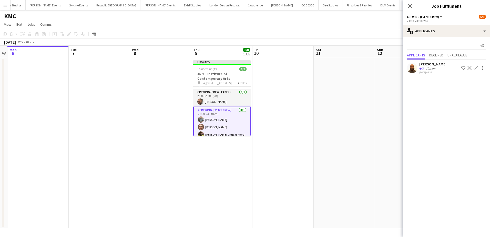
click at [305, 125] on app-date-cell at bounding box center [283, 143] width 61 height 170
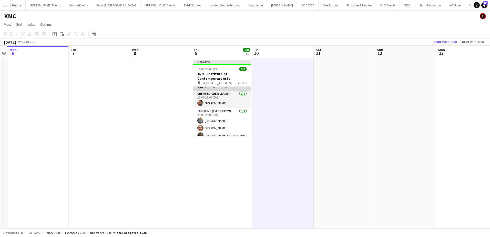
scroll to position [50, 0]
click at [451, 40] on button "Publish 1 job" at bounding box center [445, 42] width 27 height 7
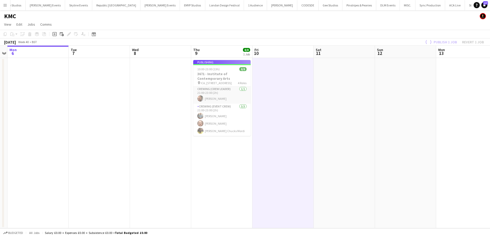
scroll to position [46, 0]
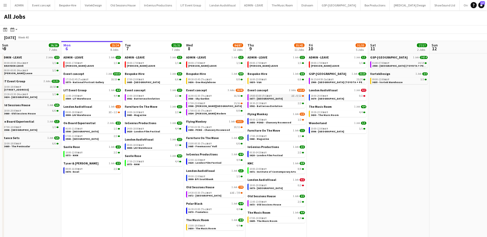
click at [274, 96] on div "14:00-03:00 (Fri) BST 2I • 8/12" at bounding box center [276, 96] width 54 height 3
click at [328, 79] on span "06:15-04:59 (Sat) BST" at bounding box center [322, 79] width 23 height 3
click at [311, 78] on link "06:15-04:59 (Sat) BST 25/25 2900 - [GEOGRAPHIC_DATA] (TOYOTA + PEUGEOT)" at bounding box center [338, 81] width 54 height 6
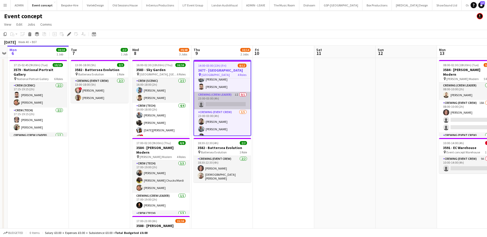
click at [226, 101] on app-card-role "Crewing (Crew Leader) 1I 0/1 23:00-03:00 (4h) single-neutral-actions" at bounding box center [222, 100] width 56 height 17
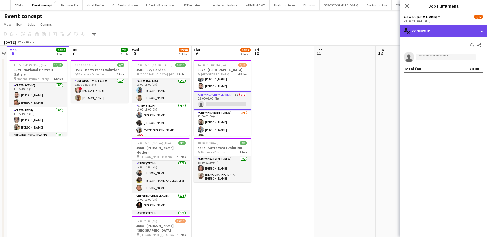
click at [443, 34] on div "single-neutral-actions-check-2 Confirmed" at bounding box center [442, 31] width 87 height 12
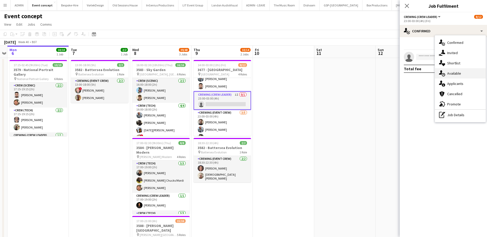
click at [462, 76] on div "single-neutral-actions-upload Available" at bounding box center [460, 73] width 51 height 10
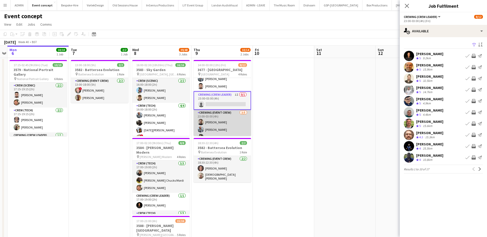
scroll to position [47, 0]
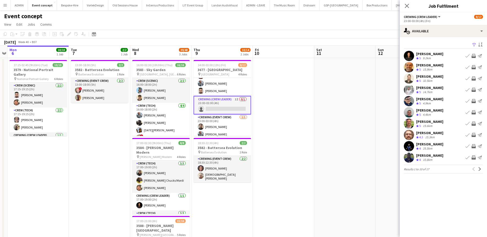
click at [474, 122] on app-icon "Invite crew" at bounding box center [473, 124] width 4 height 4
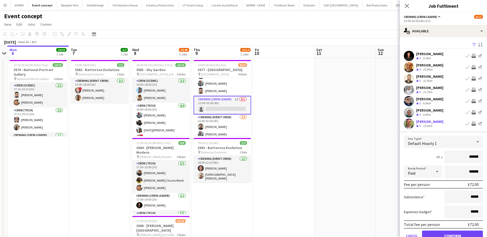
drag, startPoint x: 473, startPoint y: 160, endPoint x: 485, endPoint y: 160, distance: 12.3
click at [485, 160] on mat-expansion-panel "users Available Filter Sort asc [PERSON_NAME] Crew rating 5 9.2km Book crew Inv…" at bounding box center [442, 137] width 87 height 200
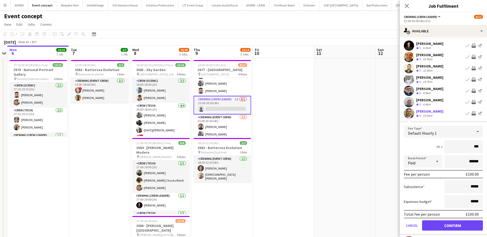
scroll to position [51, 0]
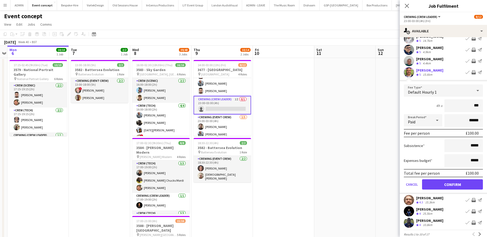
type input "***"
click at [476, 183] on button "Confirm" at bounding box center [452, 184] width 61 height 10
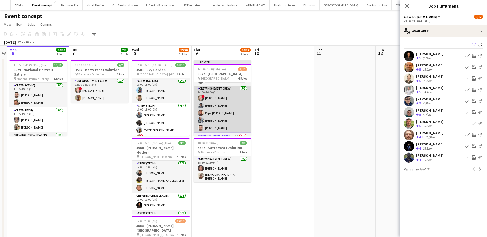
scroll to position [0, 0]
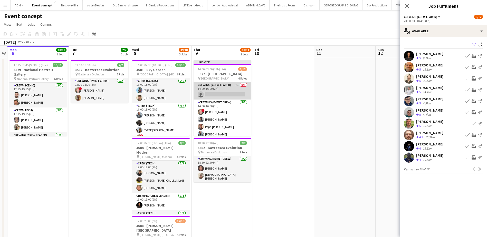
click at [229, 93] on app-card-role "Crewing (Crew Leader) 1I 0/1 14:00-16:00 (2h) single-neutral-actions" at bounding box center [221, 90] width 57 height 17
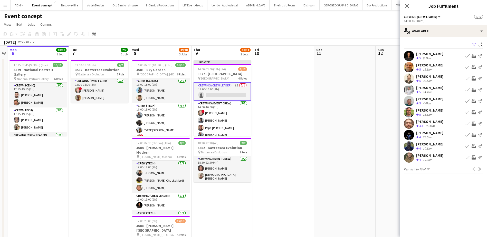
click at [474, 112] on app-icon "Invite crew" at bounding box center [473, 112] width 4 height 4
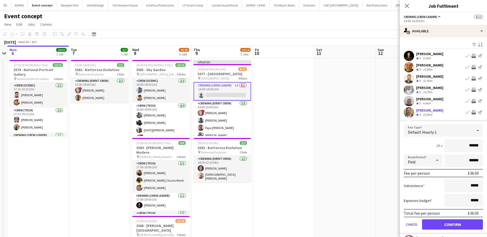
drag, startPoint x: 464, startPoint y: 145, endPoint x: 482, endPoint y: 148, distance: 18.0
click at [482, 148] on form "Fee Type Default Hourly 1 2h x ****** Break Period Paid ****** Fee per person £…" at bounding box center [442, 179] width 87 height 110
type input "***"
click at [458, 228] on button "Confirm" at bounding box center [452, 224] width 61 height 10
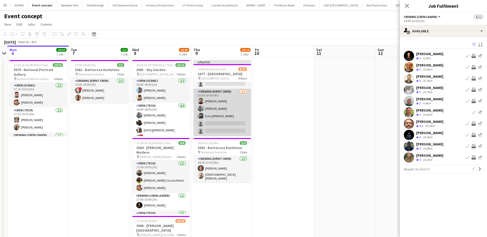
click at [225, 121] on app-card-role "Crewing (Event Crew) [DATE] 23:00-03:00 (4h) [PERSON_NAME] [PERSON_NAME] Echo […" at bounding box center [221, 112] width 57 height 47
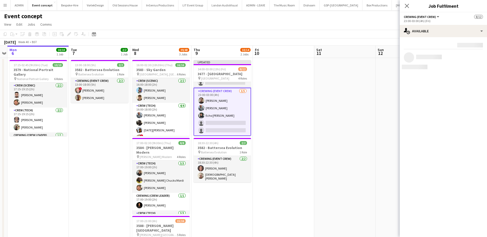
scroll to position [75, 0]
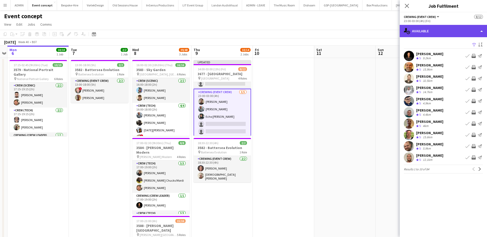
click at [456, 34] on div "single-neutral-actions-upload Available" at bounding box center [442, 31] width 87 height 12
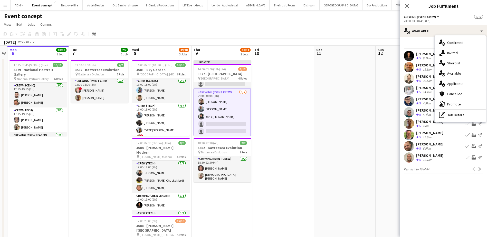
click at [471, 146] on app-icon "Invite crew" at bounding box center [473, 146] width 4 height 4
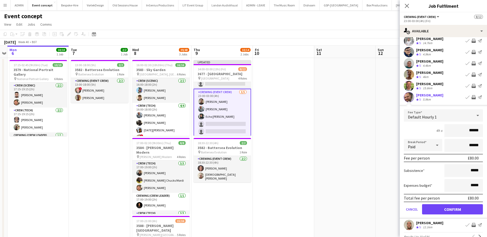
scroll to position [51, 0]
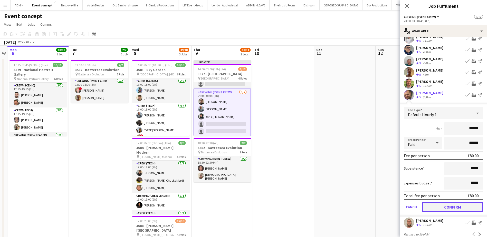
click at [461, 209] on button "Confirm" at bounding box center [452, 207] width 61 height 10
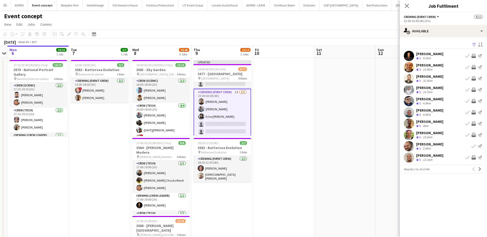
click at [473, 157] on app-icon "Invite crew" at bounding box center [473, 157] width 4 height 4
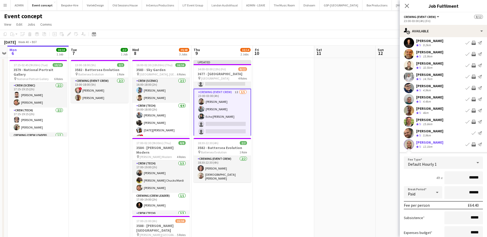
scroll to position [51, 0]
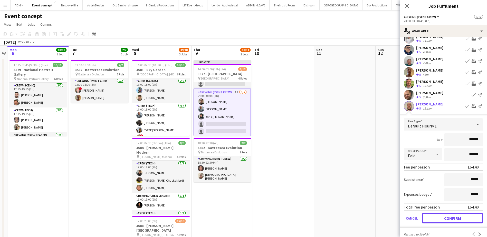
click at [462, 220] on button "Confirm" at bounding box center [452, 218] width 61 height 10
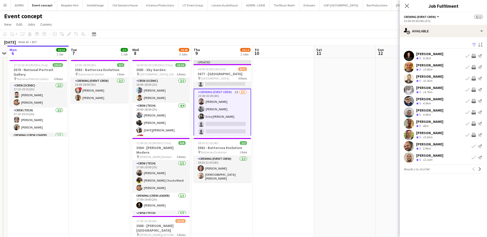
scroll to position [0, 0]
click at [481, 169] on app-icon "Next" at bounding box center [480, 169] width 4 height 4
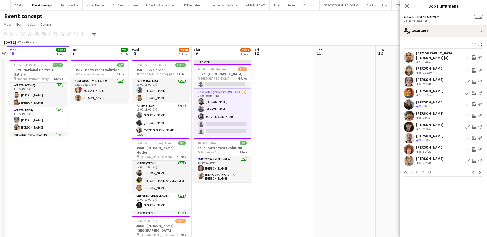
click at [473, 148] on app-icon "Invite crew" at bounding box center [473, 150] width 4 height 4
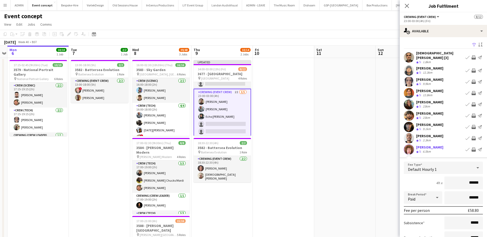
click at [313, 109] on app-date-cell at bounding box center [283, 180] width 61 height 244
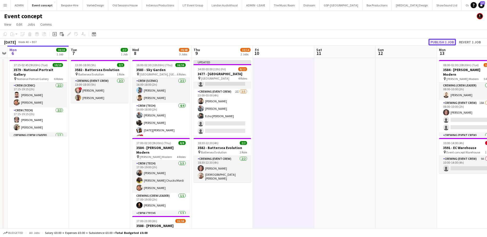
click at [433, 42] on button "Publish 1 job" at bounding box center [441, 42] width 27 height 7
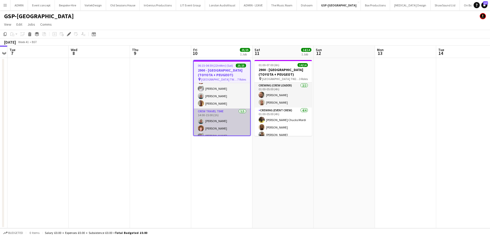
scroll to position [103, 0]
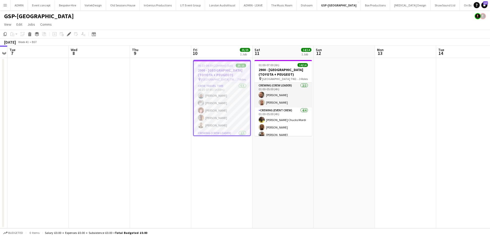
drag, startPoint x: 71, startPoint y: 34, endPoint x: 80, endPoint y: 35, distance: 9.0
click at [71, 34] on icon "Edit" at bounding box center [69, 34] width 4 height 4
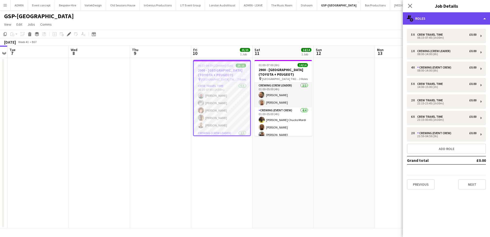
click at [434, 24] on div "multiple-users-add Roles" at bounding box center [446, 18] width 87 height 12
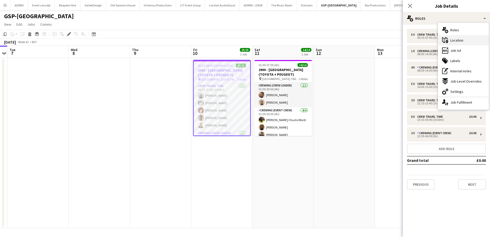
click at [459, 37] on div "maps-pin-1 Location" at bounding box center [463, 40] width 51 height 10
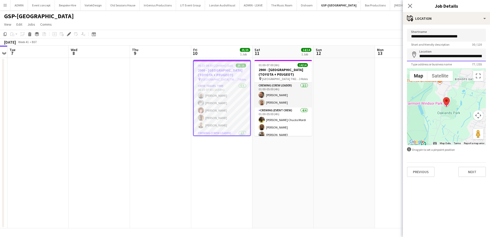
click at [442, 58] on input "**********" at bounding box center [446, 54] width 79 height 13
drag, startPoint x: 278, startPoint y: 104, endPoint x: 386, endPoint y: 79, distance: 110.6
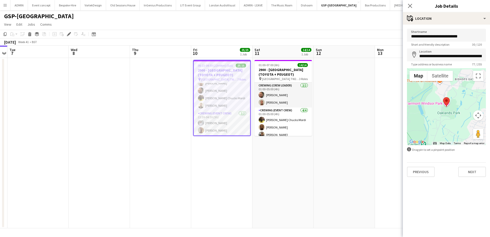
click at [278, 104] on app-card-role "Crewing (Crew Leader) 2/2 01:00-05:00 (4h) Ben Turner Stephen Lyle" at bounding box center [283, 95] width 57 height 25
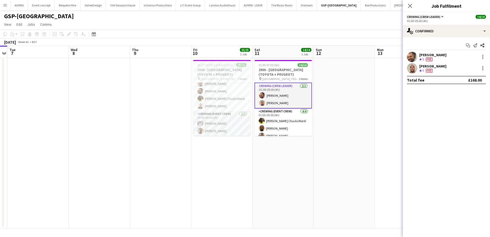
scroll to position [203, 0]
click at [430, 51] on div "Start chat Send notification Share Ben Turner Crew rating 5 35.6km Fee Stephen …" at bounding box center [446, 62] width 87 height 51
click at [426, 53] on div "Ben Turner" at bounding box center [433, 55] width 27 height 5
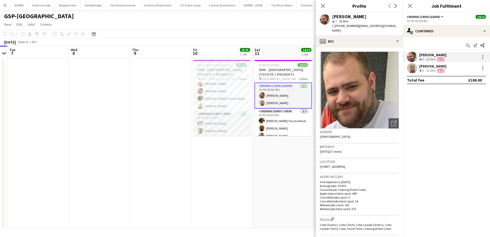
click at [350, 25] on span "t. +447907802000" at bounding box center [345, 26] width 27 height 4
copy span "447907802000"
click at [431, 66] on div "[PERSON_NAME]" at bounding box center [433, 66] width 27 height 5
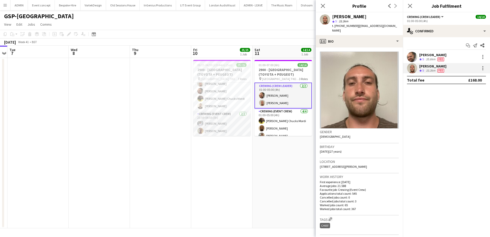
click at [346, 26] on span "t. +447711562684" at bounding box center [345, 26] width 27 height 4
copy span "447711562684"
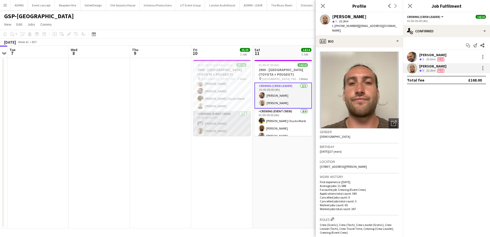
click at [224, 122] on app-card-role "Crewing (Event Crew) 2/2 23:59-04:59 (5h) Graham Rex Jason Aspinall" at bounding box center [221, 123] width 57 height 25
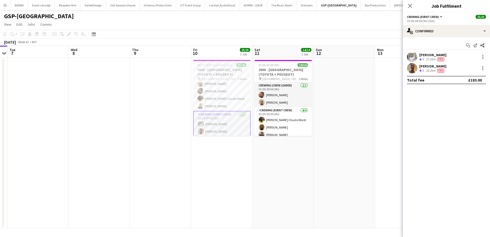
click at [420, 60] on icon "Crew rating" at bounding box center [421, 59] width 3 height 3
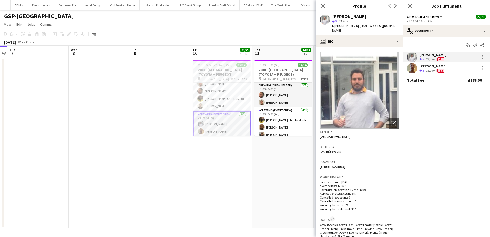
click at [347, 26] on span "t. +447935332660" at bounding box center [345, 26] width 27 height 4
copy span "447935332660"
click at [430, 67] on div "Jason Aspinall" at bounding box center [433, 66] width 27 height 5
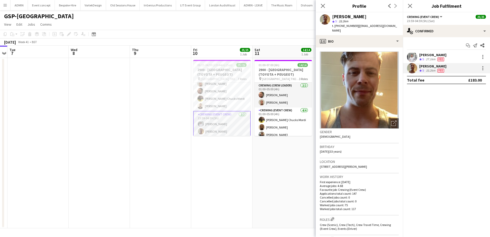
click at [350, 26] on span "t. +447783634445" at bounding box center [345, 26] width 27 height 4
copy span "447783634445"
click at [220, 95] on app-card-role "Crewing (Crew Leader) 1/1 08:00-14:00 (6h) Christopher Lane" at bounding box center [221, 89] width 57 height 17
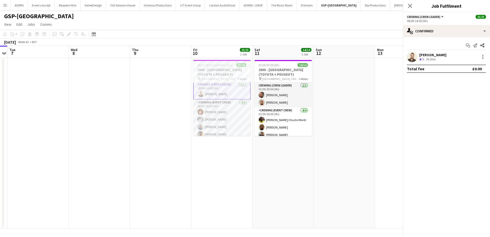
scroll to position [49, 0]
click at [427, 58] on div "54.2km" at bounding box center [431, 59] width 12 height 4
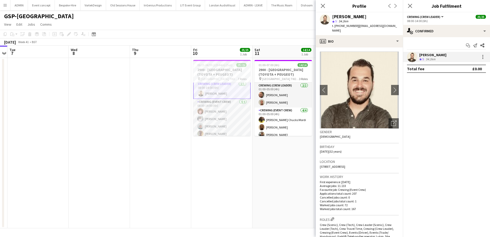
click at [350, 26] on span "t. +4407766257163" at bounding box center [345, 26] width 27 height 4
copy span "4407766257163"
drag, startPoint x: 203, startPoint y: 68, endPoint x: 193, endPoint y: 67, distance: 10.6
click at [203, 68] on h3 "2900 - Fairmont Windsor Park (TOYOTA + PEUGEOT)" at bounding box center [221, 71] width 57 height 9
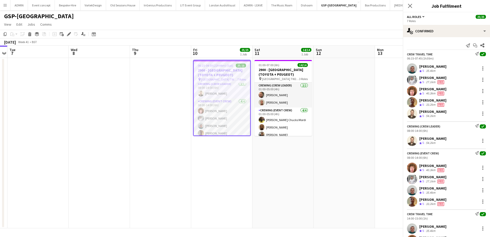
scroll to position [49, 0]
click at [156, 74] on app-date-cell at bounding box center [160, 143] width 61 height 170
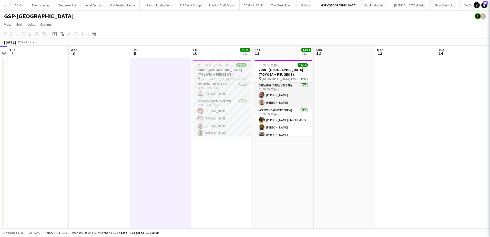
click at [195, 71] on h3 "2900 - Fairmont Windsor Park (TOYOTA + PEUGEOT)" at bounding box center [221, 71] width 57 height 9
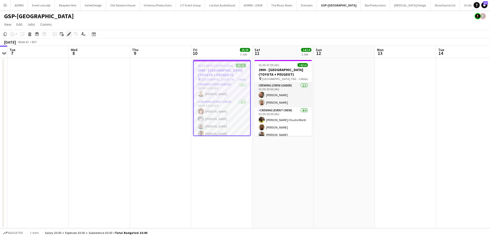
click at [67, 34] on icon "Edit" at bounding box center [69, 34] width 4 height 4
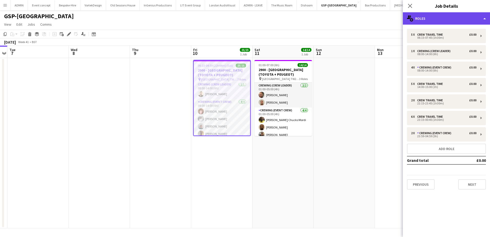
click at [459, 18] on div "multiple-users-add Roles" at bounding box center [446, 18] width 87 height 12
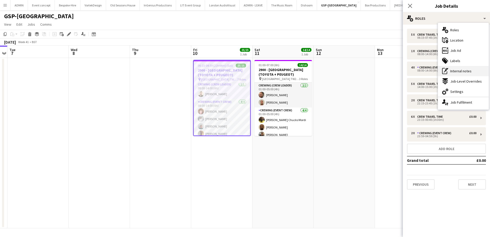
click at [464, 71] on span "Internal notes" at bounding box center [461, 71] width 21 height 5
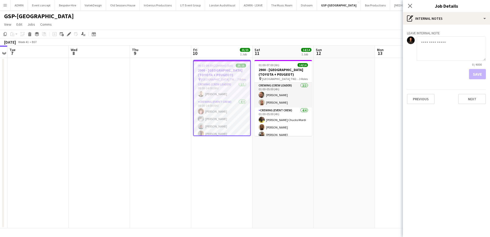
click at [430, 53] on textarea at bounding box center [451, 48] width 69 height 24
paste textarea "**********"
type textarea "**********"
click at [475, 73] on button "Save" at bounding box center [477, 74] width 17 height 10
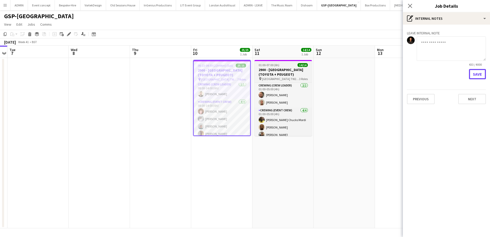
scroll to position [0, 0]
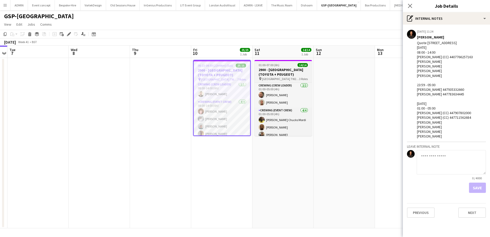
click at [281, 65] on div "01:00-07:00 (6h) 14/14" at bounding box center [283, 65] width 57 height 4
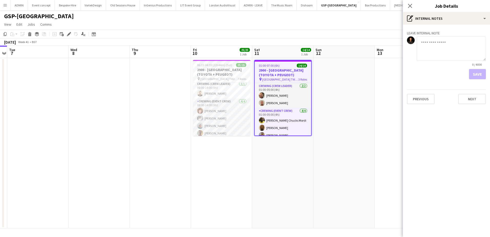
click at [434, 55] on textarea at bounding box center [451, 48] width 69 height 24
paste textarea "**********"
type textarea "**********"
click at [474, 74] on button "Save" at bounding box center [477, 74] width 17 height 10
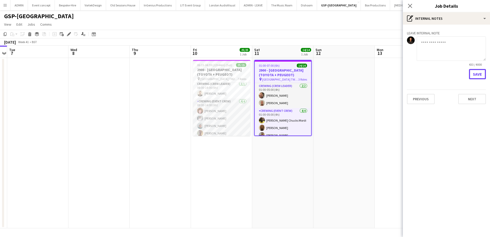
scroll to position [0, 0]
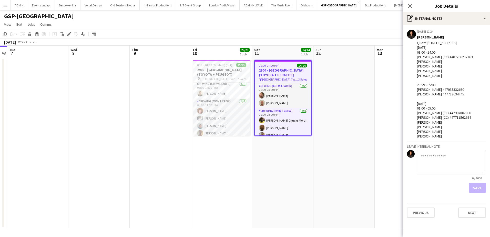
click at [338, 75] on app-date-cell at bounding box center [344, 143] width 61 height 170
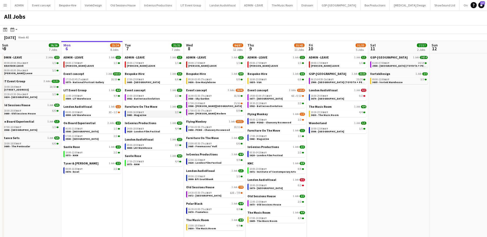
click at [153, 115] on link "14:00-16:00 BST 2/2 3663 - Magazine" at bounding box center [154, 114] width 54 height 6
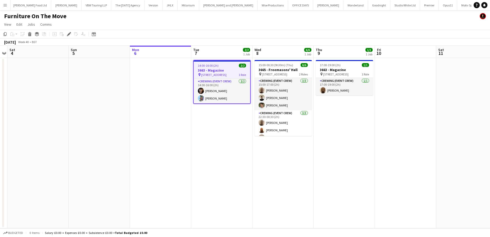
scroll to position [0, 487]
click at [208, 97] on app-card-role "Crewing (Event Crew) [DATE] 14:00-16:00 (2h) [PERSON_NAME] [PERSON_NAME]" at bounding box center [222, 90] width 56 height 25
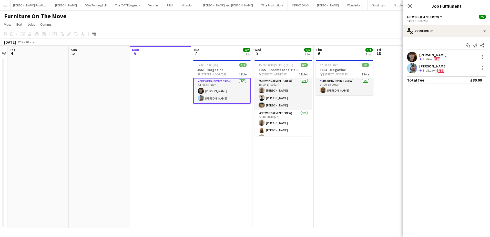
click at [432, 67] on div "[PERSON_NAME]" at bounding box center [433, 66] width 27 height 5
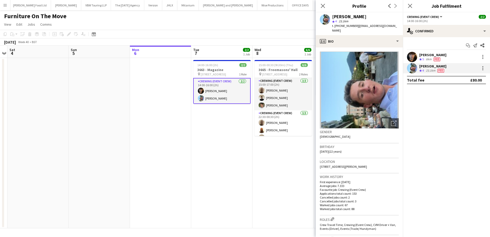
click at [345, 25] on span "t. [PHONE_NUMBER]" at bounding box center [345, 26] width 27 height 4
copy span "447362728112"
click at [442, 56] on div "[PERSON_NAME]" at bounding box center [433, 55] width 27 height 5
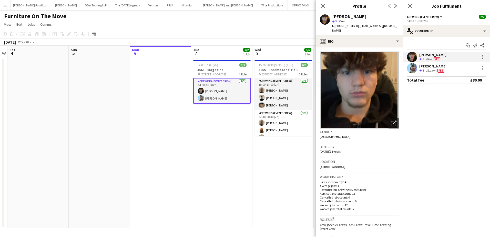
click at [345, 25] on span "t. [PHONE_NUMBER]" at bounding box center [345, 26] width 27 height 4
copy span "447432380716"
click at [222, 65] on div "14:00-16:00 (2h) 2/2" at bounding box center [221, 65] width 57 height 4
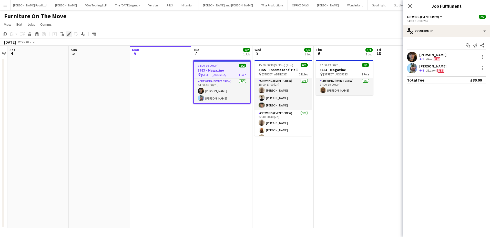
click at [70, 34] on icon "Edit" at bounding box center [69, 34] width 4 height 4
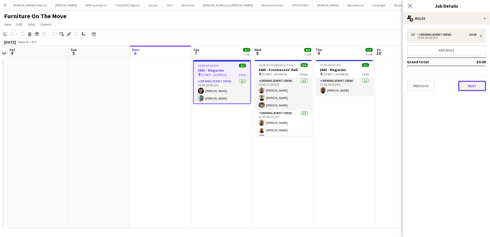
click at [469, 86] on button "Next" at bounding box center [473, 86] width 28 height 10
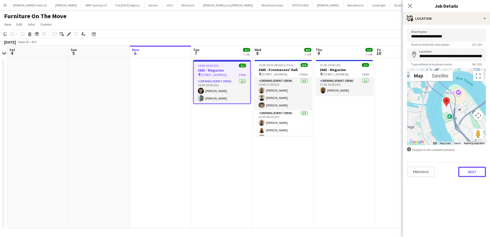
click at [475, 175] on button "Next" at bounding box center [473, 172] width 28 height 10
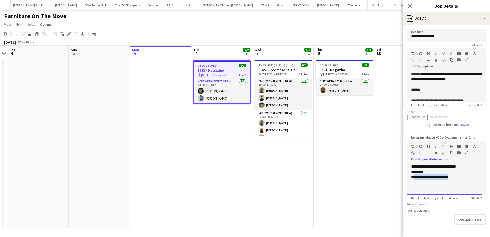
scroll to position [0, 0]
drag, startPoint x: 459, startPoint y: 174, endPoint x: 411, endPoint y: 175, distance: 47.7
click at [411, 175] on div "**********" at bounding box center [444, 179] width 75 height 31
copy span "**********"
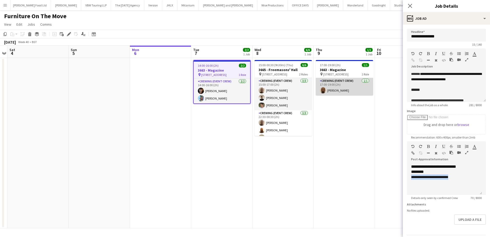
click at [349, 93] on app-card-role "Crewing (Event Crew) [DATE] 17:00-19:00 (2h) [PERSON_NAME]" at bounding box center [344, 86] width 57 height 17
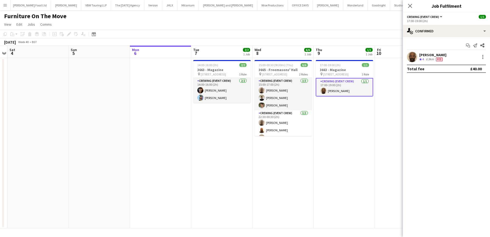
click at [422, 54] on div "[PERSON_NAME]" at bounding box center [433, 55] width 27 height 5
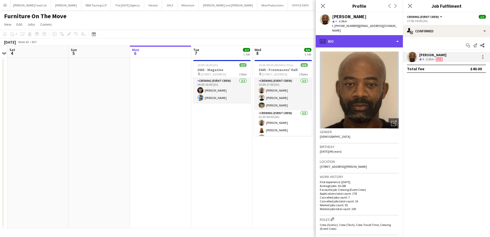
click at [379, 35] on div "profile Bio" at bounding box center [359, 41] width 87 height 12
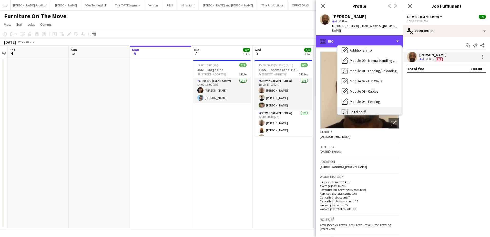
scroll to position [110, 0]
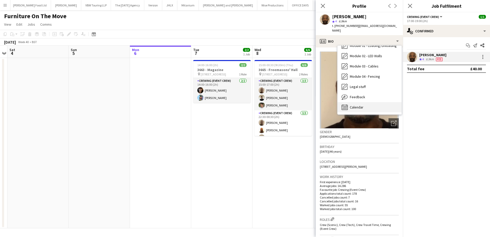
click at [372, 102] on div "Calendar Calendar" at bounding box center [370, 107] width 64 height 10
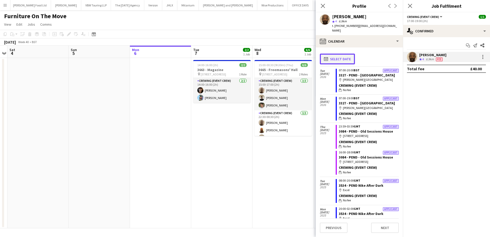
click at [345, 55] on button "calendar-full Select date" at bounding box center [337, 59] width 35 height 11
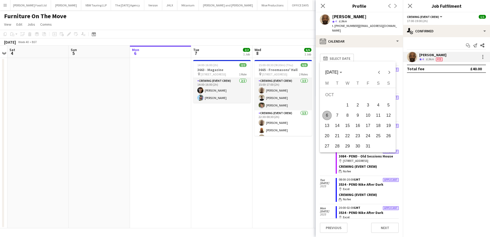
click at [355, 115] on span "9" at bounding box center [358, 115] width 9 height 9
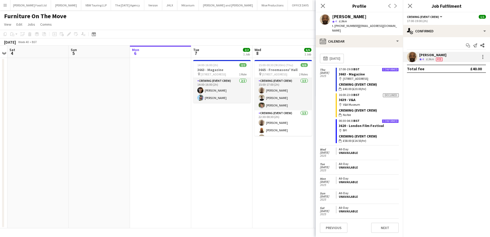
click at [349, 26] on span "t. [PHONE_NUMBER]" at bounding box center [345, 26] width 27 height 4
copy span "447446908300"
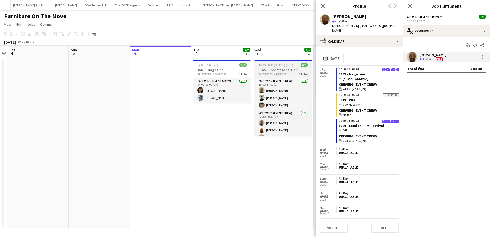
click at [282, 68] on h3 "3665 - Freemasons' Hall" at bounding box center [283, 69] width 57 height 5
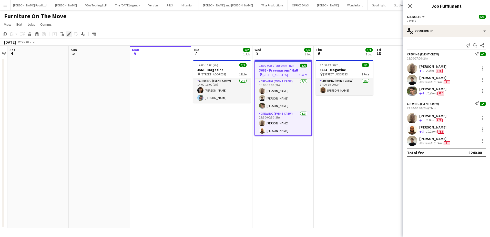
click at [70, 35] on icon "Edit" at bounding box center [69, 34] width 4 height 4
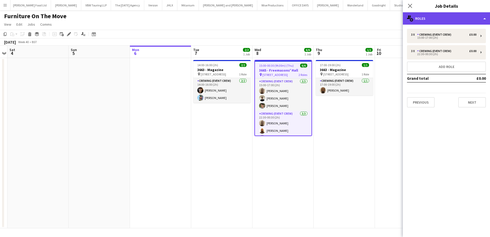
click at [437, 18] on div "multiple-users-add Roles" at bounding box center [446, 18] width 87 height 12
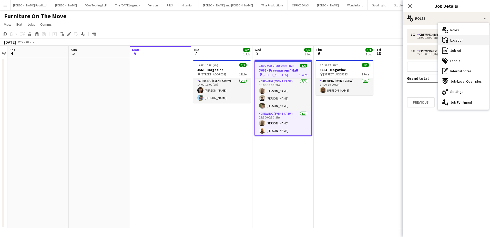
click at [466, 43] on div "maps-pin-1 Location" at bounding box center [463, 40] width 51 height 10
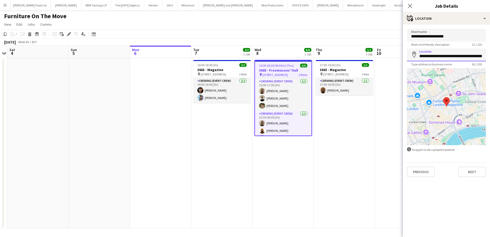
click at [438, 56] on input "**********" at bounding box center [446, 54] width 79 height 13
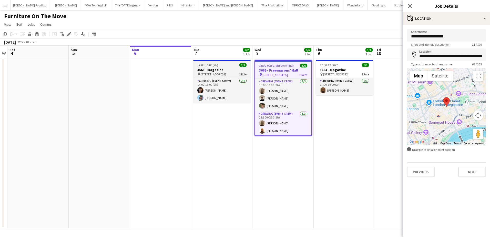
click at [203, 66] on span "14:00-16:00 (2h)" at bounding box center [208, 65] width 21 height 4
type input "**********"
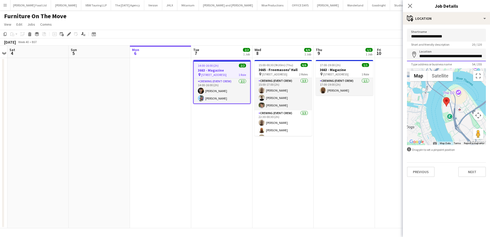
click at [437, 55] on input "**********" at bounding box center [446, 54] width 79 height 13
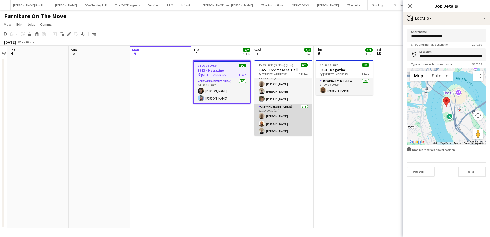
scroll to position [7, 0]
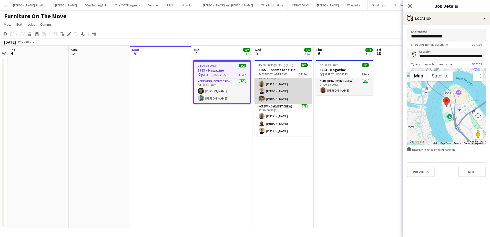
drag, startPoint x: 275, startPoint y: 84, endPoint x: 292, endPoint y: 84, distance: 17.7
click at [275, 84] on app-card-role "Crewing (Event Crew) 3/3 15:00-17:00 (2h) Kyrese West Daniel Morton Alistair Re…" at bounding box center [283, 87] width 57 height 32
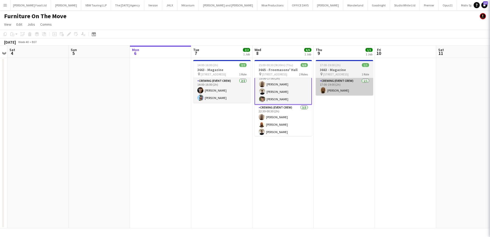
scroll to position [7, 0]
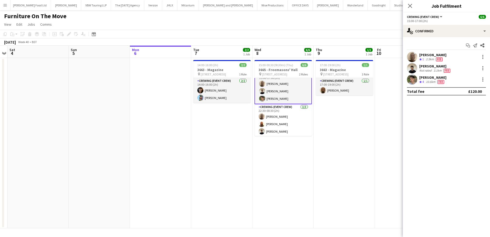
click at [437, 55] on div "Kyrese West" at bounding box center [433, 55] width 27 height 5
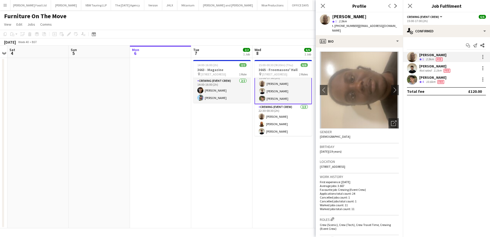
click at [347, 24] on span "t. +447368964863" at bounding box center [345, 26] width 27 height 4
copy span "447368964863"
drag, startPoint x: 437, startPoint y: 65, endPoint x: 431, endPoint y: 65, distance: 5.7
click at [437, 65] on div "Daniel Morton" at bounding box center [436, 66] width 32 height 5
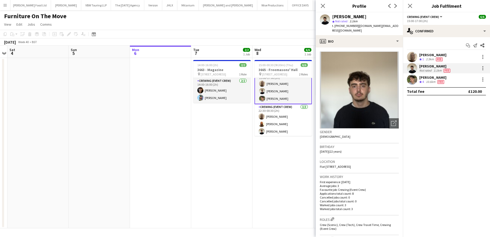
click at [345, 26] on span "t. +447703345091" at bounding box center [345, 26] width 27 height 4
copy span "447703345091"
click at [423, 80] on span "4" at bounding box center [424, 82] width 2 height 4
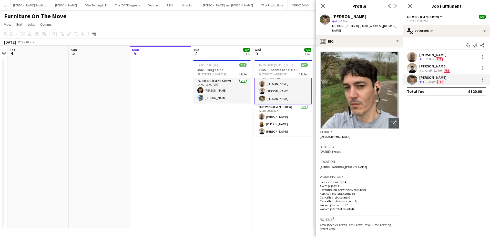
click at [344, 26] on span "t. +447487654773" at bounding box center [345, 26] width 27 height 4
copy span "447487654773"
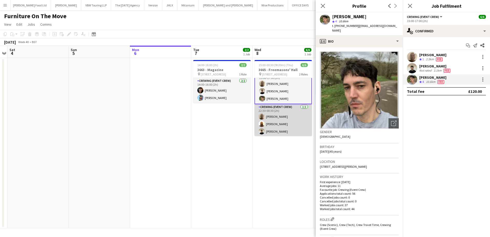
click at [289, 118] on app-card-role "Crewing (Event Crew) 3/3 22:30-00:30 (2h) Kyrese West Mark Dear Daniel Morton" at bounding box center [283, 120] width 57 height 32
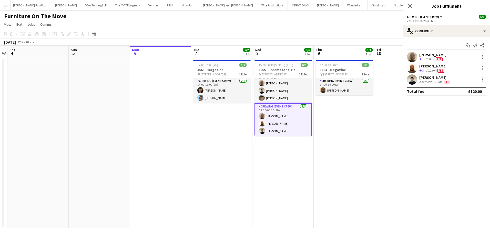
scroll to position [7, 0]
click at [428, 68] on div "10.2km" at bounding box center [431, 70] width 12 height 4
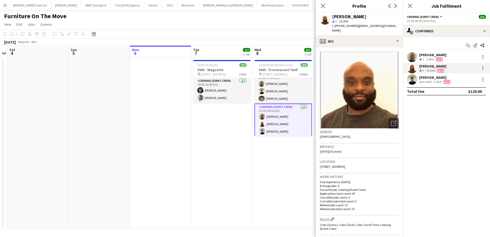
click at [349, 25] on span "t. +447492084855" at bounding box center [345, 26] width 27 height 4
copy span "447492084855"
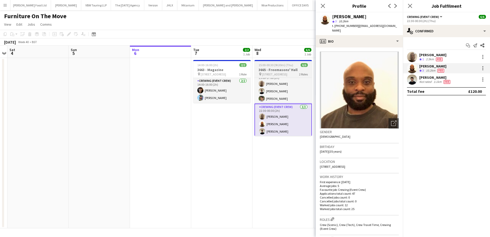
click at [279, 64] on span "15:00-00:30 (9h30m) (Thu)" at bounding box center [276, 65] width 35 height 4
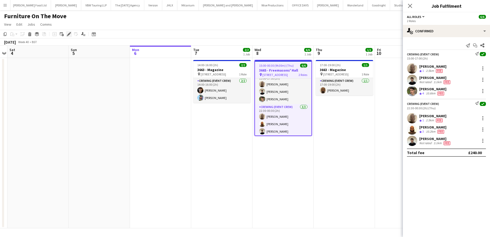
click at [70, 33] on icon "Edit" at bounding box center [69, 34] width 4 height 4
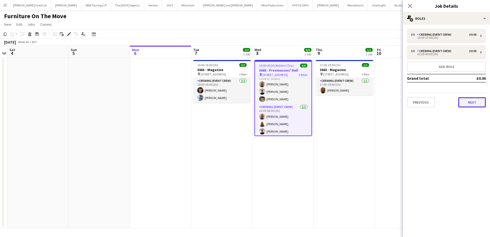
click at [464, 100] on button "Next" at bounding box center [473, 102] width 28 height 10
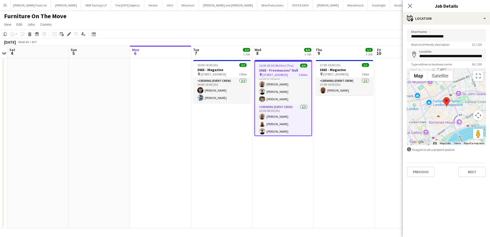
click at [470, 178] on div "**********" at bounding box center [446, 103] width 87 height 156
click at [471, 174] on button "Next" at bounding box center [473, 172] width 28 height 10
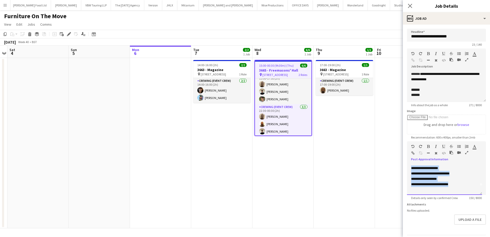
scroll to position [0, 0]
drag, startPoint x: 458, startPoint y: 194, endPoint x: 412, endPoint y: 177, distance: 49.2
click at [412, 177] on div "**********" at bounding box center [444, 187] width 67 height 27
copy div "**********"
click at [283, 68] on app-job-card "15:00-00:30 (9h30m) (Thu) 6/6 3665 - Freemasons' Hall pin 60 Great Queen Street…" at bounding box center [283, 98] width 57 height 76
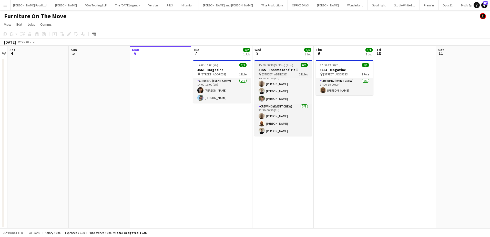
click at [279, 68] on h3 "3665 - Freemasons' Hall" at bounding box center [283, 69] width 57 height 5
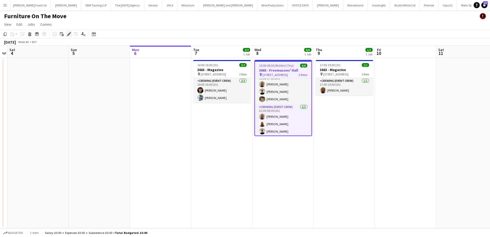
click at [71, 36] on icon "Edit" at bounding box center [69, 34] width 4 height 4
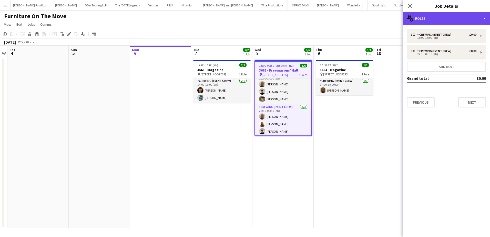
click at [459, 16] on div "multiple-users-add Roles" at bounding box center [446, 18] width 87 height 12
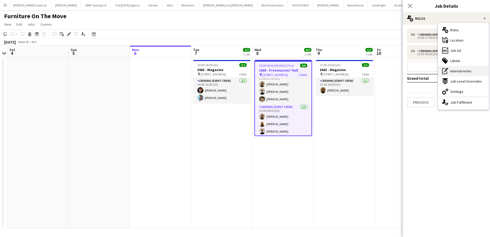
click at [463, 69] on span "Internal notes" at bounding box center [461, 71] width 21 height 5
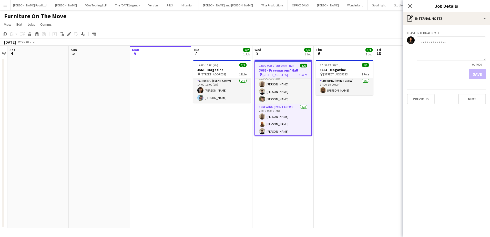
click at [440, 54] on textarea at bounding box center [451, 48] width 69 height 24
paste textarea "**********"
type textarea "**********"
click at [474, 72] on button "Save" at bounding box center [477, 74] width 17 height 10
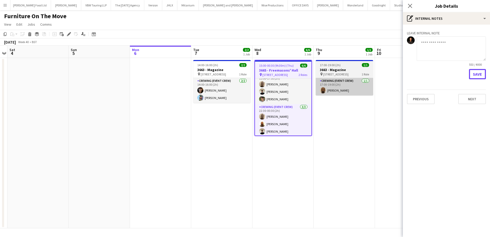
scroll to position [0, 0]
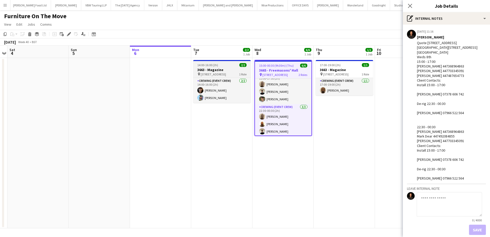
click at [199, 64] on span "14:00-16:00 (2h)" at bounding box center [208, 65] width 21 height 4
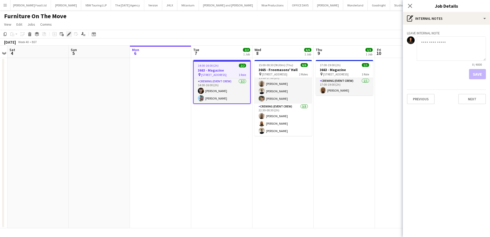
click at [67, 34] on icon "Edit" at bounding box center [69, 34] width 4 height 4
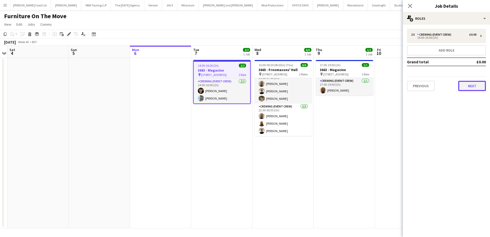
click at [467, 86] on button "Next" at bounding box center [473, 86] width 28 height 10
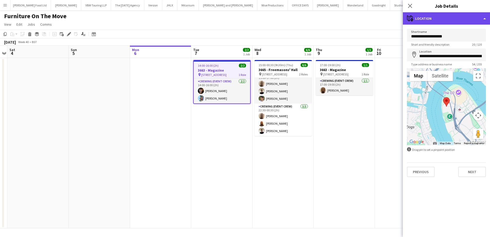
click at [459, 24] on div "maps-pin-1 Location" at bounding box center [446, 18] width 87 height 12
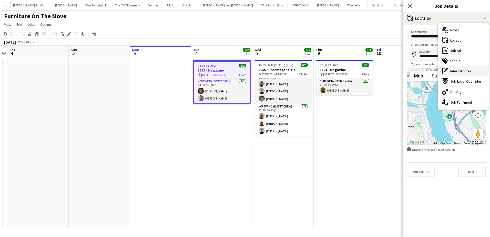
click at [456, 69] on span "Internal notes" at bounding box center [461, 71] width 21 height 5
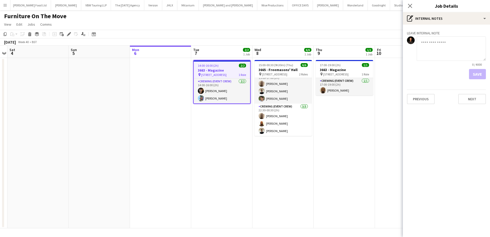
click at [431, 56] on textarea at bounding box center [451, 48] width 69 height 24
paste textarea "**********"
type textarea "**********"
click at [475, 71] on button "Save" at bounding box center [477, 74] width 17 height 10
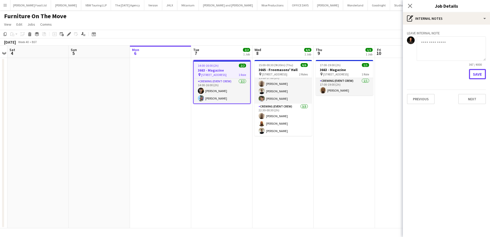
scroll to position [0, 0]
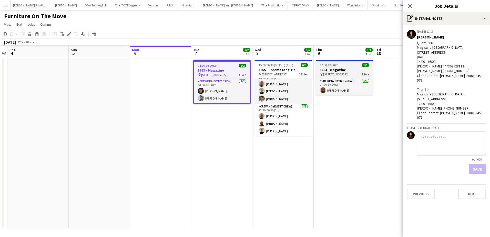
click at [340, 65] on span "17:00-19:00 (2h)" at bounding box center [330, 65] width 21 height 4
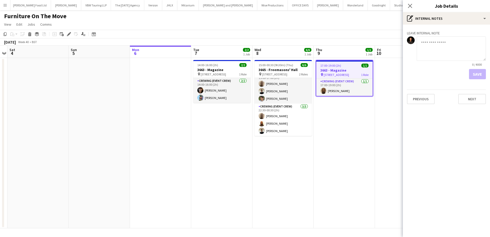
click at [435, 42] on textarea at bounding box center [451, 48] width 69 height 24
paste textarea "**********"
type textarea "**********"
click at [479, 73] on button "Save" at bounding box center [477, 74] width 17 height 10
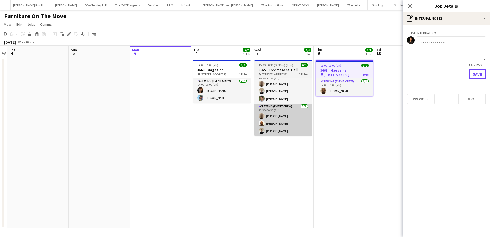
scroll to position [0, 0]
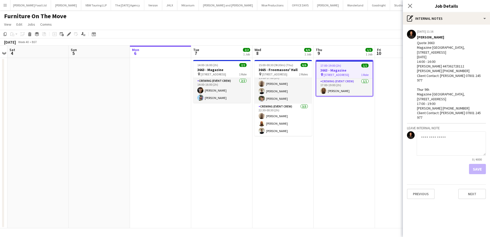
click at [158, 98] on app-date-cell at bounding box center [160, 143] width 61 height 170
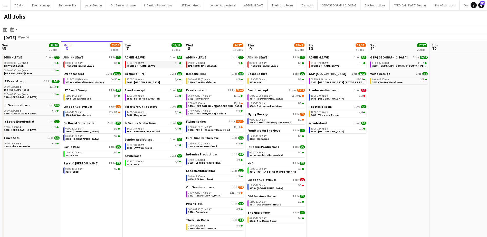
click at [149, 65] on link "09:00-17:00 BST 1/1 [PERSON_NAME] LEAVE" at bounding box center [154, 64] width 54 height 6
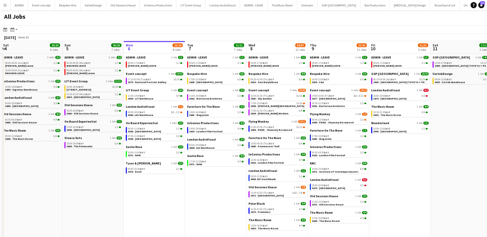
scroll to position [0, 119]
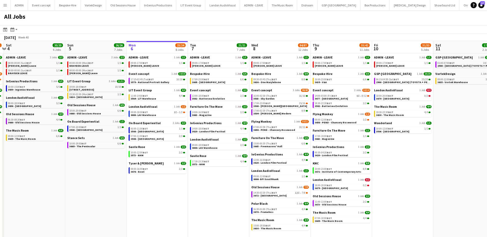
drag, startPoint x: 142, startPoint y: 208, endPoint x: 207, endPoint y: 204, distance: 65.3
click at [207, 204] on app-calendar-viewport "Thu 2 45/46 10 Jobs Fri 3 29/34 4 Jobs Sat 4 20/20 6 Jobs Sun 5 26/26 7 Jobs Mo…" at bounding box center [243, 143] width 487 height 204
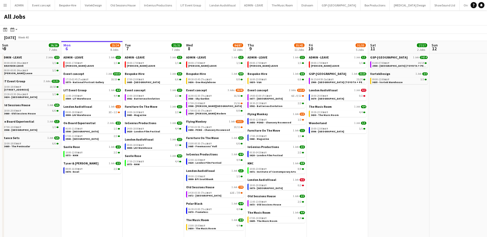
click at [5, 9] on button "Menu" at bounding box center [5, 5] width 10 height 10
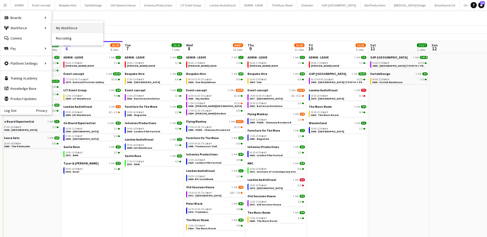
click at [54, 28] on link "My Workforce" at bounding box center [77, 28] width 51 height 10
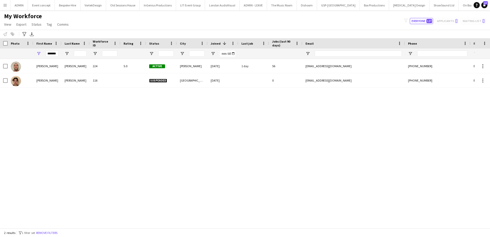
click at [59, 52] on div "*******" at bounding box center [47, 53] width 28 height 10
click at [55, 53] on input "*******" at bounding box center [52, 54] width 13 height 6
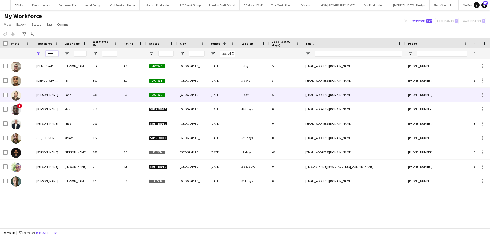
type input "*****"
click at [55, 91] on div "Christopher" at bounding box center [47, 95] width 28 height 14
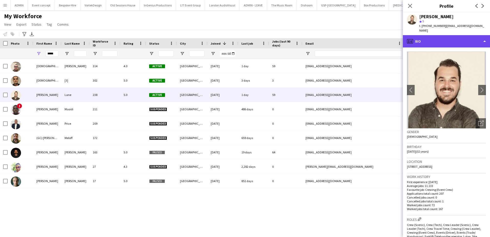
click at [456, 40] on div "profile Bio" at bounding box center [446, 41] width 87 height 12
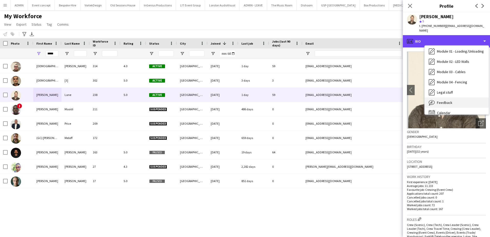
scroll to position [110, 0]
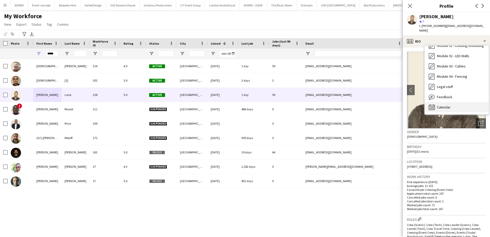
click at [452, 102] on div "Calendar Calendar" at bounding box center [457, 107] width 64 height 10
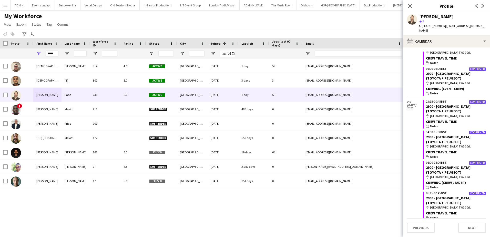
scroll to position [567, 0]
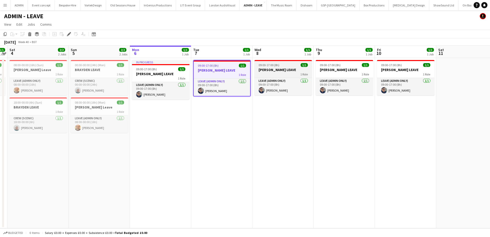
click at [279, 70] on h3 "[PERSON_NAME] LEAVE" at bounding box center [283, 69] width 57 height 5
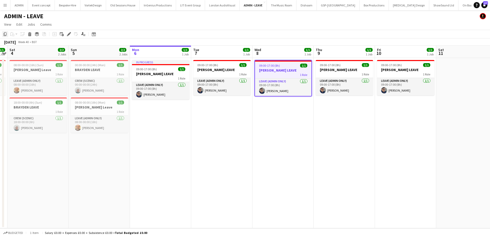
click at [6, 35] on icon "Copy" at bounding box center [5, 34] width 4 height 4
click at [324, 112] on app-date-cell "09:00-17:00 (8h) 1/1 [PERSON_NAME] LEAVE 1 Role Leave (admin only) [DATE] 09:00…" at bounding box center [344, 143] width 61 height 170
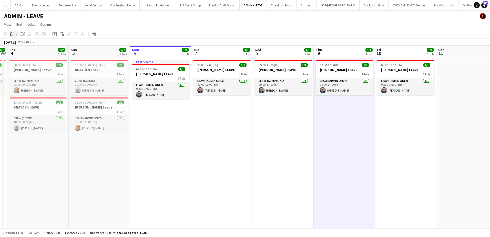
click at [12, 35] on icon at bounding box center [13, 35] width 2 height 2
click at [19, 43] on link "Paste Ctrl+V" at bounding box center [38, 44] width 48 height 5
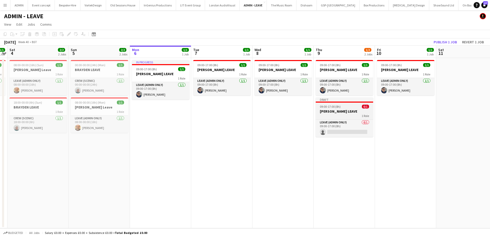
click at [346, 114] on div "1 Role" at bounding box center [344, 116] width 57 height 4
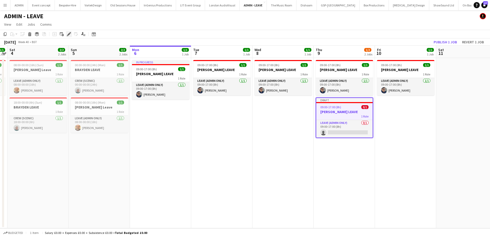
click at [69, 35] on icon "Edit" at bounding box center [69, 34] width 4 height 4
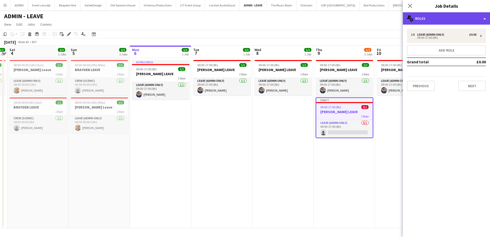
click at [439, 20] on div "multiple-users-add Roles" at bounding box center [446, 18] width 87 height 12
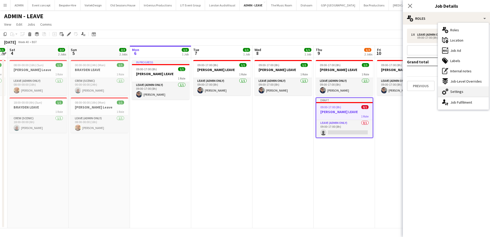
click at [459, 89] on div "cog-double-3 Settings" at bounding box center [463, 91] width 51 height 10
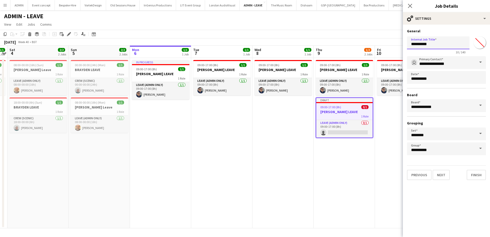
drag, startPoint x: 420, startPoint y: 44, endPoint x: 411, endPoint y: 44, distance: 8.7
click at [411, 44] on input "**********" at bounding box center [438, 42] width 63 height 13
drag, startPoint x: 456, startPoint y: 43, endPoint x: 463, endPoint y: 44, distance: 6.8
click at [463, 44] on input "**********" at bounding box center [438, 42] width 63 height 13
type input "**********"
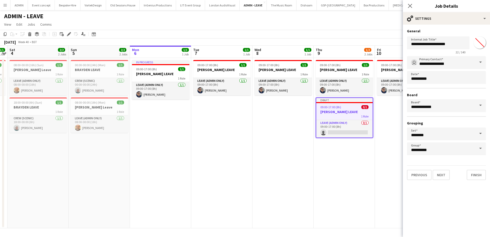
click at [381, 114] on app-date-cell "09:00-17:00 (8h) 1/1 ANDY LEAVE 1 Role Leave (admin only) 1/1 09:00-17:00 (8h) …" at bounding box center [405, 143] width 61 height 170
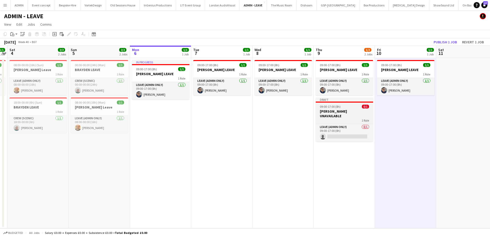
click at [323, 113] on h3 "[PERSON_NAME] UNAVAILABLE" at bounding box center [344, 113] width 57 height 9
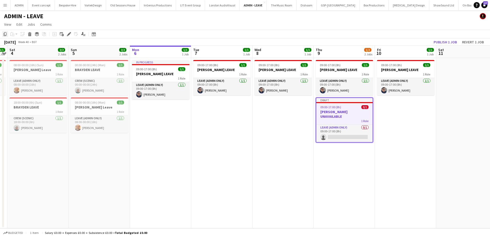
click at [6, 37] on div "Copy" at bounding box center [5, 34] width 6 height 6
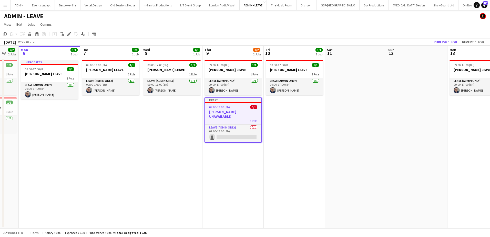
scroll to position [0, 176]
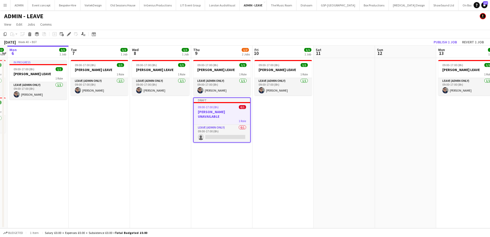
drag, startPoint x: 374, startPoint y: 129, endPoint x: 282, endPoint y: 124, distance: 92.8
click at [252, 129] on app-calendar-viewport "Fri 3 1/1 1 Job Sat 4 2/2 2 Jobs Sun 5 2/2 2 Jobs Mon 6 1/1 1 Job Tue 7 1/1 1 J…" at bounding box center [245, 137] width 490 height 183
click at [424, 119] on app-date-cell at bounding box center [405, 143] width 61 height 170
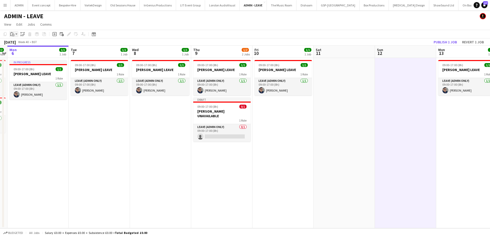
click at [15, 35] on app-action-btn "Paste" at bounding box center [13, 34] width 9 height 6
click at [18, 44] on link "Paste Ctrl+V" at bounding box center [38, 44] width 48 height 5
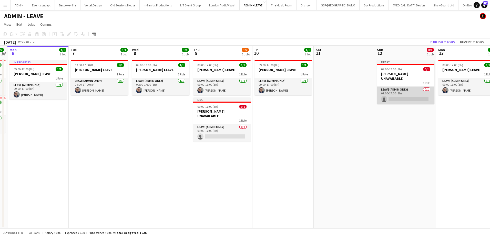
click at [394, 94] on app-card-role "Leave (admin only) 0/1 09:00-17:00 (8h) single-neutral-actions" at bounding box center [405, 95] width 57 height 17
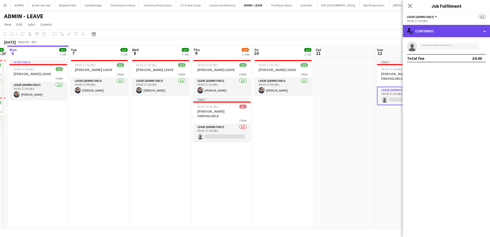
click at [431, 36] on div "single-neutral-actions-check-2 Confirmed" at bounding box center [446, 31] width 87 height 12
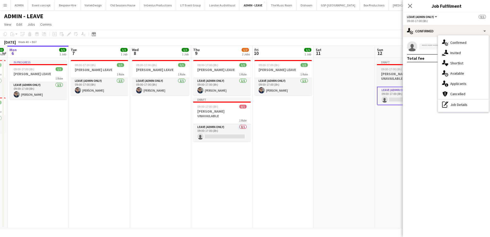
click at [394, 72] on h3 "Chris Lane UNAVAILABLE" at bounding box center [405, 76] width 57 height 9
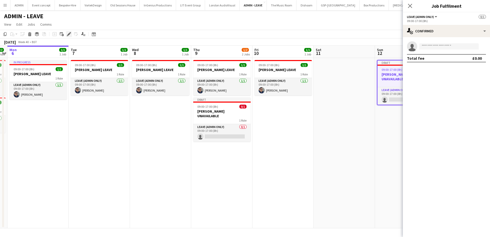
click at [69, 35] on icon at bounding box center [68, 34] width 3 height 3
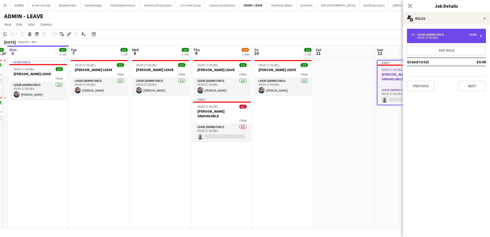
click at [445, 37] on div "09:00-17:00 (8h)" at bounding box center [443, 37] width 65 height 3
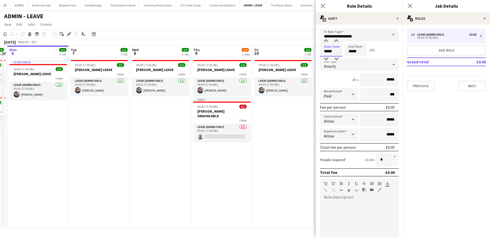
drag, startPoint x: 336, startPoint y: 51, endPoint x: 322, endPoint y: 51, distance: 13.6
click at [322, 51] on input "*****" at bounding box center [331, 50] width 23 height 13
type input "*****"
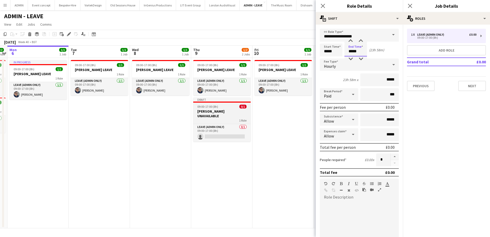
type input "*****"
click at [225, 113] on h3 "Chris Lane UNAVAILABLE" at bounding box center [221, 113] width 57 height 9
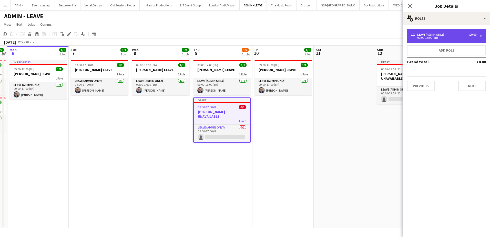
click at [423, 37] on div "09:00-17:00 (8h)" at bounding box center [443, 37] width 65 height 3
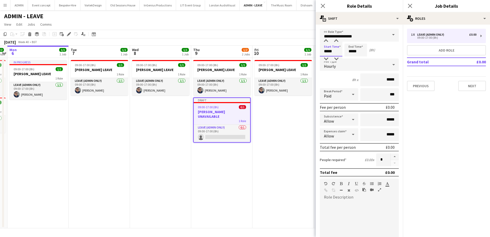
click at [331, 53] on input "*****" at bounding box center [331, 50] width 23 height 13
type input "*****"
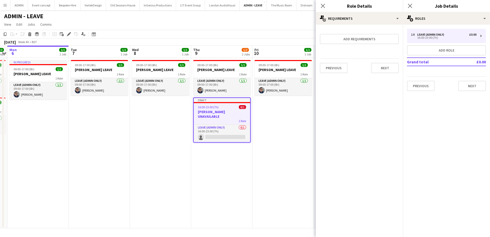
click at [276, 122] on app-date-cell "09:00-17:00 (8h) 1/1 ANDY LEAVE 1 Role Leave (admin only) 1/1 09:00-17:00 (8h) …" at bounding box center [283, 143] width 61 height 170
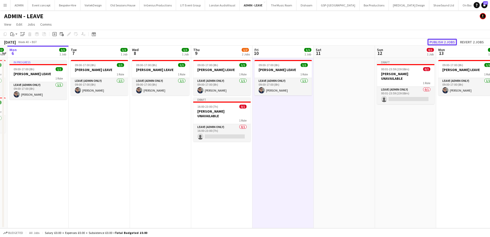
click at [437, 43] on button "Publish 2 jobs" at bounding box center [443, 42] width 30 height 7
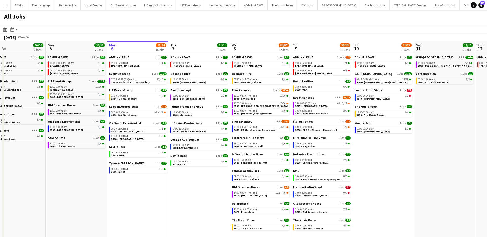
drag, startPoint x: 46, startPoint y: 181, endPoint x: 85, endPoint y: 183, distance: 38.8
click at [84, 184] on app-calendar-viewport "Thu 2 45/46 10 Jobs Fri 3 29/34 4 Jobs Sat 4 20/20 6 Jobs Sun 5 26/26 7 Jobs Mo…" at bounding box center [243, 143] width 487 height 204
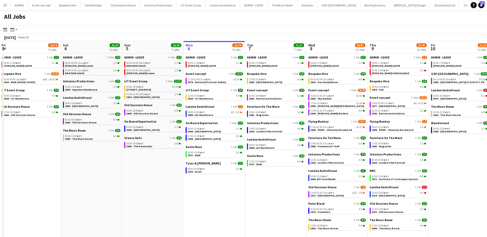
scroll to position [0, 122]
drag, startPoint x: 71, startPoint y: 169, endPoint x: 147, endPoint y: 169, distance: 76.5
click at [147, 171] on app-calendar-viewport "Wed 1 42/42 9 Jobs Thu 2 45/46 10 Jobs Fri 3 29/34 4 Jobs Sat 4 20/20 6 Jobs Su…" at bounding box center [243, 143] width 487 height 204
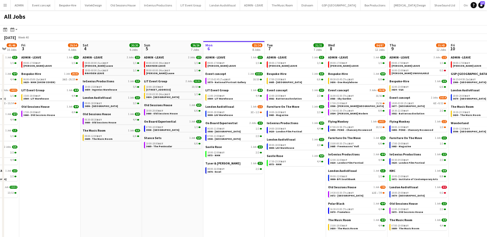
scroll to position [0, 170]
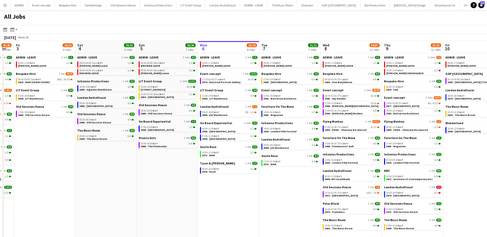
drag, startPoint x: 74, startPoint y: 158, endPoint x: 87, endPoint y: 143, distance: 20.7
click at [84, 146] on app-calendar-viewport "Tue 30 62/62 12 Jobs Wed 1 42/42 9 Jobs Thu 2 45/46 10 Jobs Fri 3 29/34 4 Jobs …" at bounding box center [243, 143] width 487 height 204
click at [270, 82] on span "3605 - [GEOGRAPHIC_DATA]" at bounding box center [279, 82] width 33 height 3
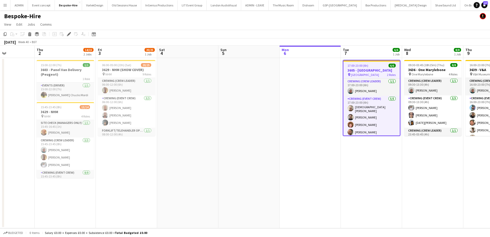
scroll to position [0, 148]
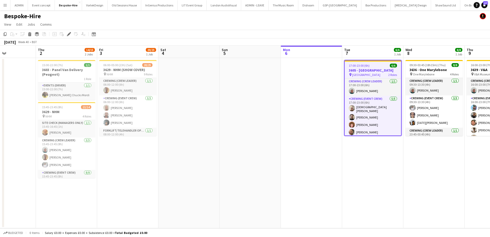
drag, startPoint x: 97, startPoint y: 127, endPoint x: 241, endPoint y: 127, distance: 143.7
click at [241, 127] on app-calendar-viewport "Mon 29 Tue 30 Wed 1 Thu 2 14/15 2 Jobs Fri 3 20/25 1 Job Sat 4 Sun 5 Mon 6 Tue …" at bounding box center [245, 137] width 490 height 183
click at [113, 69] on h3 "3629 - NHM (SHOW COVER)" at bounding box center [127, 69] width 57 height 5
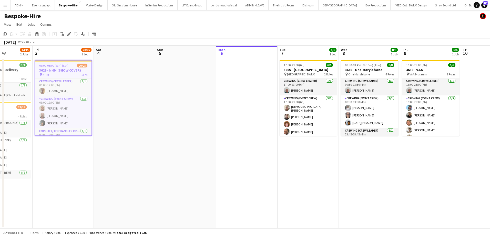
drag, startPoint x: 351, startPoint y: 171, endPoint x: 215, endPoint y: 148, distance: 138.4
click at [215, 148] on app-calendar-viewport "Tue 30 Wed 1 Thu 2 14/15 2 Jobs Fri 3 20/25 1 Job Sat 4 Sun 5 Mon 6 Tue 7 6/6 1…" at bounding box center [245, 137] width 490 height 183
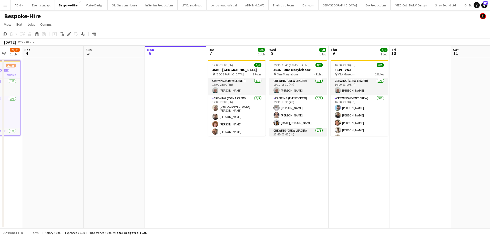
click at [231, 152] on app-date-cell "17:00-23:00 (6h) 6/6 3605 - Tower of London pin Tower of London 2 Roles Crewing…" at bounding box center [236, 143] width 61 height 170
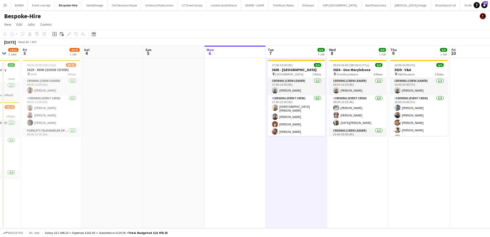
scroll to position [0, 133]
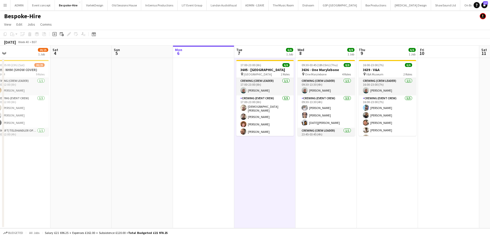
drag, startPoint x: 116, startPoint y: 135, endPoint x: 191, endPoint y: 129, distance: 75.2
click at [196, 137] on app-calendar-viewport "Wed 1 Thu 2 14/15 2 Jobs Fri 3 20/25 1 Job Sat 4 Sun 5 Mon 6 Tue 7 6/6 1 Job We…" at bounding box center [245, 137] width 490 height 183
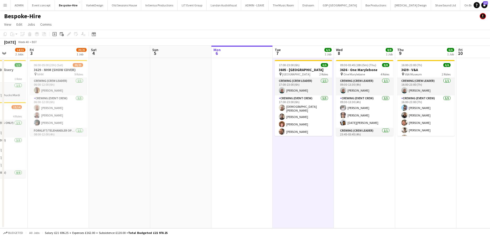
drag, startPoint x: 151, startPoint y: 136, endPoint x: 179, endPoint y: 136, distance: 28.2
click at [179, 136] on app-calendar-viewport "Tue 30 Wed 1 Thu 2 14/15 2 Jobs Fri 3 20/25 1 Job Sat 4 Sun 5 Mon 6 Tue 7 6/6 1…" at bounding box center [245, 137] width 490 height 183
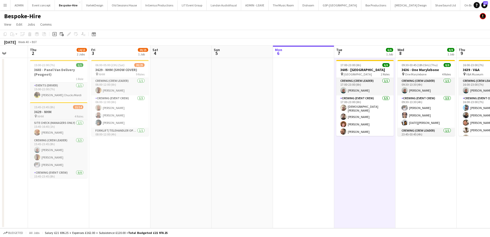
click at [36, 107] on span "15:45-23:45 (8h)" at bounding box center [44, 107] width 21 height 4
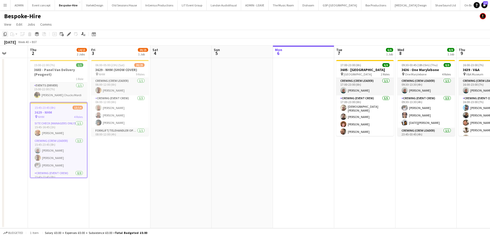
click at [6, 36] on icon at bounding box center [5, 34] width 3 height 4
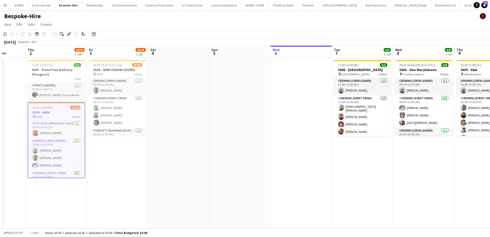
drag, startPoint x: 242, startPoint y: 156, endPoint x: 130, endPoint y: 132, distance: 114.3
click at [130, 132] on app-calendar-viewport "Mon 29 Tue 30 Wed 1 Thu 2 14/15 2 Jobs Fri 3 20/25 1 Job Sat 4 Sun 5 Mon 6 Tue …" at bounding box center [245, 137] width 490 height 183
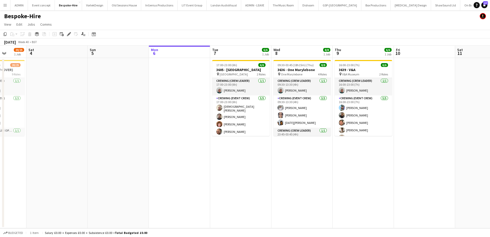
click at [237, 159] on app-date-cell "17:00-23:00 (6h) 6/6 3605 - Tower of London pin Tower of London 2 Roles Crewing…" at bounding box center [240, 143] width 61 height 170
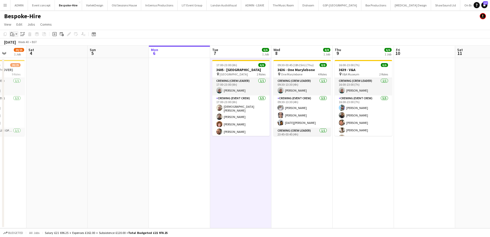
click at [14, 34] on icon "Paste" at bounding box center [12, 34] width 4 height 4
click at [18, 43] on link "Paste Ctrl+V" at bounding box center [38, 44] width 48 height 5
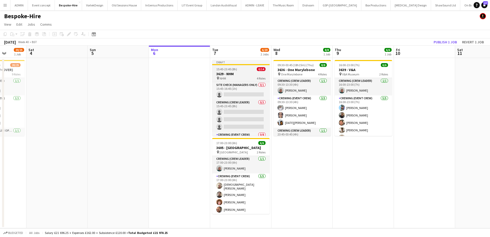
click at [218, 68] on span "15:45-23:45 (8h)" at bounding box center [227, 69] width 21 height 4
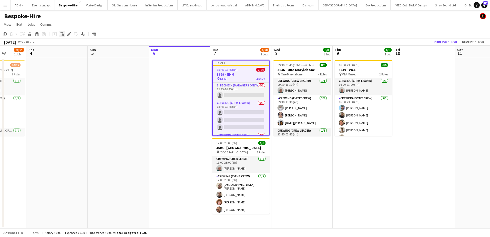
click at [62, 36] on icon at bounding box center [63, 35] width 2 height 2
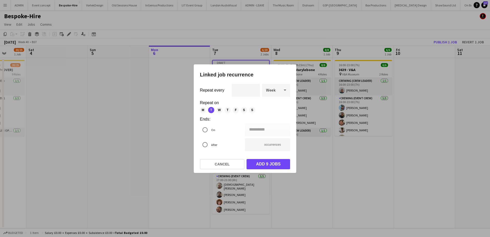
click at [155, 74] on div at bounding box center [245, 118] width 490 height 237
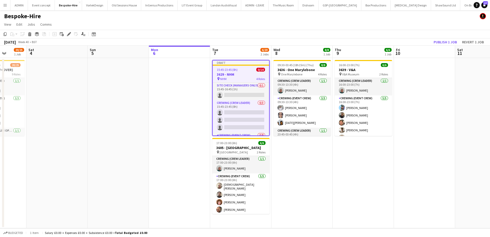
click at [229, 69] on span "15:45-23:45 (8h)" at bounding box center [227, 70] width 21 height 4
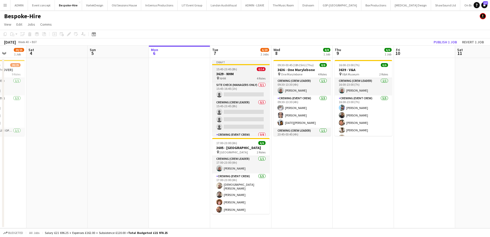
click at [224, 75] on h3 "3629 - NHM" at bounding box center [240, 74] width 57 height 5
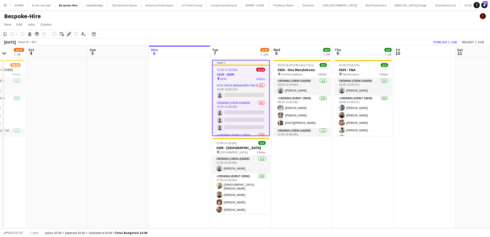
click at [69, 35] on icon at bounding box center [68, 34] width 3 height 3
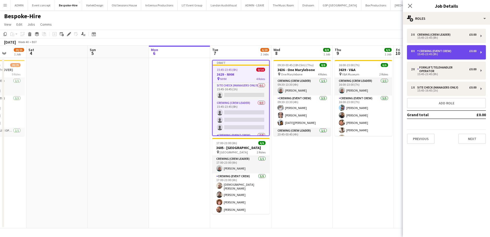
click at [442, 52] on div "Crewing (Event Crew)" at bounding box center [436, 51] width 36 height 4
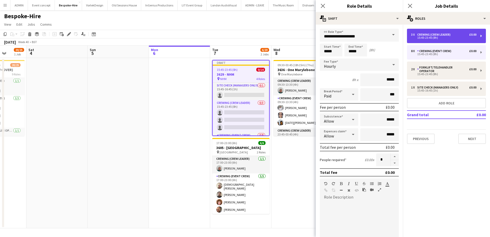
click at [436, 39] on div "15:45-23:45 (8h)" at bounding box center [443, 37] width 65 height 3
type input "**********"
type input "*"
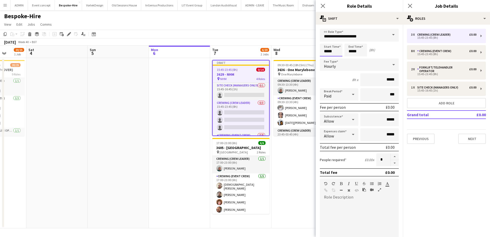
click at [326, 52] on input "*****" at bounding box center [331, 50] width 23 height 13
click at [326, 57] on div at bounding box center [326, 58] width 10 height 5
click at [334, 57] on div at bounding box center [336, 58] width 10 height 5
click at [335, 57] on div at bounding box center [336, 58] width 10 height 5
type input "*****"
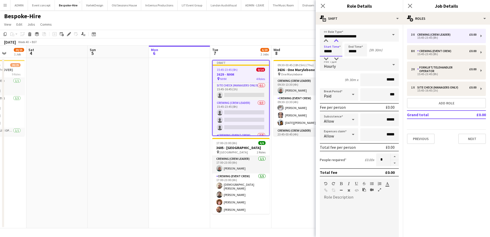
click at [338, 42] on div at bounding box center [336, 40] width 10 height 5
click at [348, 51] on input "*****" at bounding box center [356, 50] width 23 height 13
click at [351, 57] on div at bounding box center [351, 58] width 10 height 5
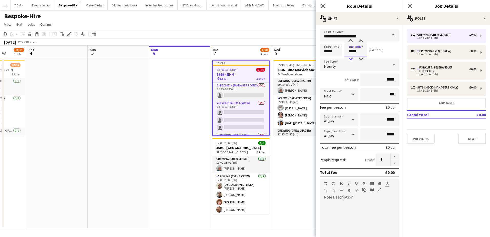
click at [351, 57] on div at bounding box center [351, 58] width 10 height 5
click at [352, 43] on div at bounding box center [351, 40] width 10 height 5
click at [351, 56] on div at bounding box center [351, 58] width 10 height 5
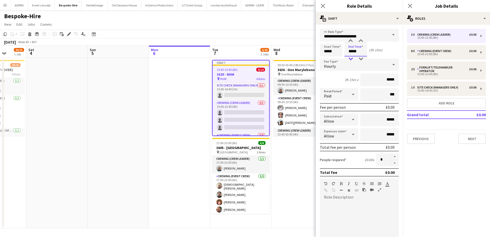
click at [351, 57] on div at bounding box center [351, 58] width 10 height 5
click at [360, 58] on div at bounding box center [361, 58] width 10 height 5
click at [352, 40] on div at bounding box center [351, 40] width 10 height 5
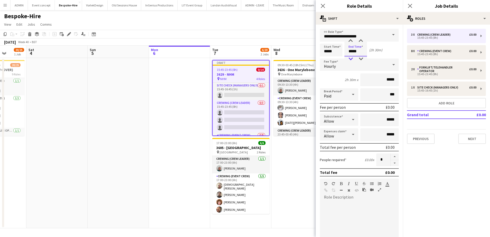
click at [351, 59] on div at bounding box center [351, 58] width 10 height 5
click at [360, 59] on div at bounding box center [361, 58] width 10 height 5
type input "*****"
click at [360, 59] on div at bounding box center [361, 58] width 10 height 5
click at [291, 154] on app-date-cell "09:30-03:45 (18h15m) (Thu) 8/8 3636 - One Marylebone pin One Marylebone 4 Roles…" at bounding box center [302, 143] width 61 height 170
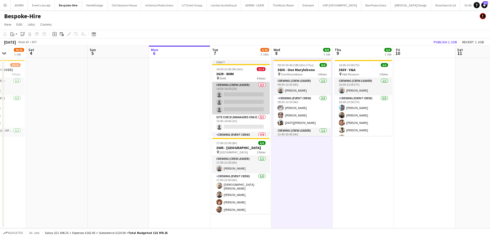
click at [238, 102] on app-card-role "Crewing (Crew Leader) 0/3 14:30-16:30 (2h) single-neutral-actions single-neutra…" at bounding box center [240, 98] width 57 height 32
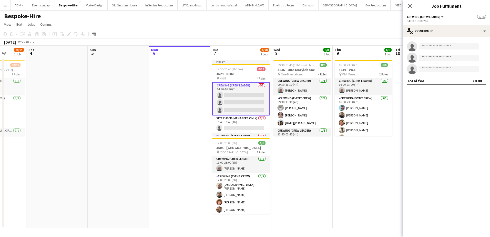
click at [436, 39] on div "single-neutral-actions single-neutral-actions single-neutral-actions Total fee …" at bounding box center [446, 63] width 87 height 52
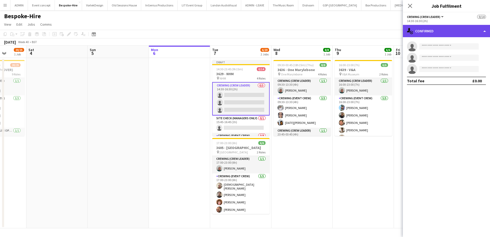
click at [448, 35] on div "single-neutral-actions-check-2 Confirmed" at bounding box center [446, 31] width 87 height 12
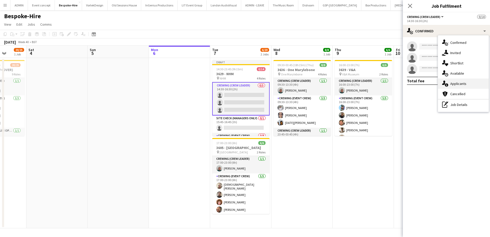
click at [467, 85] on div "single-neutral-actions-information Applicants" at bounding box center [463, 83] width 51 height 10
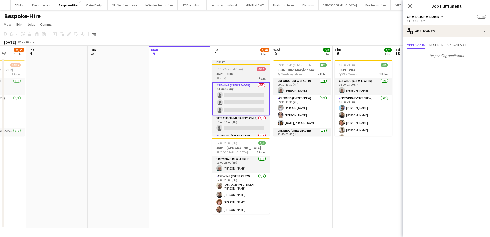
click at [231, 76] on h3 "3629 - NHM" at bounding box center [240, 74] width 57 height 5
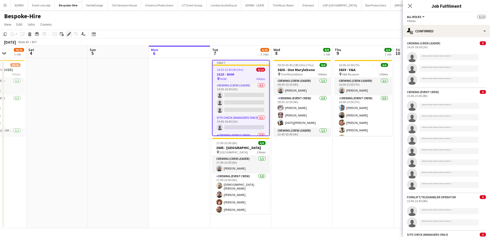
click at [67, 34] on icon "Edit" at bounding box center [69, 34] width 4 height 4
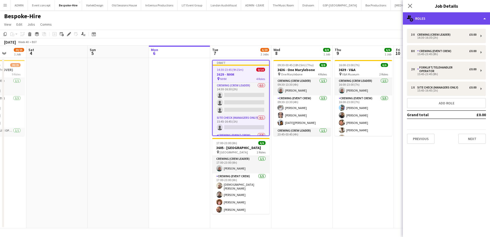
click at [455, 15] on div "multiple-users-add Roles" at bounding box center [446, 18] width 87 height 12
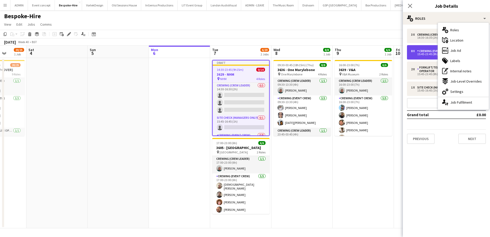
click at [424, 52] on div "Crewing (Event Crew)" at bounding box center [436, 51] width 36 height 4
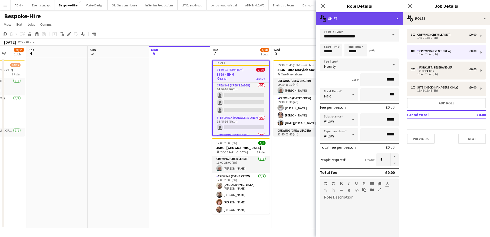
click at [377, 21] on div "multiple-actions-text Shift" at bounding box center [359, 18] width 87 height 12
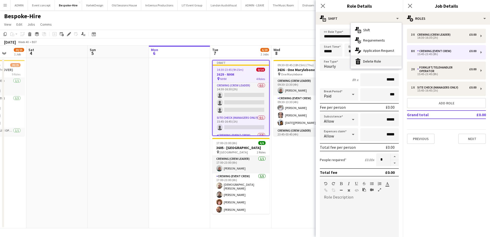
click at [376, 61] on div "bin-2 Delete Role" at bounding box center [376, 61] width 51 height 10
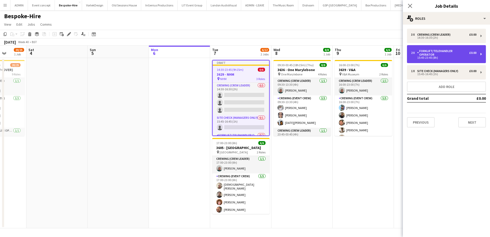
click at [432, 50] on div "Forklift/Telehandler operator" at bounding box center [444, 52] width 52 height 7
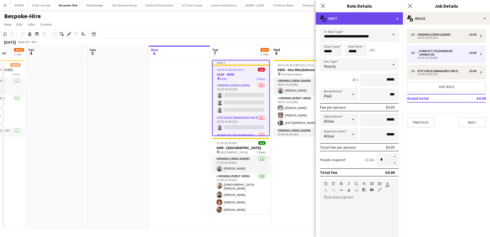
click at [378, 21] on div "multiple-actions-text Shift" at bounding box center [359, 18] width 87 height 12
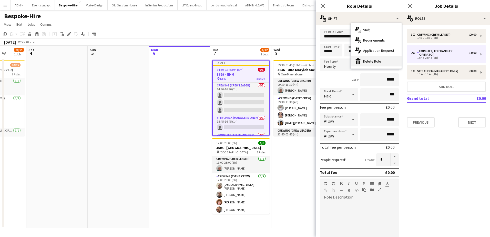
click at [381, 59] on div "bin-2 Delete Role" at bounding box center [376, 61] width 51 height 10
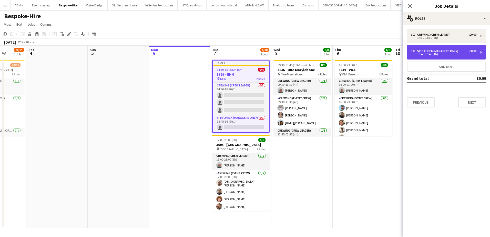
click at [426, 53] on div "15:45-16:45 (1h)" at bounding box center [443, 54] width 65 height 3
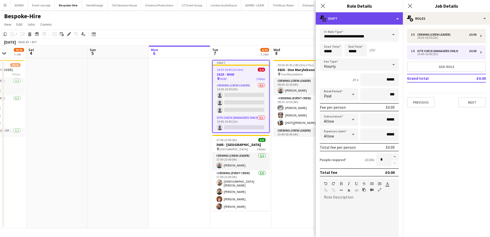
click at [373, 19] on div "multiple-actions-text Shift" at bounding box center [359, 18] width 87 height 12
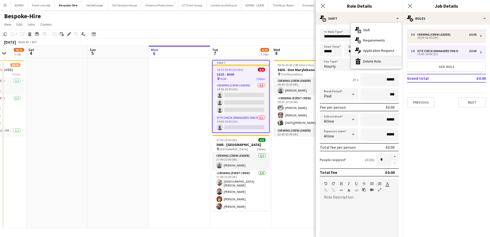
click at [384, 62] on div "bin-2 Delete Role" at bounding box center [376, 61] width 51 height 10
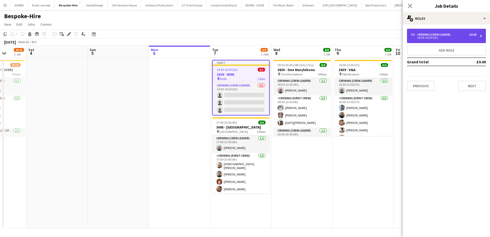
click at [460, 37] on div "14:30-16:30 (2h)" at bounding box center [443, 37] width 65 height 3
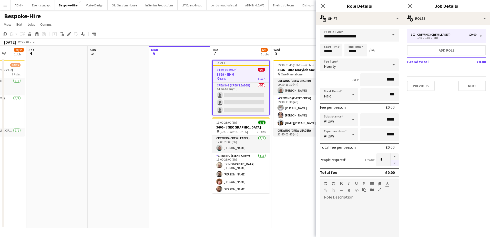
click at [391, 164] on button "button" at bounding box center [395, 163] width 8 height 6
type input "*"
click at [298, 166] on app-date-cell "09:30-03:45 (18h15m) (Thu) 8/8 3636 - One Marylebone pin One Marylebone 4 Roles…" at bounding box center [302, 143] width 61 height 170
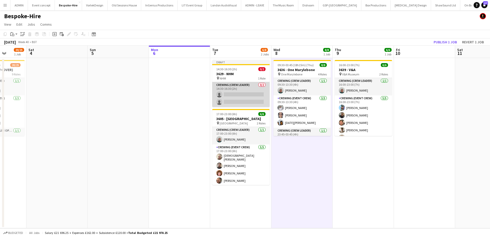
click at [241, 101] on app-card-role "Crewing (Crew Leader) 0/2 14:30-16:30 (2h) single-neutral-actions single-neutra…" at bounding box center [240, 94] width 57 height 25
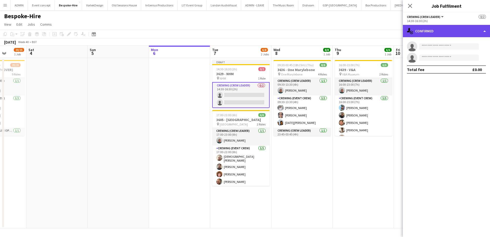
click at [467, 26] on div "single-neutral-actions-check-2 Confirmed" at bounding box center [446, 31] width 87 height 12
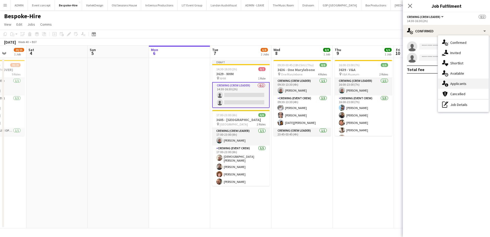
click at [472, 81] on div "single-neutral-actions-information Applicants" at bounding box center [463, 83] width 51 height 10
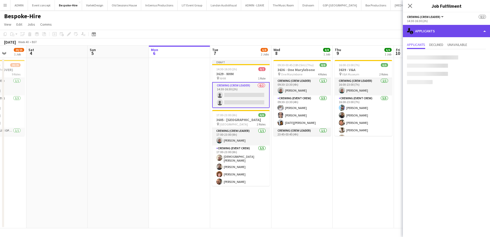
click at [455, 33] on div "single-neutral-actions-information Applicants" at bounding box center [446, 31] width 87 height 12
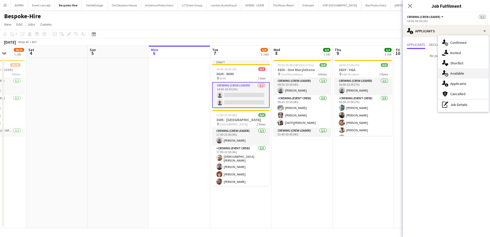
click at [463, 75] on span "Available" at bounding box center [458, 73] width 14 height 5
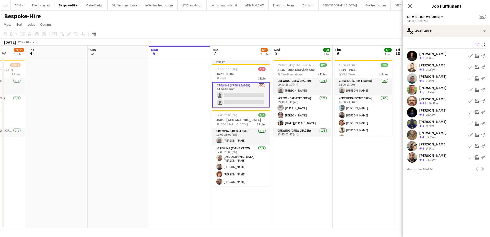
click at [434, 65] on div "Christopher Lane" at bounding box center [433, 65] width 27 height 5
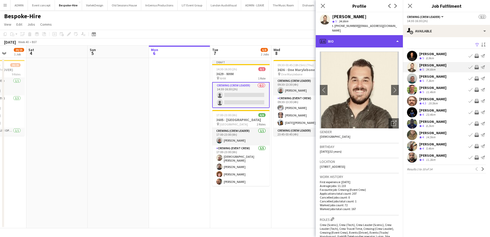
click at [360, 36] on div "profile Bio" at bounding box center [359, 41] width 87 height 12
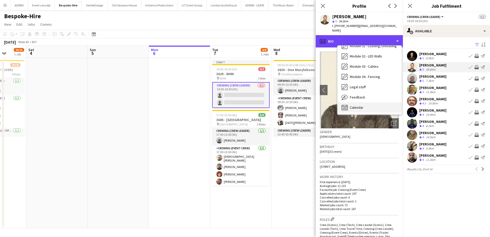
scroll to position [110, 0]
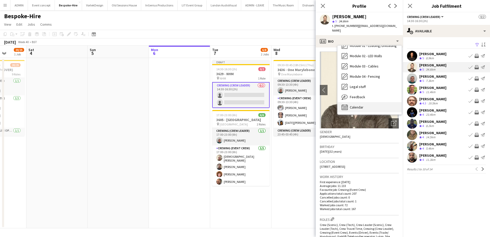
click at [367, 102] on div "Calendar Calendar" at bounding box center [370, 107] width 64 height 10
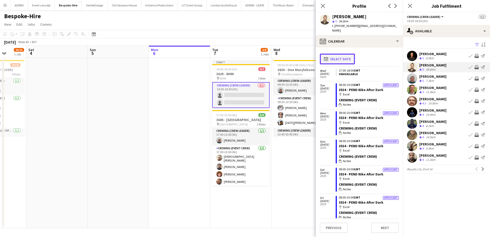
click at [346, 57] on button "calendar-full Select date" at bounding box center [337, 59] width 35 height 11
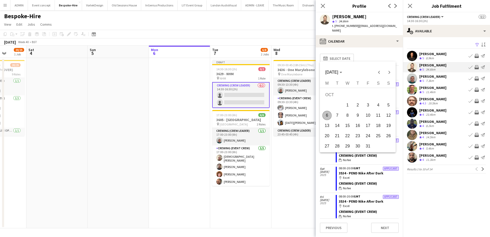
click at [325, 116] on span "6" at bounding box center [327, 115] width 9 height 9
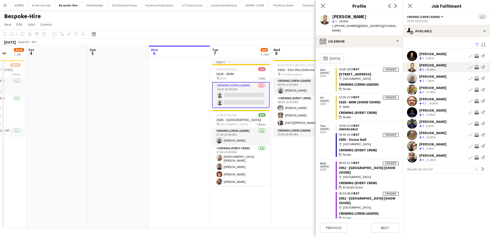
click at [444, 76] on div "[PERSON_NAME]" at bounding box center [433, 76] width 27 height 5
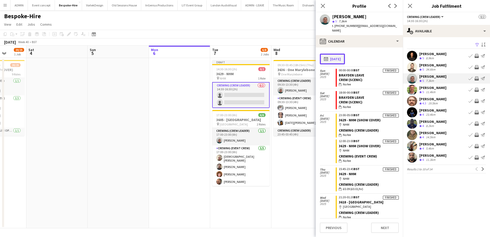
click at [335, 55] on button "calendar-full 06-10-2025" at bounding box center [332, 59] width 25 height 11
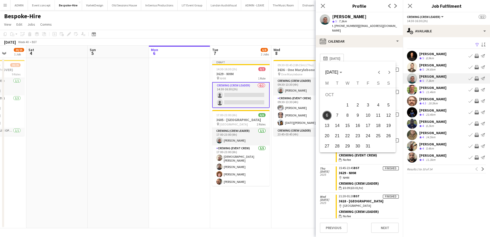
click at [211, 74] on div at bounding box center [245, 118] width 490 height 237
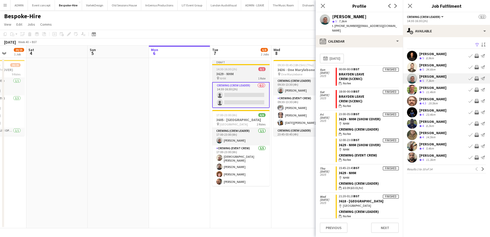
click at [227, 71] on app-job-card "Draft 14:30-16:30 (2h) 0/2 3629 - NHM pin NHM 1 Role Crewing (Crew Leader) 0/2 …" at bounding box center [240, 84] width 57 height 48
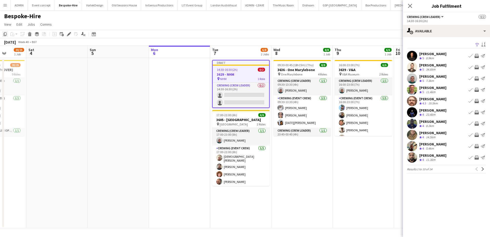
click at [6, 35] on icon "Copy" at bounding box center [5, 34] width 4 height 4
click at [159, 79] on app-date-cell at bounding box center [179, 143] width 61 height 170
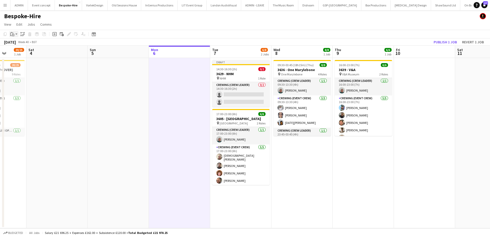
click at [13, 35] on icon at bounding box center [13, 34] width 1 height 0
click at [17, 44] on link "Paste Ctrl+V" at bounding box center [38, 44] width 48 height 5
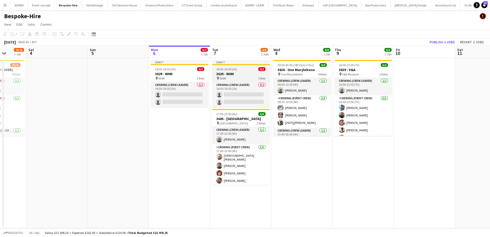
click at [222, 66] on app-job-card "Draft 14:30-16:30 (2h) 0/2 3629 - NHM pin NHM 1 Role Crewing (Crew Leader) 0/2 …" at bounding box center [240, 83] width 57 height 47
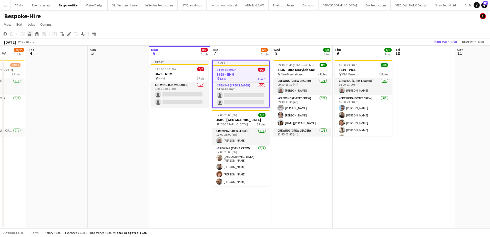
click at [30, 33] on icon at bounding box center [29, 32] width 3 height 1
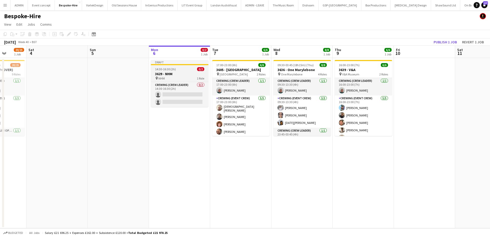
click at [175, 75] on h3 "3629 - NHM" at bounding box center [179, 74] width 57 height 5
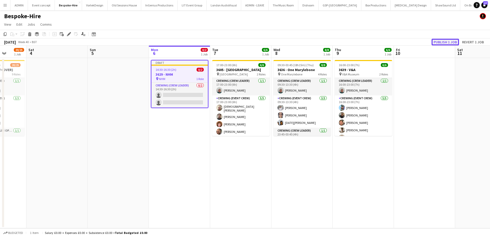
click at [447, 43] on button "Publish 1 job" at bounding box center [445, 42] width 27 height 7
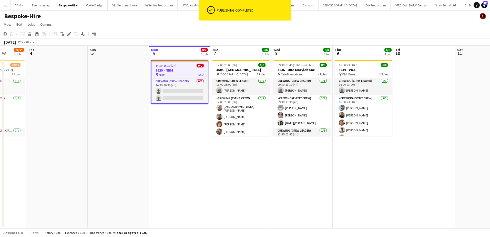
click at [170, 70] on h3 "3629 - NHM" at bounding box center [180, 70] width 56 height 5
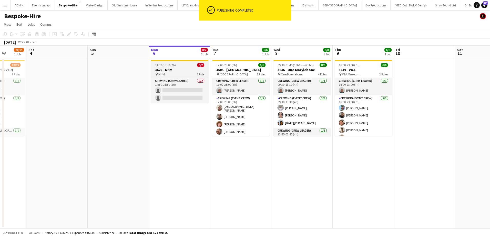
click at [168, 74] on div "pin NHM 1 Role" at bounding box center [179, 74] width 57 height 4
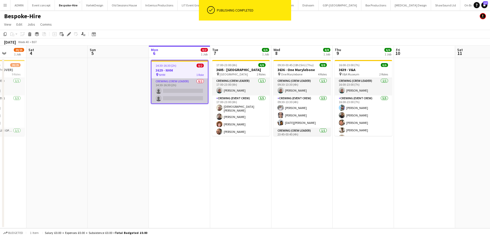
click at [183, 89] on app-card-role "Crewing (Crew Leader) 0/2 14:30-16:30 (2h) single-neutral-actions single-neutra…" at bounding box center [180, 90] width 56 height 25
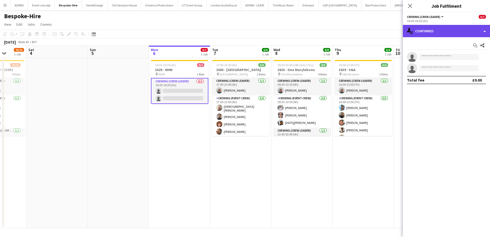
click at [449, 35] on div "single-neutral-actions-check-2 Confirmed" at bounding box center [446, 31] width 87 height 12
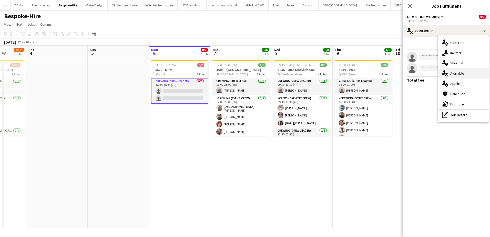
click at [463, 72] on span "Available" at bounding box center [458, 73] width 14 height 5
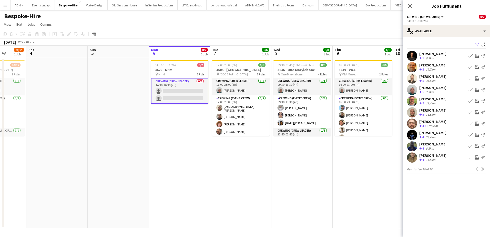
click at [448, 77] on div "Christopher Lane Crew rating 5 34.6km Book crew Invite crew Send notification" at bounding box center [446, 78] width 87 height 10
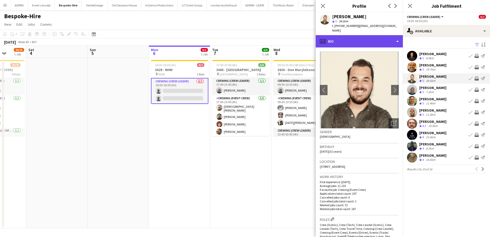
click at [369, 35] on div "profile Bio" at bounding box center [359, 41] width 87 height 12
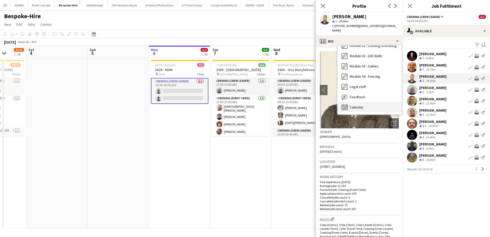
click at [366, 102] on div "Calendar Calendar" at bounding box center [370, 107] width 64 height 10
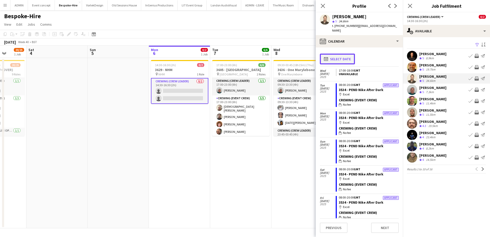
click at [343, 56] on button "calendar-full Select date" at bounding box center [337, 59] width 35 height 11
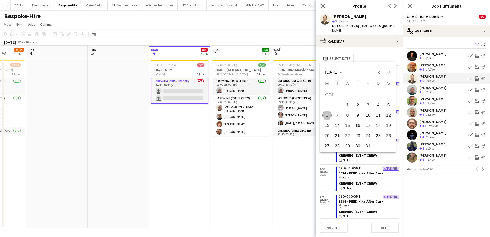
click at [328, 112] on span "6" at bounding box center [327, 115] width 9 height 9
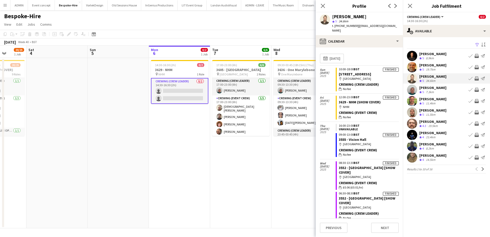
click at [429, 91] on div "7.3km" at bounding box center [430, 92] width 10 height 4
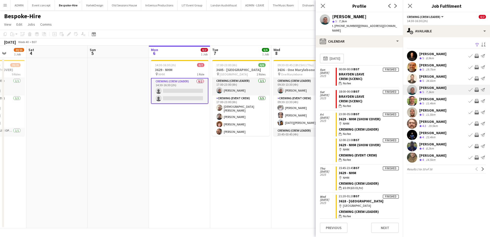
click at [433, 102] on div "11.4km" at bounding box center [431, 103] width 12 height 4
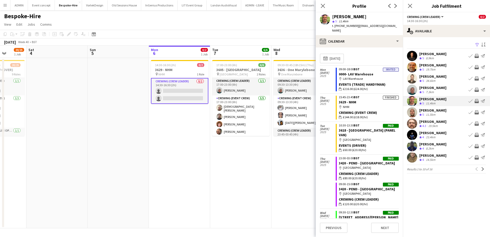
click at [433, 113] on div "11.5km" at bounding box center [431, 115] width 12 height 4
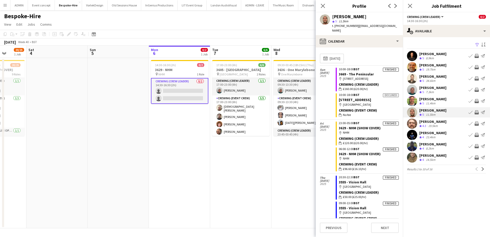
click at [431, 125] on div "19.5km" at bounding box center [434, 126] width 12 height 4
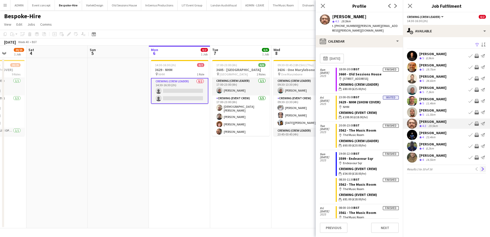
click at [484, 168] on app-icon "Next" at bounding box center [484, 169] width 4 height 4
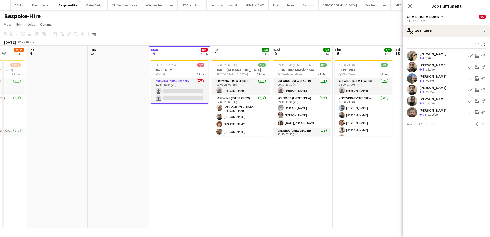
click at [441, 54] on div "[PERSON_NAME]" at bounding box center [433, 54] width 27 height 5
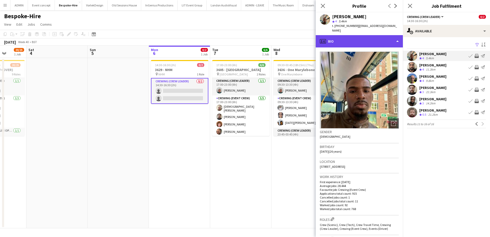
click at [389, 37] on div "profile Bio" at bounding box center [359, 41] width 87 height 12
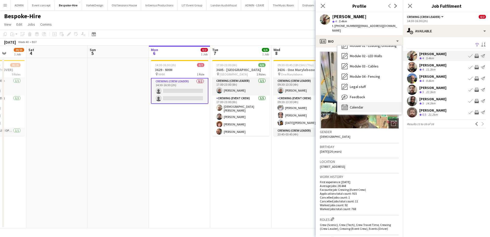
click at [368, 102] on div "Calendar Calendar" at bounding box center [370, 107] width 64 height 10
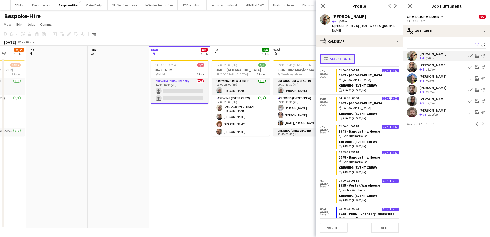
click at [341, 54] on button "calendar-full Select date" at bounding box center [337, 59] width 35 height 11
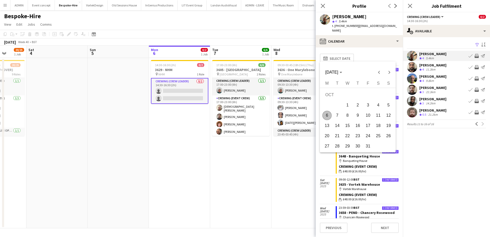
click at [328, 114] on span "6" at bounding box center [327, 115] width 9 height 9
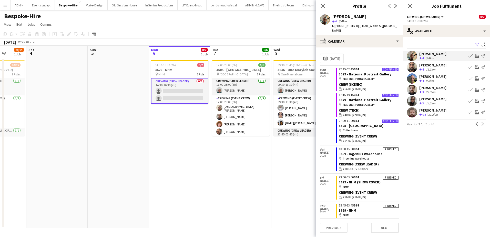
click at [477, 55] on app-icon "Invite crew" at bounding box center [477, 56] width 4 height 4
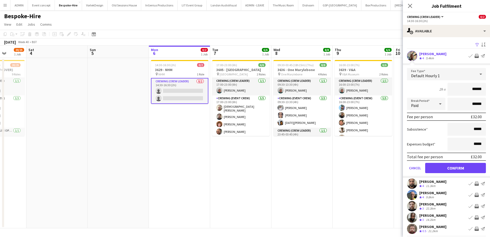
drag, startPoint x: 464, startPoint y: 88, endPoint x: 488, endPoint y: 88, distance: 24.1
click at [488, 88] on mat-expansion-panel "users Available Filter Sort asc Stephon Johnson Crew rating 4 5.4km Book crew I…" at bounding box center [446, 137] width 87 height 200
type input "***"
click at [469, 170] on button "Confirm" at bounding box center [456, 168] width 61 height 10
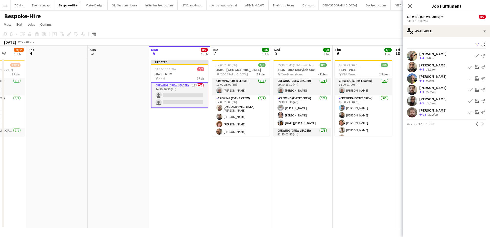
click at [432, 55] on div "[PERSON_NAME]" at bounding box center [433, 54] width 27 height 5
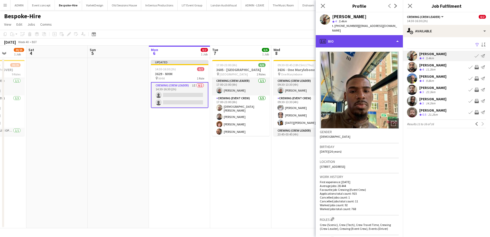
click at [378, 41] on div "profile Bio" at bounding box center [359, 41] width 87 height 12
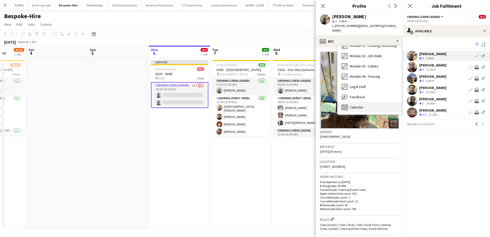
click at [361, 105] on span "Calendar" at bounding box center [357, 107] width 14 height 5
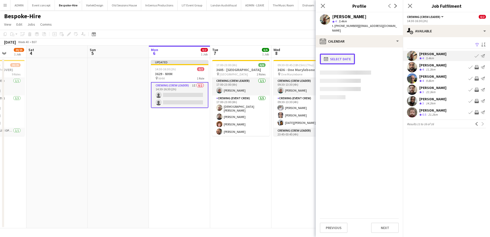
click at [333, 54] on button "calendar-full Select date" at bounding box center [337, 59] width 35 height 11
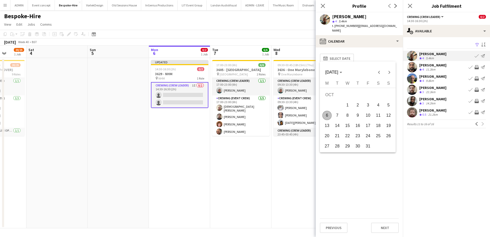
click at [329, 114] on span "6" at bounding box center [327, 115] width 9 height 9
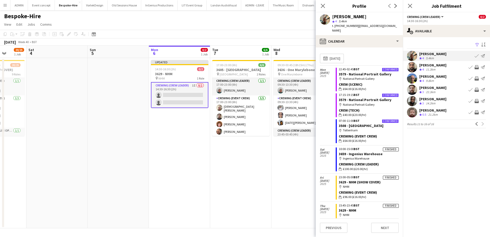
click at [476, 89] on app-icon "Invite crew" at bounding box center [477, 90] width 4 height 4
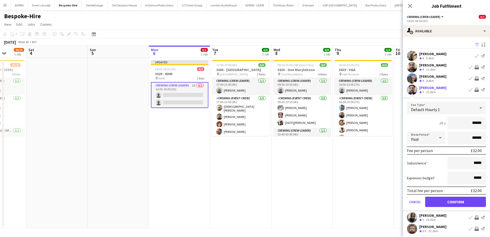
drag, startPoint x: 467, startPoint y: 123, endPoint x: 481, endPoint y: 123, distance: 13.6
click at [481, 123] on input "******" at bounding box center [467, 123] width 38 height 13
type input "***"
click at [462, 200] on button "Confirm" at bounding box center [456, 202] width 61 height 10
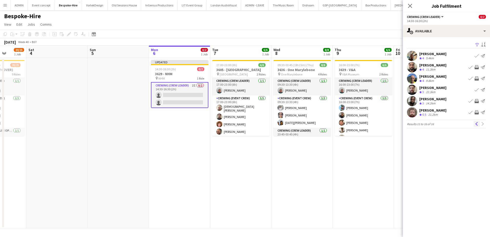
click at [477, 124] on app-icon "Previous" at bounding box center [477, 124] width 4 height 4
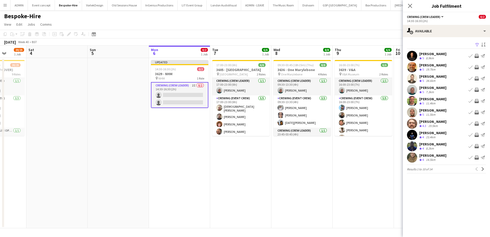
click at [438, 67] on div "Shane King Crew rating 5 19.7km Book crew Invite crew Send notification" at bounding box center [446, 67] width 87 height 10
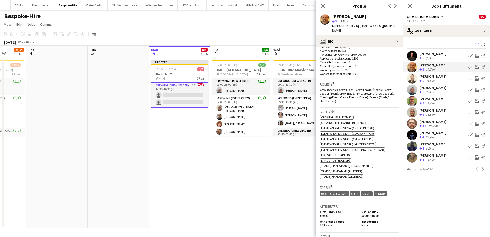
scroll to position [154, 0]
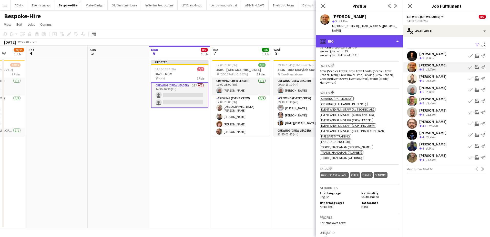
click at [365, 36] on div "profile Bio" at bounding box center [359, 41] width 87 height 12
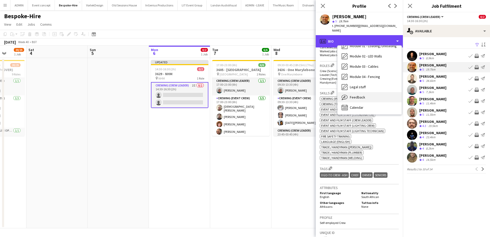
scroll to position [110, 0]
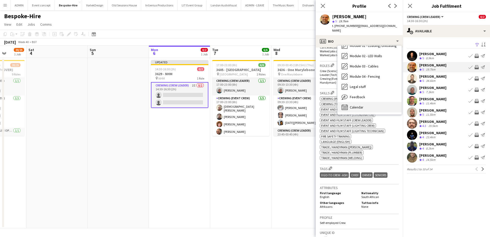
click at [360, 105] on span "Calendar" at bounding box center [357, 107] width 14 height 5
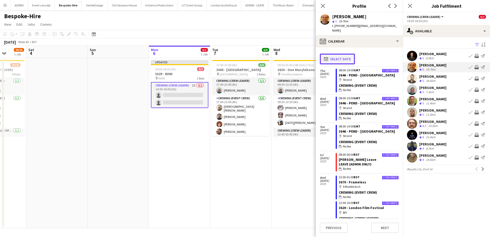
click at [346, 55] on button "calendar-full Select date" at bounding box center [337, 59] width 35 height 11
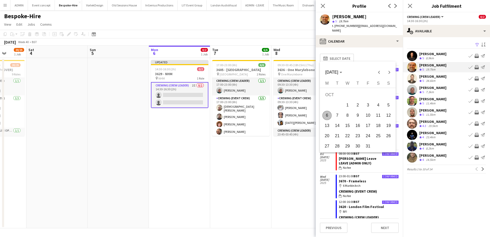
click at [329, 117] on span "6" at bounding box center [327, 115] width 9 height 9
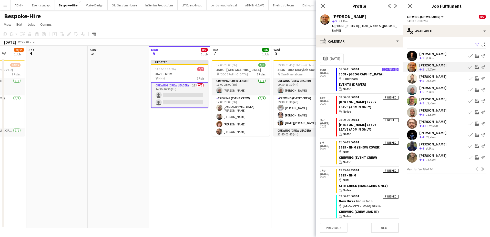
click at [476, 65] on app-icon "Invite crew" at bounding box center [477, 67] width 4 height 4
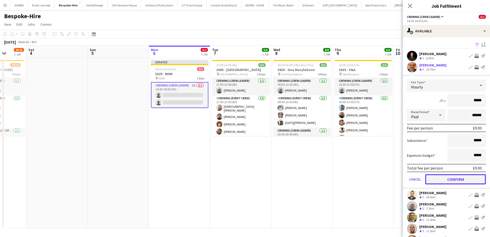
click at [455, 176] on button "Confirm" at bounding box center [456, 179] width 61 height 10
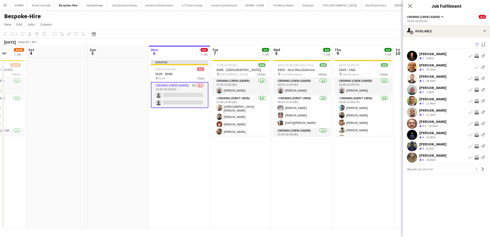
click at [433, 112] on div "Stephen Lyle" at bounding box center [433, 110] width 27 height 5
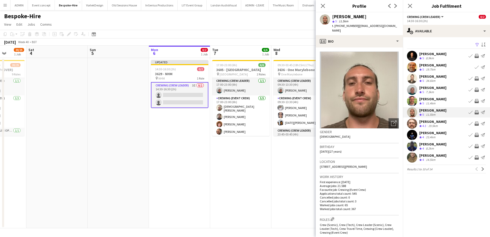
click at [477, 113] on app-icon "Invite crew" at bounding box center [477, 112] width 4 height 4
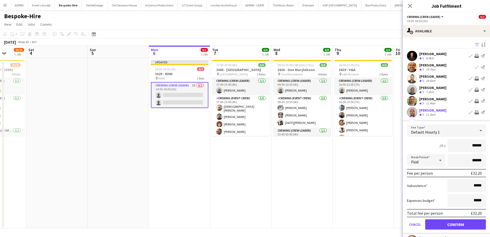
drag, startPoint x: 468, startPoint y: 147, endPoint x: 487, endPoint y: 148, distance: 18.7
click at [487, 148] on mat-expansion-panel "users Available Filter Sort asc Ash Grimmer Crew rating 5 8.9km Book crew Invit…" at bounding box center [446, 137] width 87 height 200
type input "***"
click at [463, 226] on button "Confirm" at bounding box center [456, 224] width 61 height 10
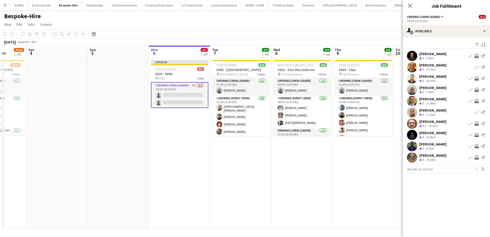
click at [479, 90] on app-icon "Invite crew" at bounding box center [477, 90] width 4 height 4
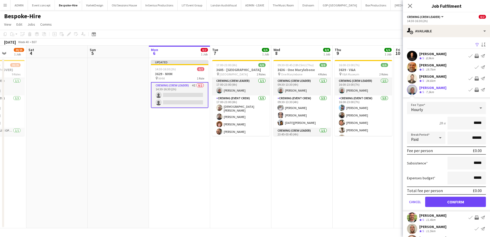
drag, startPoint x: 481, startPoint y: 124, endPoint x: 485, endPoint y: 124, distance: 4.6
click at [485, 124] on form "Fee Type Hourly 2h x ***** Break Period Paid ****** Fee per person £0.00 Subsis…" at bounding box center [446, 157] width 87 height 110
type input "**"
type input "*****"
click at [448, 200] on button "Confirm" at bounding box center [456, 202] width 61 height 10
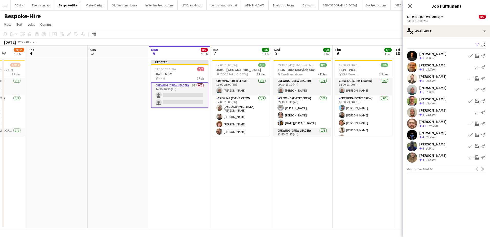
click at [359, 179] on app-date-cell "16:00-23:00 (7h) 6/6 3639 - V&A pin V&A Museum 2 Roles Crewing (Crew Leader) 1/…" at bounding box center [363, 143] width 61 height 170
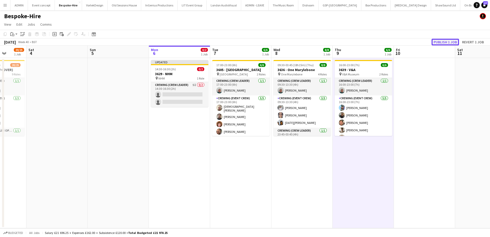
click at [445, 43] on button "Publish 1 job" at bounding box center [445, 42] width 27 height 7
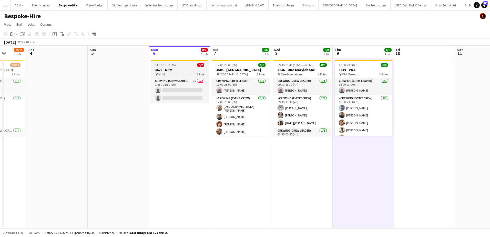
click at [163, 67] on h3 "3629 - NHM" at bounding box center [179, 69] width 57 height 5
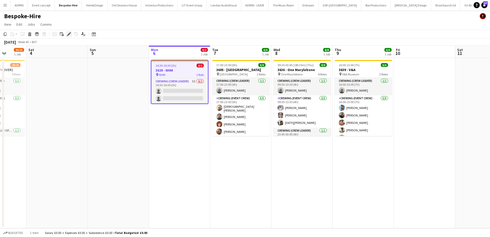
click at [68, 34] on icon "Edit" at bounding box center [69, 34] width 4 height 4
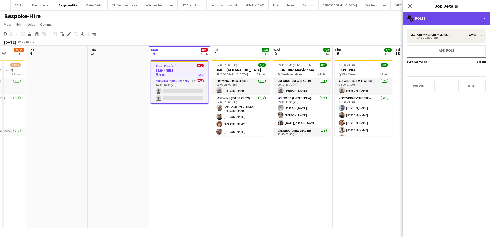
click at [452, 18] on div "multiple-users-add Roles" at bounding box center [446, 18] width 87 height 12
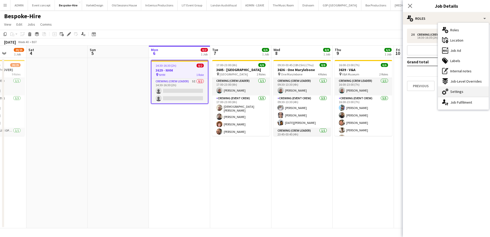
click at [459, 92] on span "Settings" at bounding box center [457, 91] width 13 height 5
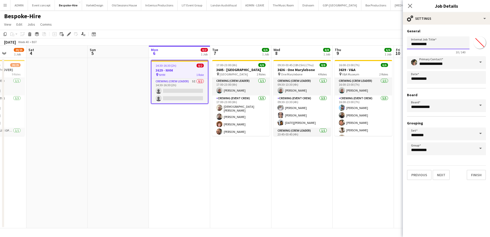
click at [415, 44] on input "**********" at bounding box center [438, 42] width 63 height 13
type input "*********"
click at [133, 132] on app-date-cell at bounding box center [118, 143] width 61 height 170
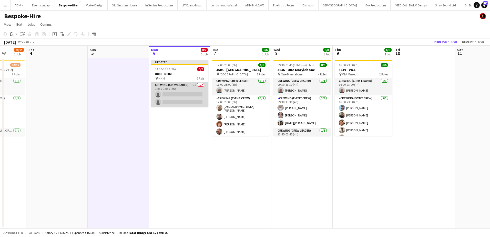
click at [175, 99] on app-card-role "Crewing (Crew Leader) 5I 0/2 14:30-16:30 (2h) single-neutral-actions single-neu…" at bounding box center [179, 94] width 57 height 25
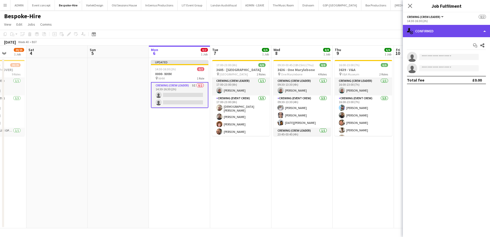
click at [441, 33] on div "single-neutral-actions-check-2 Confirmed" at bounding box center [446, 31] width 87 height 12
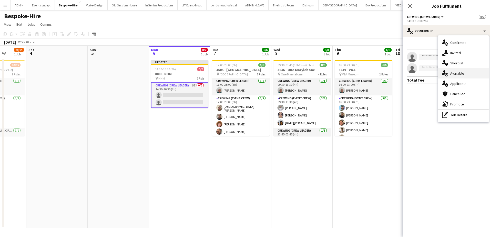
click at [459, 75] on span "Available" at bounding box center [458, 73] width 14 height 5
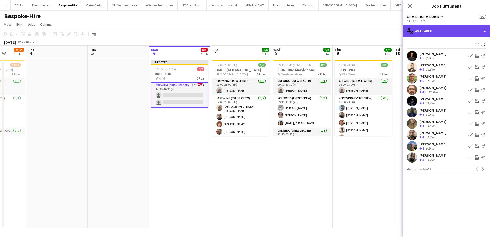
click at [448, 31] on div "single-neutral-actions-upload Available" at bounding box center [446, 31] width 87 height 12
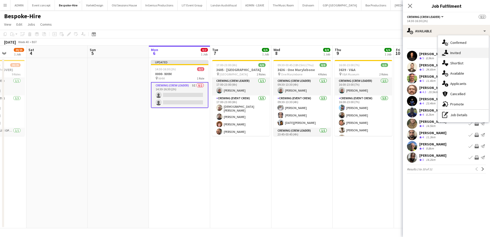
click at [456, 52] on span "Invited" at bounding box center [456, 53] width 11 height 5
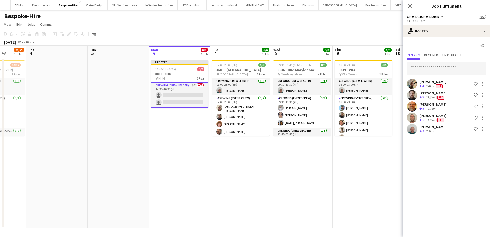
click at [426, 125] on div "[PERSON_NAME]" at bounding box center [433, 127] width 27 height 5
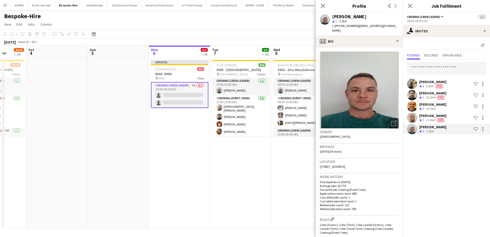
click at [366, 29] on div "Brayden Davison star 5 7.3km t. +447464237677 | braydendavison@hotmail.com" at bounding box center [359, 23] width 87 height 23
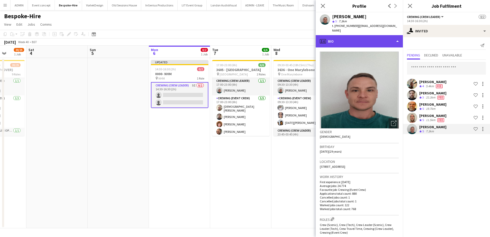
click at [366, 35] on div "profile Bio" at bounding box center [359, 41] width 87 height 12
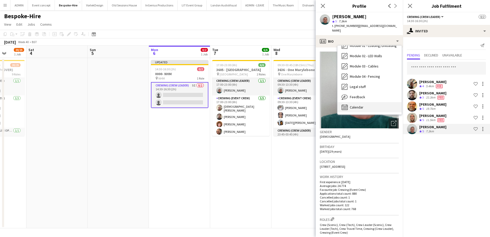
click at [360, 105] on div "Calendar Calendar" at bounding box center [370, 107] width 64 height 10
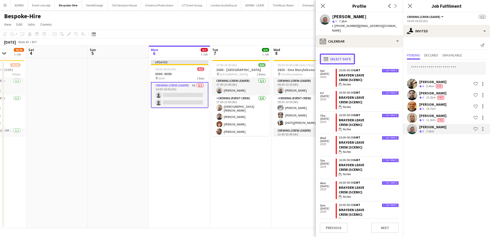
click at [335, 54] on button "calendar-full Select date" at bounding box center [337, 59] width 35 height 11
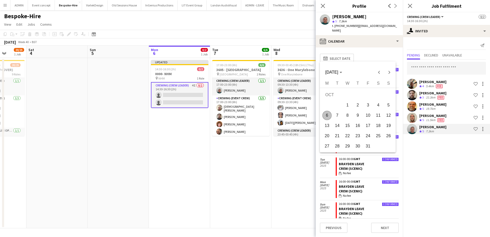
click at [325, 112] on span "6" at bounding box center [327, 115] width 9 height 9
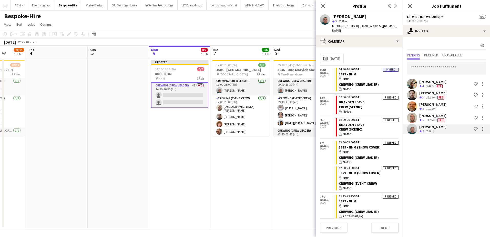
click at [263, 175] on app-date-cell "17:00-23:00 (6h) 6/6 3605 - Tower of London pin Tower of London 2 Roles Crewing…" at bounding box center [240, 143] width 61 height 170
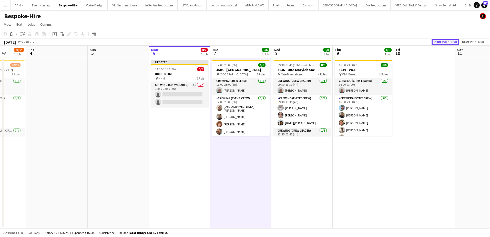
click at [443, 42] on button "Publish 1 job" at bounding box center [445, 42] width 27 height 7
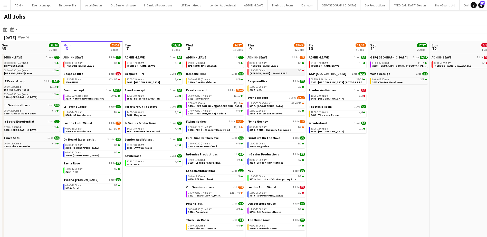
click at [262, 72] on span "[PERSON_NAME] UNAVAILABLE" at bounding box center [267, 73] width 37 height 3
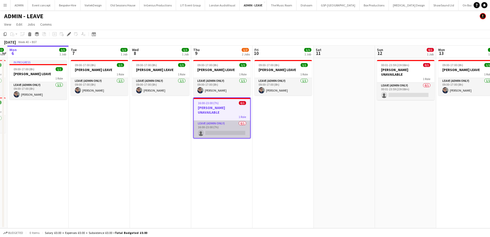
click at [229, 125] on app-card-role "Leave (admin only) 0/1 16:00-23:00 (7h) single-neutral-actions" at bounding box center [222, 129] width 56 height 17
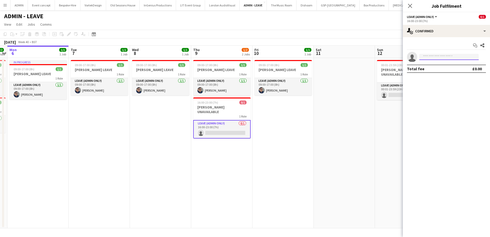
click at [429, 58] on input at bounding box center [450, 57] width 60 height 6
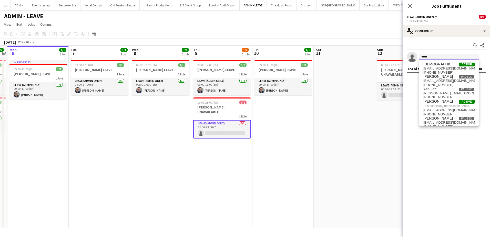
type input "*****"
click at [329, 109] on app-date-cell at bounding box center [344, 143] width 61 height 170
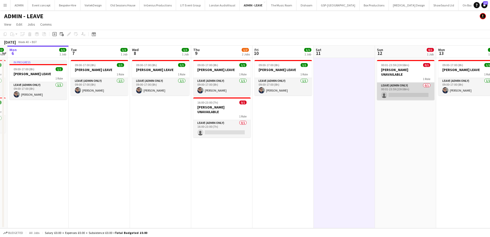
click at [410, 87] on app-card-role "Leave (admin only) 0/1 00:01-23:59 (23h58m) single-neutral-actions" at bounding box center [405, 91] width 57 height 17
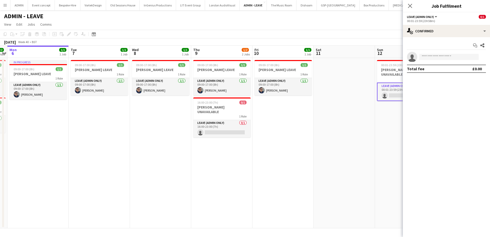
click at [441, 52] on app-invite-slot "single-neutral-actions" at bounding box center [446, 57] width 87 height 10
click at [441, 54] on input at bounding box center [450, 57] width 60 height 6
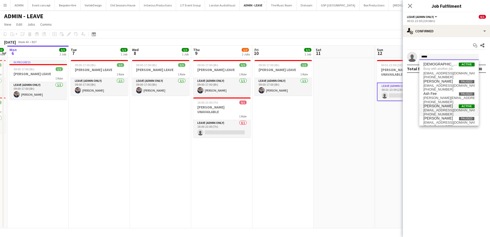
type input "*****"
click at [442, 107] on span "[PERSON_NAME]" at bounding box center [439, 106] width 30 height 4
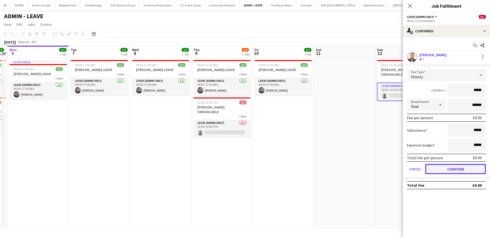
click at [449, 167] on button "Confirm" at bounding box center [456, 169] width 61 height 10
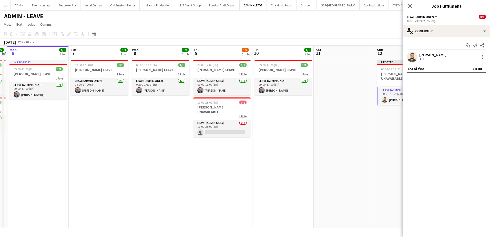
click at [321, 114] on app-date-cell at bounding box center [344, 143] width 61 height 170
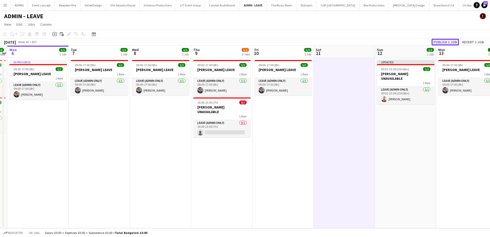
click at [438, 41] on button "Publish 1 job" at bounding box center [445, 42] width 27 height 7
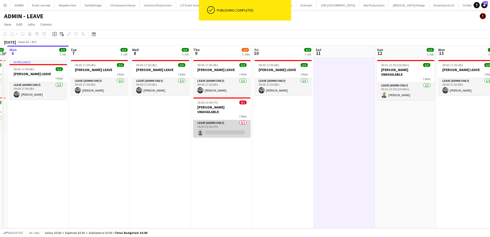
click at [234, 122] on app-card-role "Leave (admin only) 0/1 16:00-23:00 (7h) single-neutral-actions" at bounding box center [221, 128] width 57 height 17
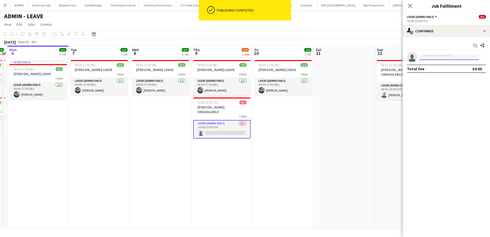
click at [436, 59] on input at bounding box center [450, 57] width 60 height 6
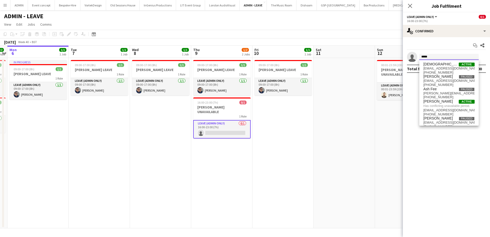
type input "*****"
click at [367, 129] on app-date-cell at bounding box center [344, 143] width 61 height 170
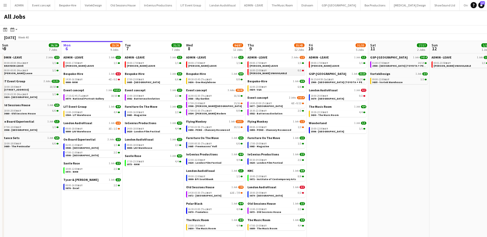
click at [278, 73] on link "16:00-23:00 BST 0/1 [PERSON_NAME] UNAVAILABLE" at bounding box center [276, 72] width 54 height 6
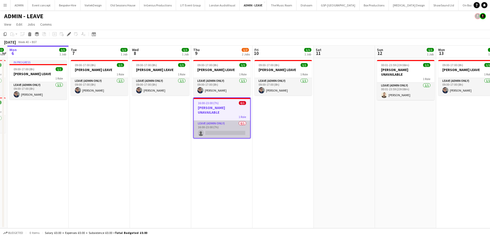
click at [225, 126] on app-card-role "Leave (admin only) 0/1 16:00-23:00 (7h) single-neutral-actions" at bounding box center [222, 129] width 56 height 17
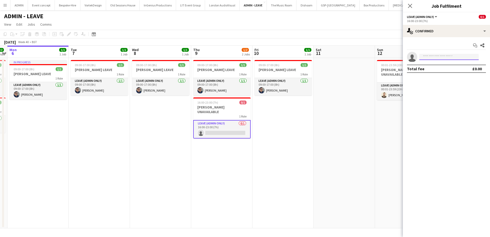
click at [443, 58] on input at bounding box center [450, 57] width 60 height 6
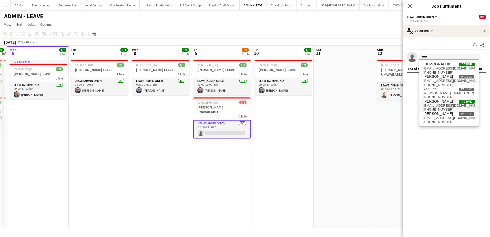
type input "*****"
click at [441, 105] on span "[EMAIL_ADDRESS][DOMAIN_NAME]" at bounding box center [449, 106] width 51 height 4
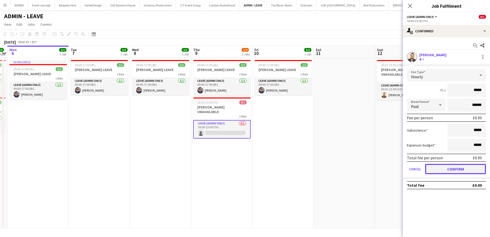
click at [453, 171] on button "Confirm" at bounding box center [456, 169] width 61 height 10
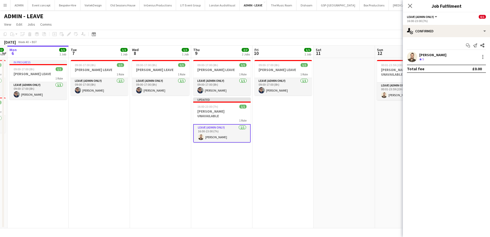
click at [336, 137] on app-date-cell at bounding box center [344, 143] width 61 height 170
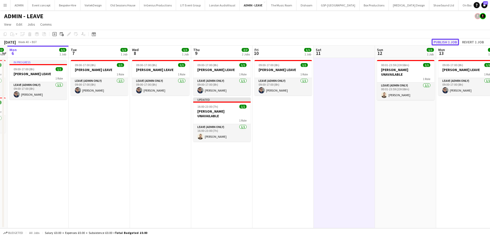
click at [449, 40] on button "Publish 1 job" at bounding box center [445, 42] width 27 height 7
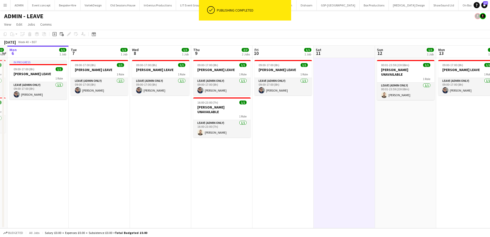
click at [279, 155] on app-date-cell "09:00-17:00 (8h) 1/1 [PERSON_NAME] LEAVE 1 Role Leave (admin only) [DATE] 09:00…" at bounding box center [283, 143] width 61 height 170
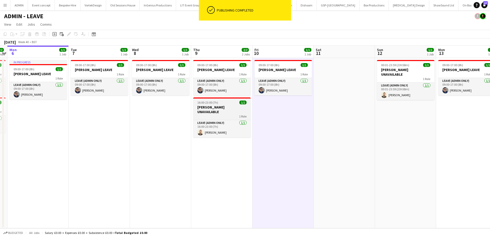
click at [210, 101] on span "16:00-23:00 (7h)" at bounding box center [208, 103] width 21 height 4
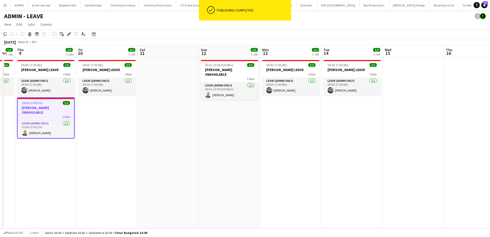
drag, startPoint x: 330, startPoint y: 144, endPoint x: 153, endPoint y: 126, distance: 177.4
click at [153, 126] on app-calendar-viewport "Mon 6 1/1 1 Job Tue 7 1/1 1 Job Wed 8 1/1 1 Job Thu 9 2/2 2 Jobs Fri 10 1/1 1 J…" at bounding box center [245, 137] width 490 height 183
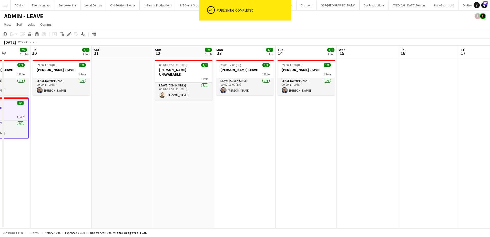
scroll to position [0, 172]
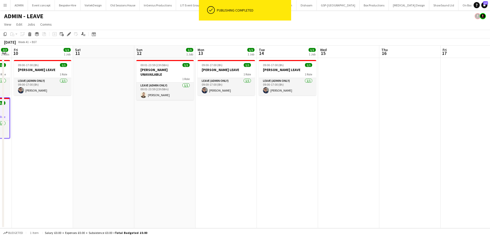
drag, startPoint x: 329, startPoint y: 152, endPoint x: 203, endPoint y: 142, distance: 126.4
click at [203, 142] on app-calendar-viewport "Tue 7 1/1 1 Job Wed 8 1/1 1 Job Thu 9 2/2 2 Jobs Fri 10 1/1 1 Job Sat 11 Sun 12…" at bounding box center [245, 137] width 490 height 183
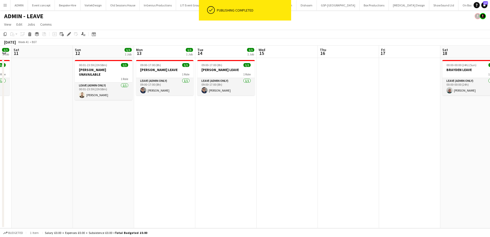
click at [354, 88] on app-date-cell at bounding box center [348, 143] width 61 height 170
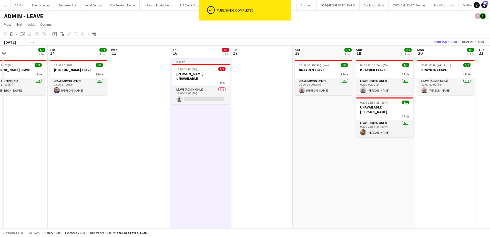
scroll to position [0, 177]
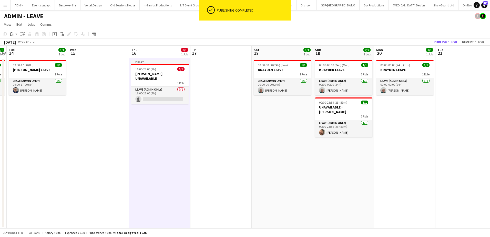
drag, startPoint x: 410, startPoint y: 116, endPoint x: 221, endPoint y: 102, distance: 189.3
click at [221, 102] on app-calendar-viewport "Sat 11 Sun 12 1/1 1 Job Mon 13 1/1 1 Job Tue 14 1/1 1 Job Wed 15 Thu 16 0/1 1 J…" at bounding box center [245, 137] width 490 height 183
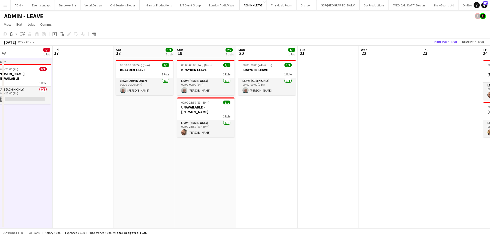
drag, startPoint x: 384, startPoint y: 147, endPoint x: 246, endPoint y: 133, distance: 138.7
click at [246, 133] on app-calendar-viewport "Mon 13 1/1 1 Job Tue 14 1/1 1 Job Wed 15 Thu 16 0/1 1 Job Fri 17 Sat 18 1/1 1 J…" at bounding box center [245, 137] width 490 height 183
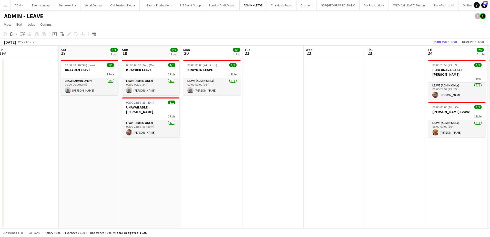
drag, startPoint x: 386, startPoint y: 138, endPoint x: 270, endPoint y: 133, distance: 116.6
click at [270, 133] on app-calendar-viewport "Tue 14 1/1 1 Job Wed 15 Thu 16 0/1 1 Job Fri 17 Sat 18 1/1 1 Job Sun 19 2/2 2 J…" at bounding box center [245, 137] width 490 height 183
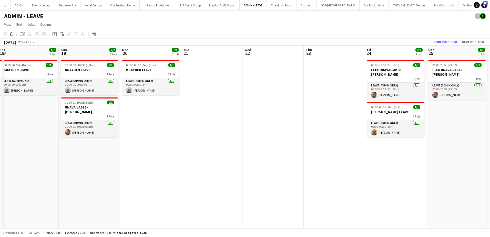
scroll to position [0, 190]
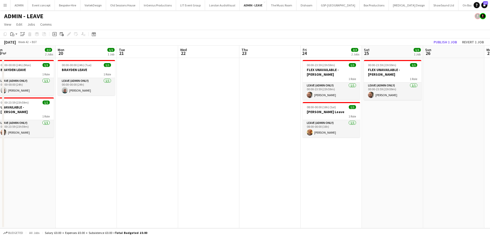
drag, startPoint x: 350, startPoint y: 152, endPoint x: 286, endPoint y: 147, distance: 64.6
click at [286, 147] on app-calendar-viewport "Thu 16 0/1 1 Job Fri 17 Sat 18 1/1 1 Job Sun 19 2/2 2 Jobs Mon 20 1/1 1 Job Tue…" at bounding box center [245, 137] width 490 height 183
click at [325, 159] on app-date-cell "00:00-23:59 (23h59m) 1/1 FLEX UNAVAILABLE - Ben Turner 1 Role Leave (admin only…" at bounding box center [331, 143] width 61 height 170
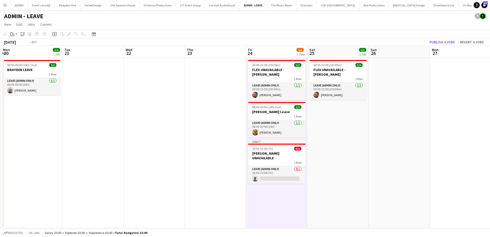
drag, startPoint x: 413, startPoint y: 160, endPoint x: 273, endPoint y: 150, distance: 139.9
click at [273, 150] on app-calendar-viewport "Fri 17 Sat 18 1/1 1 Job Sun 19 2/2 2 Jobs Mon 20 1/1 1 Job Tue 21 Wed 22 Thu 23…" at bounding box center [245, 137] width 490 height 183
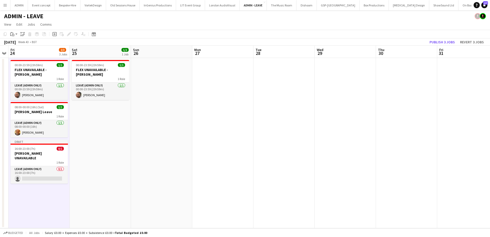
drag, startPoint x: 414, startPoint y: 163, endPoint x: 261, endPoint y: 148, distance: 153.6
click at [261, 148] on app-calendar-viewport "Tue 21 Wed 22 Thu 23 Fri 24 2/3 3 Jobs Sat 25 1/1 1 Job Sun 26 Mon 27 Tue 28 We…" at bounding box center [245, 137] width 490 height 183
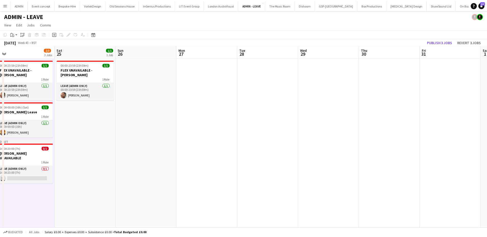
scroll to position [0, 147]
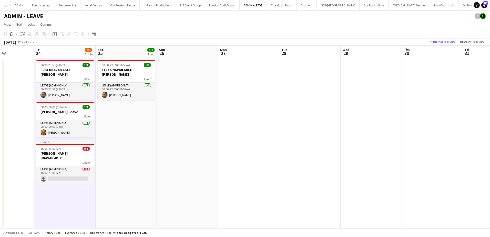
drag, startPoint x: 324, startPoint y: 151, endPoint x: 241, endPoint y: 140, distance: 84.1
click at [240, 140] on app-calendar-viewport "Tue 21 Wed 22 Thu 23 Fri 24 2/3 3 Jobs Sat 25 1/1 1 Job Sun 26 Mon 27 Tue 28 We…" at bounding box center [245, 137] width 490 height 183
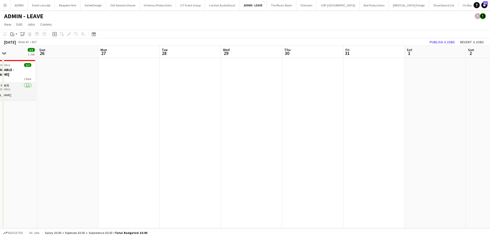
click at [309, 111] on app-date-cell at bounding box center [312, 143] width 61 height 170
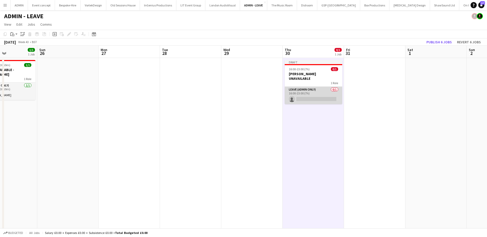
click at [310, 99] on app-card-role "Leave (admin only) 0/1 16:00-23:00 (7h) single-neutral-actions" at bounding box center [312, 95] width 57 height 17
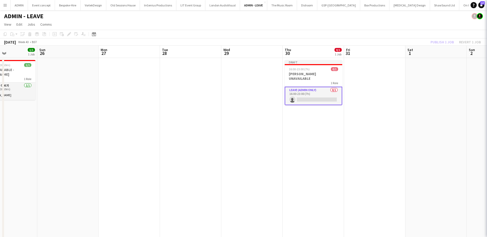
click at [313, 95] on app-card-role "Leave (admin only) 0/1 16:00-23:00 (7h) single-neutral-actions" at bounding box center [312, 96] width 57 height 18
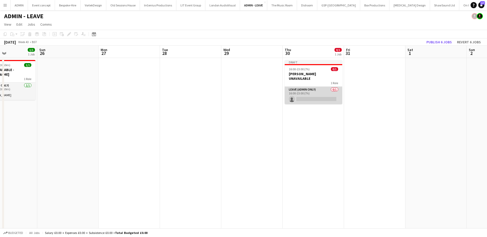
click at [323, 87] on app-card-role "Leave (admin only) 0/1 16:00-23:00 (7h) single-neutral-actions" at bounding box center [312, 95] width 57 height 17
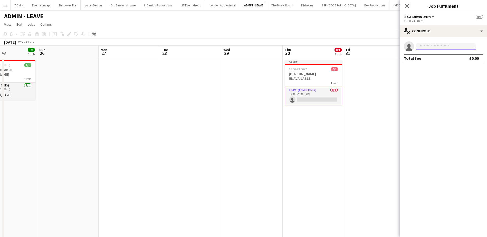
click at [428, 46] on input at bounding box center [446, 46] width 60 height 6
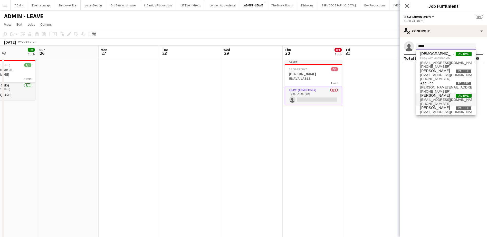
type input "*****"
click at [433, 94] on span "Christopher Lane" at bounding box center [435, 95] width 30 height 4
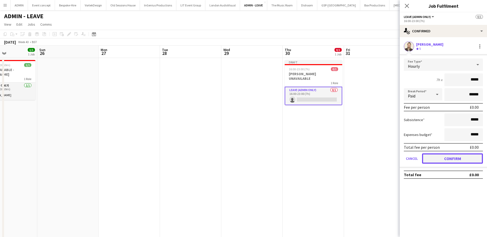
click at [441, 158] on button "Confirm" at bounding box center [452, 158] width 61 height 10
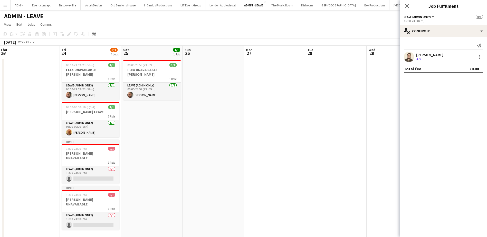
drag, startPoint x: 229, startPoint y: 125, endPoint x: 373, endPoint y: 122, distance: 143.4
click at [375, 124] on app-calendar-viewport "Tue 21 Wed 22 Thu 23 Fri 24 2/4 4 Jobs Sat 25 1/1 1 Job Sun 26 Mon 27 Tue 28 We…" at bounding box center [243, 144] width 487 height 196
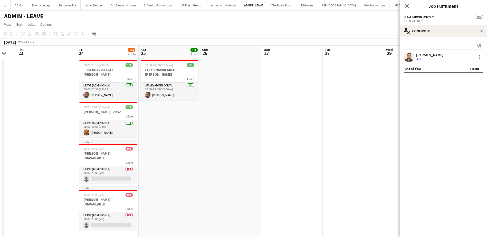
drag, startPoint x: 204, startPoint y: 137, endPoint x: 242, endPoint y: 137, distance: 38.7
click at [242, 137] on app-calendar-viewport "Tue 21 Wed 22 Thu 23 Fri 24 2/4 4 Jobs Sat 25 1/1 1 Job Sun 26 Mon 27 Tue 28 We…" at bounding box center [243, 144] width 487 height 196
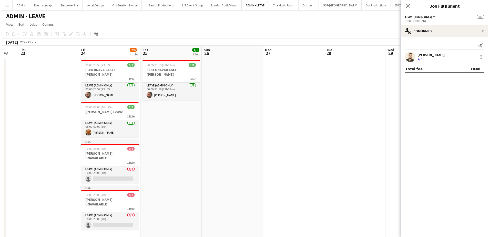
scroll to position [0, 138]
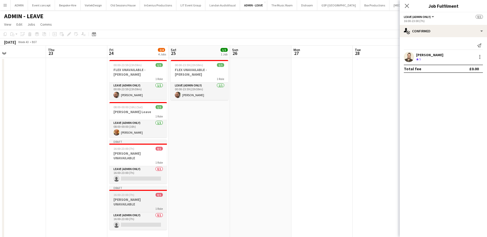
click at [135, 197] on h3 "Chris Lane UNAVAILABLE" at bounding box center [137, 201] width 57 height 9
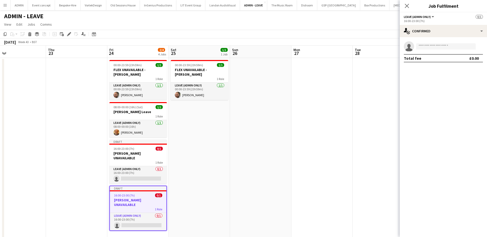
click at [29, 34] on icon at bounding box center [29, 35] width 3 height 3
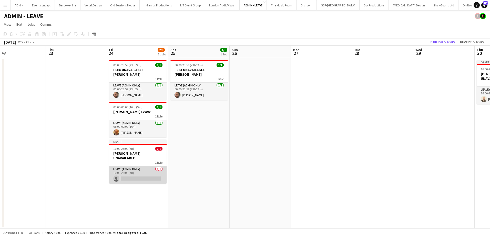
click at [143, 175] on app-card-role "Leave (admin only) 0/1 16:00-23:00 (7h) single-neutral-actions" at bounding box center [137, 174] width 57 height 17
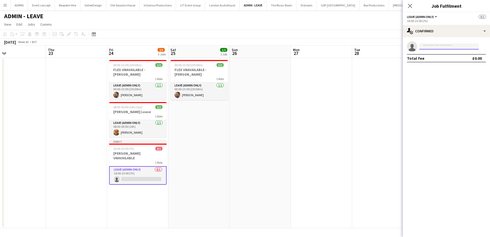
click at [434, 46] on input at bounding box center [450, 46] width 60 height 6
type input "****"
click at [431, 53] on span "[PERSON_NAME]" at bounding box center [439, 54] width 30 height 4
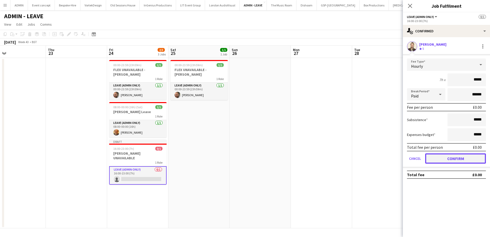
click at [442, 155] on button "Confirm" at bounding box center [456, 158] width 61 height 10
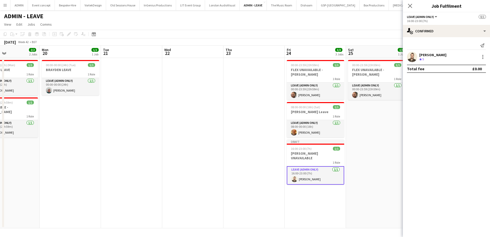
drag, startPoint x: 234, startPoint y: 138, endPoint x: 371, endPoint y: 131, distance: 136.4
click at [428, 135] on body "Menu Boards Boards Boards All jobs Status Workforce Workforce My Workforce Recr…" at bounding box center [245, 118] width 490 height 237
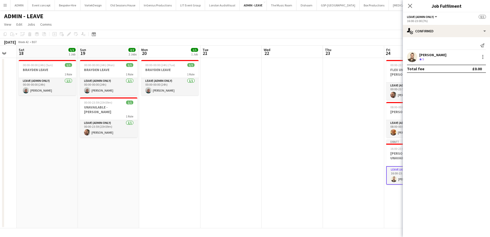
scroll to position [0, 138]
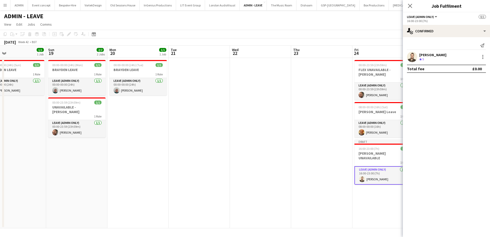
drag, startPoint x: 254, startPoint y: 130, endPoint x: 383, endPoint y: 129, distance: 128.5
click at [384, 130] on app-calendar-viewport "Thu 16 0/3 3 Jobs Fri 17 Sat 18 1/1 1 Job Sun 19 2/2 2 Jobs Mon 20 1/1 1 Job Tu…" at bounding box center [245, 137] width 490 height 183
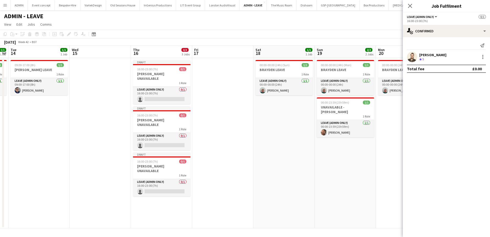
drag, startPoint x: 113, startPoint y: 132, endPoint x: 323, endPoint y: 134, distance: 210.1
click at [323, 134] on app-calendar-viewport "Sun 12 1/1 1 Job Mon 13 1/1 1 Job Tue 14 1/1 1 Job Wed 15 Thu 16 0/3 3 Jobs Fri…" at bounding box center [245, 137] width 490 height 183
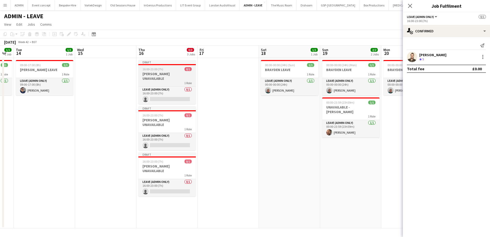
click at [165, 70] on div "16:00-23:00 (7h) 0/1" at bounding box center [167, 69] width 57 height 4
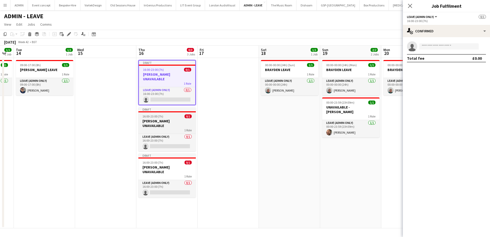
click at [150, 119] on h3 "Chris Lane UNAVAILABLE" at bounding box center [167, 123] width 57 height 9
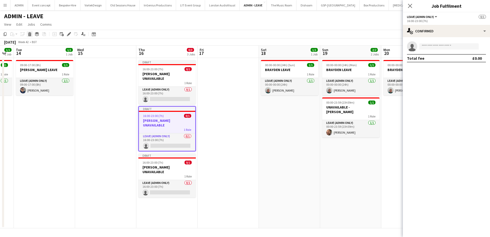
click at [31, 34] on icon "Delete" at bounding box center [30, 34] width 4 height 4
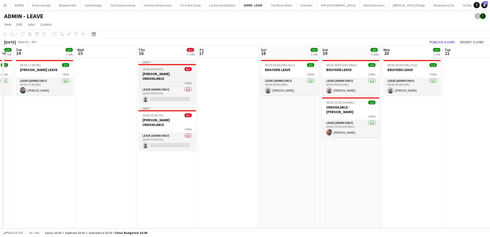
click at [150, 73] on h3 "Chris Lane UNAVAILABLE" at bounding box center [167, 76] width 57 height 9
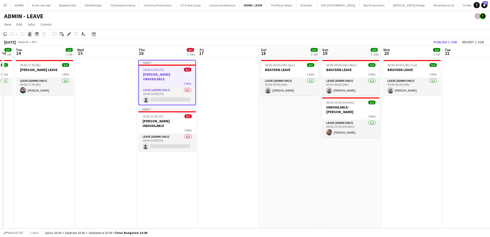
click at [32, 35] on icon "Delete" at bounding box center [30, 34] width 4 height 4
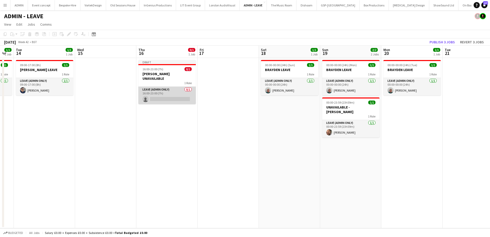
click at [169, 94] on app-card-role "Leave (admin only) 0/1 16:00-23:00 (7h) single-neutral-actions" at bounding box center [167, 95] width 57 height 17
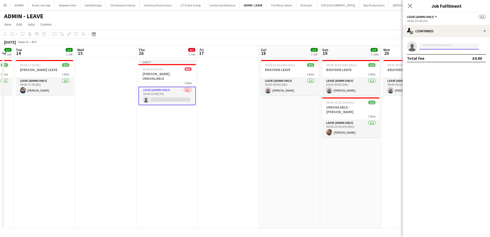
click at [438, 47] on input at bounding box center [450, 46] width 60 height 6
type input "****"
click at [434, 54] on span "[PERSON_NAME]" at bounding box center [439, 54] width 30 height 4
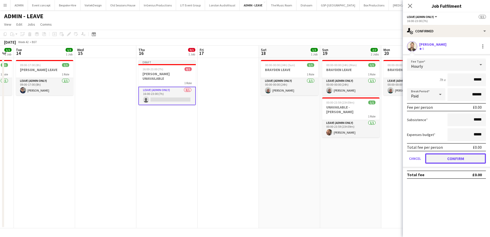
click at [453, 160] on button "Confirm" at bounding box center [456, 158] width 61 height 10
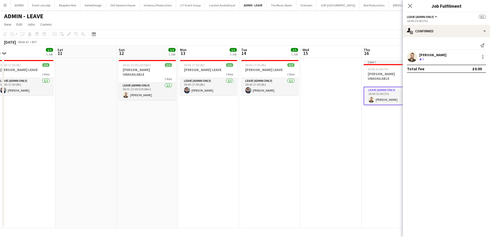
drag, startPoint x: 92, startPoint y: 153, endPoint x: 317, endPoint y: 139, distance: 225.4
click at [323, 140] on app-calendar-viewport "Wed 8 1/1 1 Job Thu 9 2/2 2 Jobs Fri 10 1/1 1 Job Sat 11 Sun 12 1/1 1 Job Mon 1…" at bounding box center [245, 137] width 490 height 183
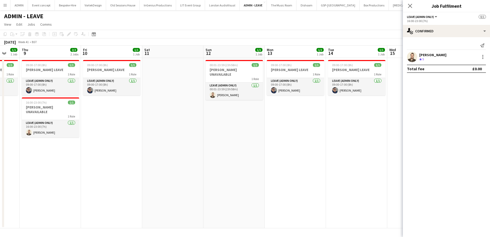
drag, startPoint x: 217, startPoint y: 144, endPoint x: 298, endPoint y: 143, distance: 81.9
click at [298, 143] on app-calendar-viewport "Tue 7 1/1 1 Job Wed 8 1/1 1 Job Thu 9 2/2 2 Jobs Fri 10 1/1 1 Job Sat 11 Sun 12…" at bounding box center [245, 137] width 490 height 183
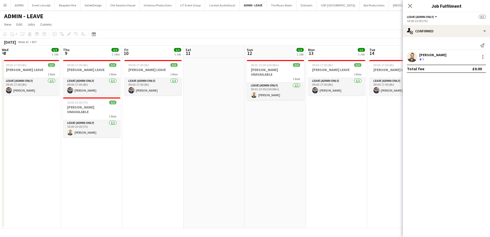
drag, startPoint x: 156, startPoint y: 141, endPoint x: 198, endPoint y: 140, distance: 42.6
click at [197, 141] on app-calendar-viewport "Mon 6 1/1 1 Job Tue 7 1/1 1 Job Wed 8 1/1 1 Job Thu 9 2/2 2 Jobs Fri 10 1/1 1 J…" at bounding box center [245, 137] width 490 height 183
click at [287, 126] on app-date-cell "00:01-23:59 (23h58m) 1/1 Chris Lane UNAVAILABLE 1 Role Leave (admin only) 1/1 0…" at bounding box center [276, 143] width 61 height 170
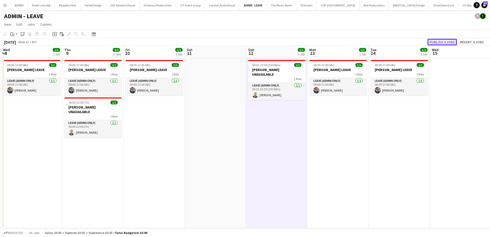
click at [453, 39] on button "Publish 3 jobs" at bounding box center [443, 42] width 30 height 7
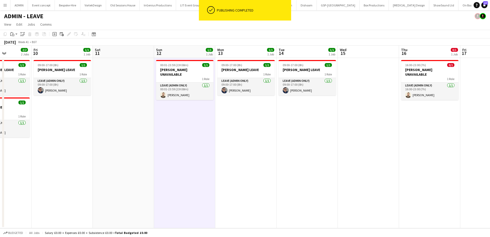
scroll to position [0, 153]
drag, startPoint x: 260, startPoint y: 115, endPoint x: 168, endPoint y: 115, distance: 91.8
click at [168, 115] on app-calendar-viewport "Tue 7 1/1 1 Job Wed 8 1/1 1 Job Thu 9 2/2 2 Jobs Fri 10 1/1 1 Job Sat 11 Sun 12…" at bounding box center [245, 137] width 490 height 183
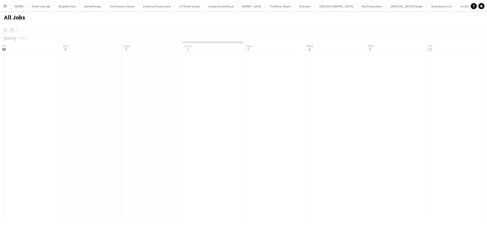
scroll to position [0, 123]
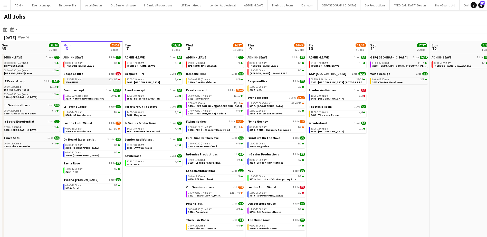
click at [90, 82] on link "14:30-16:30 BST 4I • 0/2 0000- NHM" at bounding box center [92, 81] width 54 height 6
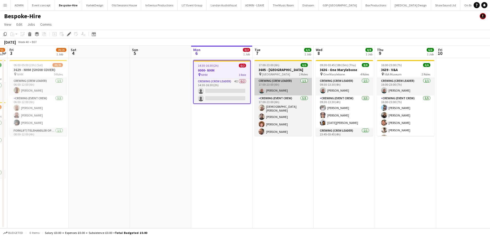
click at [213, 96] on app-card-role "Crewing (Crew Leader) 4I 0/2 14:30-16:30 (2h) single-neutral-actions single-neu…" at bounding box center [222, 90] width 56 height 25
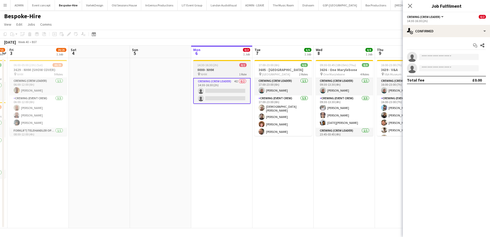
click at [223, 72] on h3 "0000- NHM" at bounding box center [221, 69] width 57 height 5
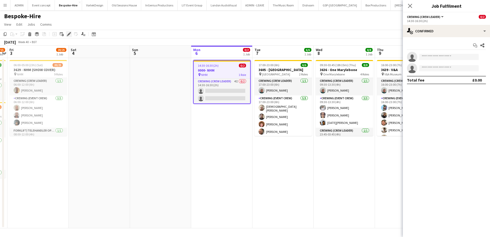
click at [67, 34] on div "Edit" at bounding box center [69, 34] width 6 height 6
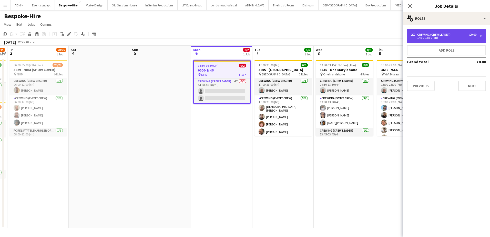
click at [446, 38] on div "14:30-16:30 (2h)" at bounding box center [443, 37] width 65 height 3
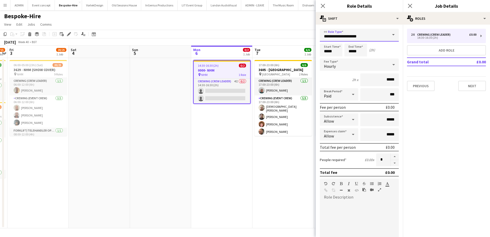
click at [357, 39] on input "**********" at bounding box center [359, 35] width 79 height 13
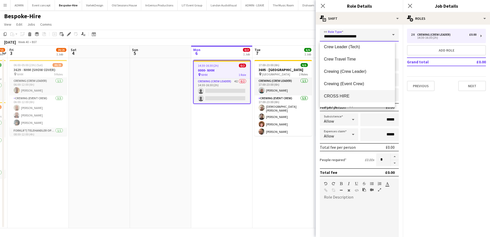
scroll to position [51, 0]
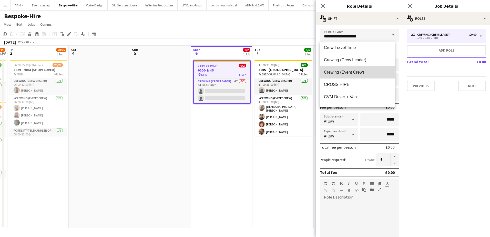
click at [362, 74] on span "Crewing (Event Crew)" at bounding box center [357, 72] width 67 height 5
type input "**********"
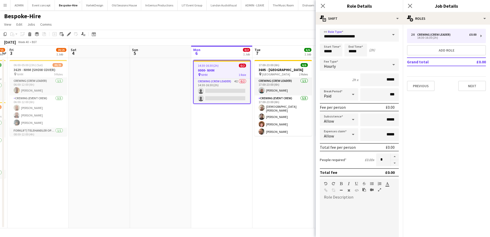
click at [218, 142] on app-date-cell "14:30-16:30 (2h) 0/2 0000- NHM pin NHM 1 Role Crewing (Crew Leader) 4I 0/2 14:3…" at bounding box center [221, 143] width 61 height 170
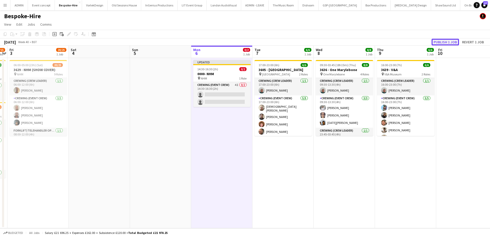
click at [448, 42] on button "Publish 1 job" at bounding box center [445, 42] width 27 height 7
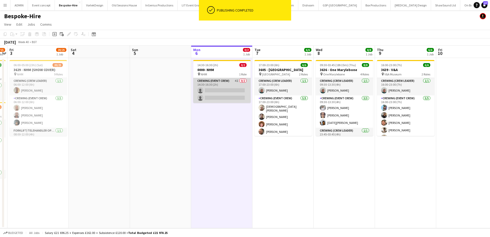
click at [222, 95] on app-card-role "Crewing (Event Crew) 4I 0/2 14:30-16:30 (2h) single-neutral-actions single-neut…" at bounding box center [221, 90] width 57 height 25
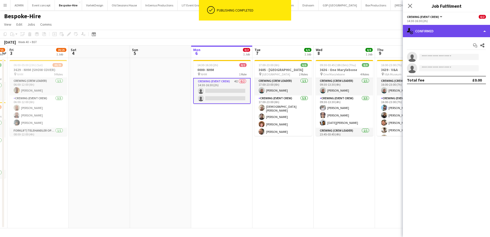
click at [465, 33] on div "single-neutral-actions-check-2 Confirmed" at bounding box center [446, 31] width 87 height 12
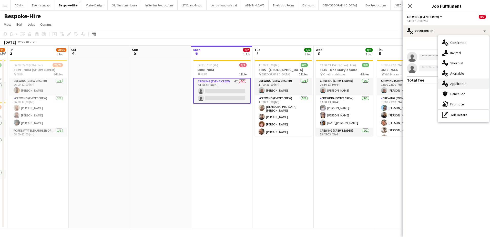
click at [462, 85] on span "Applicants" at bounding box center [459, 83] width 16 height 5
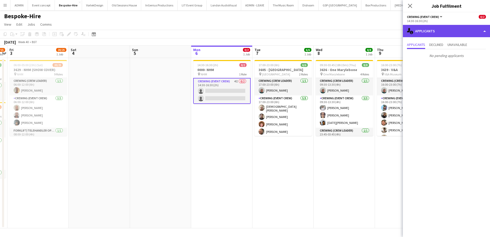
click at [462, 34] on div "single-neutral-actions-information Applicants" at bounding box center [446, 31] width 87 height 12
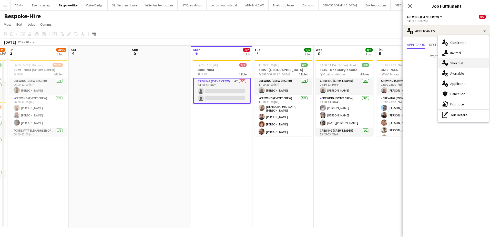
click at [460, 67] on div "single-neutral-actions-heart Shortlist" at bounding box center [463, 63] width 51 height 10
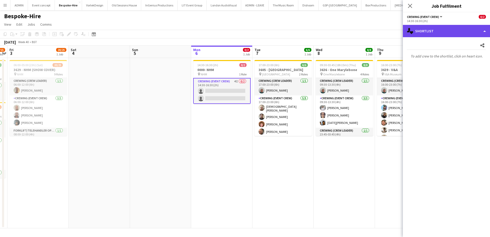
click at [460, 33] on div "single-neutral-actions-heart Shortlist" at bounding box center [446, 31] width 87 height 12
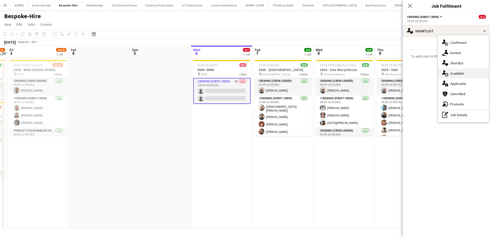
click at [461, 75] on span "Available" at bounding box center [458, 73] width 14 height 5
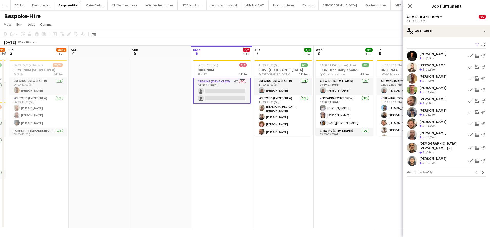
click at [477, 78] on app-icon "Invite crew" at bounding box center [477, 78] width 4 height 4
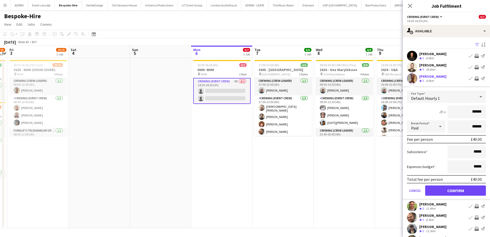
drag, startPoint x: 461, startPoint y: 113, endPoint x: 478, endPoint y: 112, distance: 17.0
click at [478, 112] on input "******" at bounding box center [467, 111] width 38 height 13
click at [439, 77] on div "[PERSON_NAME]" at bounding box center [433, 76] width 27 height 5
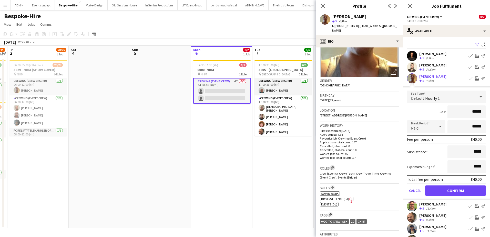
click at [335, 166] on app-icon "Edit crew company roles" at bounding box center [333, 168] width 4 height 4
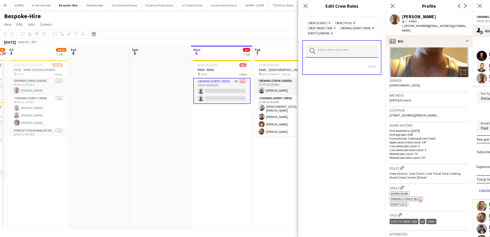
click at [337, 47] on input "text" at bounding box center [342, 51] width 73 height 13
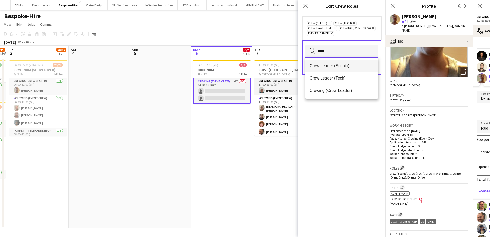
type input "****"
click at [339, 69] on mat-option "Crew Leader (Scenic)" at bounding box center [342, 66] width 73 height 12
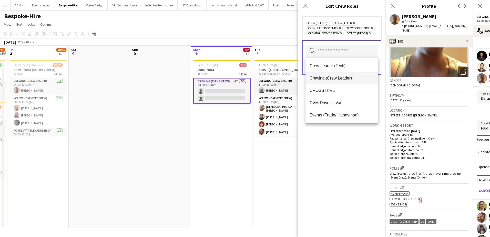
click at [333, 80] on span "Crewing (Crew Leader)" at bounding box center [342, 78] width 65 height 5
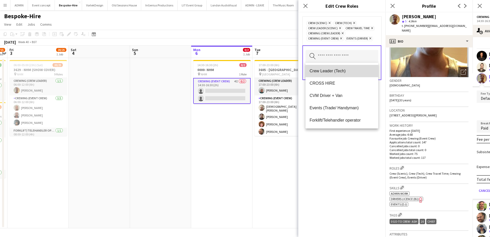
click at [343, 73] on span "Crew Leader (Tech)" at bounding box center [342, 70] width 65 height 5
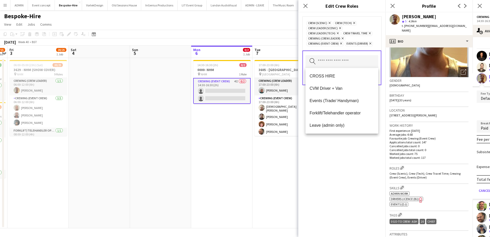
click at [338, 148] on div "Crew (Scenic) Remove Crew (Tech) Remove Crew Leader (Scenic) Remove Crew Leader…" at bounding box center [342, 124] width 87 height 225
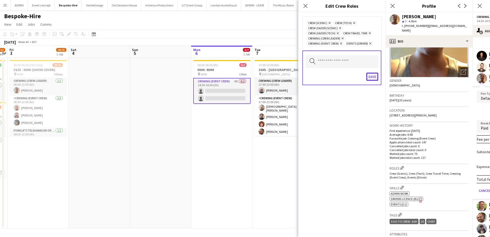
click at [377, 77] on button "Save" at bounding box center [373, 77] width 12 height 8
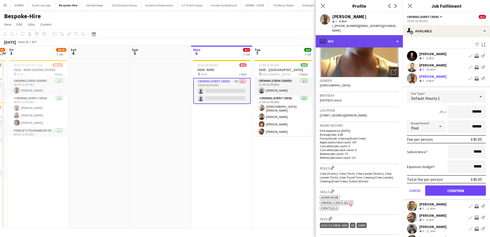
click at [365, 37] on div "profile Bio" at bounding box center [359, 41] width 87 height 12
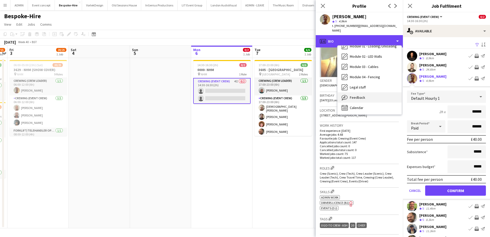
scroll to position [110, 0]
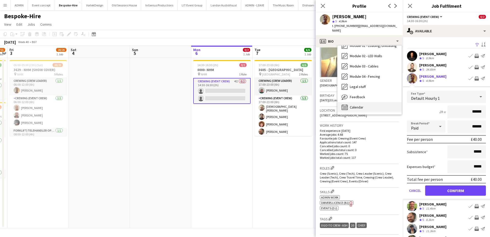
click at [358, 105] on span "Calendar" at bounding box center [357, 107] width 14 height 5
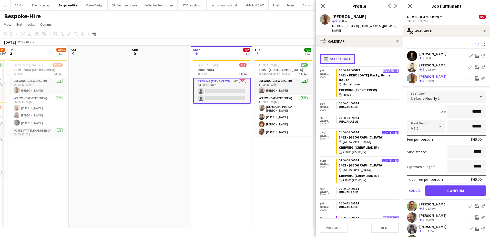
click at [343, 56] on button "calendar-full Select date" at bounding box center [337, 59] width 35 height 11
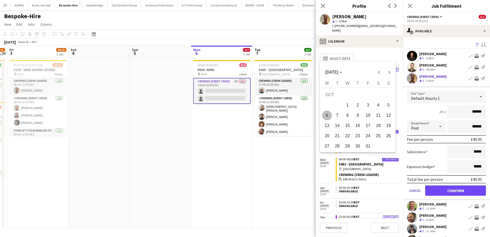
click at [329, 116] on span "6" at bounding box center [327, 115] width 9 height 9
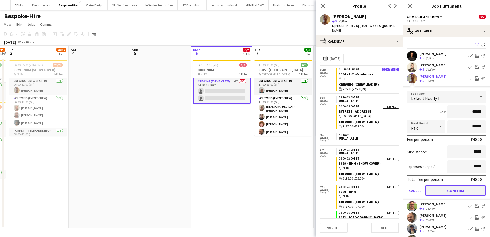
click at [447, 189] on button "Confirm" at bounding box center [456, 190] width 61 height 10
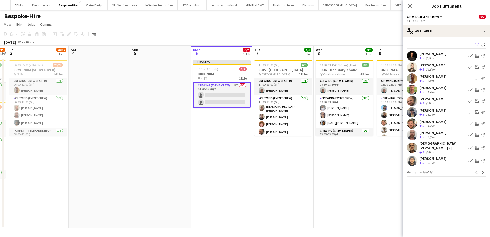
click at [477, 101] on app-icon "Invite crew" at bounding box center [477, 101] width 4 height 4
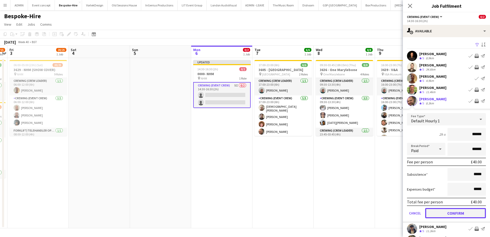
click at [459, 215] on button "Confirm" at bounding box center [456, 213] width 61 height 10
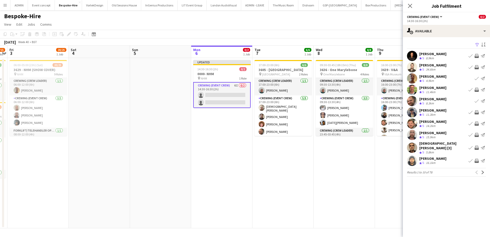
click at [478, 113] on app-icon "Invite crew" at bounding box center [477, 112] width 4 height 4
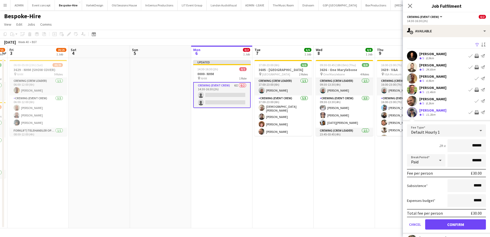
drag, startPoint x: 467, startPoint y: 146, endPoint x: 481, endPoint y: 148, distance: 14.2
click at [481, 148] on input "******" at bounding box center [467, 145] width 38 height 13
type input "***"
click at [467, 226] on button "Confirm" at bounding box center [456, 224] width 61 height 10
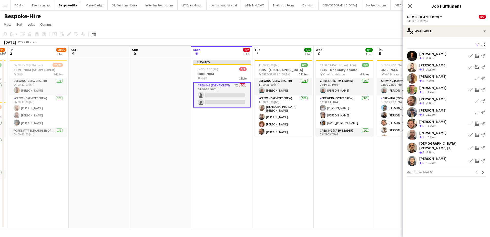
click at [477, 135] on app-icon "Invite crew" at bounding box center [477, 135] width 4 height 4
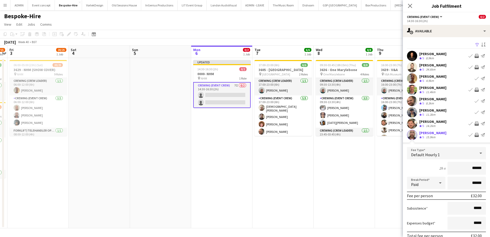
drag, startPoint x: 468, startPoint y: 168, endPoint x: 482, endPoint y: 168, distance: 13.9
click at [482, 168] on input "******" at bounding box center [467, 168] width 38 height 13
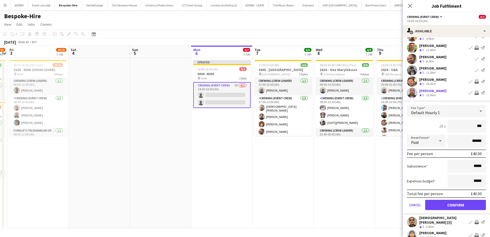
scroll to position [51, 0]
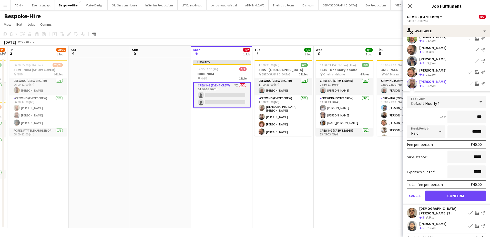
type input "***"
click at [460, 193] on button "Confirm" at bounding box center [456, 196] width 61 height 10
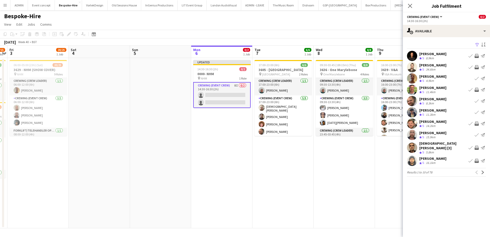
click at [478, 123] on app-icon "Invite crew" at bounding box center [477, 124] width 4 height 4
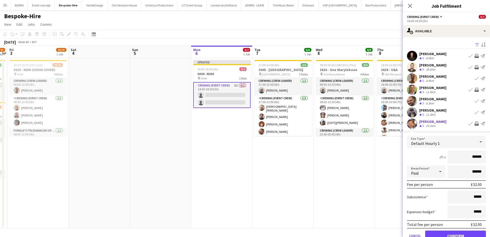
drag, startPoint x: 468, startPoint y: 155, endPoint x: 480, endPoint y: 158, distance: 12.8
click at [480, 158] on input "******" at bounding box center [467, 157] width 38 height 13
type input "***"
click at [471, 233] on button "Confirm" at bounding box center [456, 236] width 61 height 10
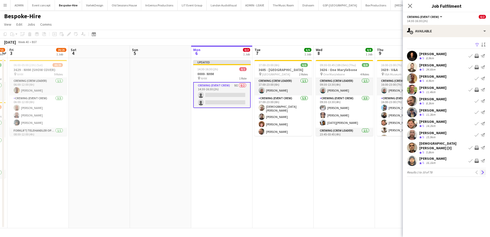
click at [483, 171] on button "Next" at bounding box center [483, 172] width 6 height 6
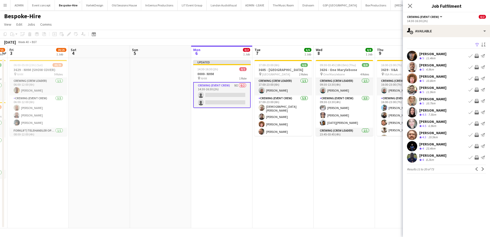
click at [476, 133] on app-icon "Invite crew" at bounding box center [477, 135] width 4 height 4
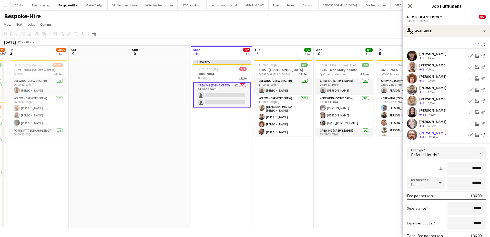
drag, startPoint x: 466, startPoint y: 172, endPoint x: 483, endPoint y: 172, distance: 16.9
click at [483, 172] on form "Fee Type Default Hourly 1 2h x ****** Break Period Paid ****** Fee per person £…" at bounding box center [446, 202] width 87 height 110
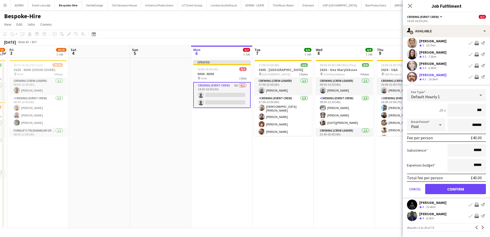
scroll to position [59, 0]
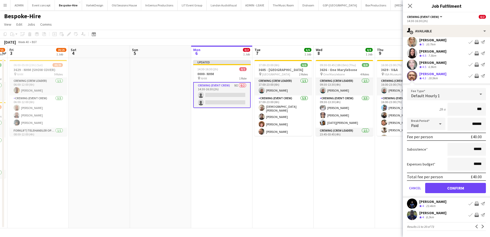
type input "***"
click at [473, 187] on button "Confirm" at bounding box center [456, 188] width 61 height 10
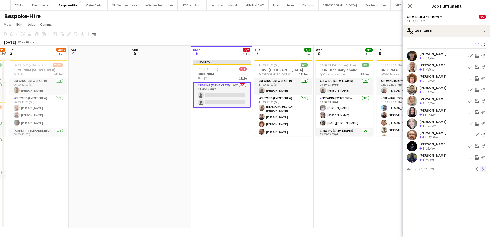
click at [485, 168] on button "Next" at bounding box center [483, 169] width 6 height 6
click at [477, 99] on app-icon "Invite crew" at bounding box center [477, 101] width 4 height 4
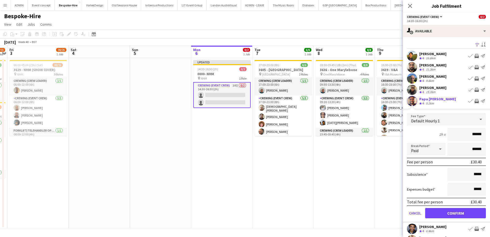
drag, startPoint x: 471, startPoint y: 135, endPoint x: 486, endPoint y: 137, distance: 14.8
click at [486, 137] on form "Fee Type Default Hourly 1 2h x ****** Break Period Paid ****** Fee per person £…" at bounding box center [446, 168] width 87 height 110
type input "***"
drag, startPoint x: 475, startPoint y: 215, endPoint x: 479, endPoint y: 202, distance: 13.6
click at [475, 215] on button "Confirm" at bounding box center [456, 213] width 61 height 10
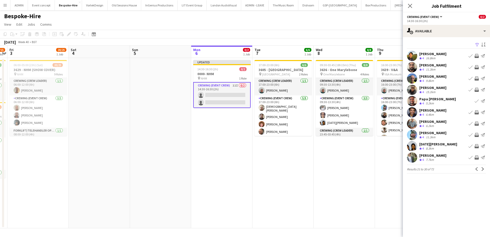
click at [476, 134] on app-icon "Invite crew" at bounding box center [477, 135] width 4 height 4
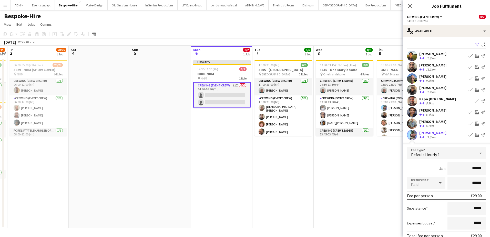
drag, startPoint x: 470, startPoint y: 173, endPoint x: 480, endPoint y: 172, distance: 10.3
click at [480, 172] on input "******" at bounding box center [467, 168] width 38 height 13
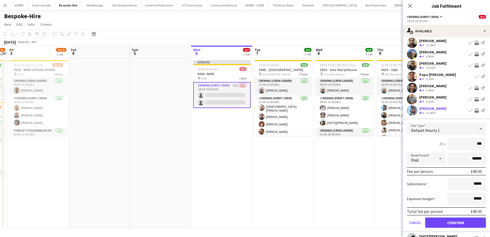
scroll to position [26, 0]
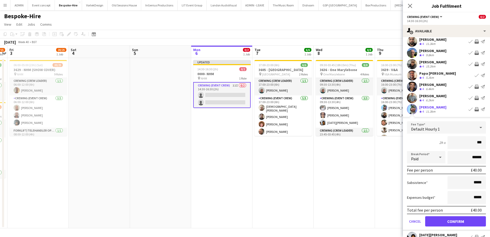
type input "***"
click at [462, 220] on button "Confirm" at bounding box center [456, 221] width 61 height 10
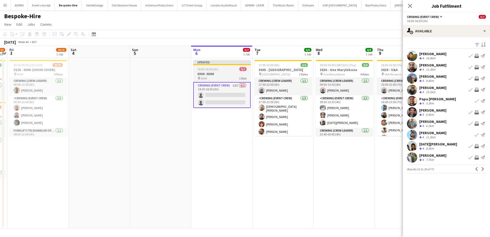
click at [216, 73] on h3 "0000- NHM" at bounding box center [221, 74] width 57 height 5
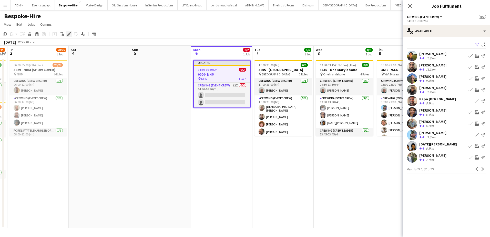
click at [68, 32] on icon "Edit" at bounding box center [69, 34] width 4 height 4
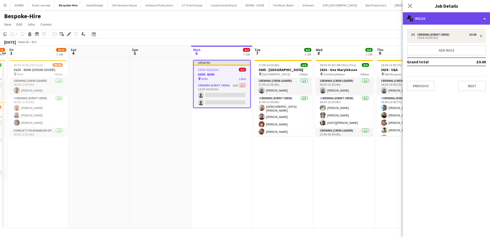
click at [435, 22] on div "multiple-users-add Roles" at bounding box center [446, 18] width 87 height 12
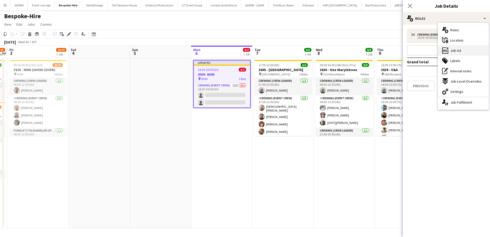
click at [462, 49] on div "ads-window Job Ad" at bounding box center [463, 50] width 51 height 10
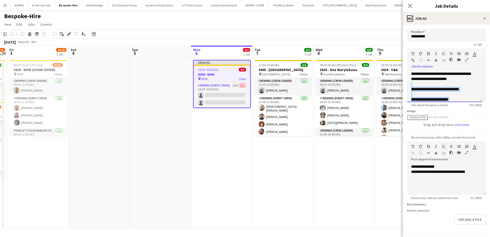
drag, startPoint x: 452, startPoint y: 92, endPoint x: 405, endPoint y: 86, distance: 47.6
click at [405, 86] on form "**********" at bounding box center [446, 139] width 87 height 221
drag, startPoint x: 410, startPoint y: 83, endPoint x: 443, endPoint y: 93, distance: 33.9
click at [443, 93] on div "**********" at bounding box center [444, 86] width 75 height 31
click at [414, 91] on div at bounding box center [444, 89] width 67 height 5
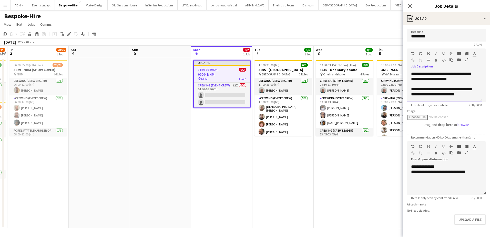
scroll to position [1, 0]
click at [340, 170] on app-date-cell "09:30-03:45 (18h15m) (Thu) 8/8 3636 - One Marylebone pin One Marylebone 4 Roles…" at bounding box center [344, 143] width 61 height 170
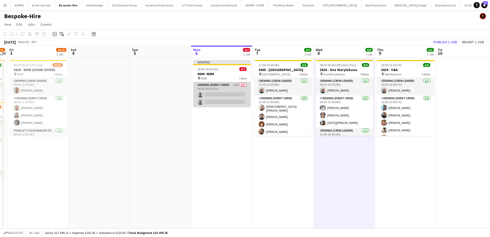
click at [218, 99] on app-card-role "Crewing (Event Crew) 12I 0/2 14:30-16:30 (2h) single-neutral-actions single-neu…" at bounding box center [221, 94] width 57 height 25
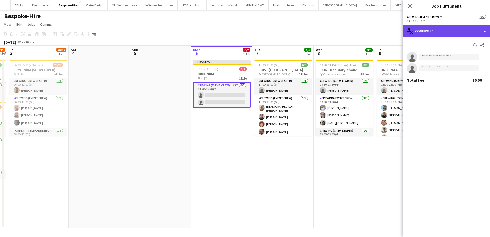
click at [446, 29] on div "single-neutral-actions-check-2 Confirmed" at bounding box center [446, 31] width 87 height 12
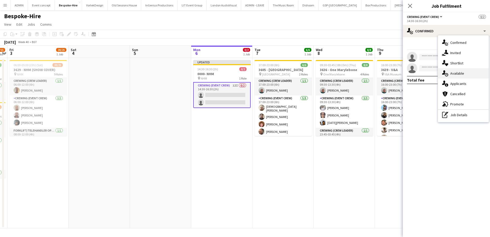
click at [465, 73] on div "single-neutral-actions-upload Available" at bounding box center [463, 73] width 51 height 10
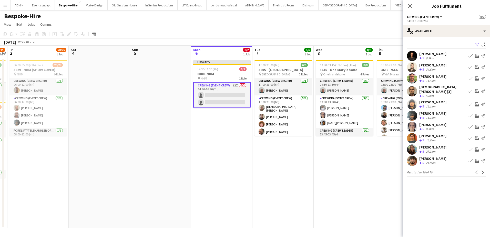
click at [477, 114] on app-icon "Invite crew" at bounding box center [477, 116] width 4 height 4
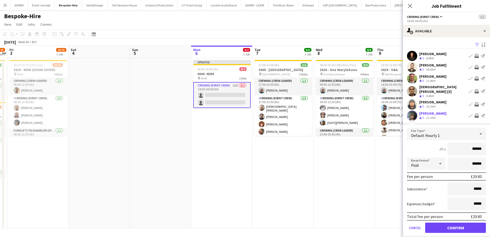
drag, startPoint x: 477, startPoint y: 146, endPoint x: 486, endPoint y: 147, distance: 9.8
click at [486, 147] on form "Fee Type Default Hourly 1 2h x ****** Break Period Paid ****** Fee per person £…" at bounding box center [446, 183] width 87 height 110
type input "***"
click at [459, 224] on button "Confirm" at bounding box center [456, 228] width 61 height 10
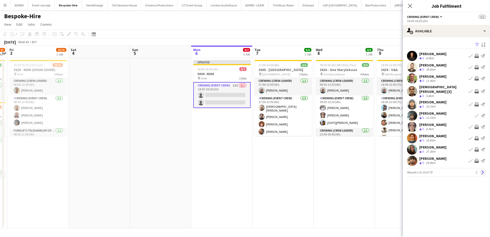
click at [482, 171] on app-icon "Next" at bounding box center [484, 173] width 4 height 4
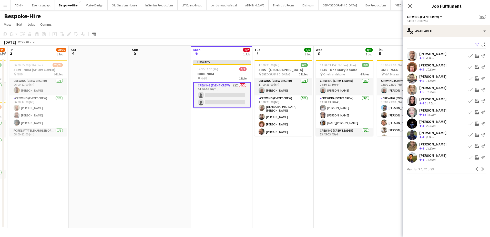
click at [476, 66] on app-icon "Invite crew" at bounding box center [477, 67] width 4 height 4
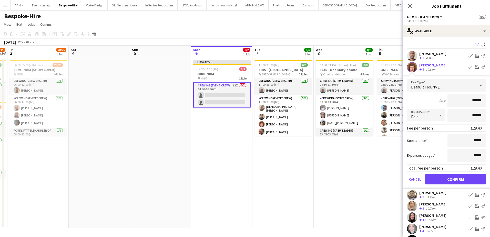
drag, startPoint x: 469, startPoint y: 95, endPoint x: 480, endPoint y: 98, distance: 11.0
click at [480, 98] on input "******" at bounding box center [467, 100] width 38 height 13
type input "***"
click at [460, 181] on button "Confirm" at bounding box center [456, 179] width 61 height 10
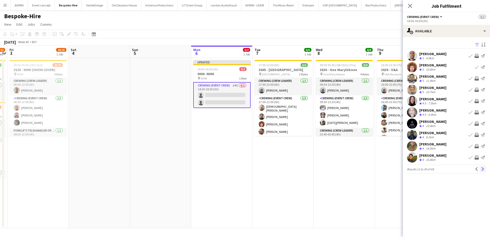
click at [485, 170] on button "Next" at bounding box center [483, 169] width 6 height 6
click at [477, 66] on app-icon "Invite crew" at bounding box center [477, 67] width 4 height 4
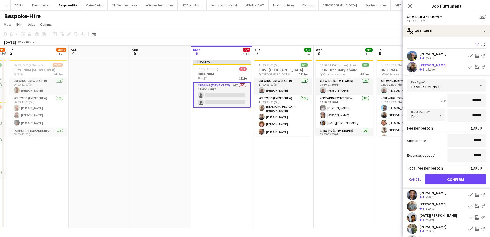
drag, startPoint x: 467, startPoint y: 98, endPoint x: 478, endPoint y: 100, distance: 11.5
click at [478, 100] on input "******" at bounding box center [467, 100] width 38 height 13
type input "***"
drag, startPoint x: 475, startPoint y: 180, endPoint x: 478, endPoint y: 168, distance: 12.4
click at [475, 180] on button "Confirm" at bounding box center [456, 179] width 61 height 10
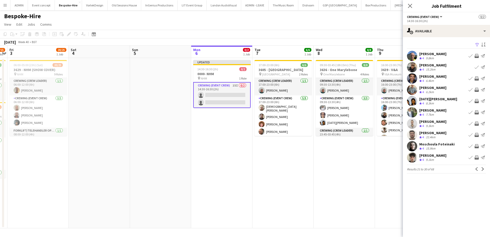
click at [478, 91] on app-icon "Invite crew" at bounding box center [477, 90] width 4 height 4
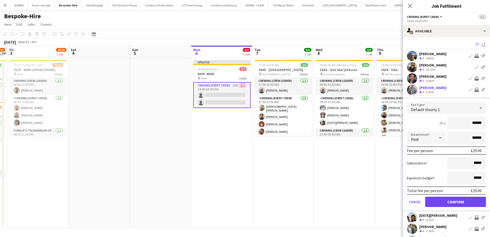
drag, startPoint x: 462, startPoint y: 129, endPoint x: 486, endPoint y: 129, distance: 24.9
click at [486, 129] on form "Fee Type Default Hourly 1 2h x ****** Break Period Paid ****** Fee per person £…" at bounding box center [446, 157] width 87 height 110
type input "***"
click at [460, 202] on button "Confirm" at bounding box center [456, 202] width 61 height 10
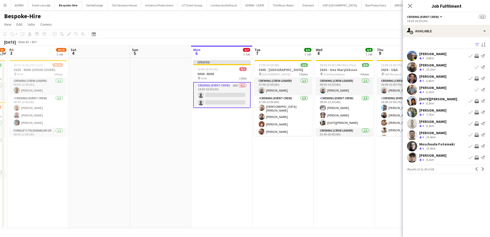
click at [476, 100] on app-icon "Invite crew" at bounding box center [477, 101] width 4 height 4
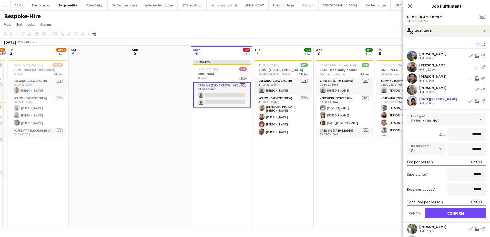
drag, startPoint x: 464, startPoint y: 133, endPoint x: 485, endPoint y: 137, distance: 21.5
click at [485, 137] on form "Fee Type Default Hourly 1 2h x ****** Break Period Paid ****** Fee per person £…" at bounding box center [446, 168] width 87 height 110
type input "***"
click at [458, 213] on button "Confirm" at bounding box center [456, 213] width 61 height 10
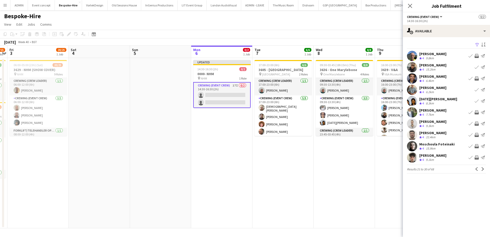
click at [371, 194] on app-date-cell "09:30-03:45 (18h15m) (Thu) 8/8 3636 - One Marylebone pin One Marylebone 4 Roles…" at bounding box center [344, 143] width 61 height 170
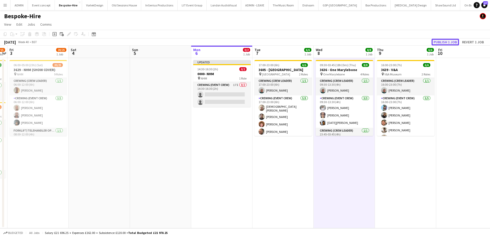
click at [449, 42] on button "Publish 1 job" at bounding box center [445, 42] width 27 height 7
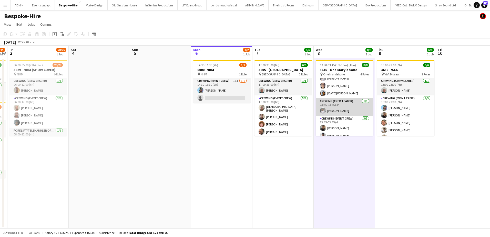
scroll to position [0, 0]
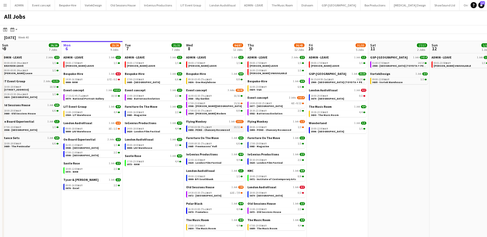
click at [211, 126] on span "BST" at bounding box center [209, 126] width 5 height 3
click at [32, 1] on button "Event concept Close" at bounding box center [41, 5] width 27 height 10
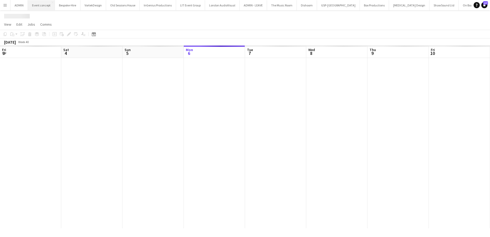
scroll to position [0, 123]
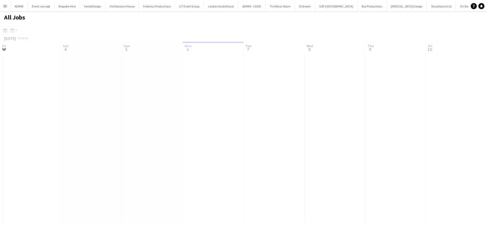
scroll to position [0, 123]
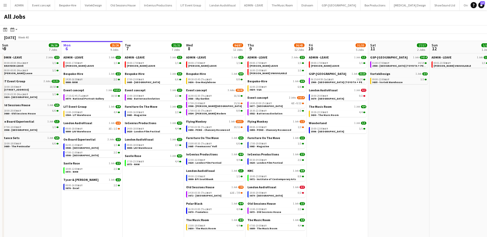
click at [83, 80] on div "14:30-16:30 BST 2/2" at bounding box center [92, 79] width 54 height 3
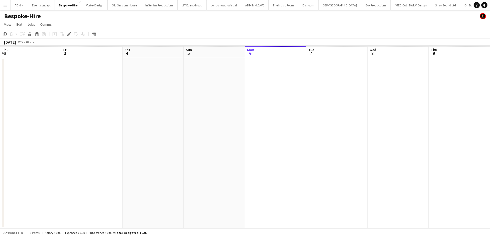
scroll to position [0, 176]
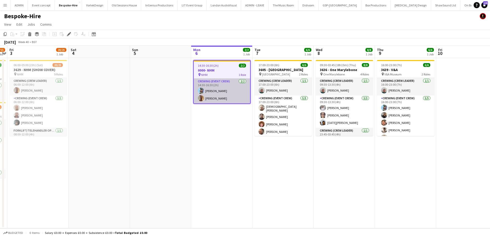
click at [209, 92] on app-card-role "Crewing (Event Crew) [DATE] 14:30-16:30 (2h) [PERSON_NAME] [PERSON_NAME]" at bounding box center [222, 90] width 56 height 25
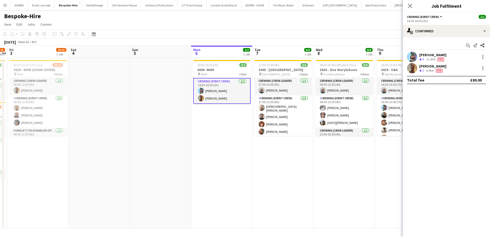
click at [422, 58] on icon "Crew rating" at bounding box center [421, 59] width 3 height 3
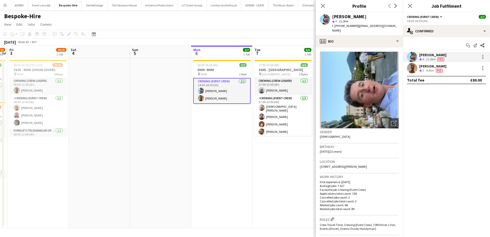
click at [342, 25] on span "t. [PHONE_NUMBER]" at bounding box center [345, 26] width 27 height 4
copy span "447362728112"
click at [428, 69] on div "4.9km" at bounding box center [430, 70] width 10 height 4
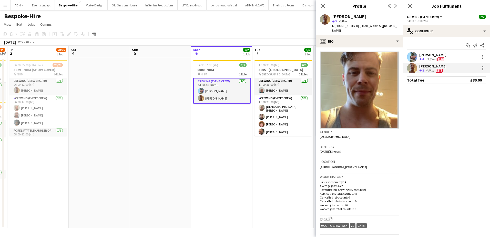
click at [342, 24] on span "t. [PHONE_NUMBER]" at bounding box center [345, 26] width 27 height 4
copy span "447783634445"
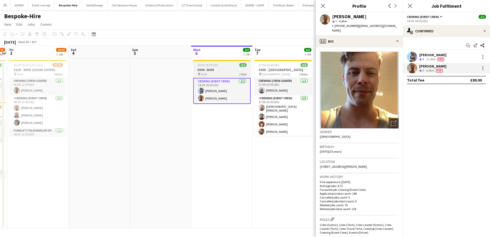
click at [210, 71] on h3 "0000- NHM" at bounding box center [221, 69] width 57 height 5
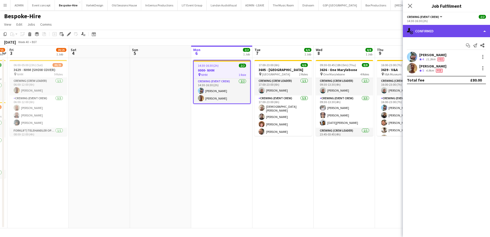
click at [436, 32] on div "single-neutral-actions-check-2 Confirmed" at bounding box center [446, 31] width 87 height 12
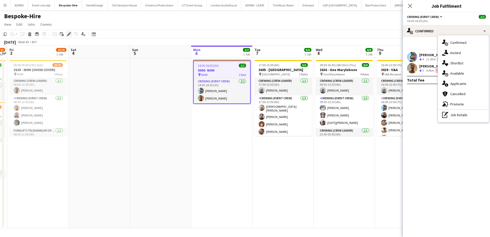
click at [70, 35] on icon "Edit" at bounding box center [69, 34] width 4 height 4
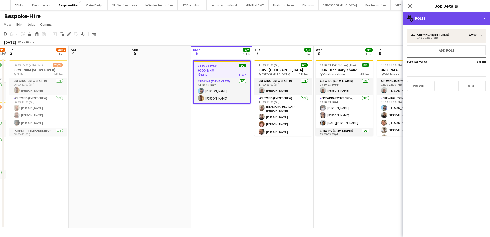
click at [447, 22] on div "multiple-users-add Roles" at bounding box center [446, 18] width 87 height 12
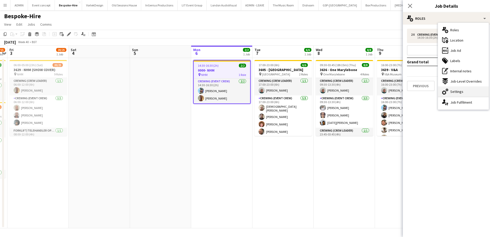
click at [456, 90] on span "Settings" at bounding box center [457, 91] width 13 height 5
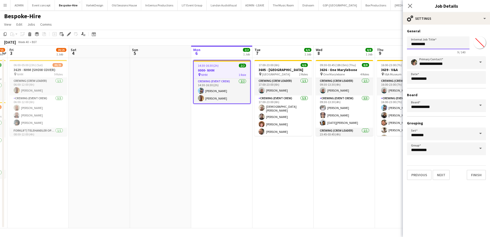
click at [413, 43] on input "*********" at bounding box center [438, 42] width 63 height 13
click at [451, 42] on input "**********" at bounding box center [438, 42] width 63 height 13
type input "**********"
click at [441, 176] on button "Next" at bounding box center [441, 175] width 17 height 10
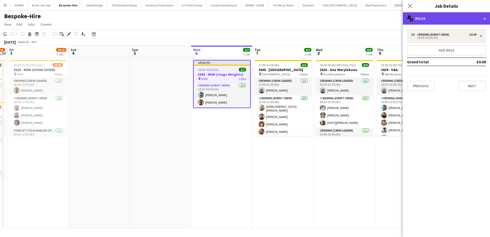
click at [457, 22] on div "multiple-users-add Roles" at bounding box center [446, 18] width 87 height 12
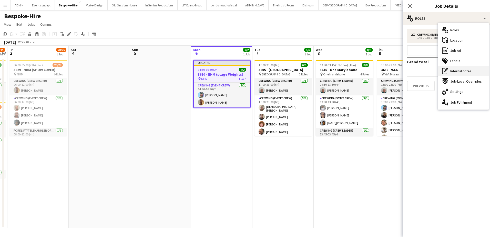
click at [460, 68] on div "pen-write Internal notes" at bounding box center [463, 71] width 51 height 10
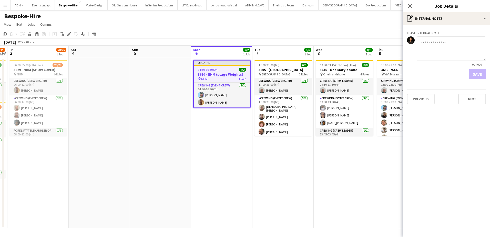
click at [440, 52] on textarea at bounding box center [451, 48] width 69 height 24
paste textarea "**********"
type textarea "**********"
click at [478, 74] on button "Save" at bounding box center [477, 74] width 17 height 10
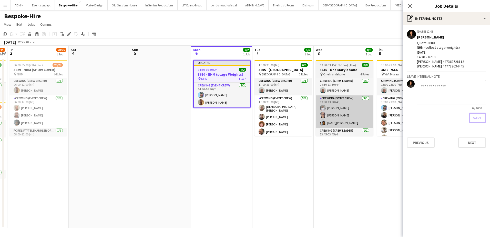
scroll to position [0, 0]
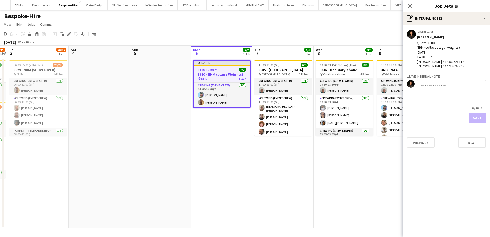
click at [203, 148] on app-date-cell "Updated 14:30-16:30 (2h) 2/2 3680 - NHM (stage Weights) pin NHM 1 Role Crewing …" at bounding box center [221, 143] width 61 height 170
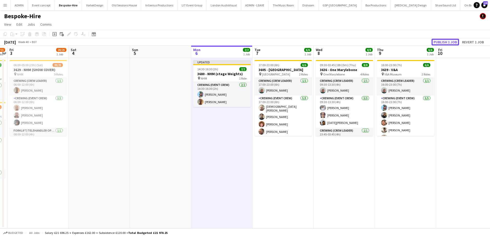
click at [448, 42] on button "Publish 1 job" at bounding box center [445, 42] width 27 height 7
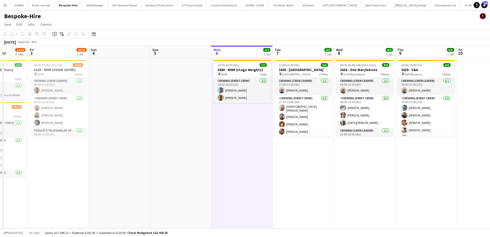
scroll to position [0, 155]
drag, startPoint x: 124, startPoint y: 94, endPoint x: 145, endPoint y: 92, distance: 21.1
click at [145, 92] on app-calendar-viewport "Tue 30 Wed 1 Thu 2 14/15 2 Jobs Fri 3 20/25 1 Job Sat 4 Sun 5 Mon 6 2/2 1 Job T…" at bounding box center [245, 137] width 490 height 183
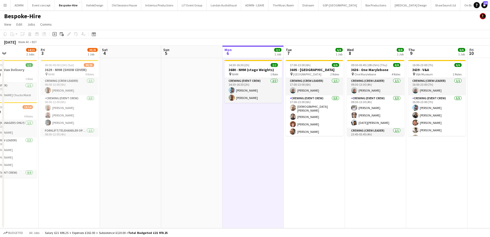
scroll to position [0, 146]
drag, startPoint x: 235, startPoint y: 131, endPoint x: 184, endPoint y: 129, distance: 50.6
click at [183, 128] on app-calendar-viewport "Tue 30 Wed 1 Thu 2 14/15 2 Jobs Fri 3 20/25 1 Job Sat 4 Sun 5 Mon 6 2/2 1 Job T…" at bounding box center [245, 137] width 490 height 183
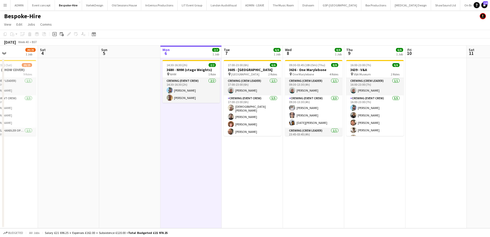
click at [242, 150] on app-date-cell "17:00-23:00 (6h) 6/6 3605 - [GEOGRAPHIC_DATA] pin Tower of London 2 Roles Crewi…" at bounding box center [252, 143] width 61 height 170
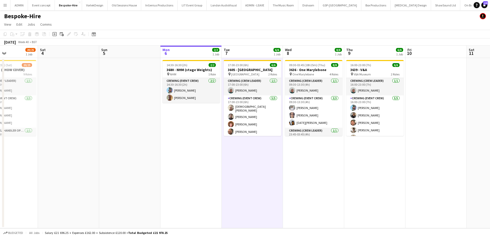
click at [312, 157] on app-date-cell "09:30-03:45 (18h15m) (Thu) 8/8 3636 - One Marylebone pin One Marylebone 4 Roles…" at bounding box center [313, 143] width 61 height 170
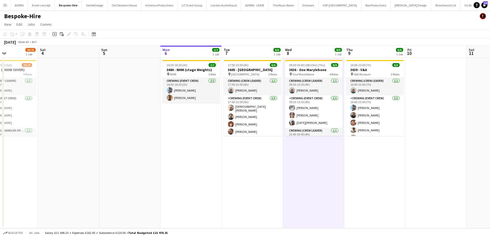
click at [383, 146] on app-date-cell "16:00-23:00 (7h) 6/6 3639 - V&A pin V&A Museum 2 Roles Crewing (Crew Leader) [D…" at bounding box center [375, 143] width 61 height 170
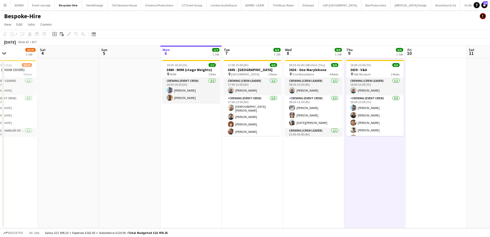
click at [428, 140] on app-date-cell at bounding box center [436, 143] width 61 height 170
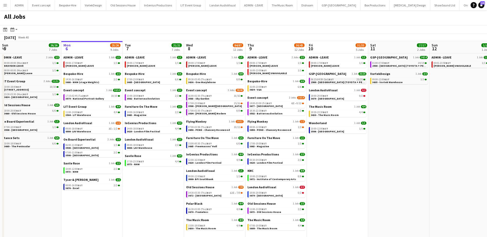
click at [328, 82] on span "2900 - [GEOGRAPHIC_DATA] (TOYOTA + PEUGEOT)" at bounding box center [341, 82] width 61 height 3
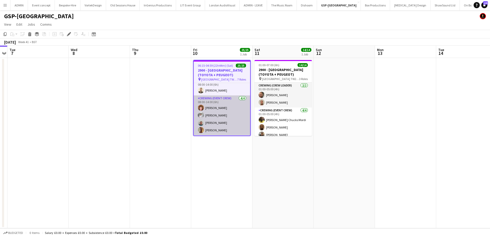
scroll to position [51, 0]
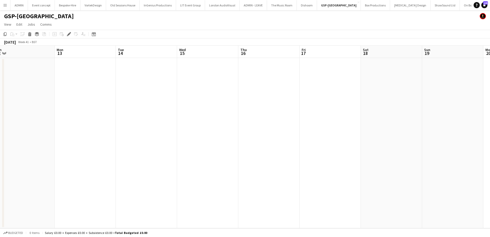
drag, startPoint x: 246, startPoint y: 117, endPoint x: 437, endPoint y: 117, distance: 190.9
click at [437, 117] on app-calendar-viewport "Fri 10 25/25 1 Job Sat 11 14/14 1 Job Sun 12 Mon 13 Tue 14 Wed 15 Thu 16 Fri 17…" at bounding box center [245, 137] width 490 height 183
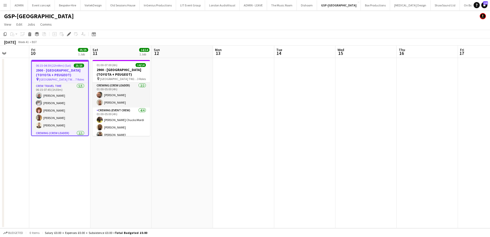
scroll to position [0, 144]
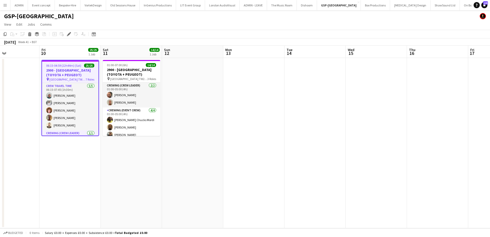
drag, startPoint x: 236, startPoint y: 136, endPoint x: 350, endPoint y: 136, distance: 113.9
click at [350, 136] on app-calendar-viewport "Tue 7 Wed 8 Thu 9 Fri 10 25/25 1 Job Sat 11 14/14 1 Job Sun 12 Mon 13 Tue 14 We…" at bounding box center [245, 137] width 490 height 183
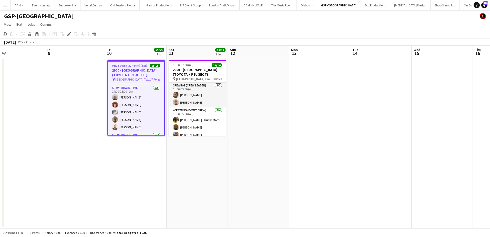
scroll to position [0, 117]
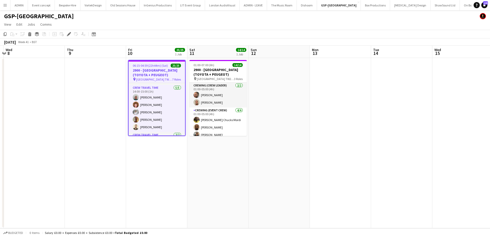
drag, startPoint x: 121, startPoint y: 157, endPoint x: 151, endPoint y: 148, distance: 31.8
click at [149, 155] on app-calendar-viewport "Mon 6 Tue 7 Wed 8 Thu 9 Fri 10 25/25 1 Job Sat 11 14/14 1 Job Sun 12 Mon 13 Tue…" at bounding box center [245, 137] width 490 height 183
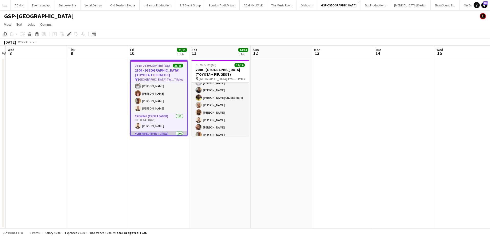
scroll to position [103, 0]
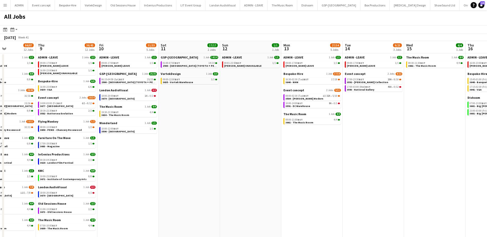
scroll to position [0, 182]
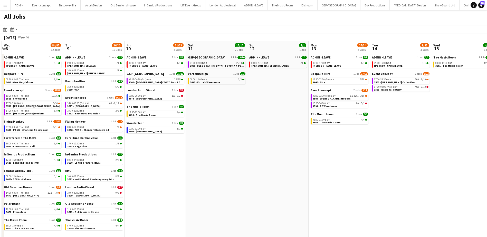
drag, startPoint x: 391, startPoint y: 131, endPoint x: 209, endPoint y: 128, distance: 182.2
click at [209, 128] on app-calendar-viewport "Sun 5 26/26 7 Jobs Mon 6 25/26 9 Jobs Tue 7 21/21 7 Jobs Wed 8 84/87 12 Jobs Th…" at bounding box center [243, 143] width 487 height 204
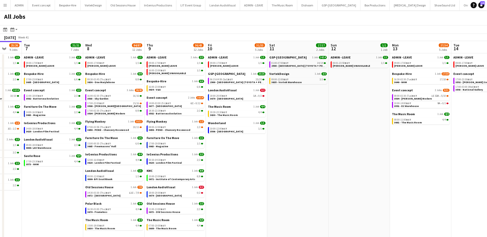
drag, startPoint x: 191, startPoint y: 181, endPoint x: 274, endPoint y: 175, distance: 83.1
click at [274, 176] on app-calendar-viewport "Sun 5 26/26 7 Jobs Mon 6 25/26 9 Jobs Tue 7 21/21 7 Jobs Wed 8 84/87 12 Jobs Th…" at bounding box center [243, 143] width 487 height 204
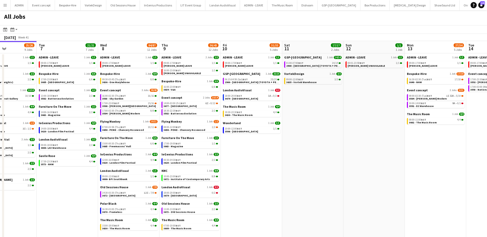
scroll to position [0, 146]
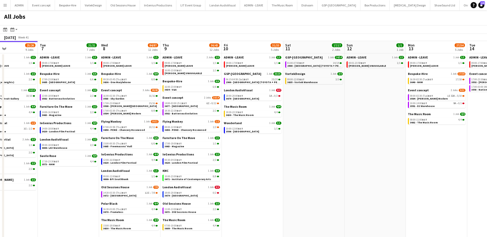
drag, startPoint x: 237, startPoint y: 143, endPoint x: 251, endPoint y: 142, distance: 14.6
click at [251, 142] on app-calendar-viewport "Sat 4 20/20 6 Jobs Sun 5 26/26 7 Jobs Mon 6 25/26 9 Jobs Tue 7 21/21 7 Jobs Wed…" at bounding box center [243, 143] width 487 height 204
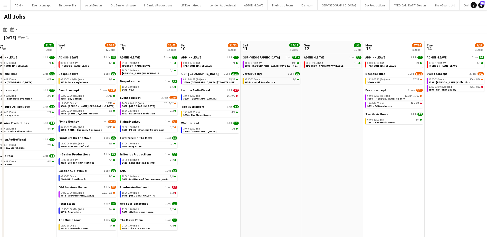
drag, startPoint x: 351, startPoint y: 131, endPoint x: 313, endPoint y: 121, distance: 39.2
click at [313, 122] on app-calendar-viewport "Sat 4 20/20 6 Jobs Sun 5 26/26 7 Jobs Mon 6 25/26 9 Jobs Tue 7 21/21 7 Jobs Wed…" at bounding box center [243, 143] width 487 height 204
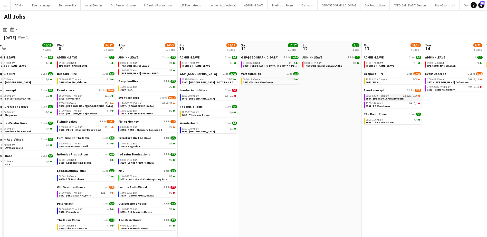
click at [375, 96] on span "08:00-02:30 (Tue) BST" at bounding box center [377, 96] width 23 height 3
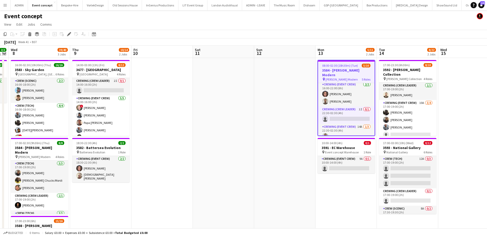
scroll to position [0, 103]
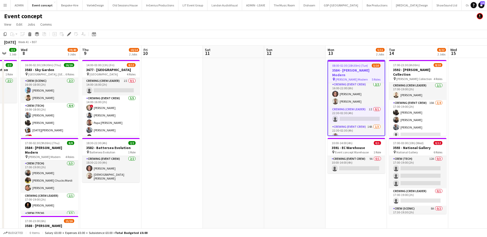
drag, startPoint x: 85, startPoint y: 177, endPoint x: 220, endPoint y: 140, distance: 139.5
click at [220, 140] on app-calendar-viewport "Mon 6 10/10 1 Job Tue 7 2/2 1 Job Wed 8 39/40 3 Jobs Thu 9 10/14 2 Jobs Fri 10 …" at bounding box center [243, 174] width 487 height 257
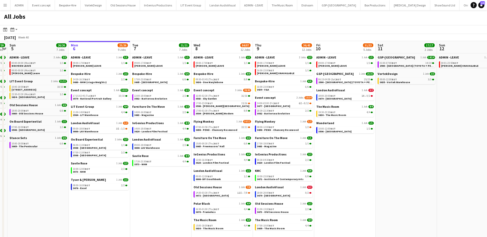
scroll to position [0, 114]
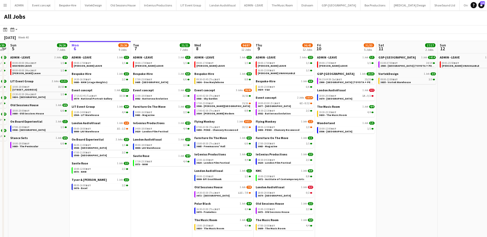
drag, startPoint x: 317, startPoint y: 152, endPoint x: 326, endPoint y: 151, distance: 8.2
click at [326, 151] on app-calendar-viewport "Fri 3 29/34 4 Jobs Sat 4 20/20 6 Jobs Sun 5 26/26 7 Jobs Mon 6 25/26 9 Jobs Tue…" at bounding box center [243, 143] width 487 height 204
click at [216, 104] on span "3588 - [PERSON_NAME][GEOGRAPHIC_DATA]" at bounding box center [223, 105] width 54 height 3
click at [213, 225] on div "15:00-18:00 BST 4/4" at bounding box center [223, 225] width 54 height 3
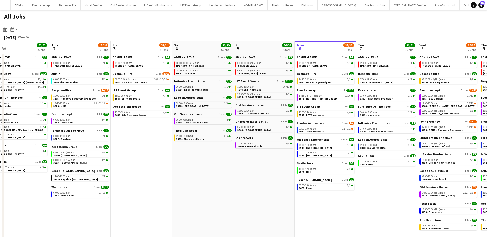
drag, startPoint x: 98, startPoint y: 208, endPoint x: 323, endPoint y: 205, distance: 225.0
click at [323, 206] on app-calendar-viewport "Mon 29 30/30 7 Jobs Tue 30 62/62 12 Jobs Wed 1 42/42 9 Jobs Thu 2 45/46 10 Jobs…" at bounding box center [243, 143] width 487 height 204
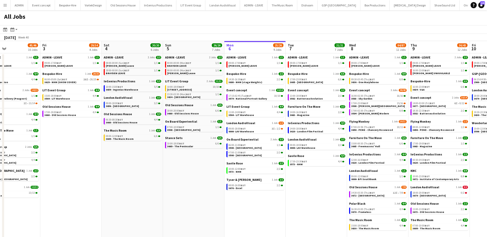
drag, startPoint x: 320, startPoint y: 207, endPoint x: 185, endPoint y: 178, distance: 138.0
click at [185, 178] on app-calendar-viewport "Mon 29 30/30 7 Jobs Tue 30 62/62 12 Jobs Wed 1 42/42 9 Jobs Thu 2 45/46 10 Jobs…" at bounding box center [243, 143] width 487 height 204
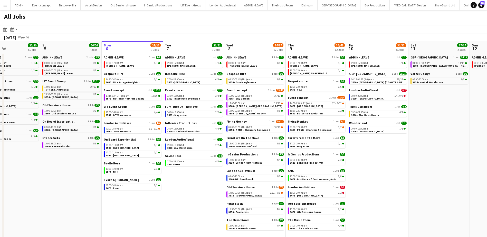
scroll to position [0, 147]
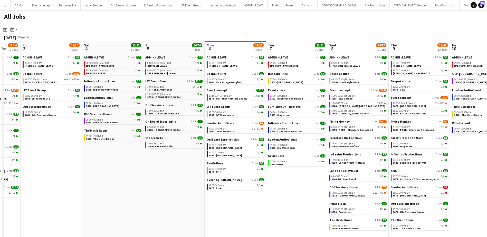
drag, startPoint x: 70, startPoint y: 224, endPoint x: 112, endPoint y: 179, distance: 61.3
click at [113, 180] on app-calendar-viewport "Tue 30 62/62 12 Jobs Wed 1 42/42 9 Jobs Thu 2 45/46 10 Jobs Fri 3 29/34 4 Jobs …" at bounding box center [243, 143] width 487 height 204
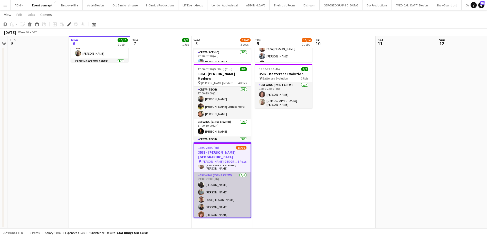
scroll to position [112, 0]
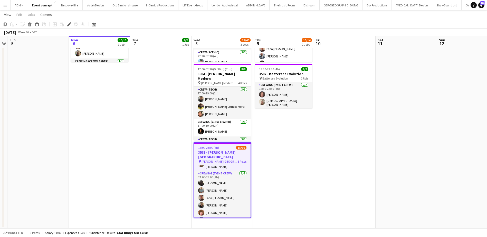
click at [7, 7] on button "Menu" at bounding box center [5, 5] width 10 height 10
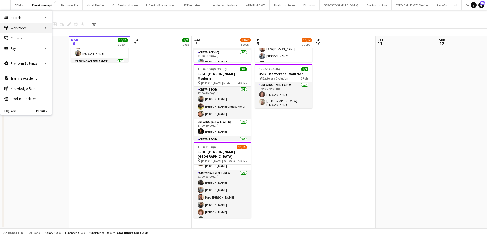
scroll to position [111, 0]
click at [55, 29] on link "My Workforce" at bounding box center [77, 28] width 51 height 10
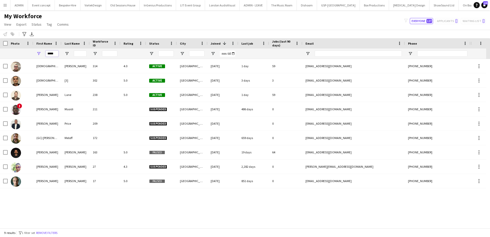
click at [50, 55] on input "*****" at bounding box center [52, 54] width 13 height 6
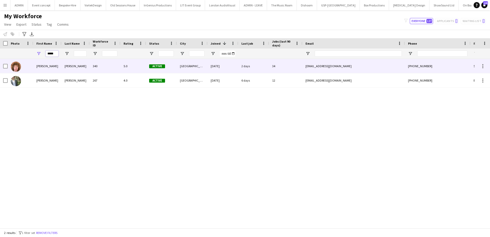
type input "*****"
click at [53, 63] on div "Alfie" at bounding box center [47, 66] width 28 height 14
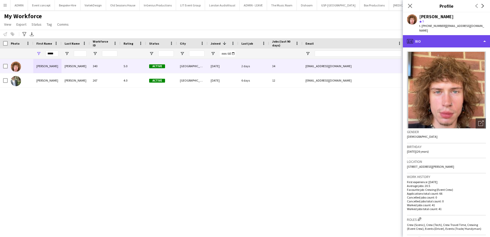
click at [455, 36] on div "profile Bio" at bounding box center [446, 41] width 87 height 12
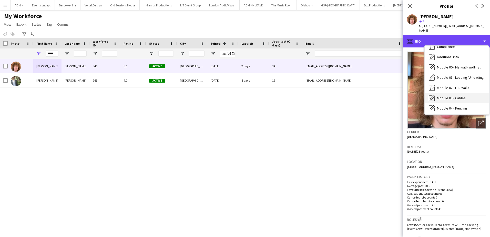
scroll to position [103, 0]
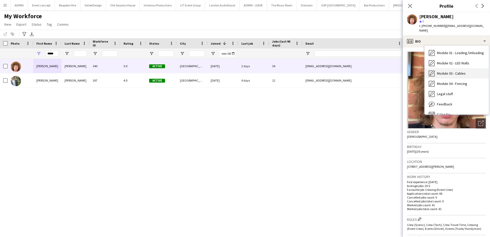
click at [444, 71] on span "Module 03 - Cables" at bounding box center [451, 73] width 29 height 5
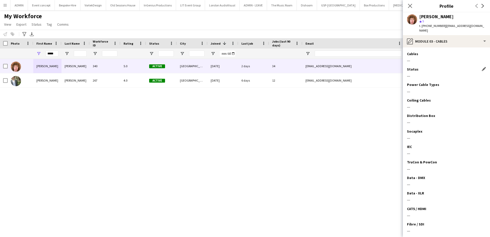
click at [480, 67] on div "Status Edit this field" at bounding box center [446, 69] width 79 height 5
click at [482, 67] on app-icon "Edit this field" at bounding box center [484, 69] width 4 height 4
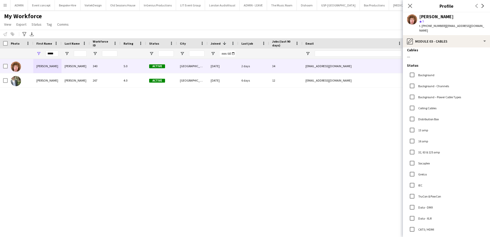
scroll to position [0, 0]
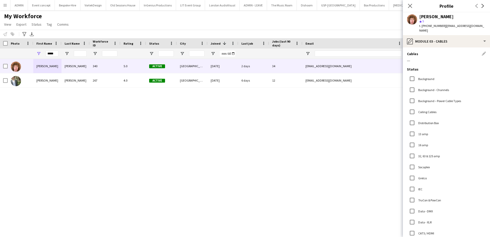
click at [482, 52] on div "Cables Edit this field" at bounding box center [446, 54] width 79 height 5
click at [480, 52] on div "Cables Edit this field" at bounding box center [446, 54] width 79 height 5
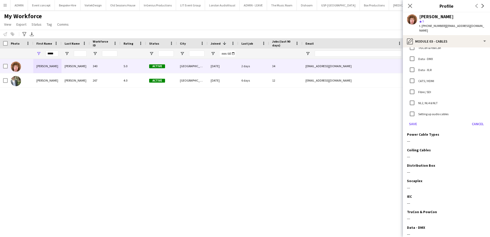
scroll to position [154, 0]
click at [483, 117] on app-section-data-types "Cables Edit this field --- Status Background Background - Channels​ Background …" at bounding box center [446, 142] width 87 height 190
click at [479, 118] on button "Cancel" at bounding box center [478, 122] width 16 height 8
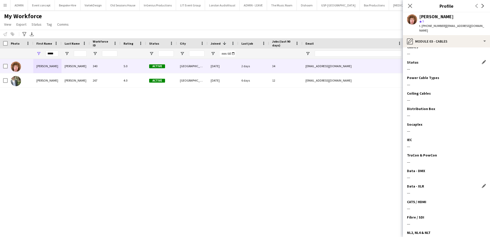
scroll to position [0, 0]
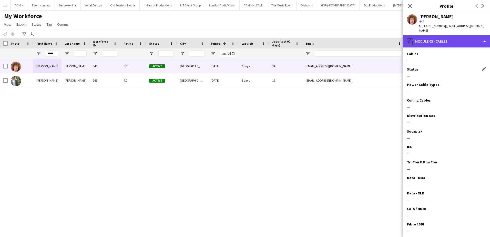
click at [465, 37] on div "pencil4 Module 03 - Cables" at bounding box center [446, 41] width 87 height 12
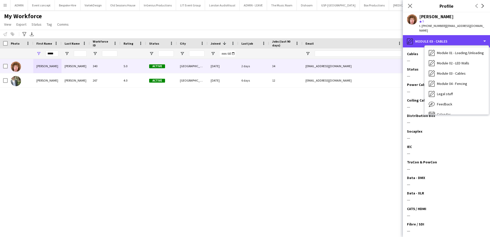
scroll to position [110, 0]
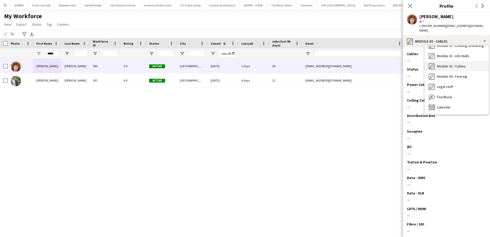
click at [458, 64] on span "Module 03 - Cables" at bounding box center [451, 66] width 29 height 5
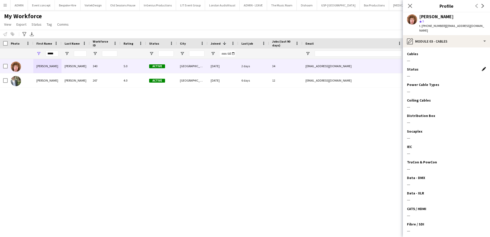
click at [482, 67] on app-icon "Edit this field" at bounding box center [484, 69] width 4 height 4
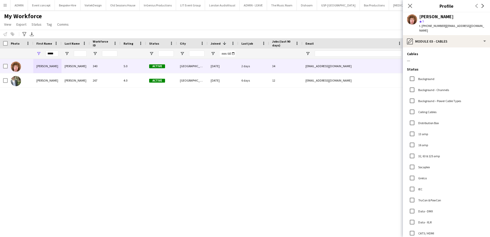
click at [472, 67] on div "Status" at bounding box center [446, 69] width 79 height 5
click at [477, 58] on div "---" at bounding box center [446, 60] width 79 height 5
click at [482, 52] on div "Cables Edit this field" at bounding box center [446, 54] width 79 height 5
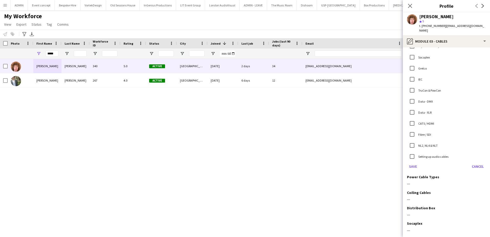
scroll to position [128, 0]
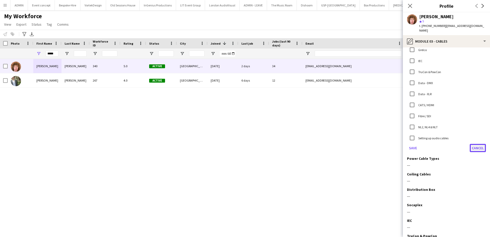
click at [471, 144] on button "Cancel" at bounding box center [478, 148] width 16 height 8
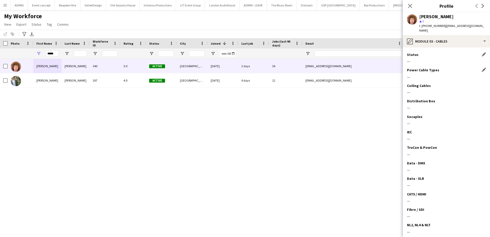
scroll to position [0, 0]
click at [409, 74] on div "---" at bounding box center [446, 76] width 79 height 5
click at [482, 67] on app-icon "Edit this field" at bounding box center [484, 69] width 4 height 4
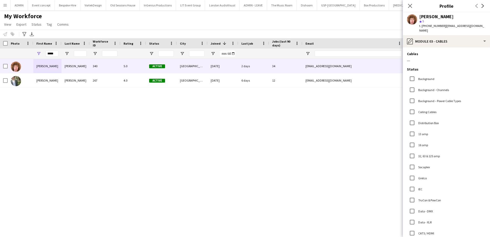
click at [296, 114] on div "Alfie Dyer 340 5.0 Active London 26-08-2025 2 days 34 dalfieusa@gmail.com +4478…" at bounding box center [237, 141] width 475 height 165
click at [231, 117] on div "Alfie Dyer 340 5.0 Active London 26-08-2025 2 days 34 dalfieusa@gmail.com +4478…" at bounding box center [237, 141] width 475 height 165
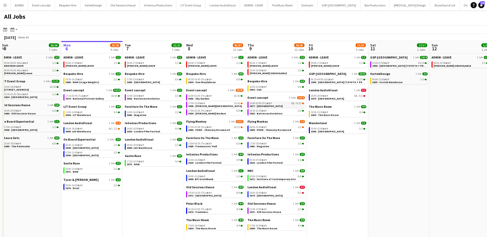
click at [279, 105] on link "14:00-03:00 (Fri) BST 6I • 8/12 3677 - Somerset House" at bounding box center [276, 105] width 54 height 6
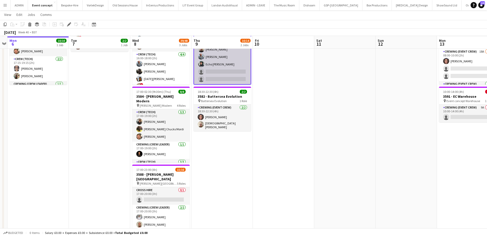
scroll to position [51, 0]
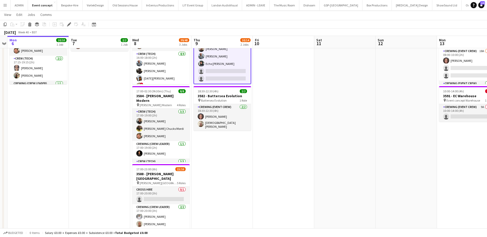
click at [297, 161] on app-date-cell at bounding box center [283, 128] width 61 height 244
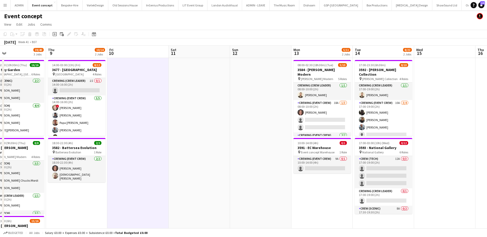
scroll to position [0, 167]
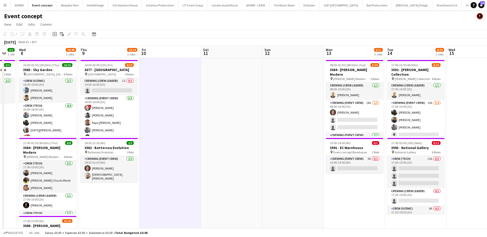
drag, startPoint x: 317, startPoint y: 115, endPoint x: 204, endPoint y: 117, distance: 112.9
click at [204, 117] on app-calendar-viewport "Sun 5 Mon 6 10/10 1 Job Tue 7 2/2 1 Job Wed 8 39/40 3 Jobs Thu 9 10/14 2 Jobs F…" at bounding box center [243, 174] width 487 height 257
